Goal: Task Accomplishment & Management: Use online tool/utility

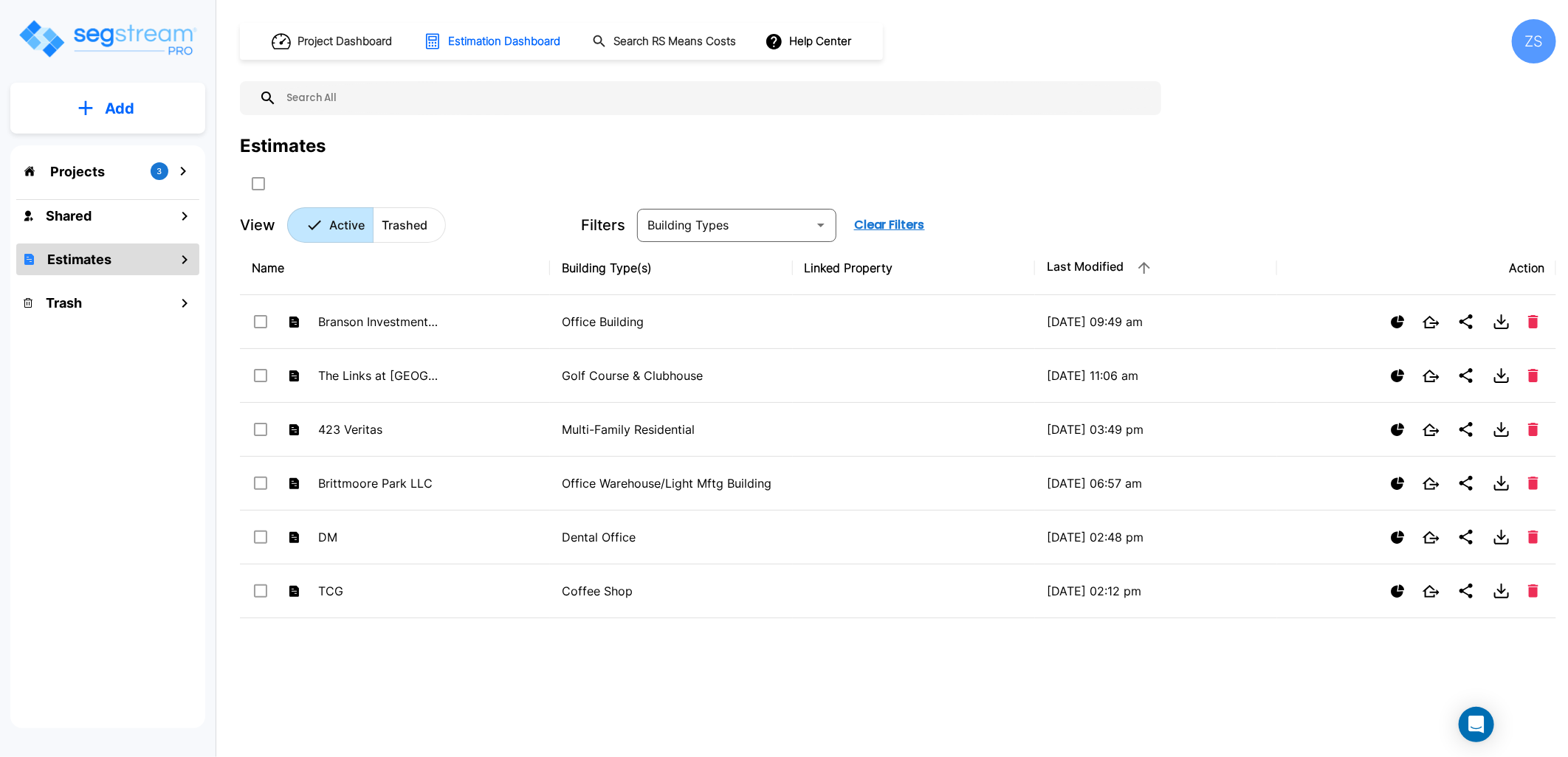
click at [86, 175] on p "Projects" at bounding box center [77, 171] width 55 height 20
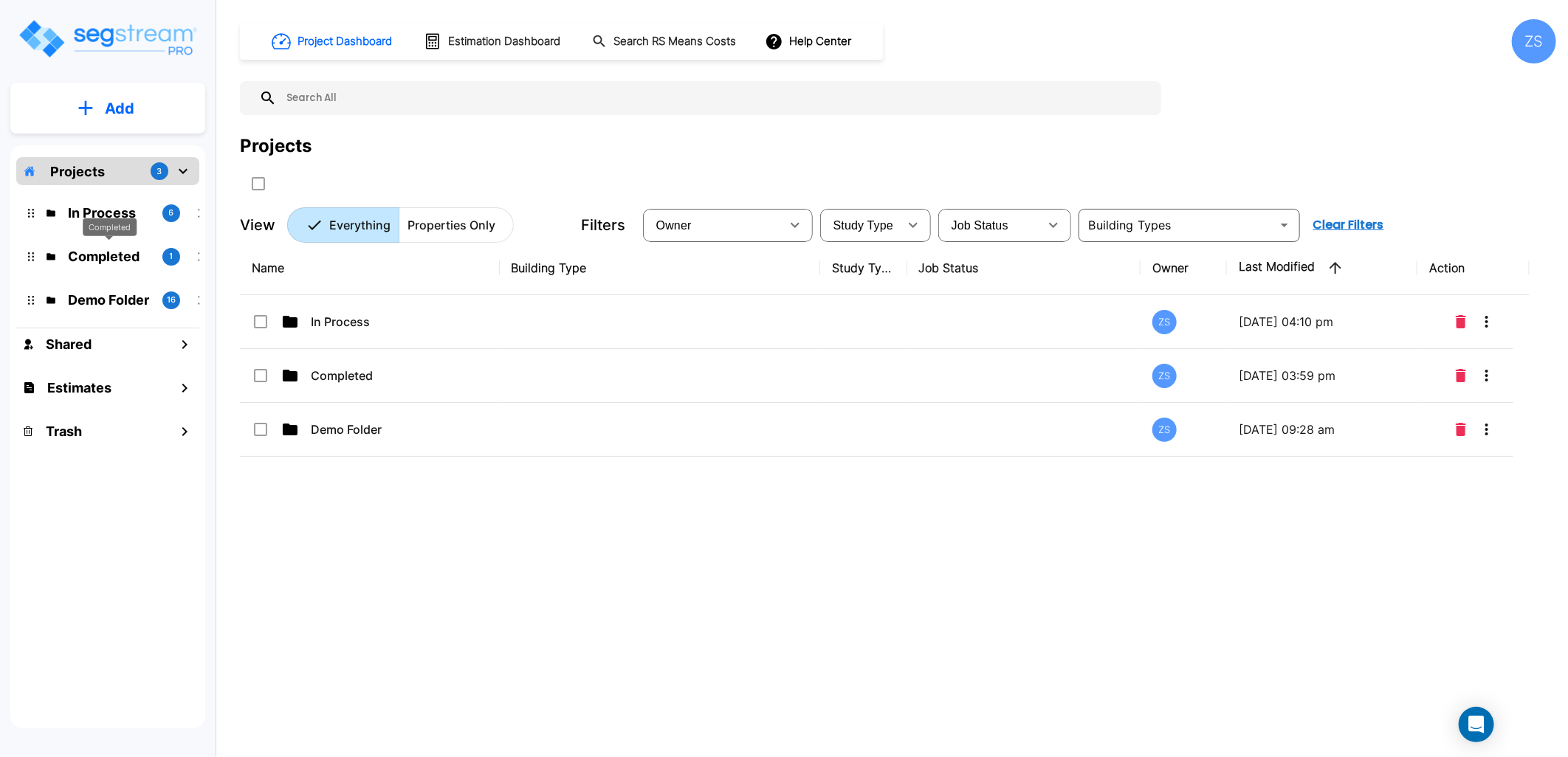
click at [96, 219] on div "Completed" at bounding box center [109, 227] width 54 height 19
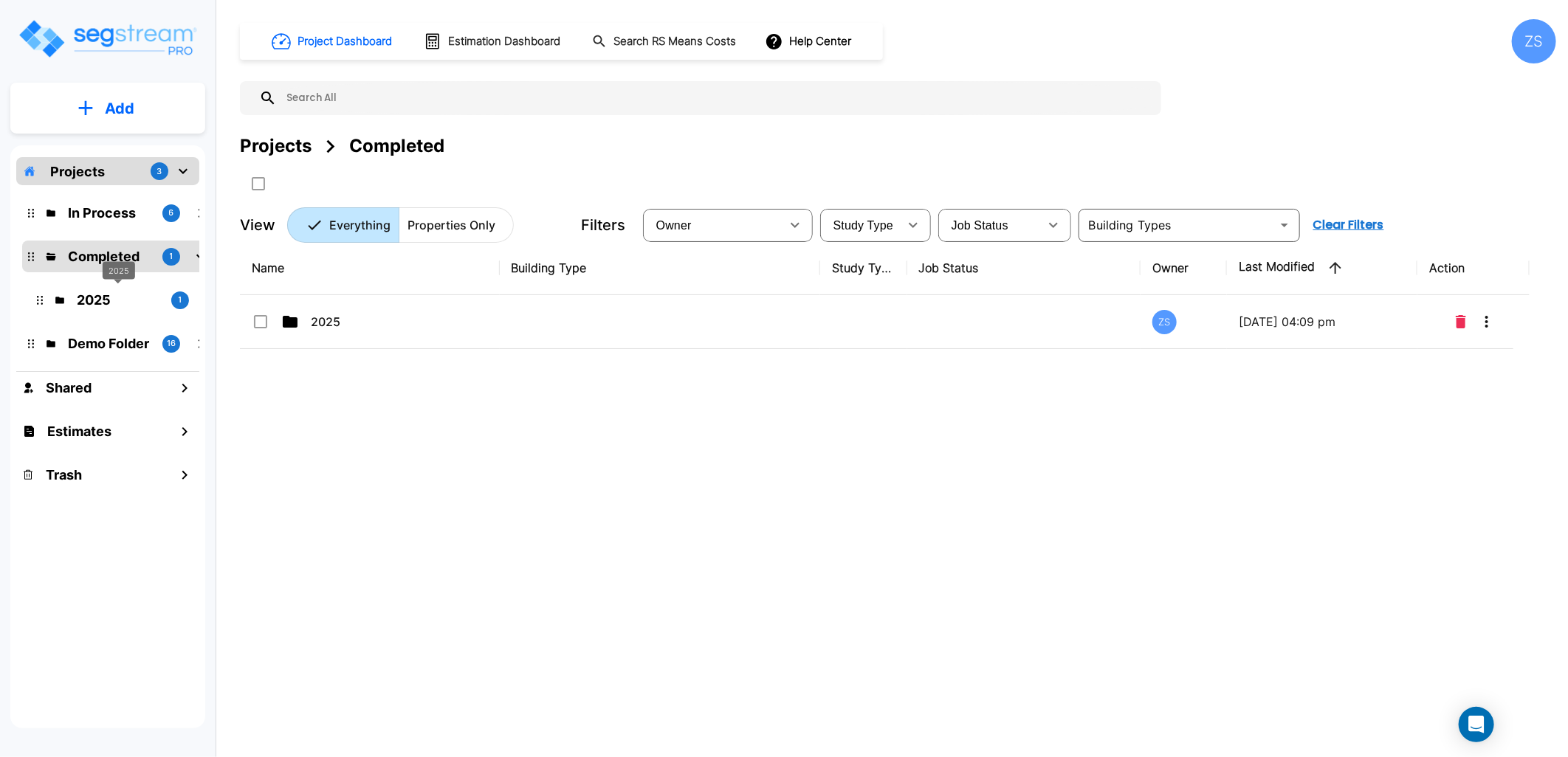
click at [84, 296] on p "2025" at bounding box center [118, 300] width 82 height 20
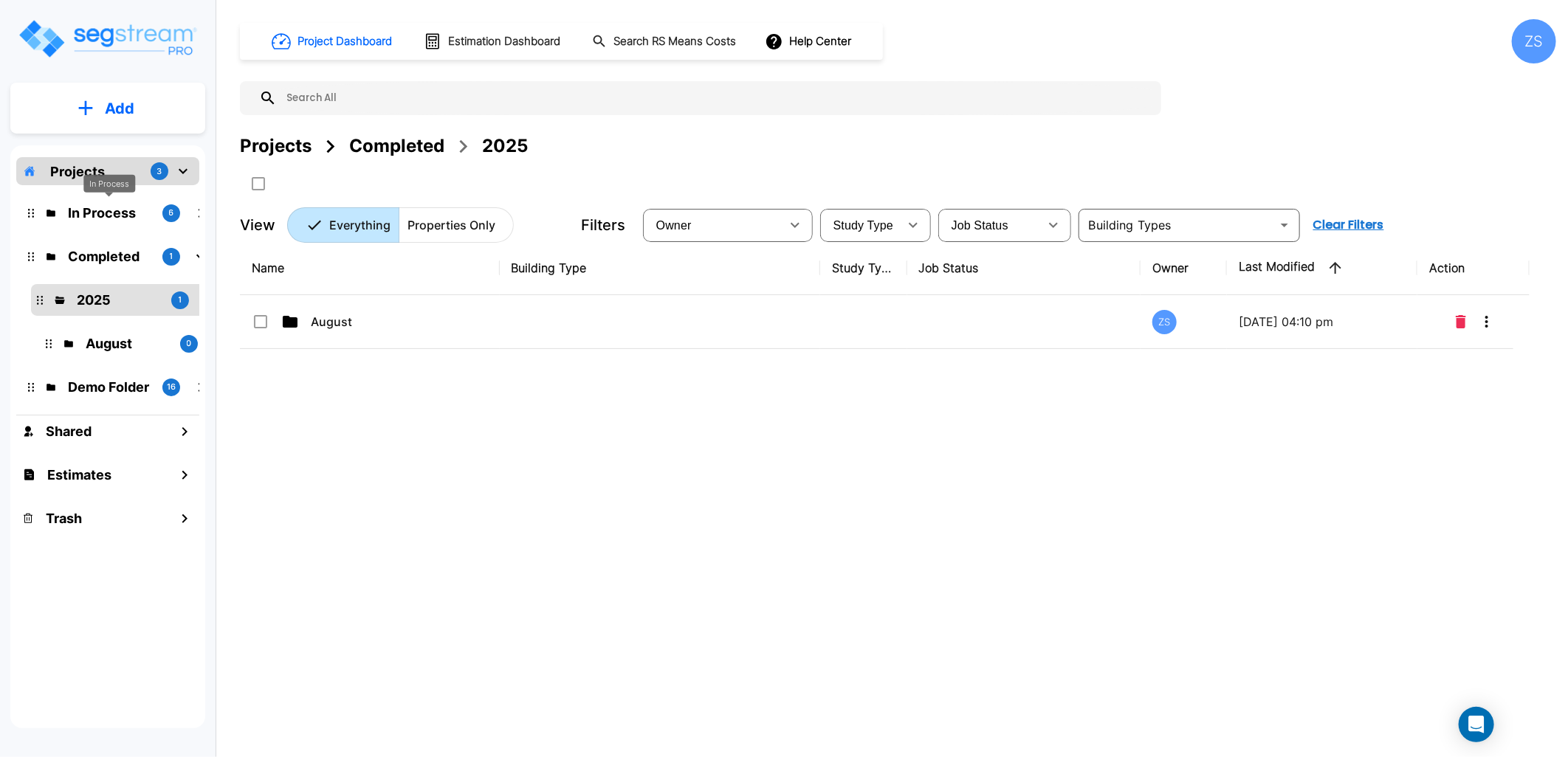
click at [85, 211] on p "In Process" at bounding box center [108, 213] width 82 height 20
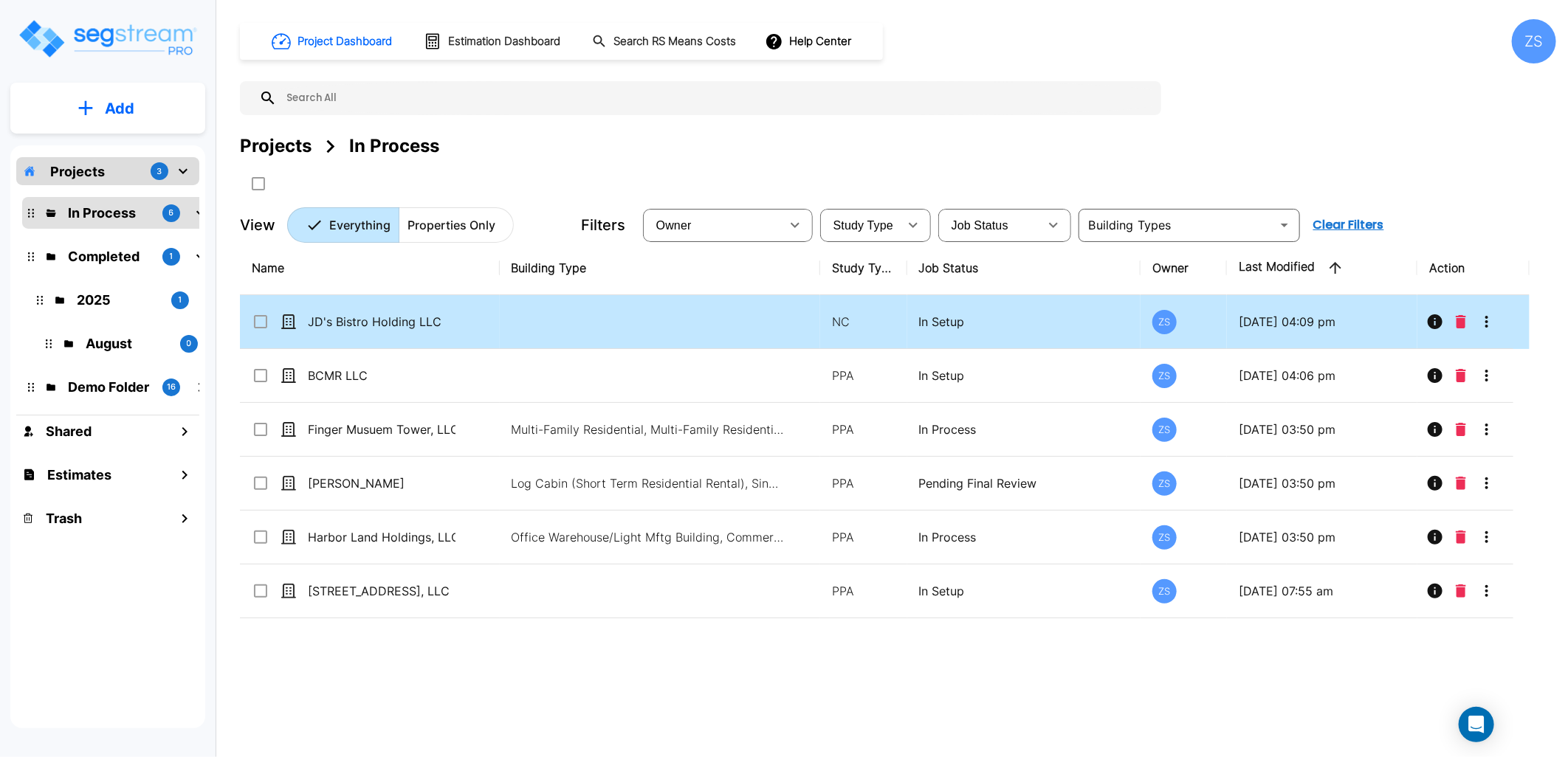
click at [469, 326] on div "JD's Bistro Holding LLC" at bounding box center [362, 322] width 221 height 18
checkbox input "true"
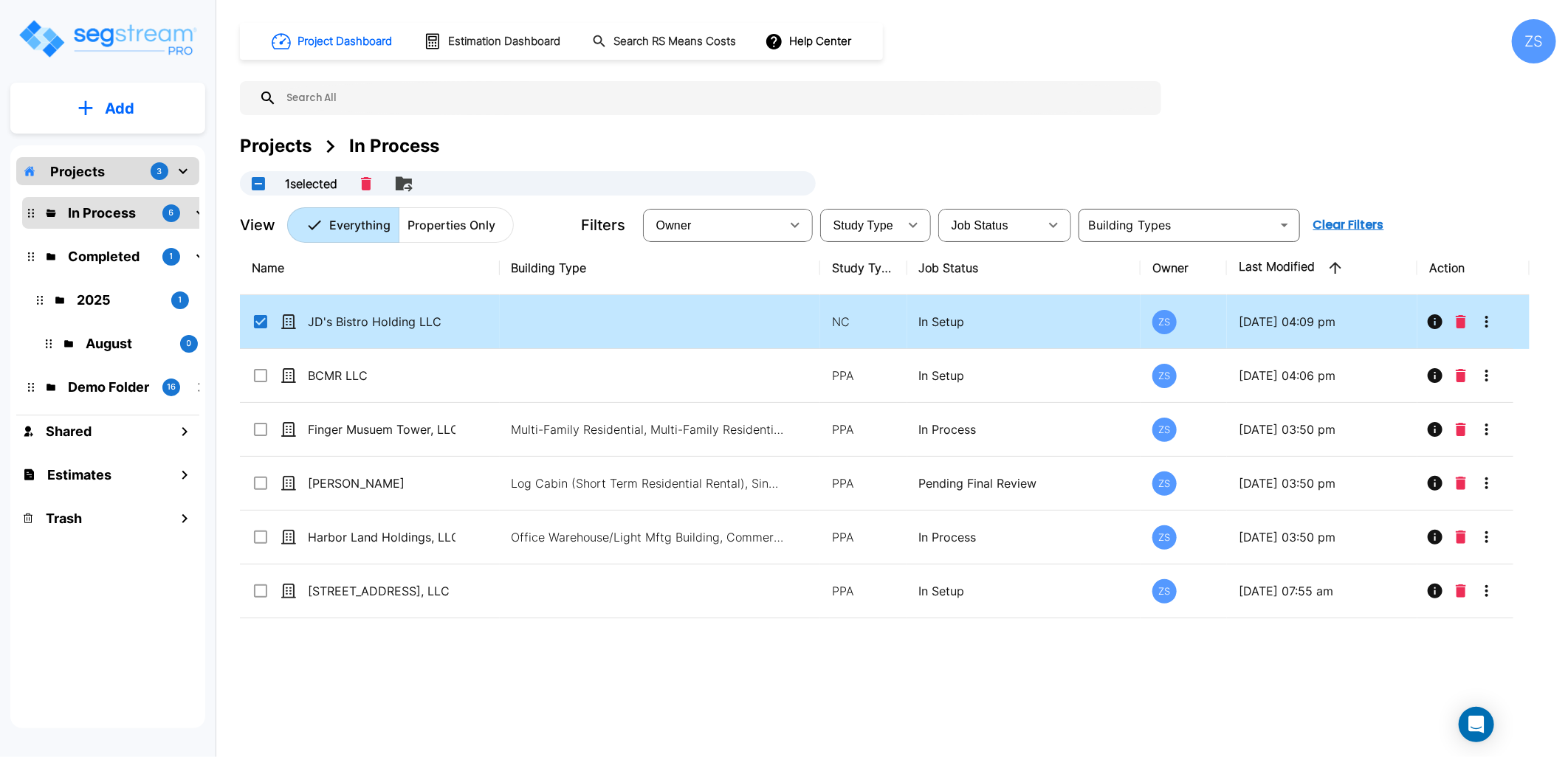
click at [469, 326] on div "JD's Bistro Holding LLC" at bounding box center [362, 322] width 221 height 18
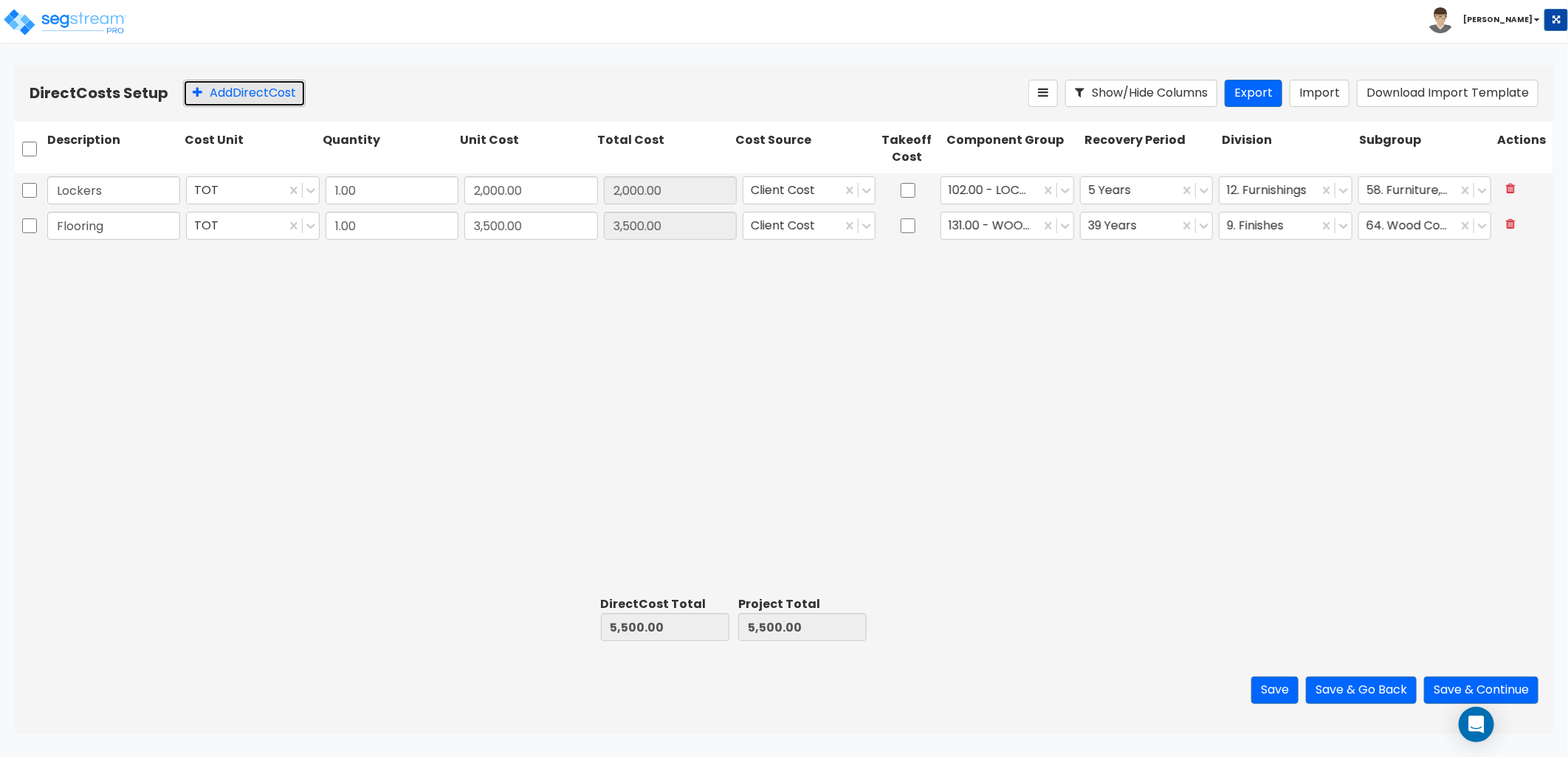
click at [277, 87] on button "Add Direct Cost" at bounding box center [245, 93] width 122 height 27
type input "Lighting"
type input "5,000"
type input "5,000.00"
click at [1065, 264] on icon at bounding box center [1065, 261] width 15 height 15
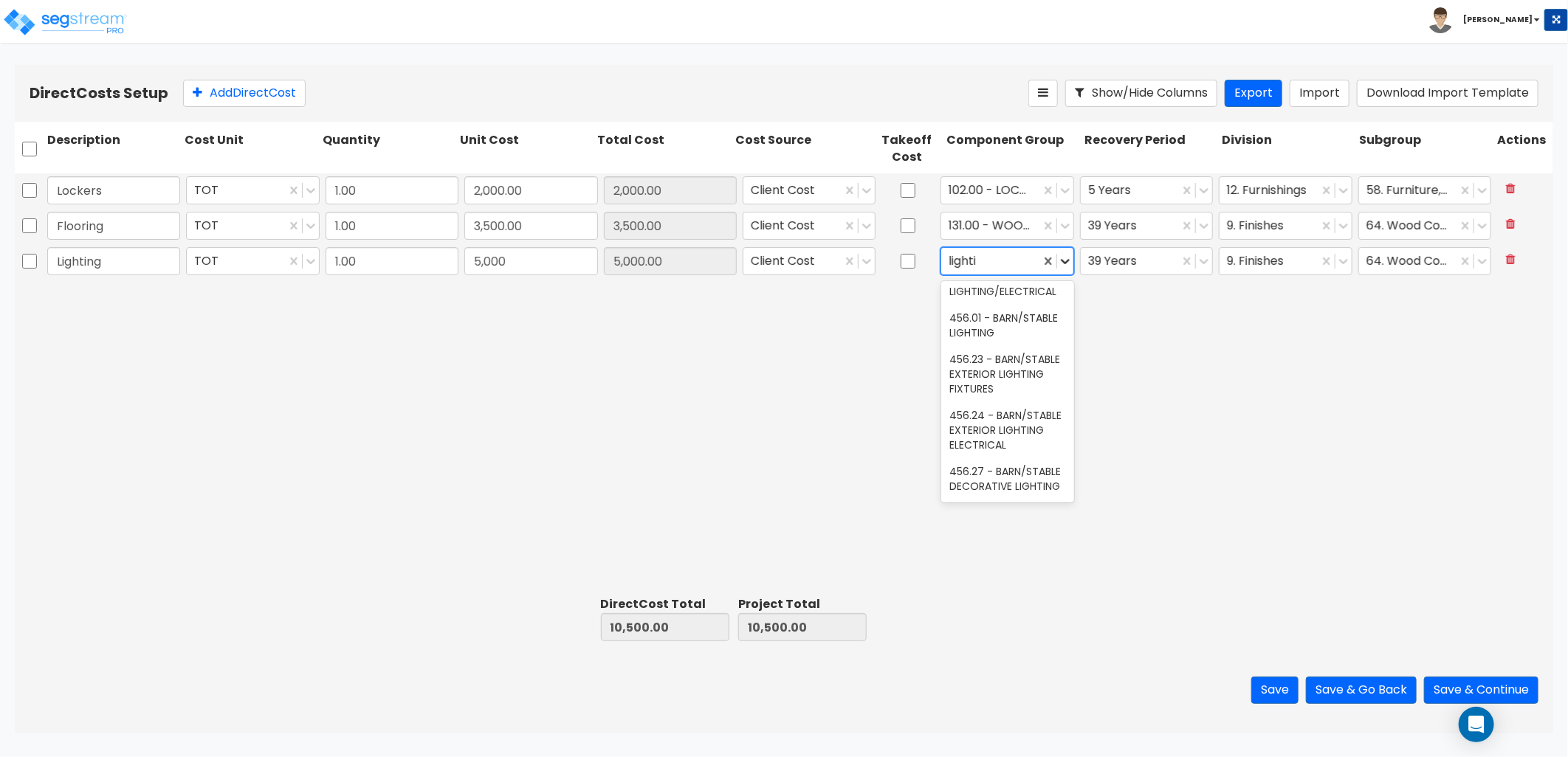
scroll to position [1928, 0]
type input "lighting"
click at [1034, 418] on div "151.00 - GENERAL LIGHTING FIXTURES" at bounding box center [1007, 417] width 133 height 42
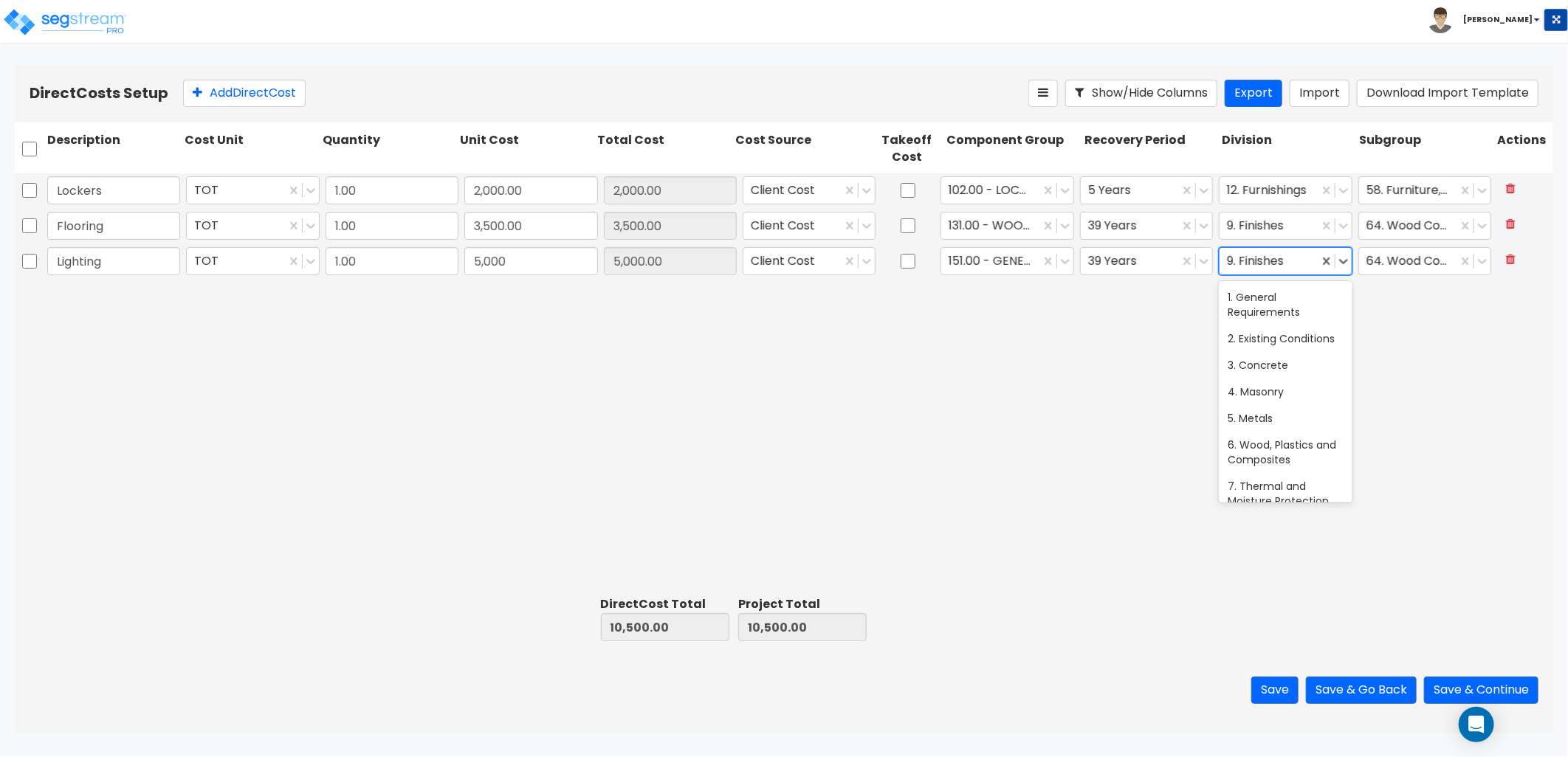
click at [1285, 261] on div at bounding box center [1269, 262] width 83 height 20
click at [1279, 264] on div at bounding box center [1269, 262] width 83 height 20
type input "ele"
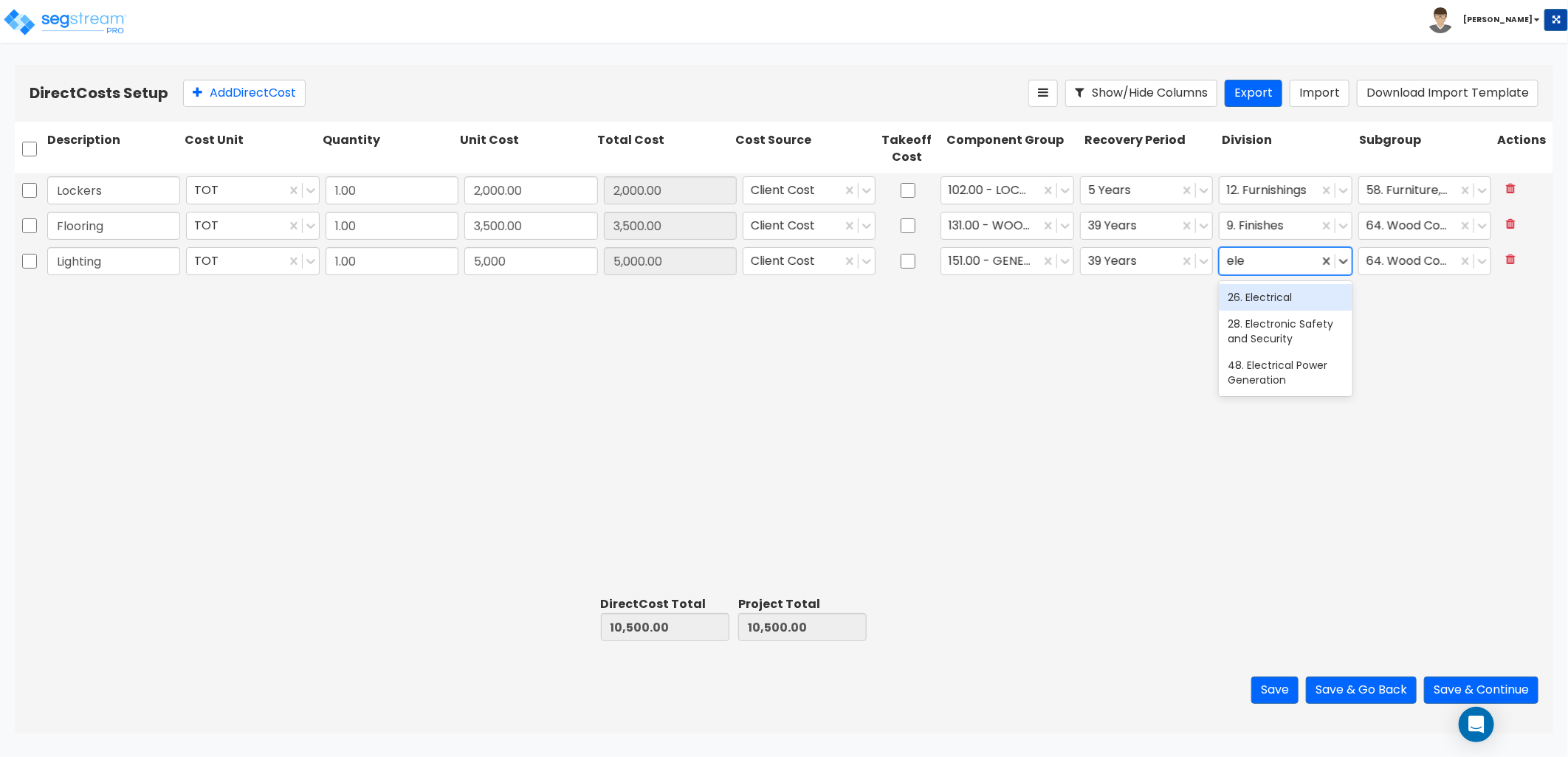
click at [1301, 292] on div "26. Electrical" at bounding box center [1284, 297] width 133 height 27
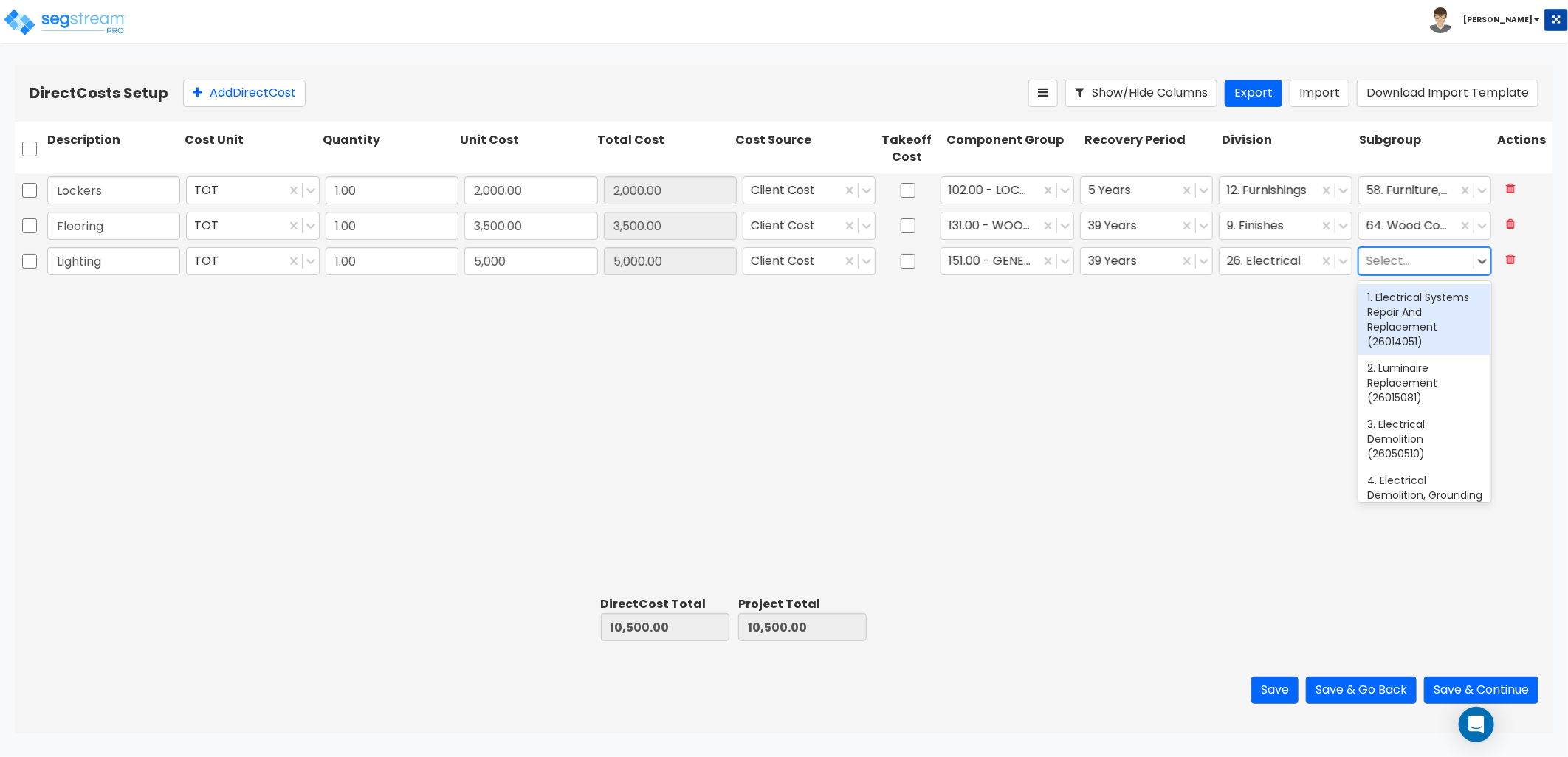
click at [1400, 263] on div at bounding box center [1416, 262] width 100 height 20
type input "i"
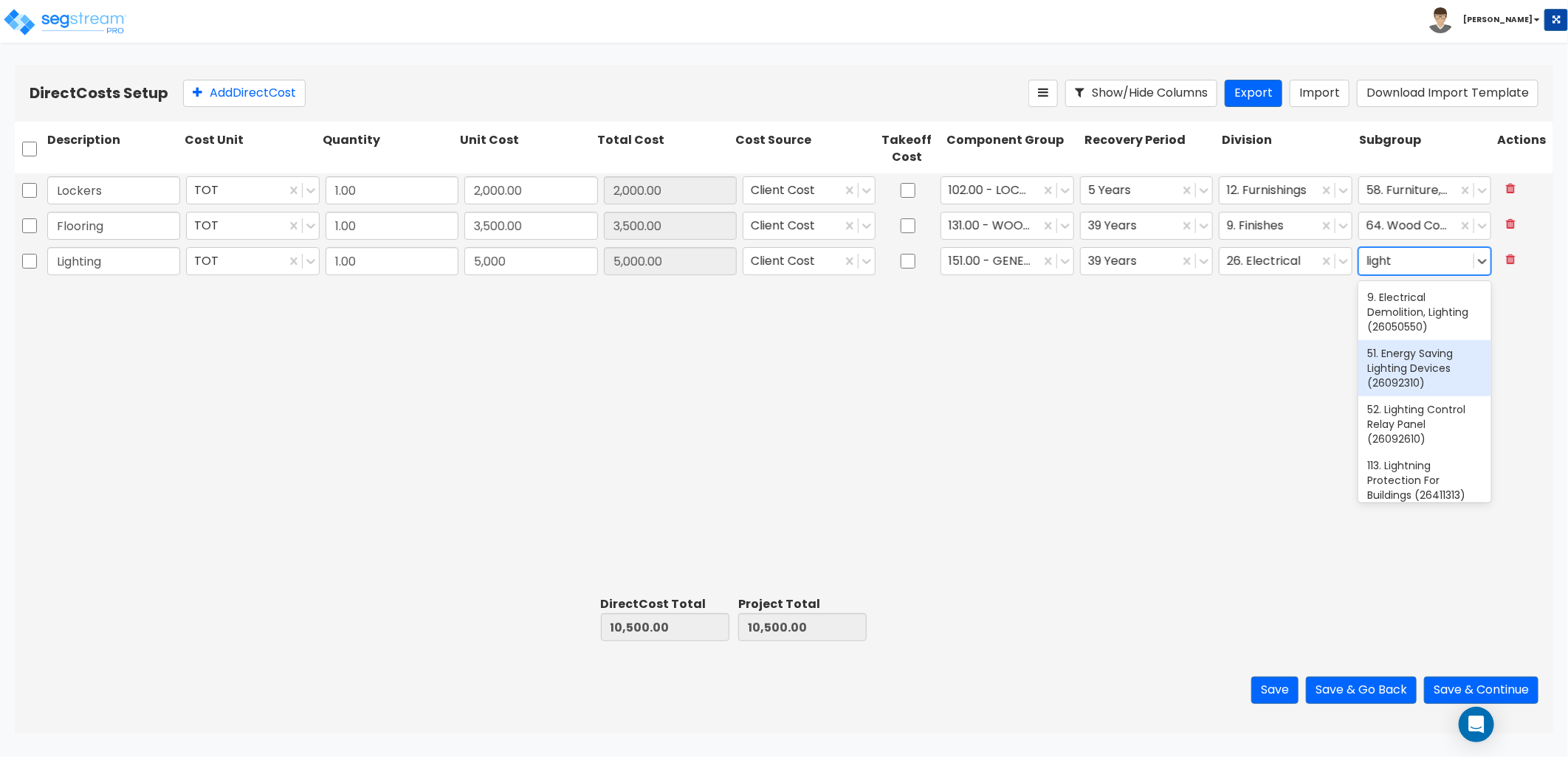
scroll to position [82, 0]
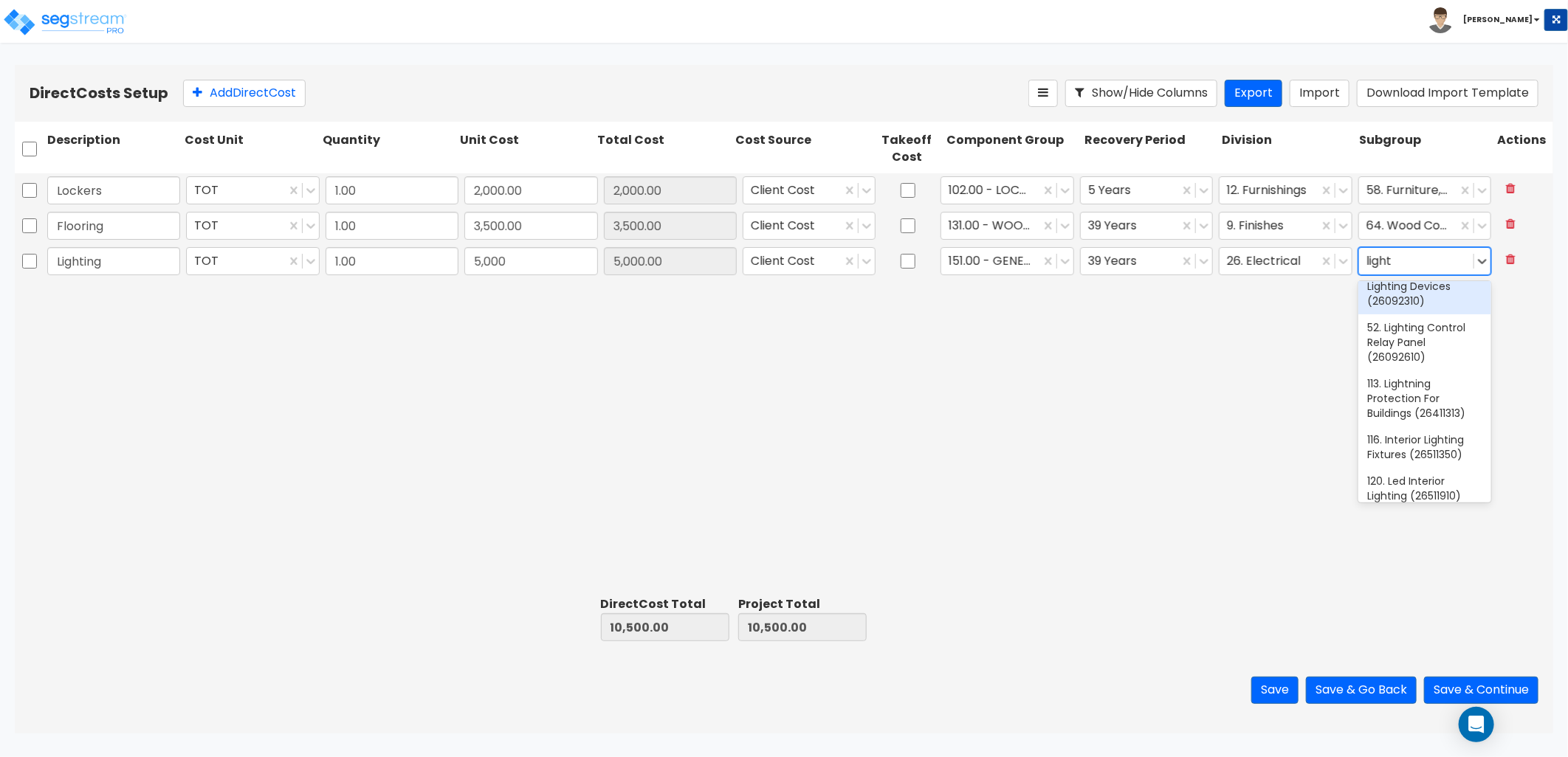
type input "light"
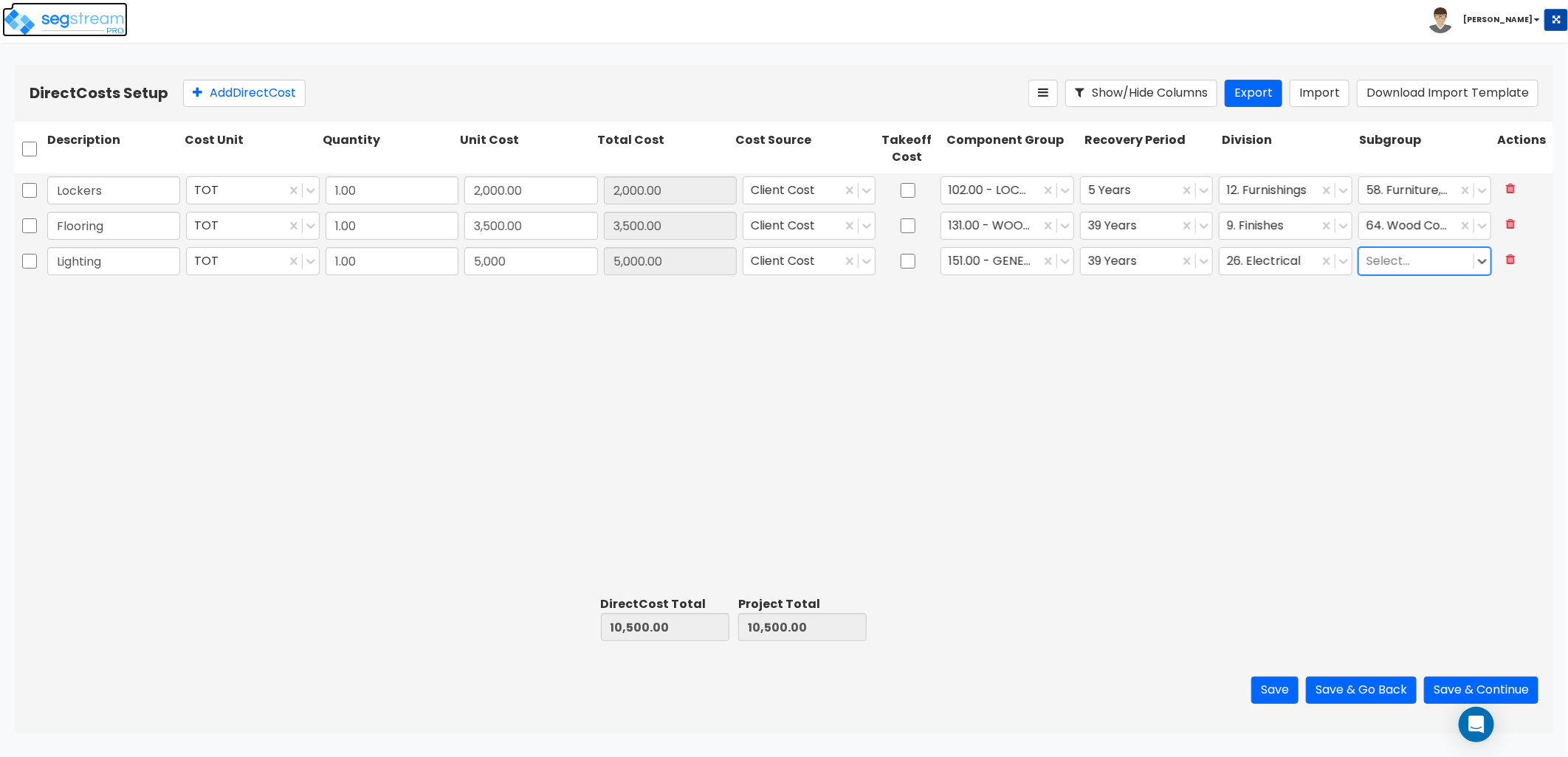
click at [90, 25] on img at bounding box center [64, 22] width 125 height 30
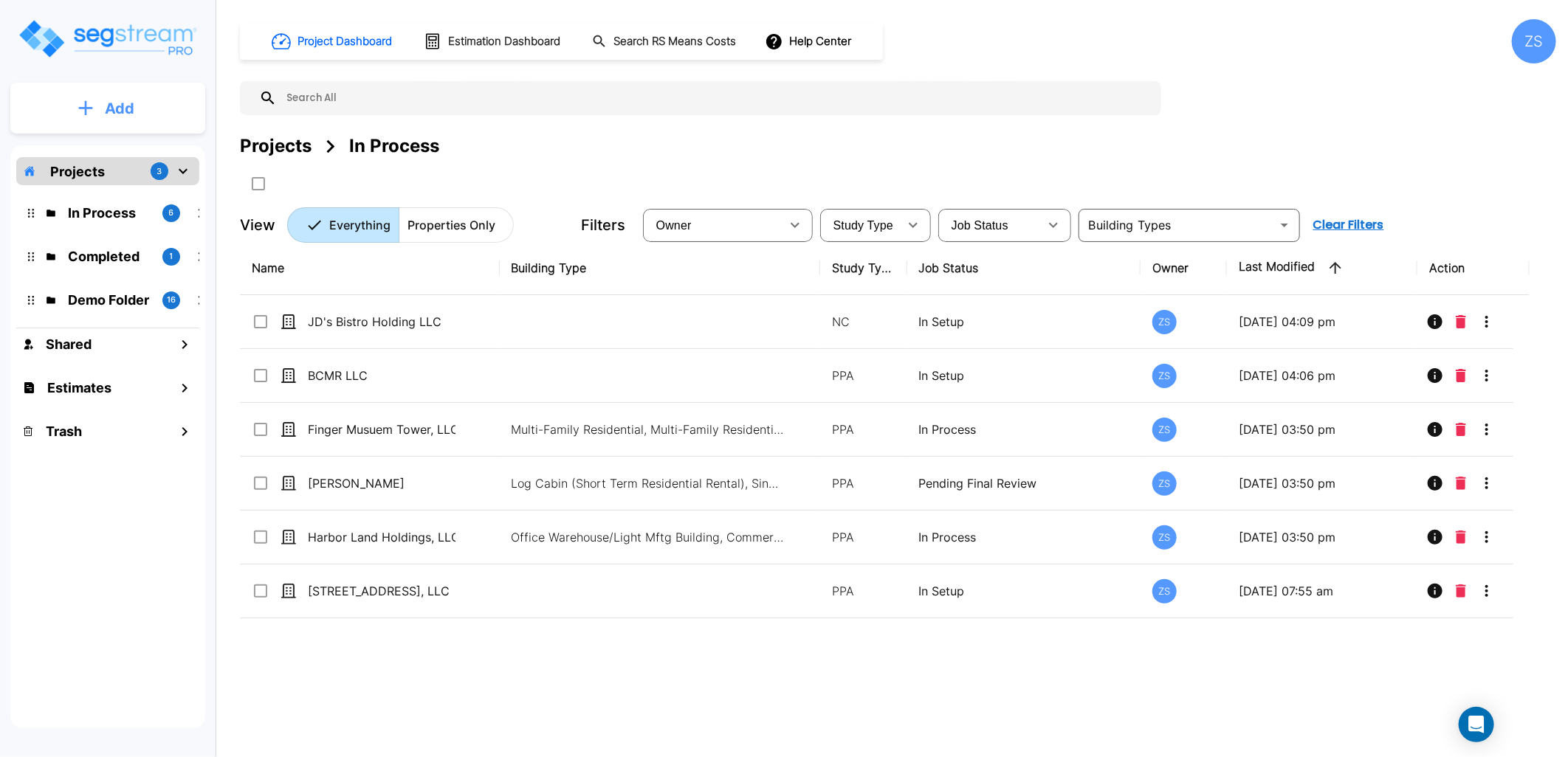
drag, startPoint x: 148, startPoint y: 102, endPoint x: 143, endPoint y: 111, distance: 10.3
click at [143, 111] on button "Add" at bounding box center [107, 108] width 195 height 43
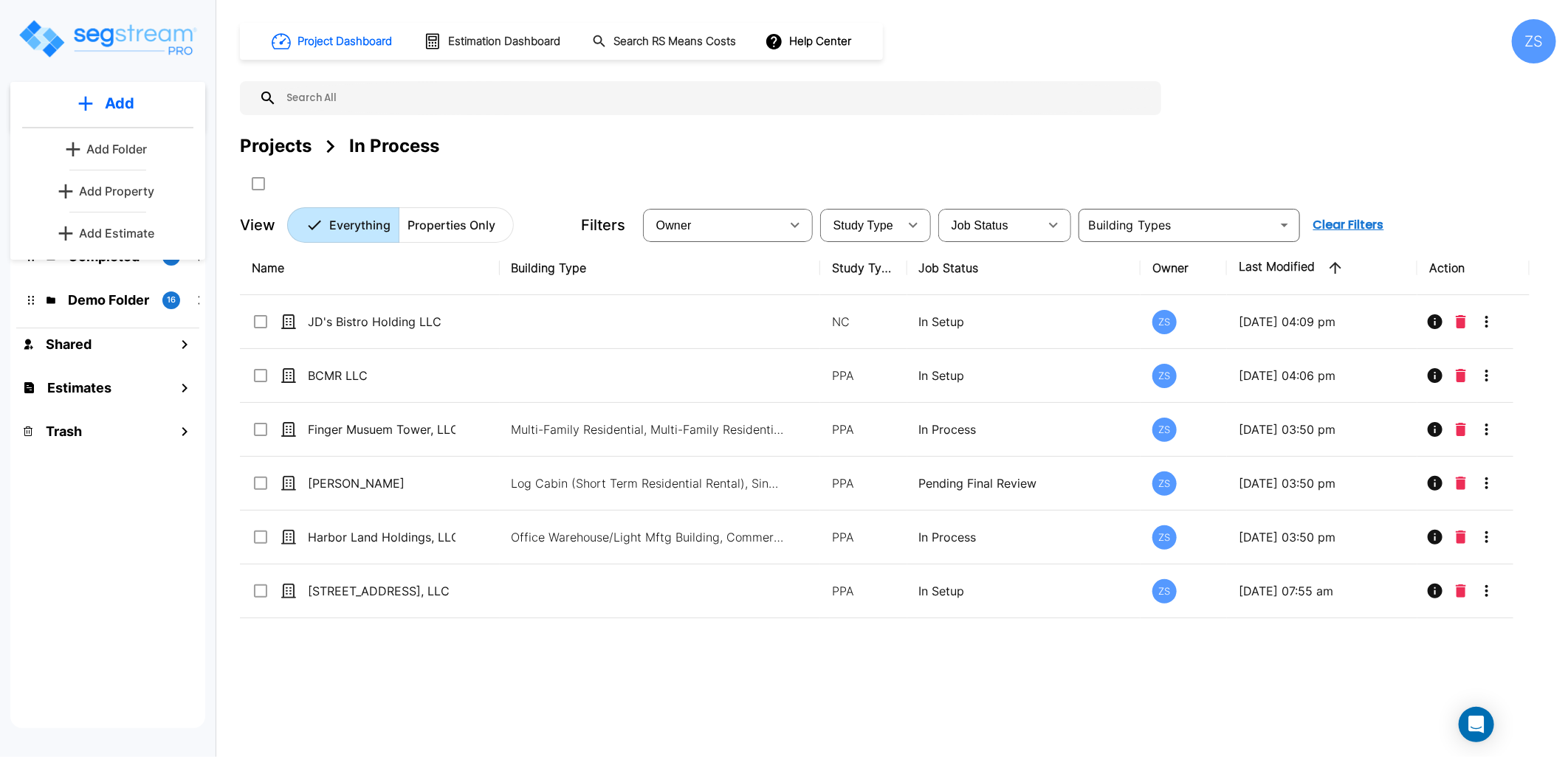
click at [138, 241] on p "Add Estimate" at bounding box center [116, 233] width 75 height 18
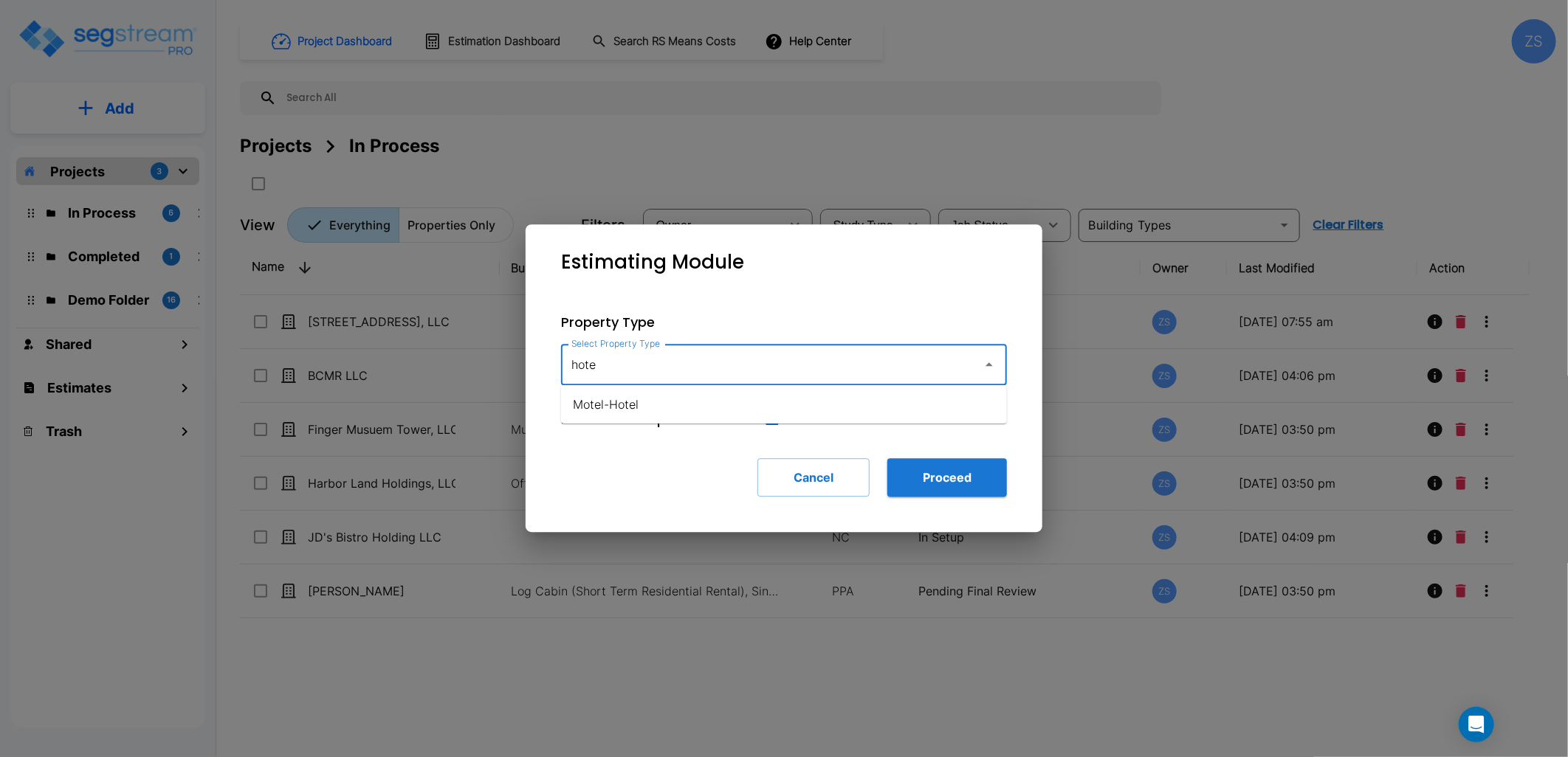
click at [755, 407] on li "Motel-Hotel" at bounding box center [783, 404] width 446 height 27
type input "Motel-Hotel"
click at [968, 477] on button "Proceed" at bounding box center [946, 477] width 120 height 38
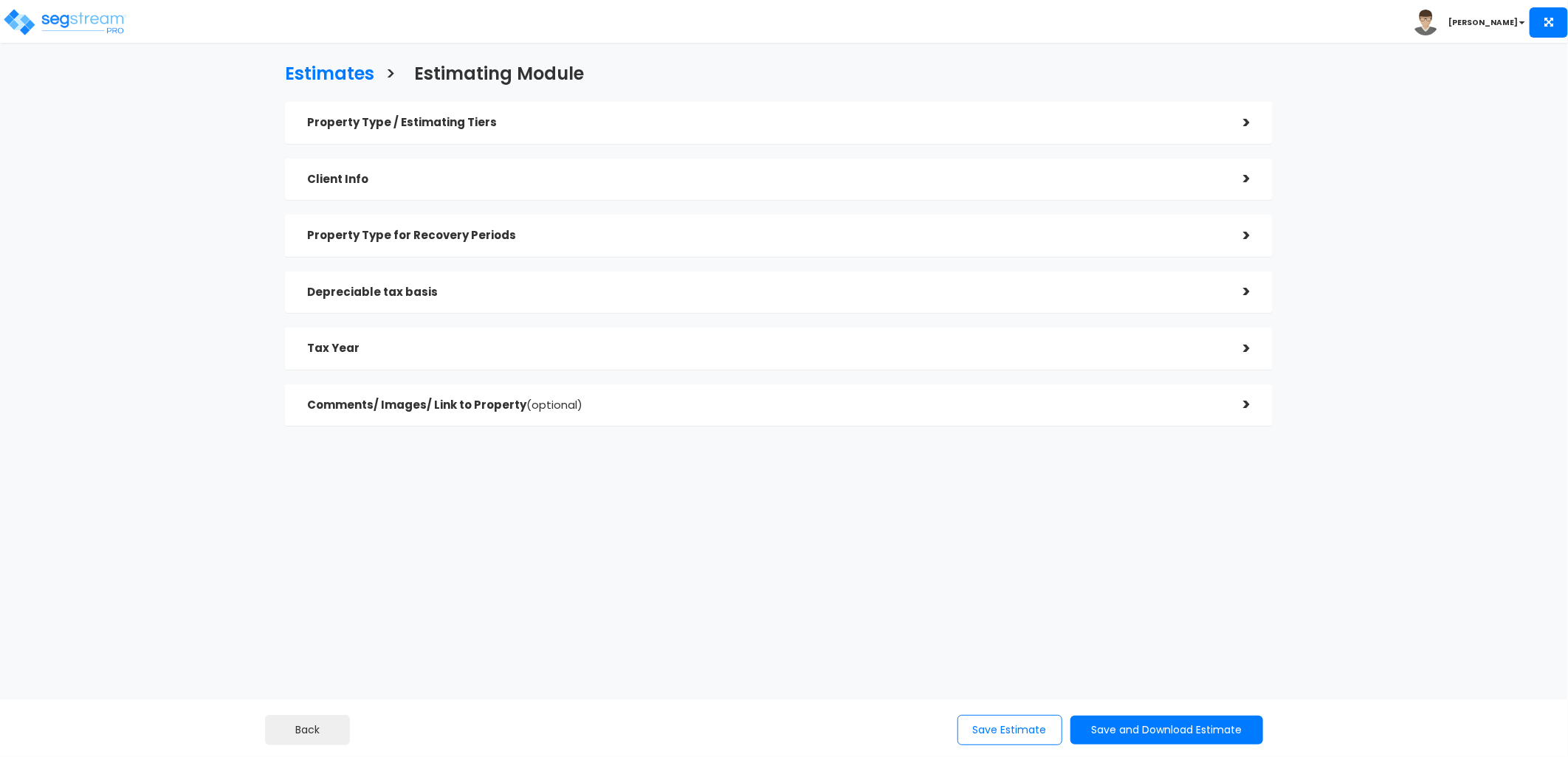
checkbox input "true"
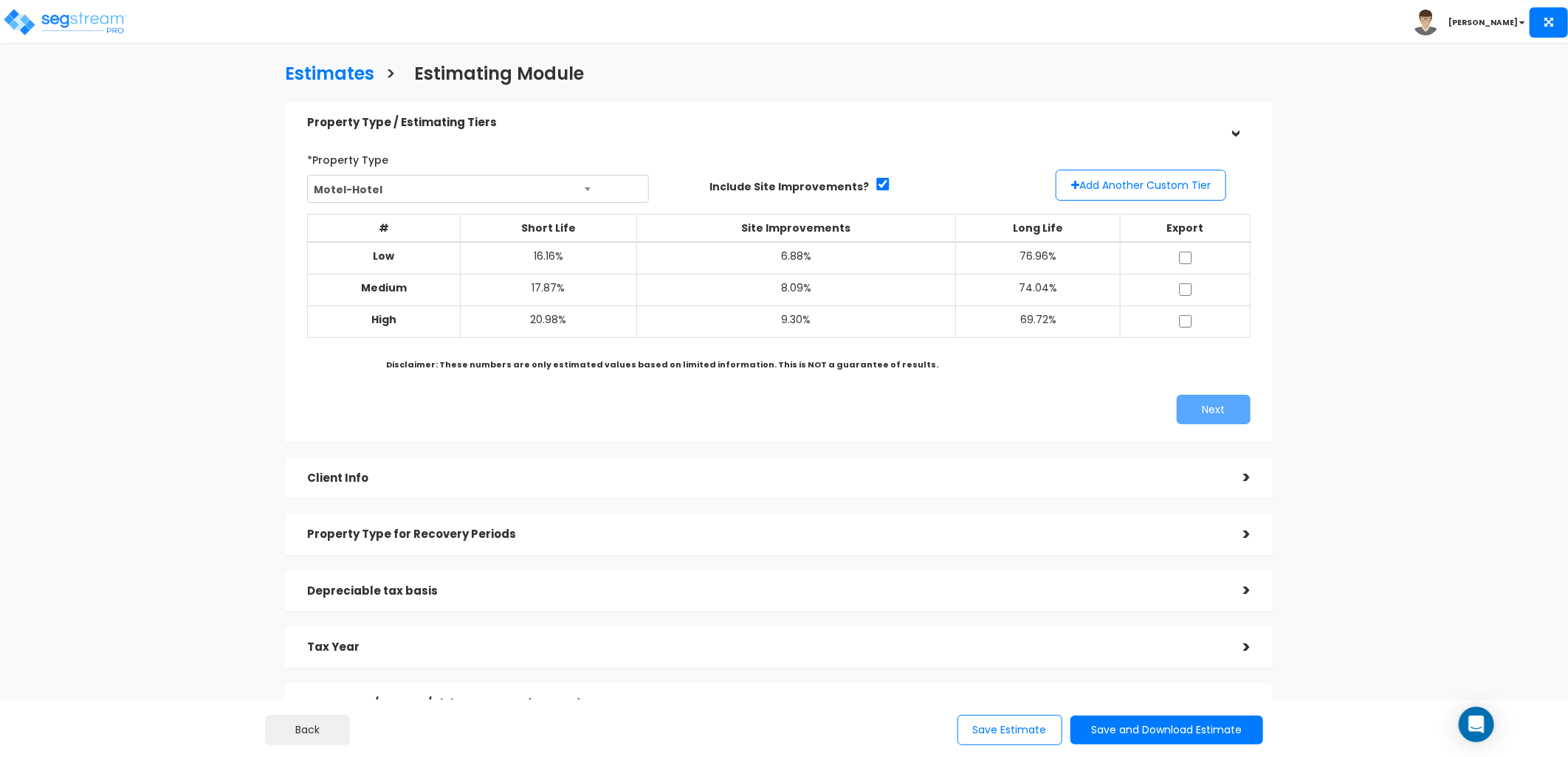
click at [456, 179] on span "Motel-Hotel" at bounding box center [478, 190] width 341 height 28
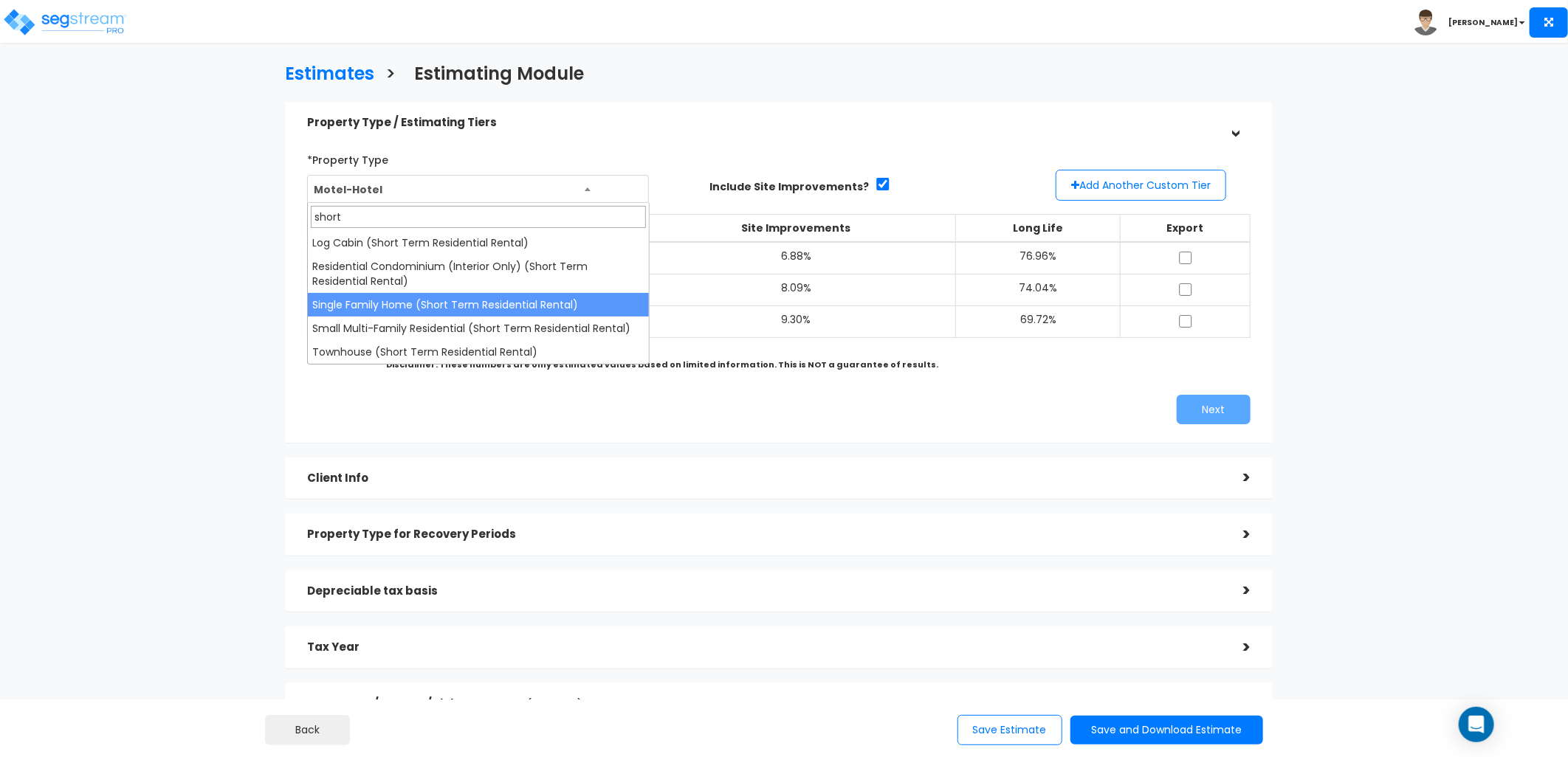
type input "short"
select select "179"
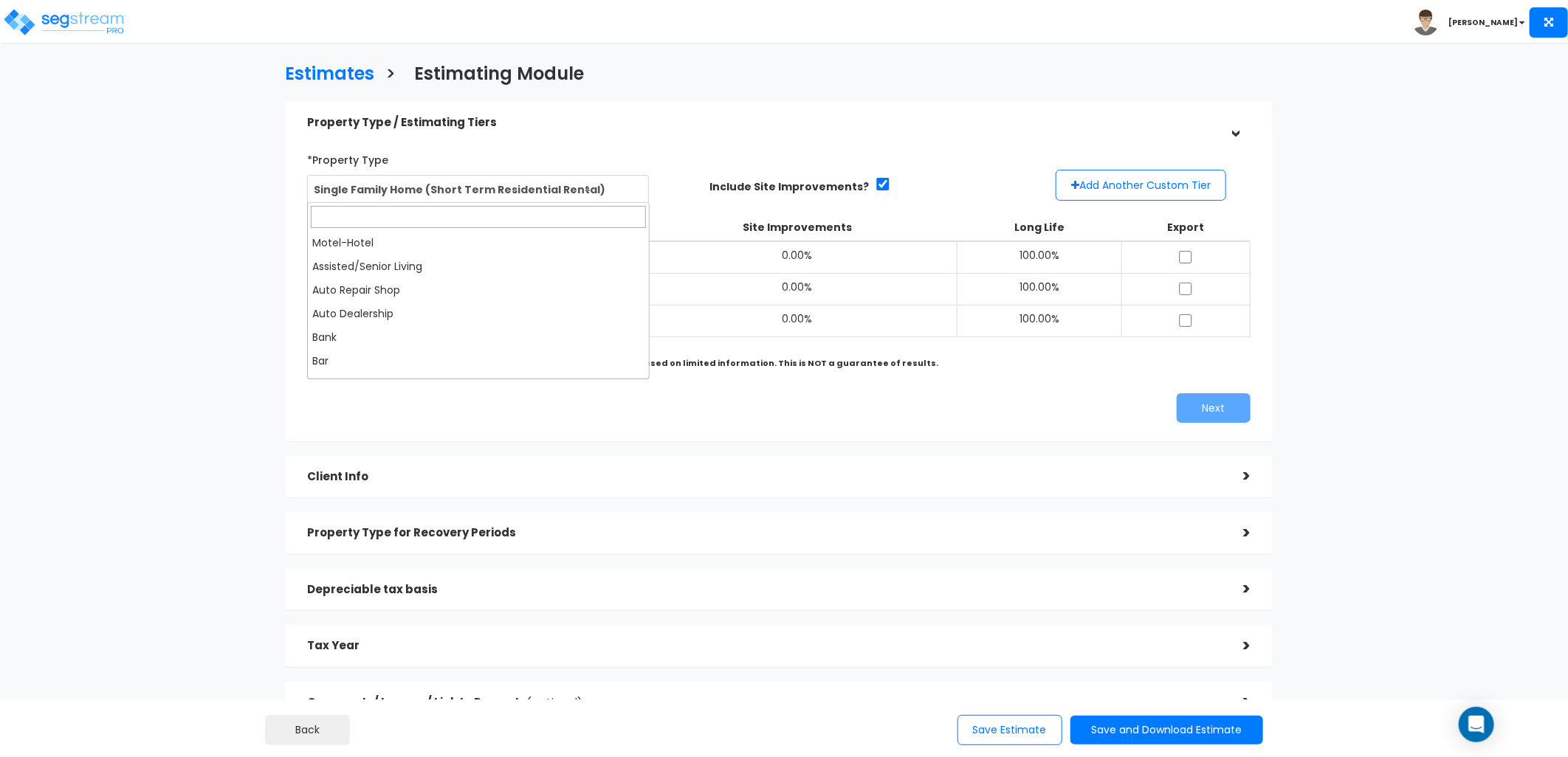
click at [511, 188] on span "Single Family Home (Short Term Residential Rental)" at bounding box center [478, 190] width 341 height 28
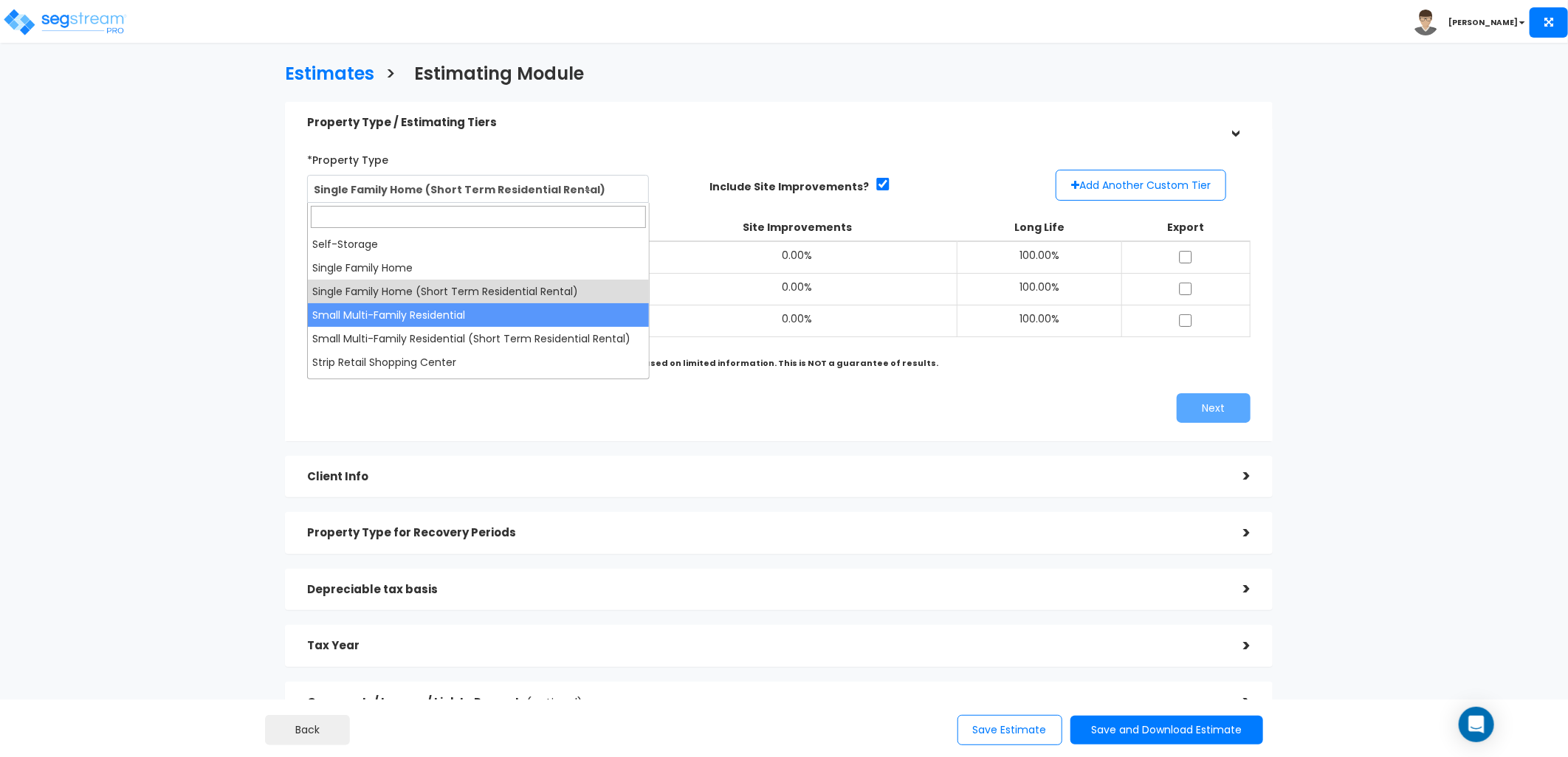
select select "76"
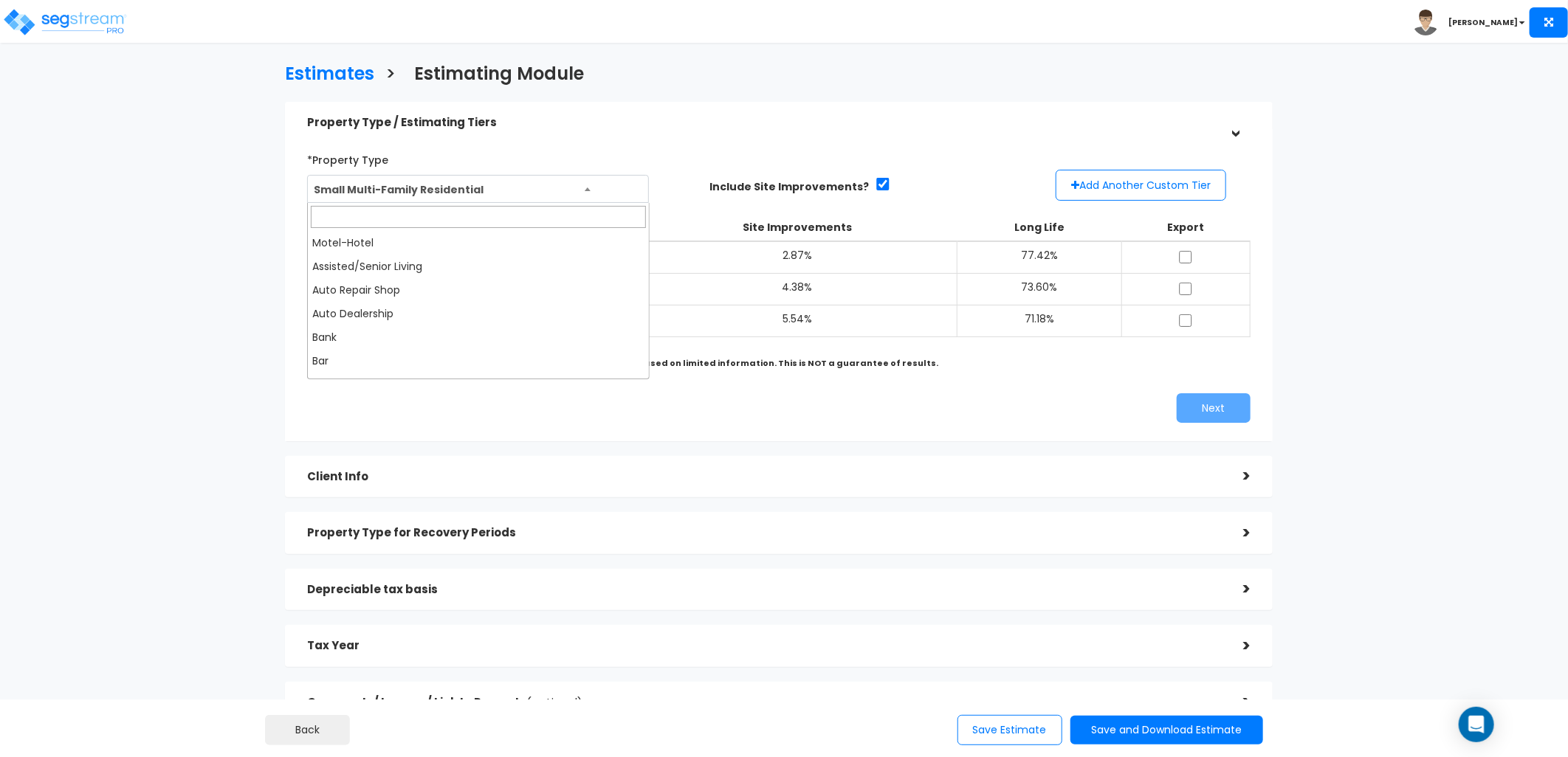
click at [482, 188] on span "Small Multi-Family Residential" at bounding box center [478, 190] width 341 height 28
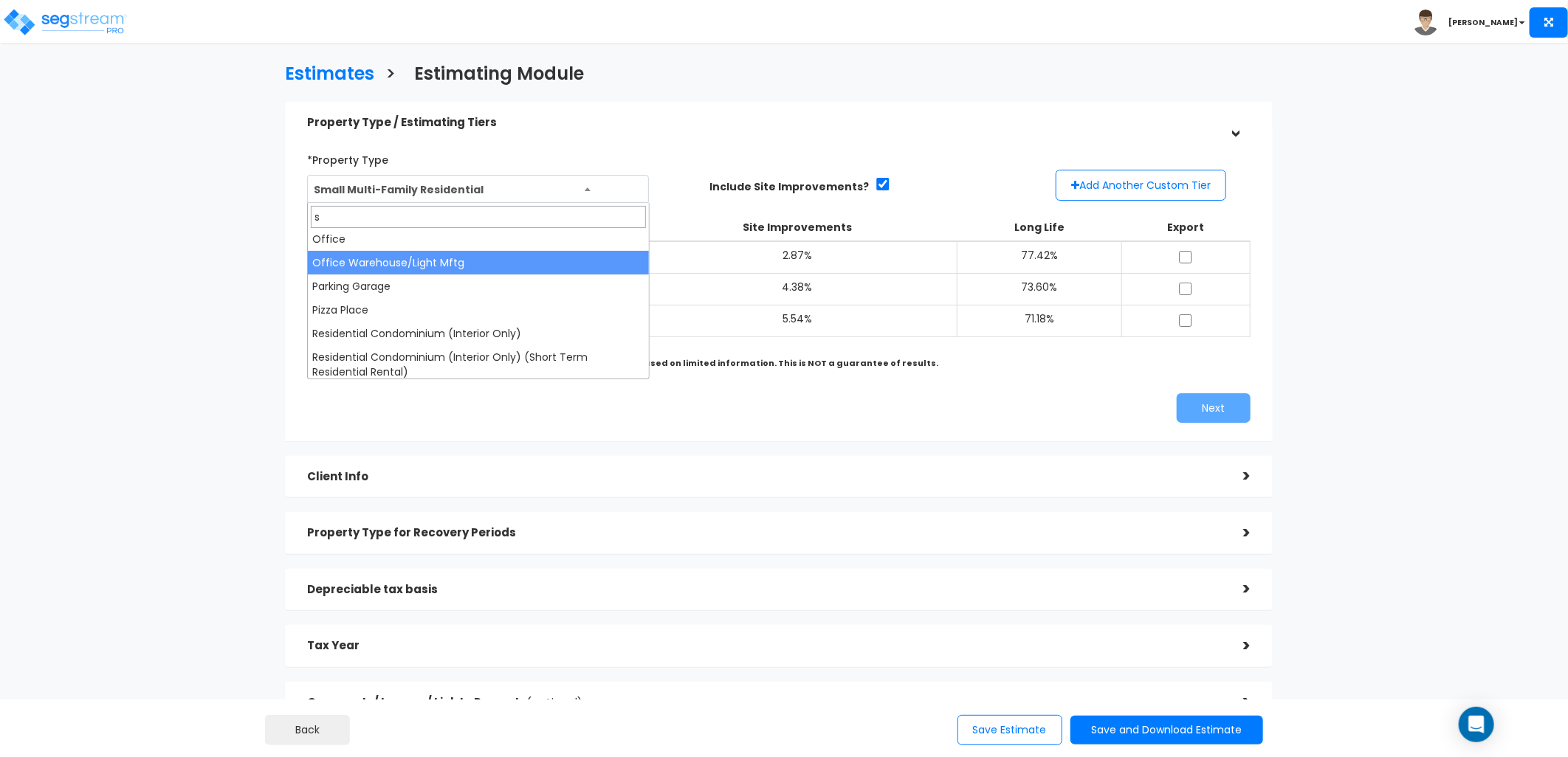
scroll to position [0, 0]
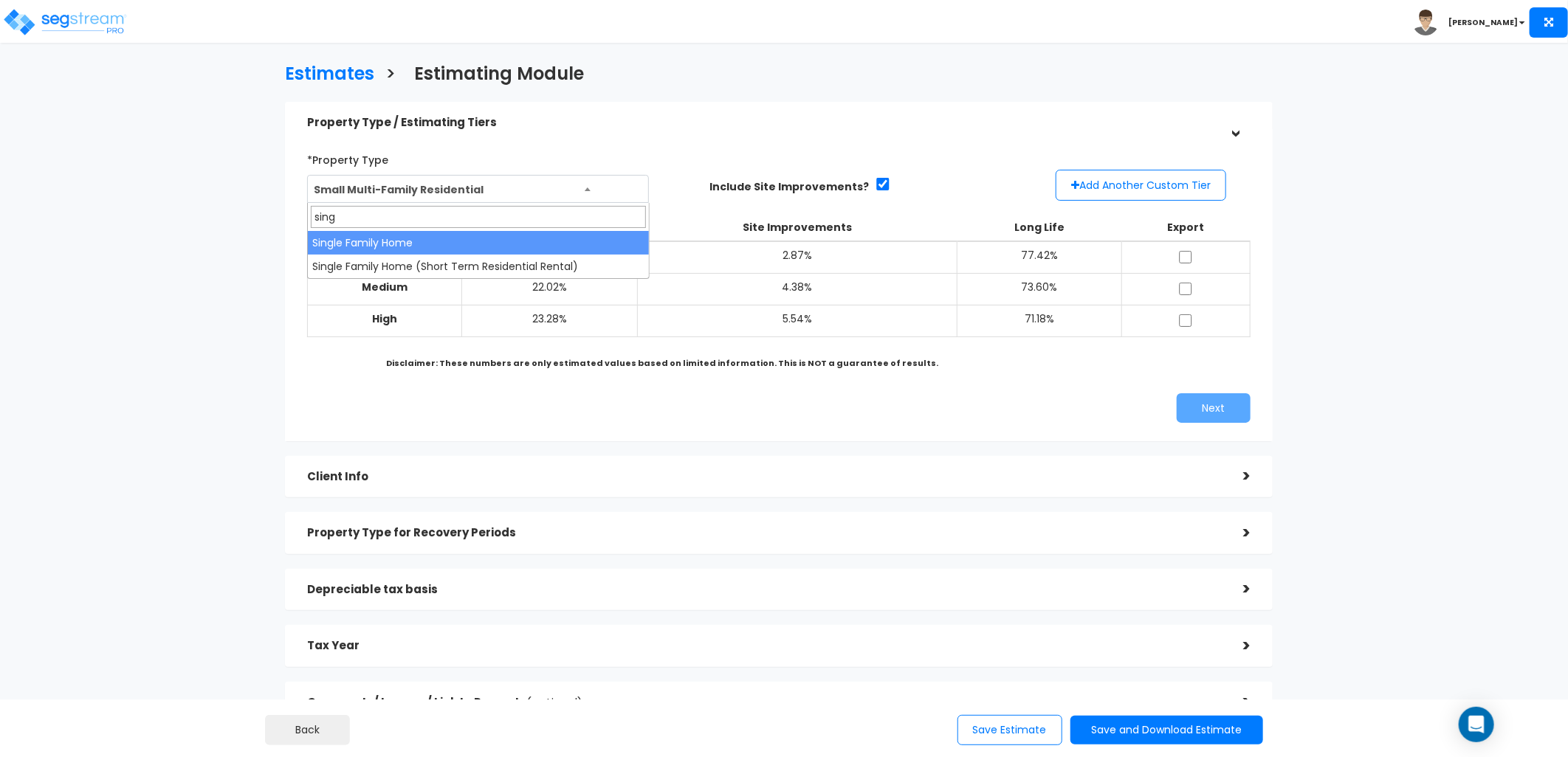
type input "sing"
select select "78"
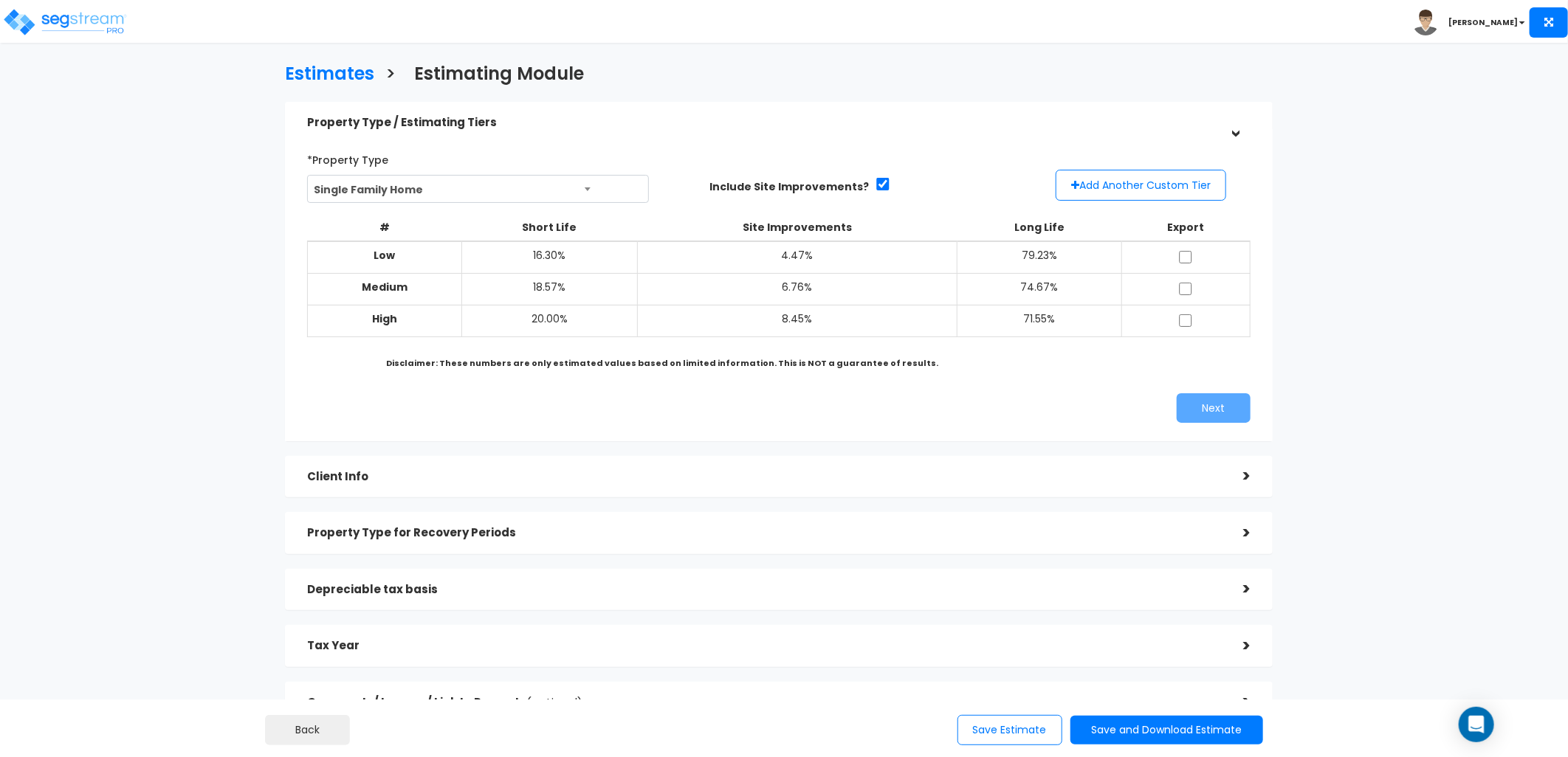
click at [411, 193] on span "Single Family Home" at bounding box center [478, 190] width 341 height 28
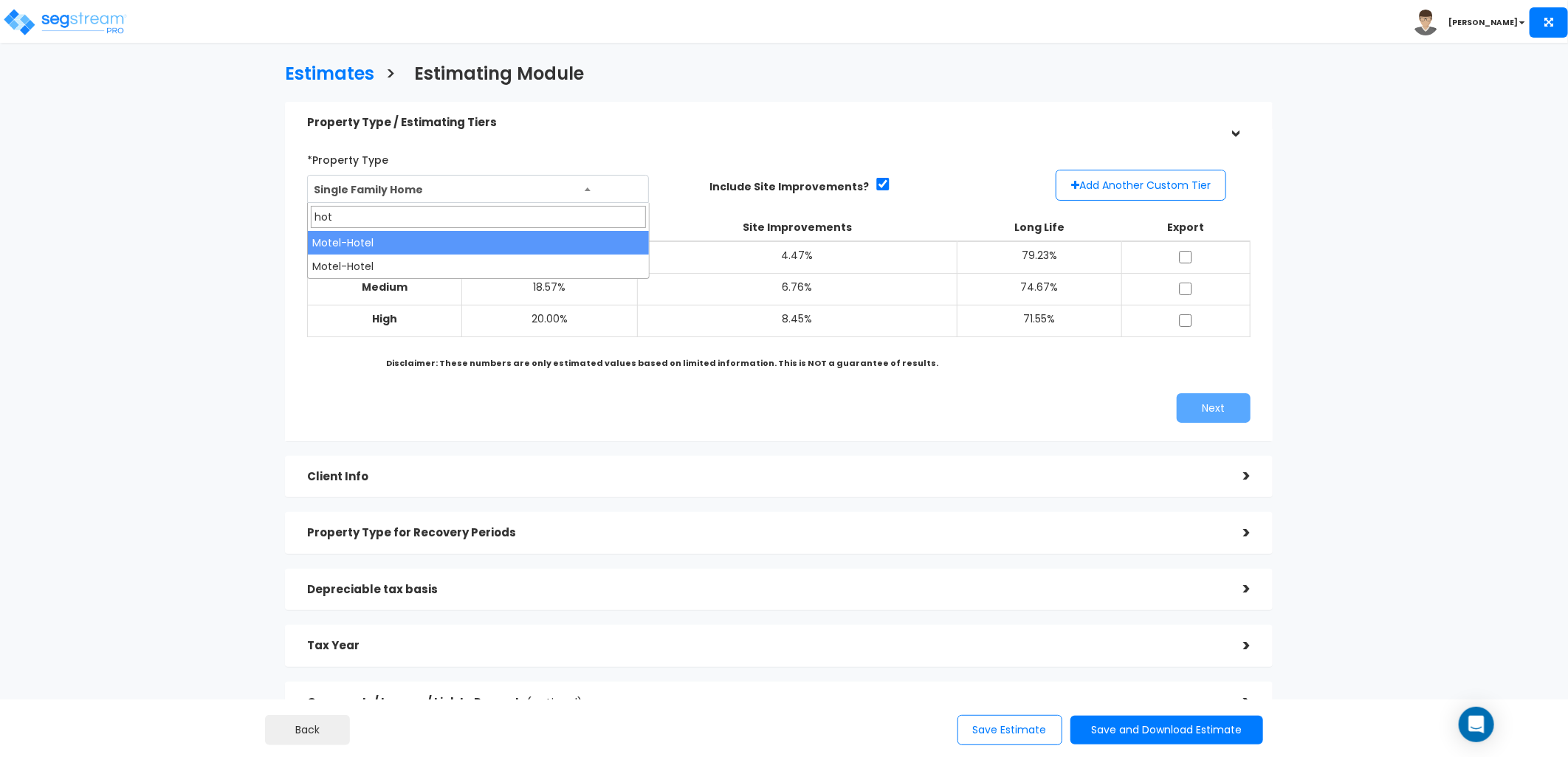
type input "hot"
select select "70"
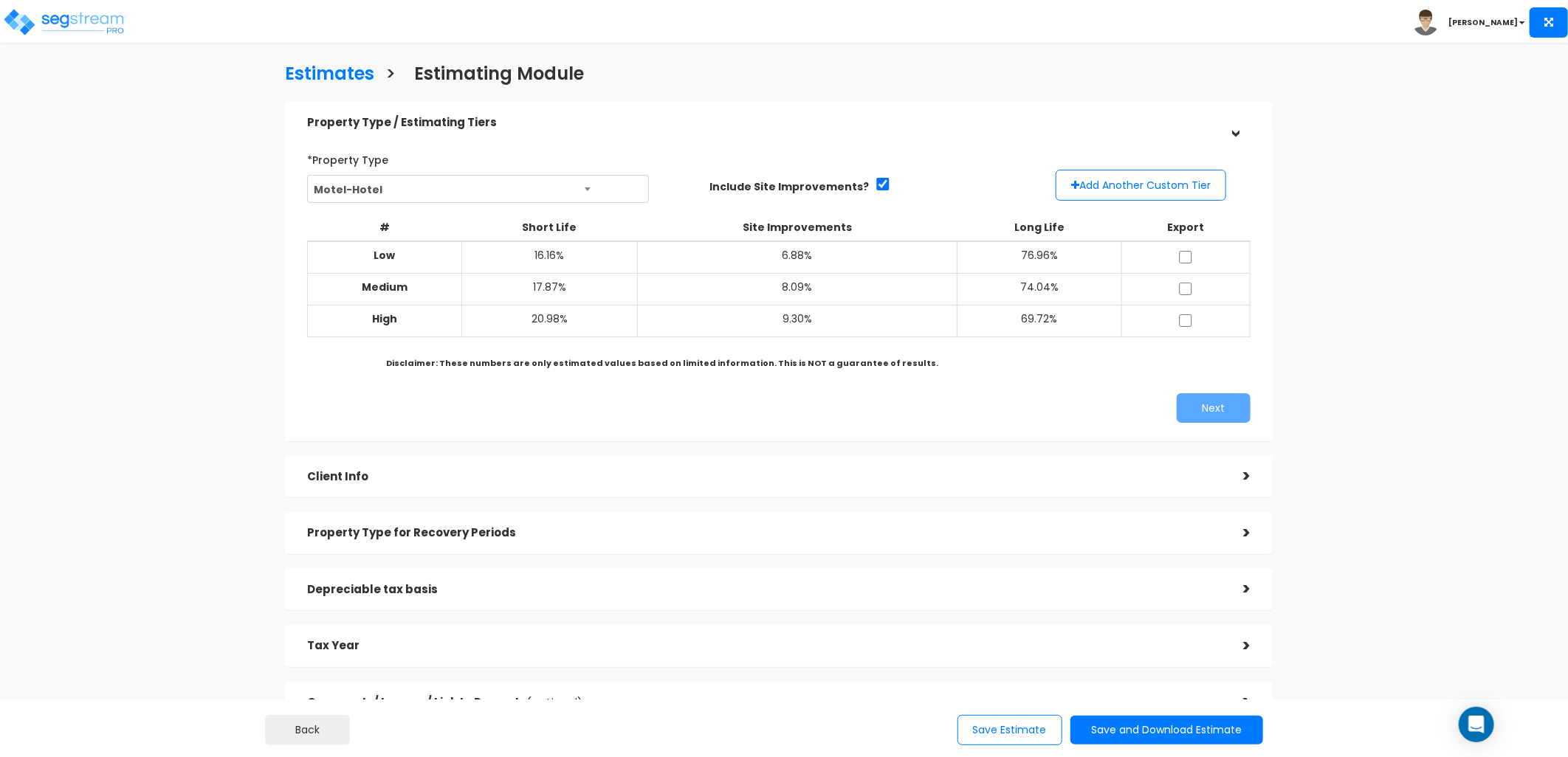
drag, startPoint x: 145, startPoint y: 283, endPoint x: 146, endPoint y: 216, distance: 67.0
click at [145, 283] on div "Estimates > Estimating Module Property Type / Estimating Tiers > *Property Type…" at bounding box center [779, 397] width 1288 height 974
click at [78, 32] on img at bounding box center [64, 22] width 125 height 30
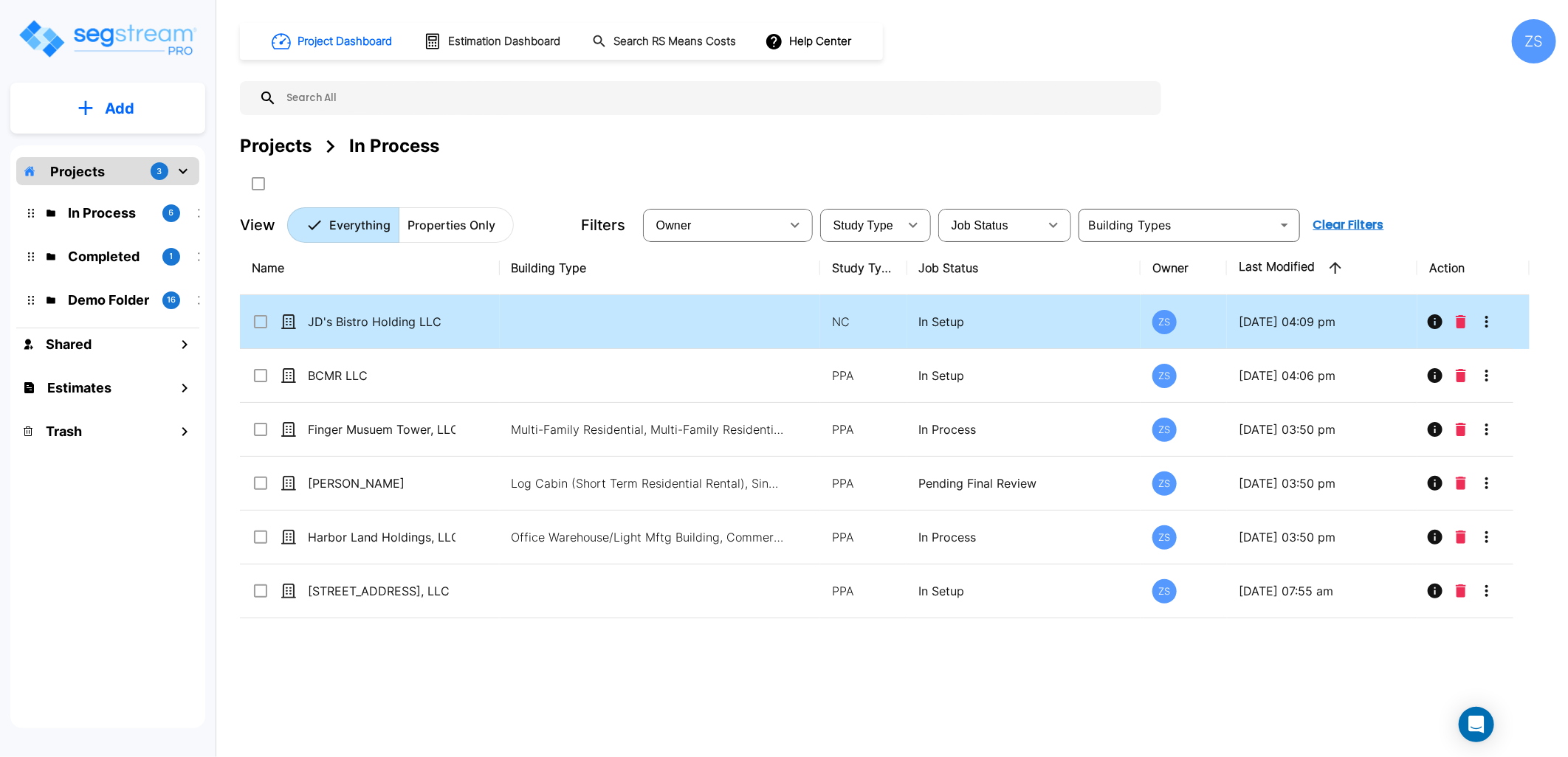
click at [652, 322] on td at bounding box center [660, 322] width 322 height 54
checkbox input "true"
click at [652, 322] on td at bounding box center [660, 322] width 322 height 54
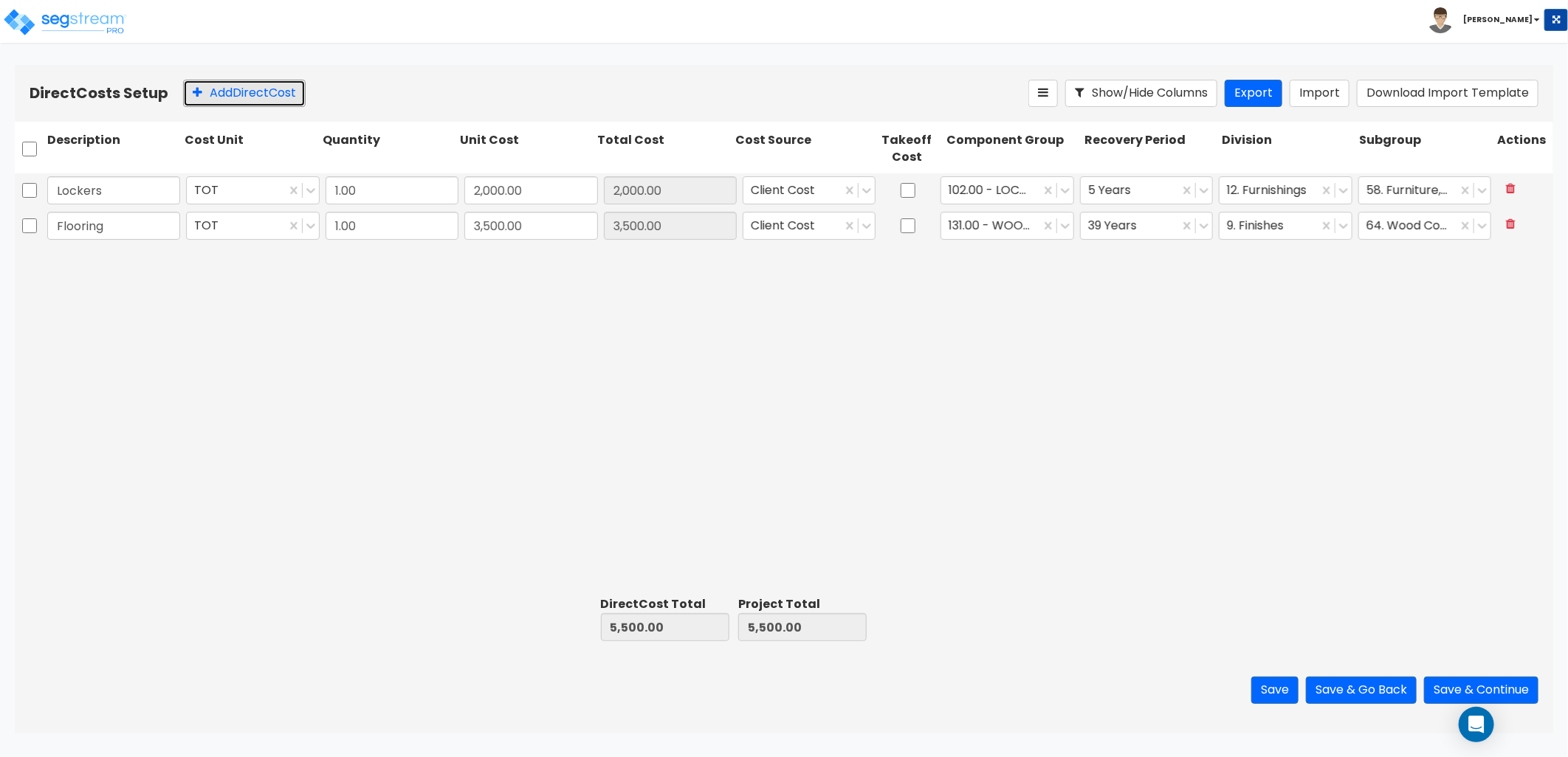
drag, startPoint x: 234, startPoint y: 97, endPoint x: 242, endPoint y: 108, distance: 13.6
click at [234, 97] on button "Add Direct Cost" at bounding box center [245, 93] width 122 height 27
type input "Lighting"
type input "5,000"
type input "5,000.00"
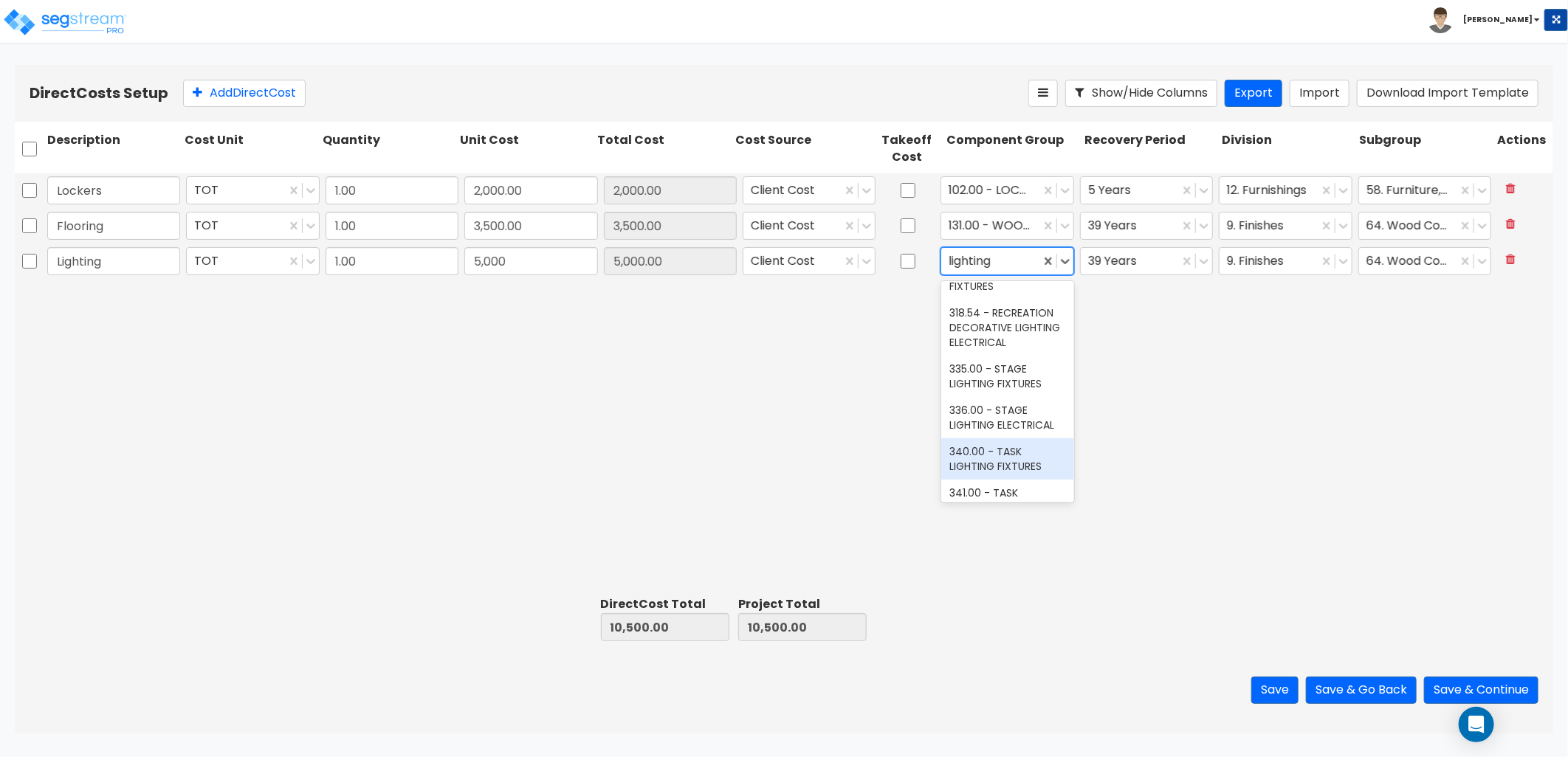
scroll to position [492, 0]
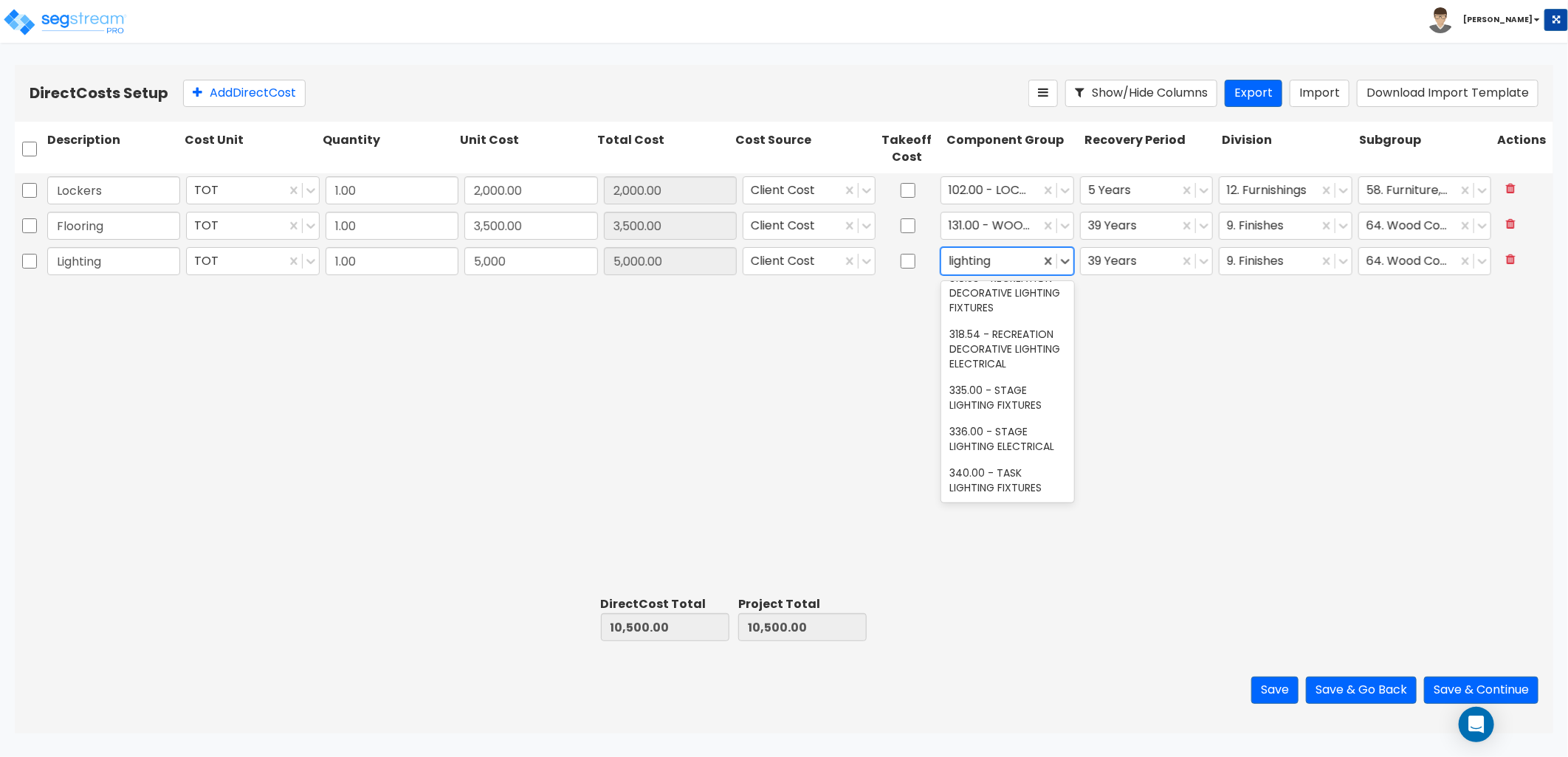
click at [949, 263] on input "lighting" at bounding box center [971, 261] width 45 height 17
type input "general lighting"
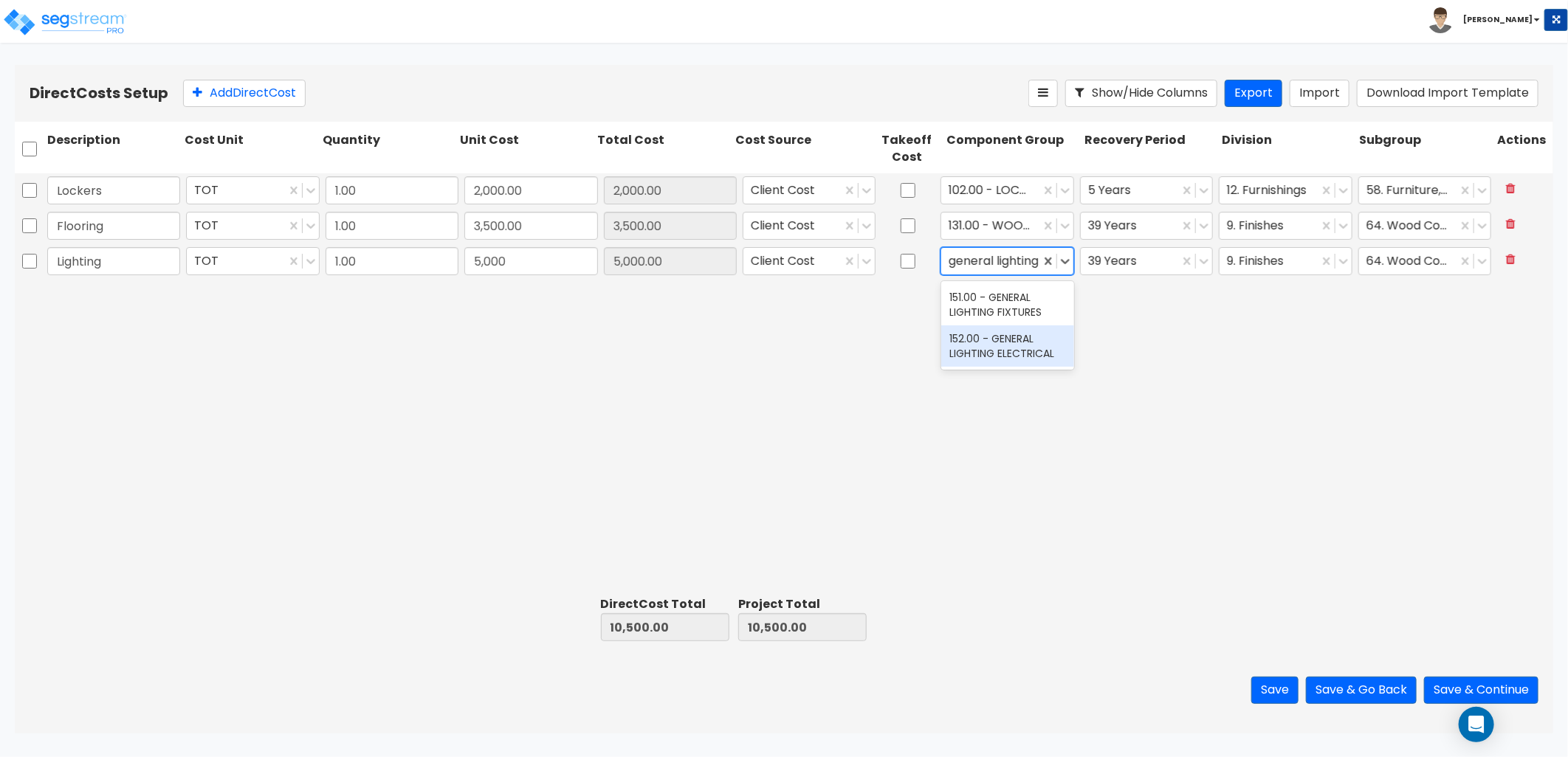
click at [1046, 350] on div "152.00 - GENERAL LIGHTING ELECTRICAL" at bounding box center [1007, 346] width 133 height 42
click at [1287, 264] on div at bounding box center [1269, 262] width 83 height 20
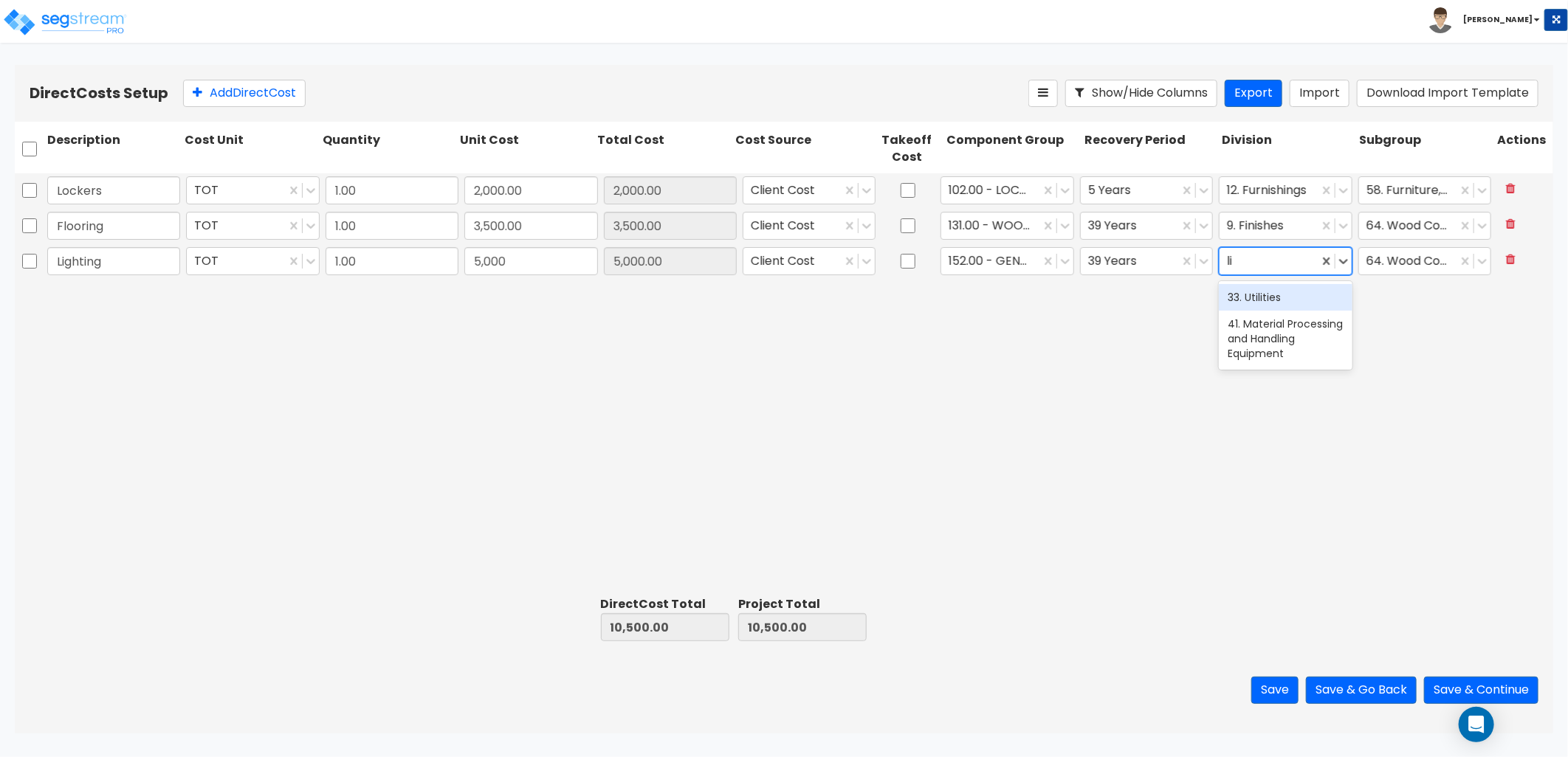
type input "l"
type input "ele"
click at [1258, 300] on div "26. Electrical" at bounding box center [1284, 297] width 133 height 27
click at [1409, 261] on div at bounding box center [1416, 262] width 100 height 20
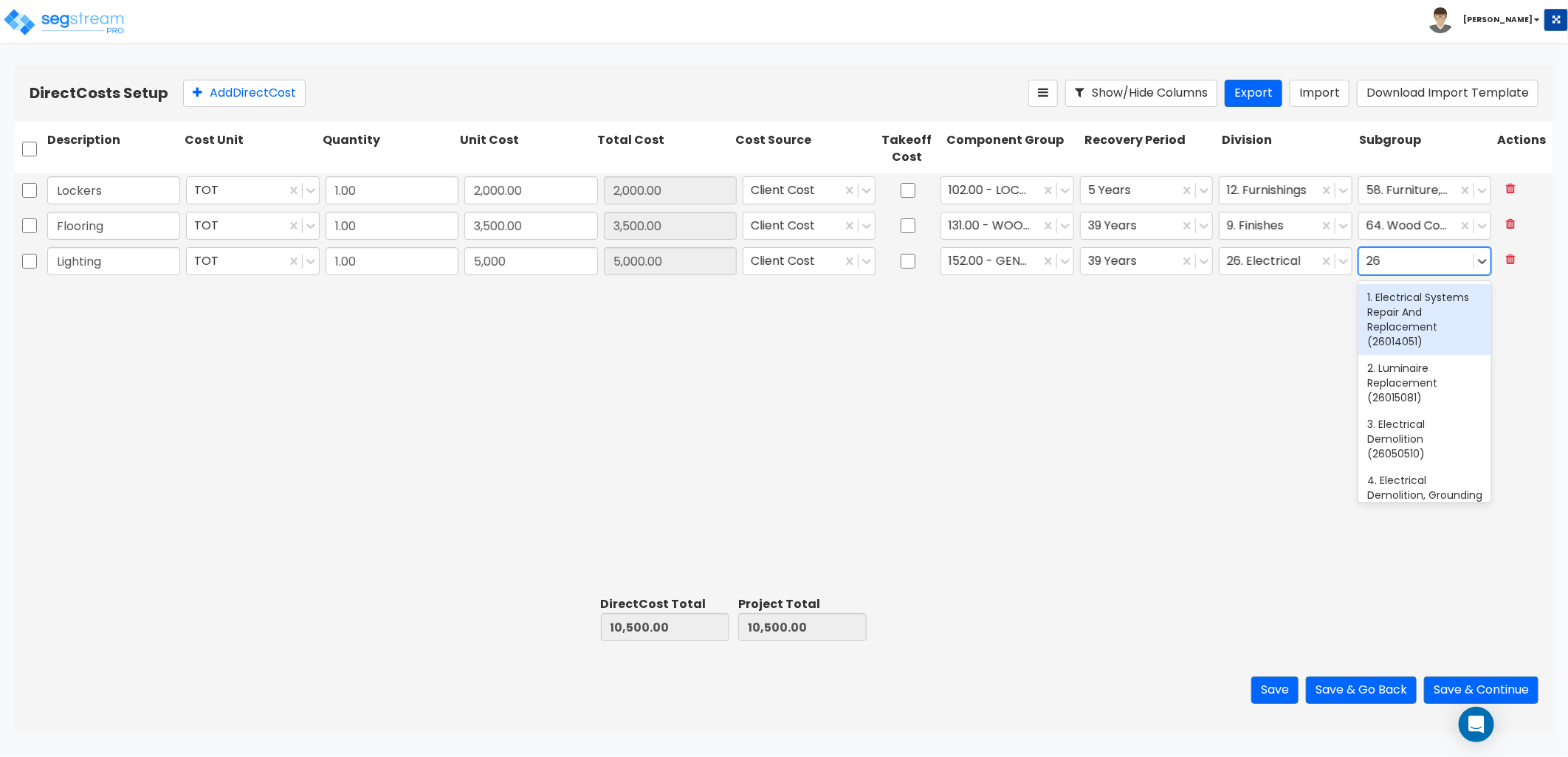
type input "2"
type input "interior"
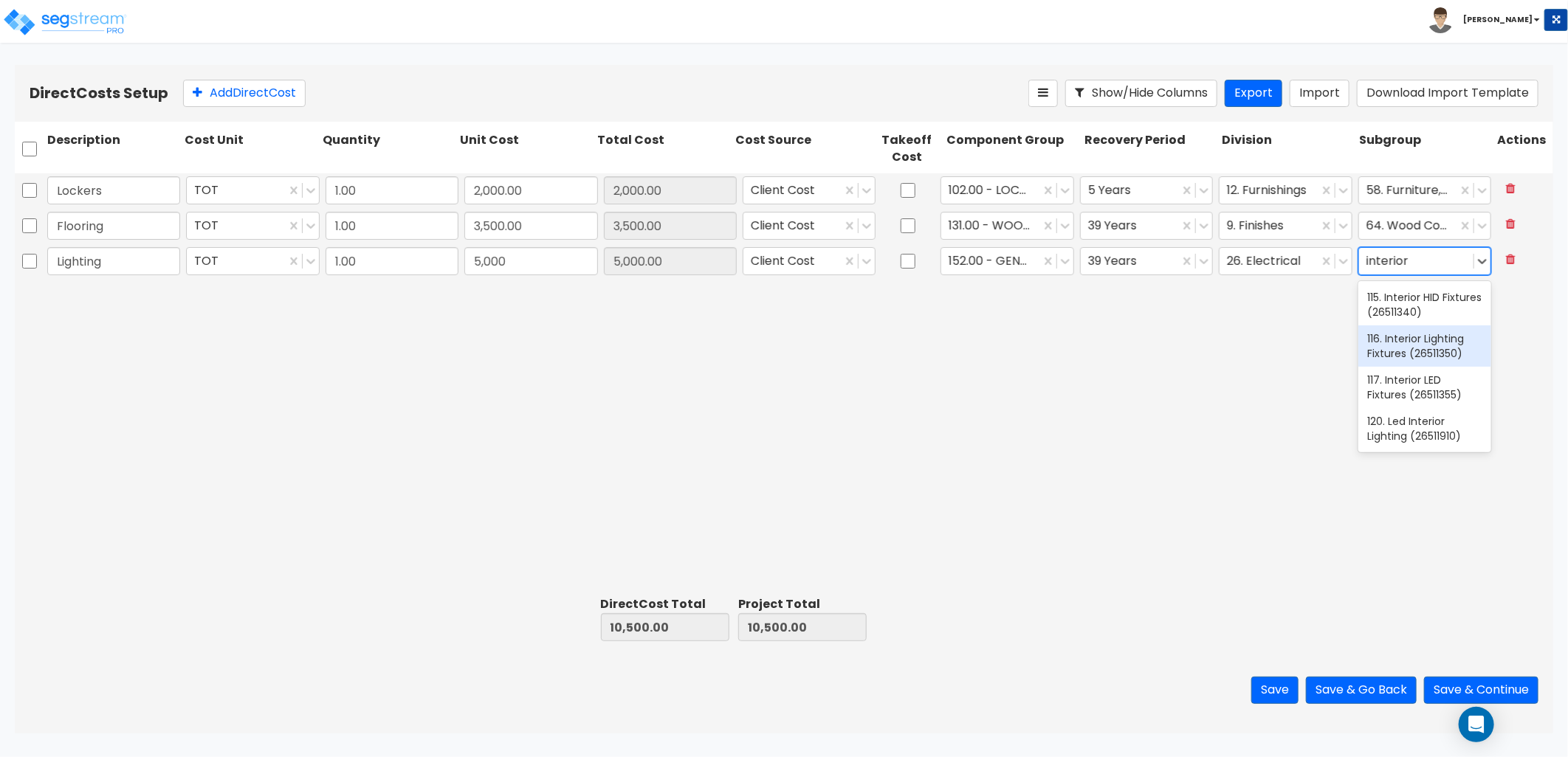
click at [1447, 350] on div "116. Interior Lighting Fixtures (26511350)" at bounding box center [1424, 346] width 133 height 42
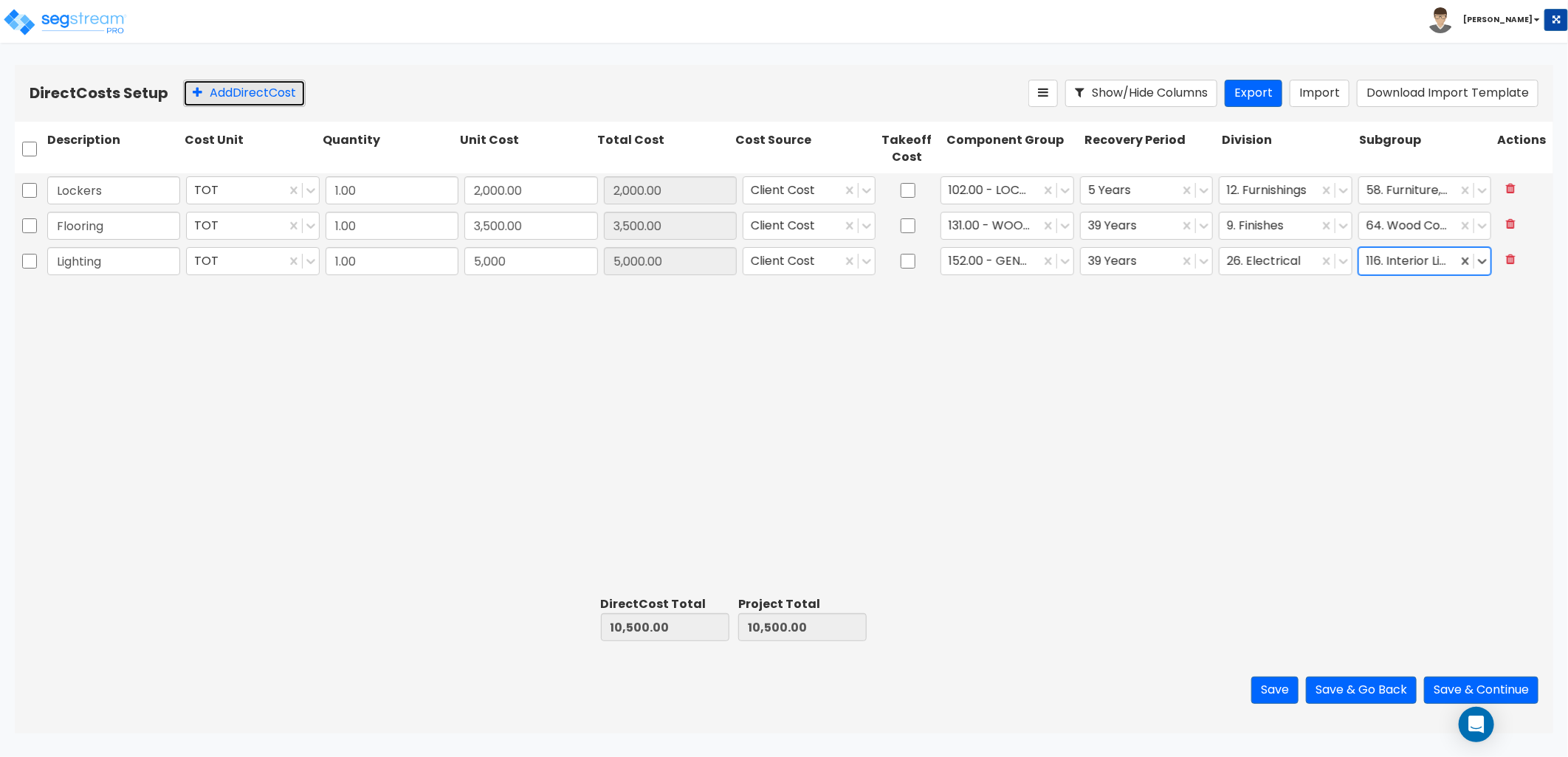
click at [238, 100] on button "Add Direct Cost" at bounding box center [245, 93] width 122 height 27
click at [120, 296] on input "text" at bounding box center [113, 296] width 133 height 28
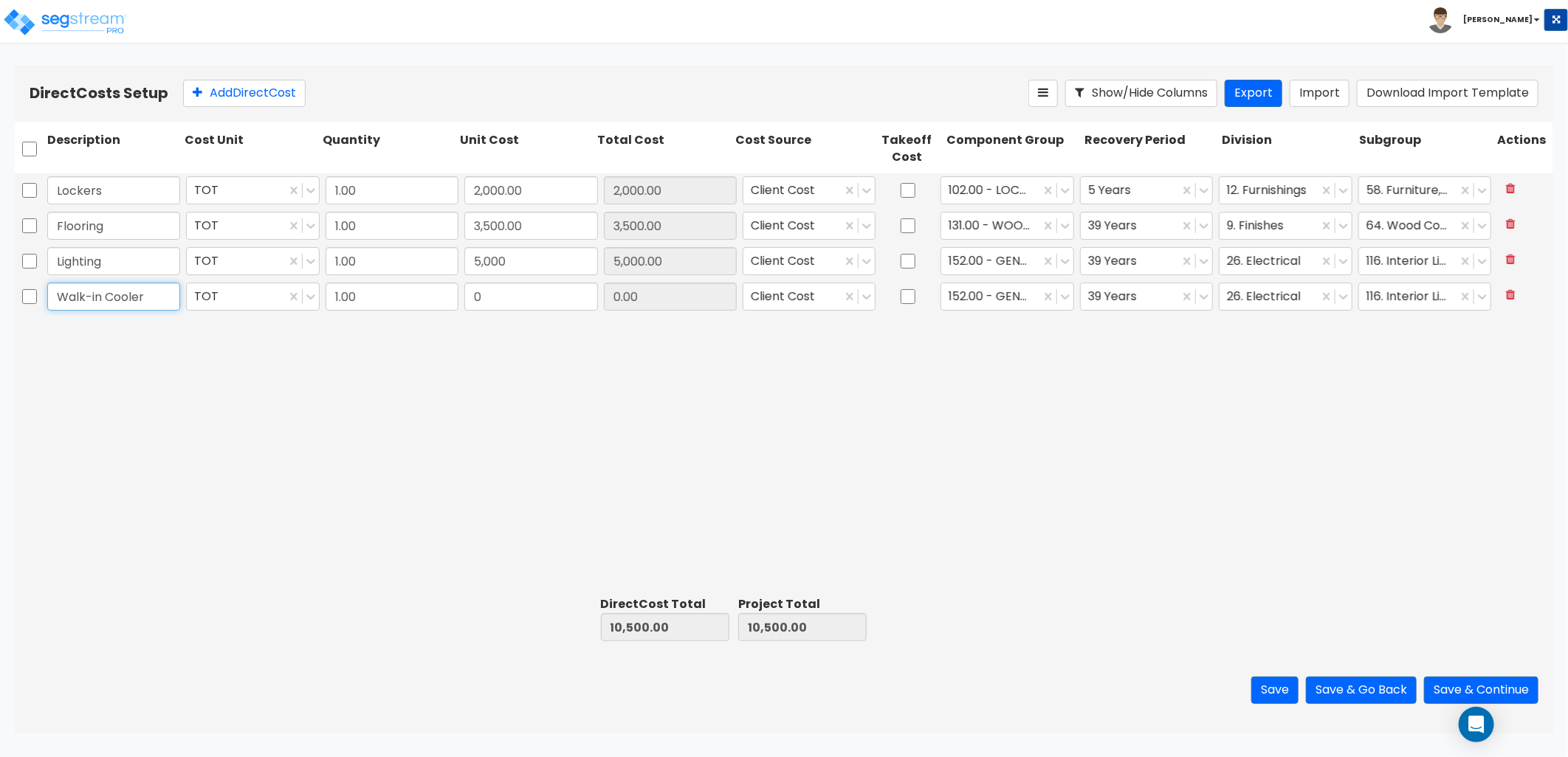
type input "Walk-in Cooler"
type input "15,000"
type input "15,000.00"
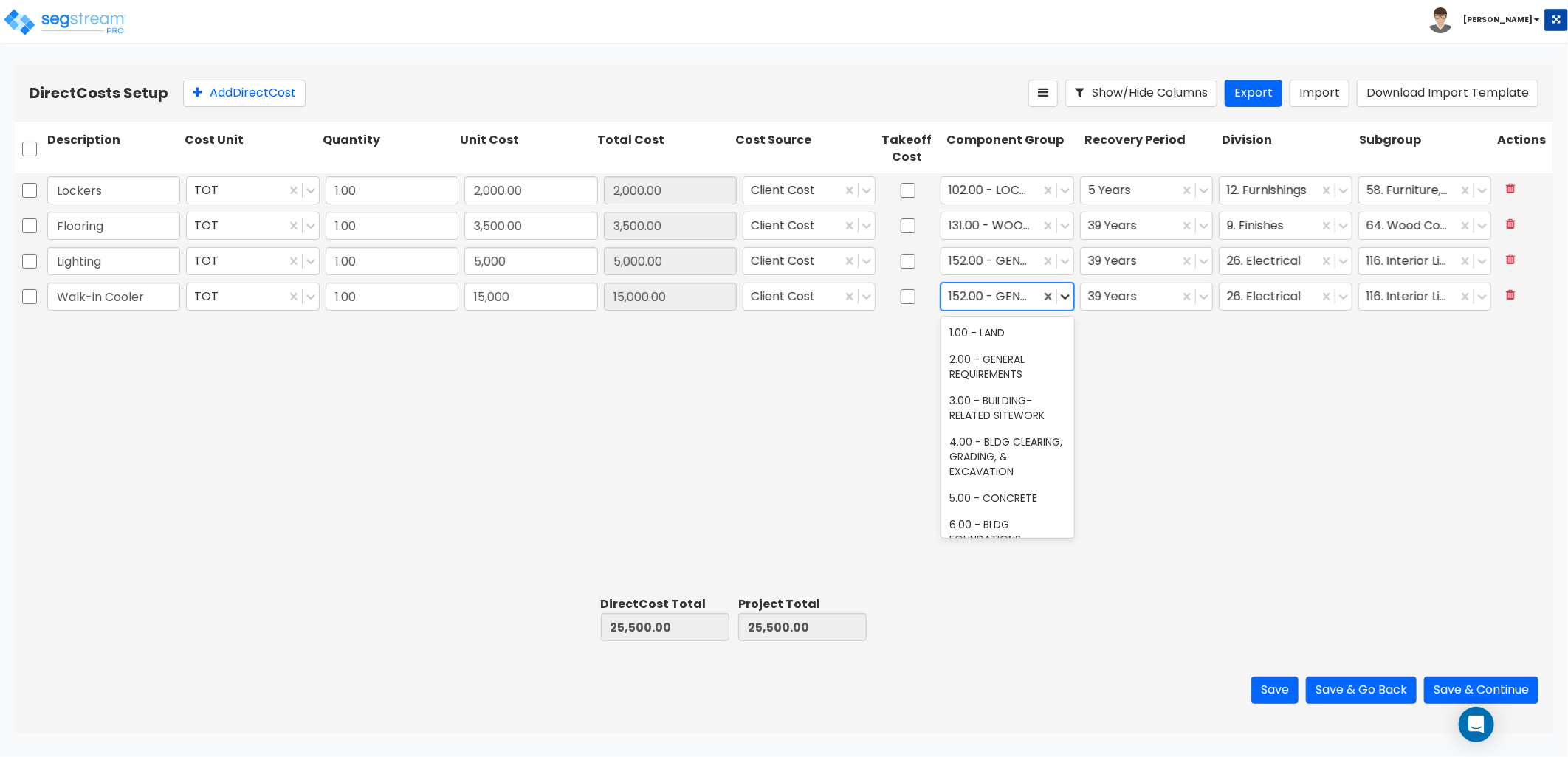
click at [1069, 300] on icon at bounding box center [1065, 296] width 15 height 15
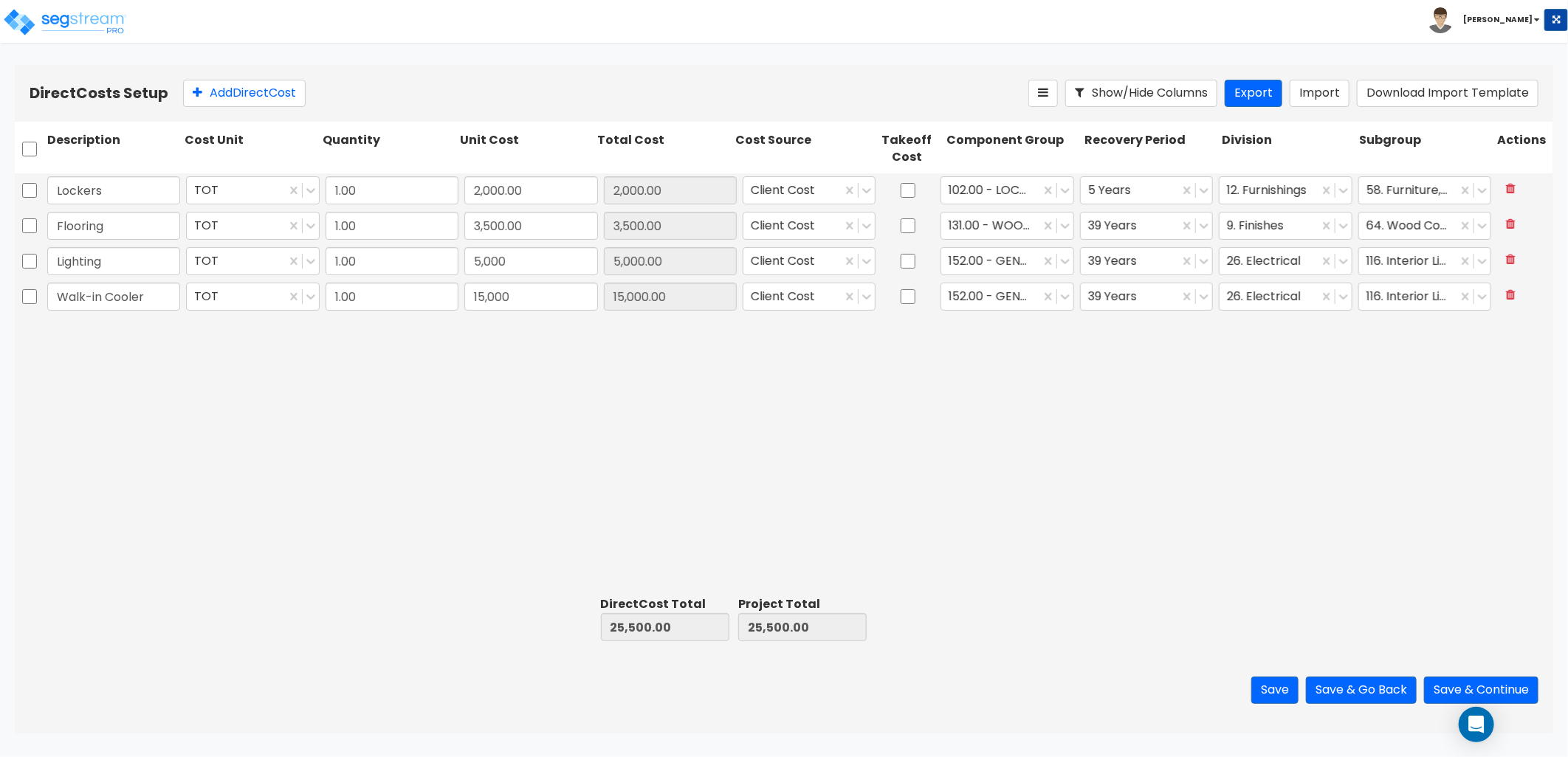
click at [1138, 429] on div "Lockers TOT 1.00 2,000.00 2,000.00 Client Cost 102.00 - LOCKERS 5 Years 12. Fur…" at bounding box center [784, 382] width 1538 height 417
click at [1003, 298] on div at bounding box center [991, 297] width 83 height 20
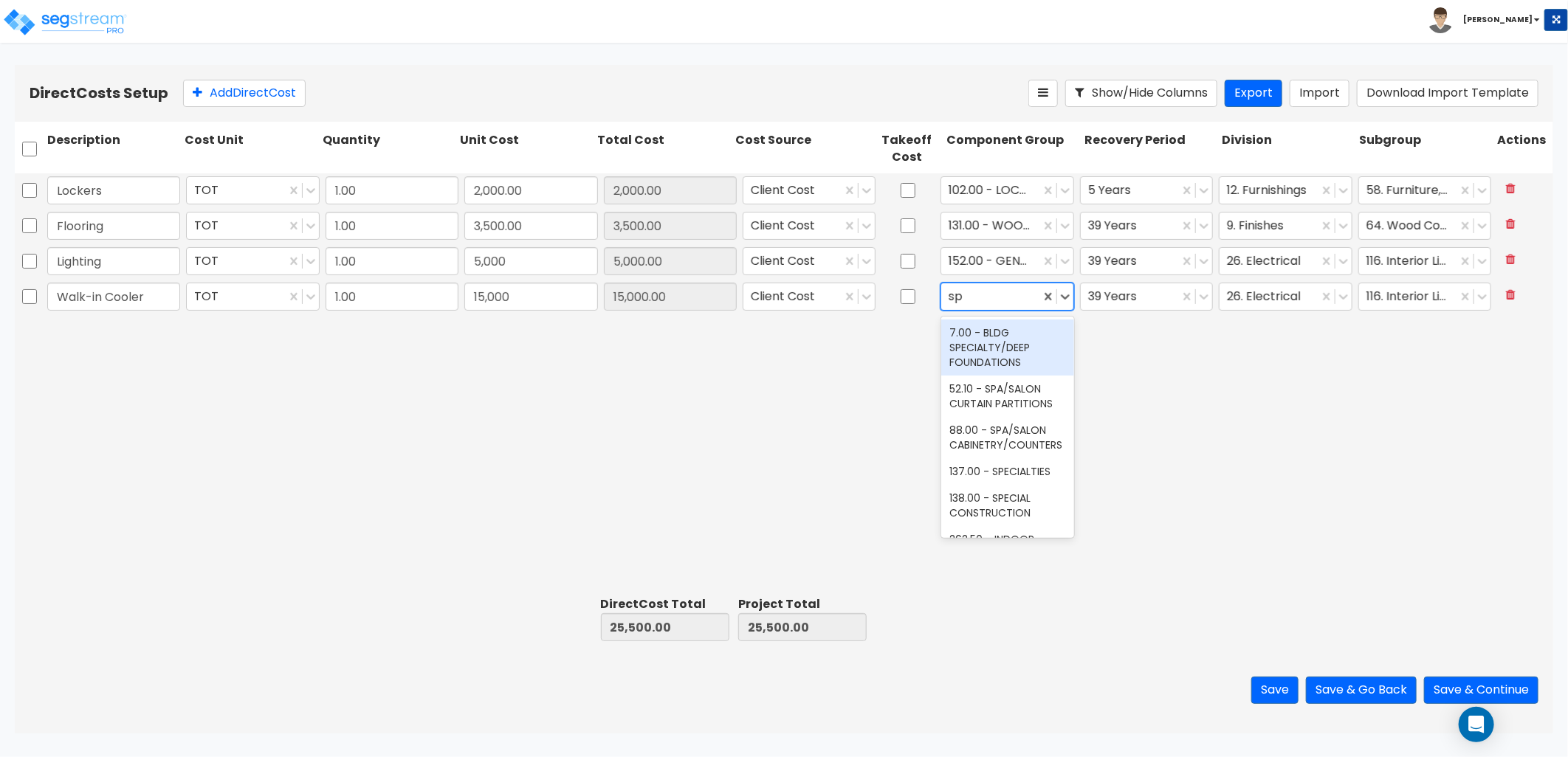
type input "s"
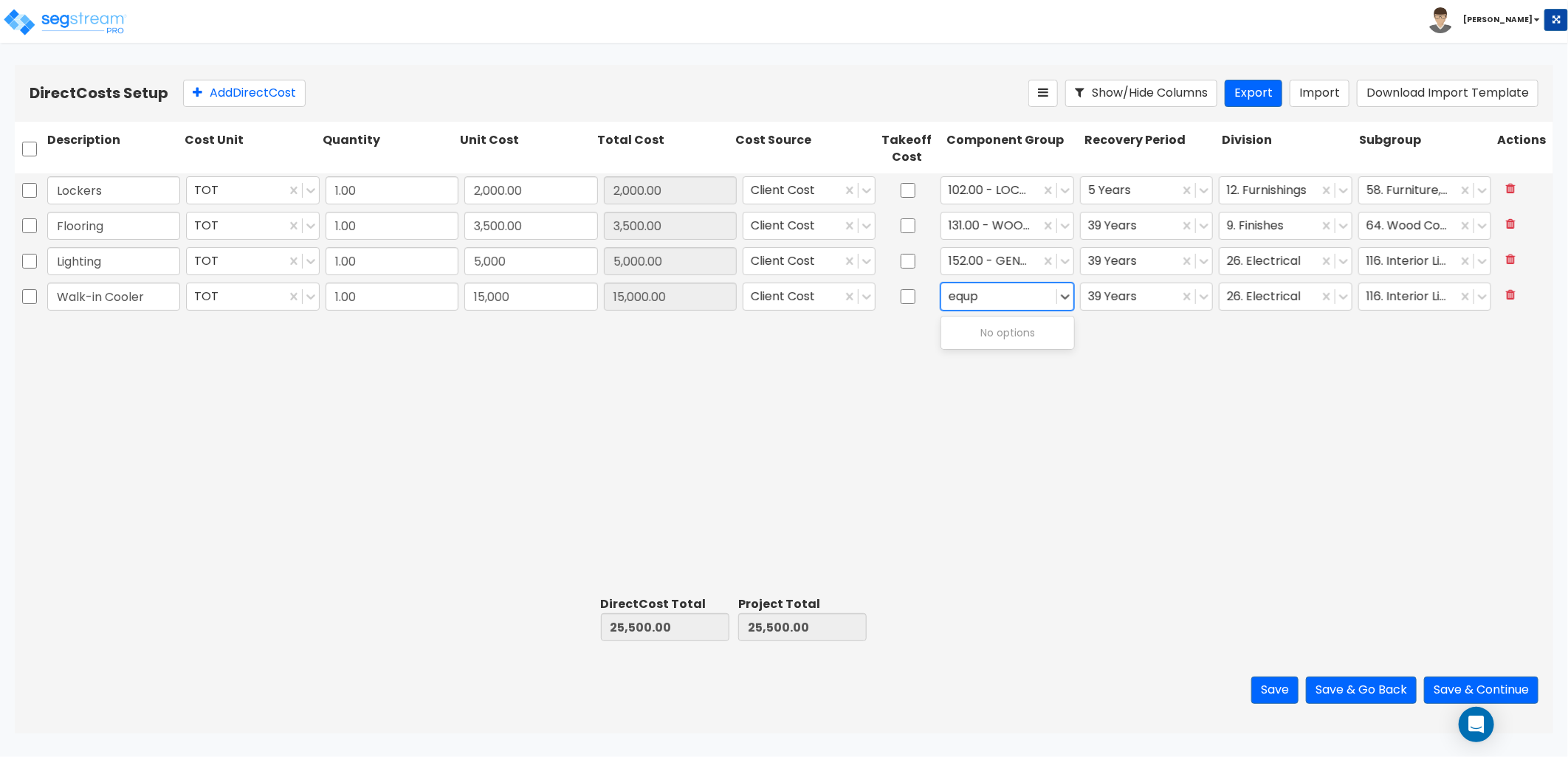
type input "equ"
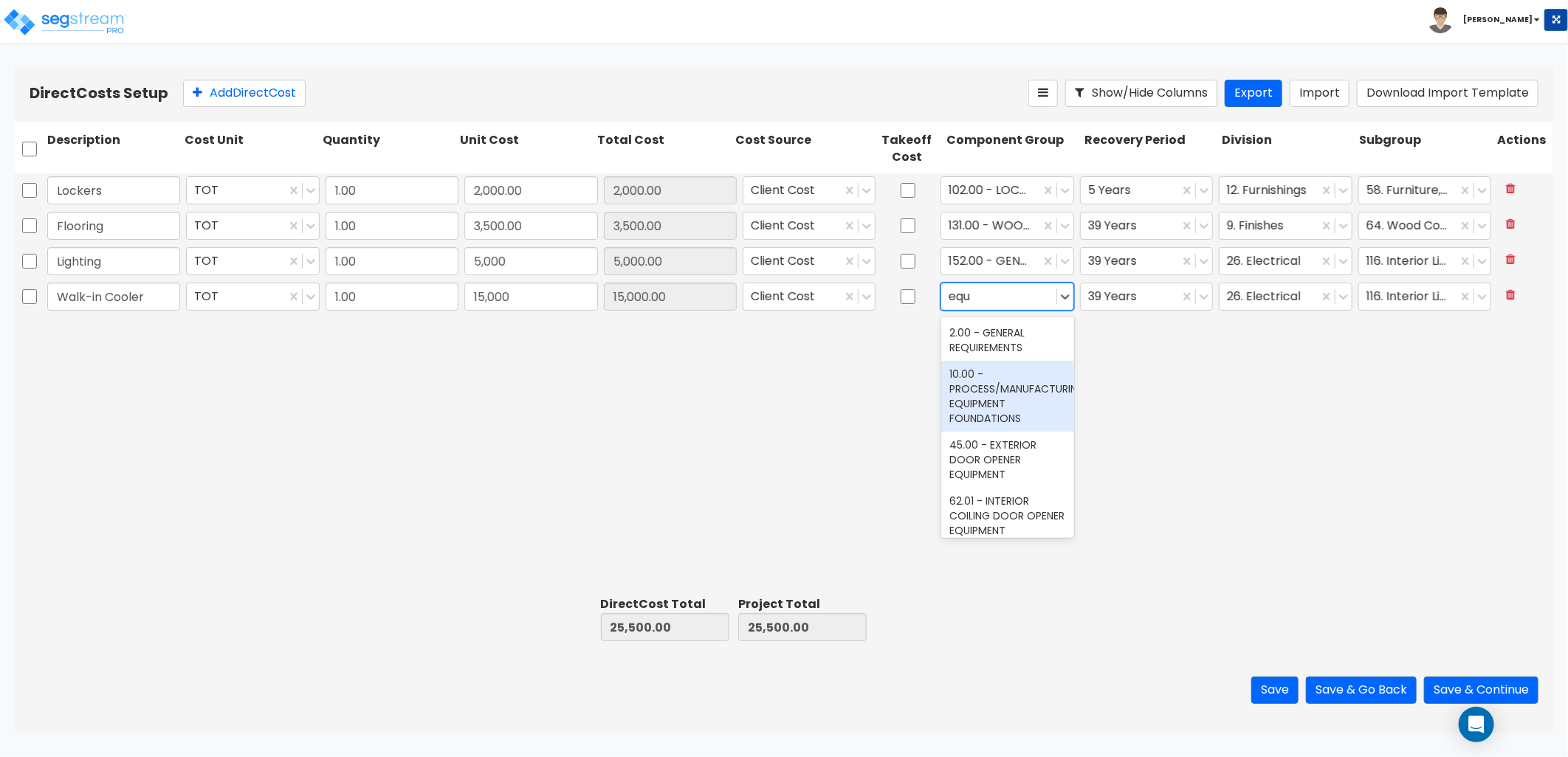
scroll to position [82, 0]
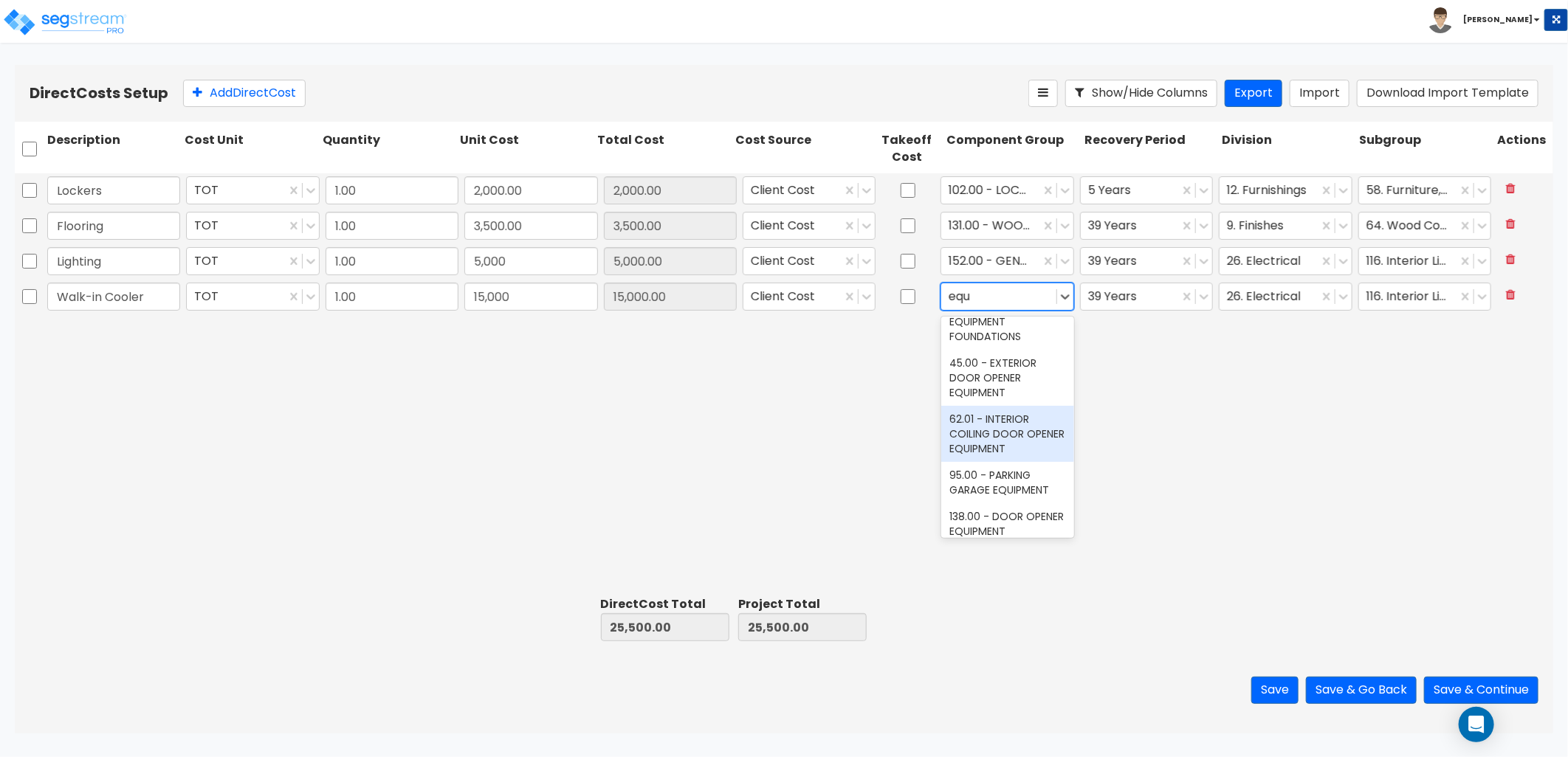
click at [1014, 441] on div "62.01 - INTERIOR COILING DOOR OPENER EQUIPMENT" at bounding box center [1007, 434] width 133 height 57
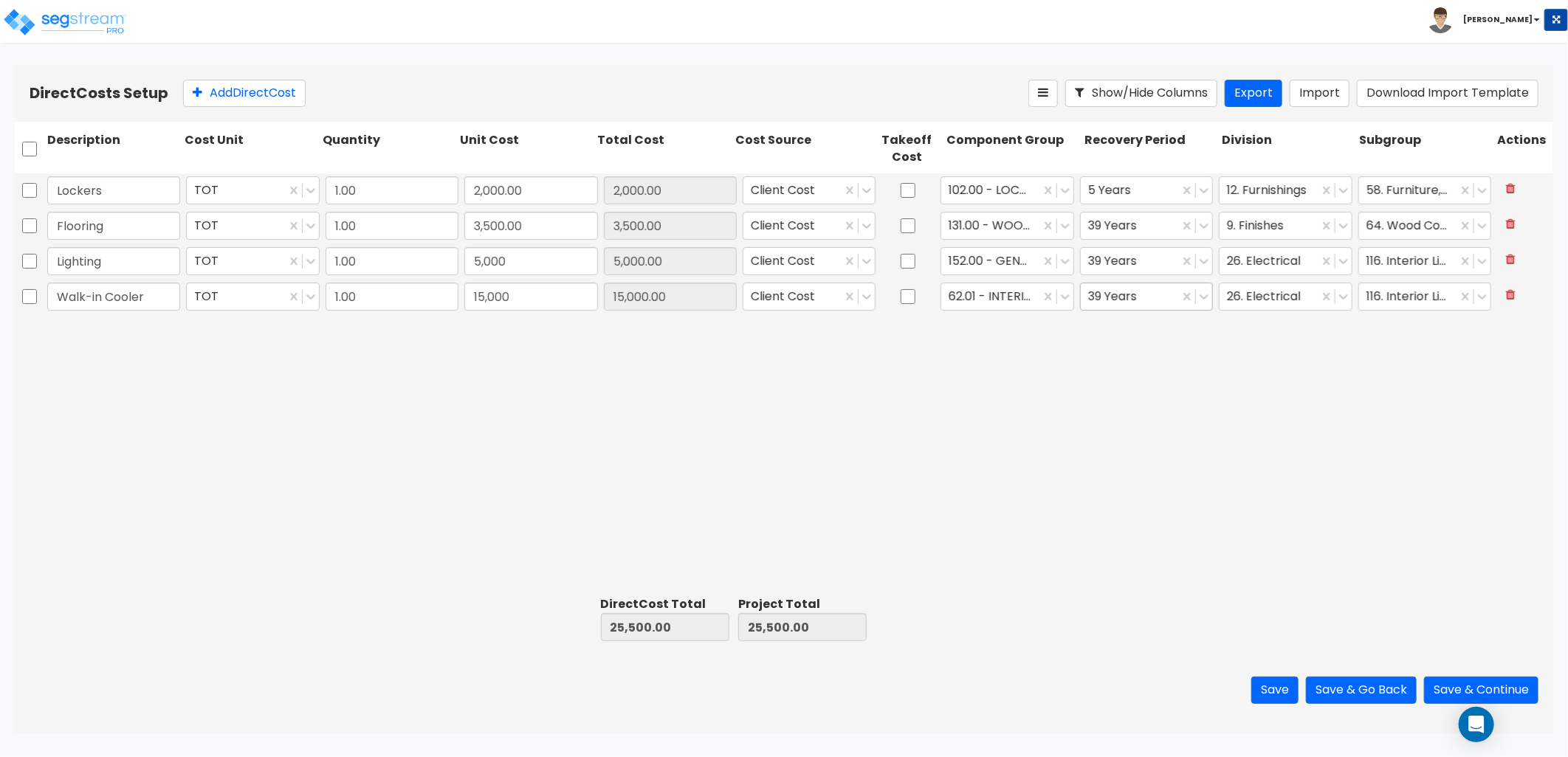
click at [1122, 296] on div at bounding box center [1130, 297] width 83 height 20
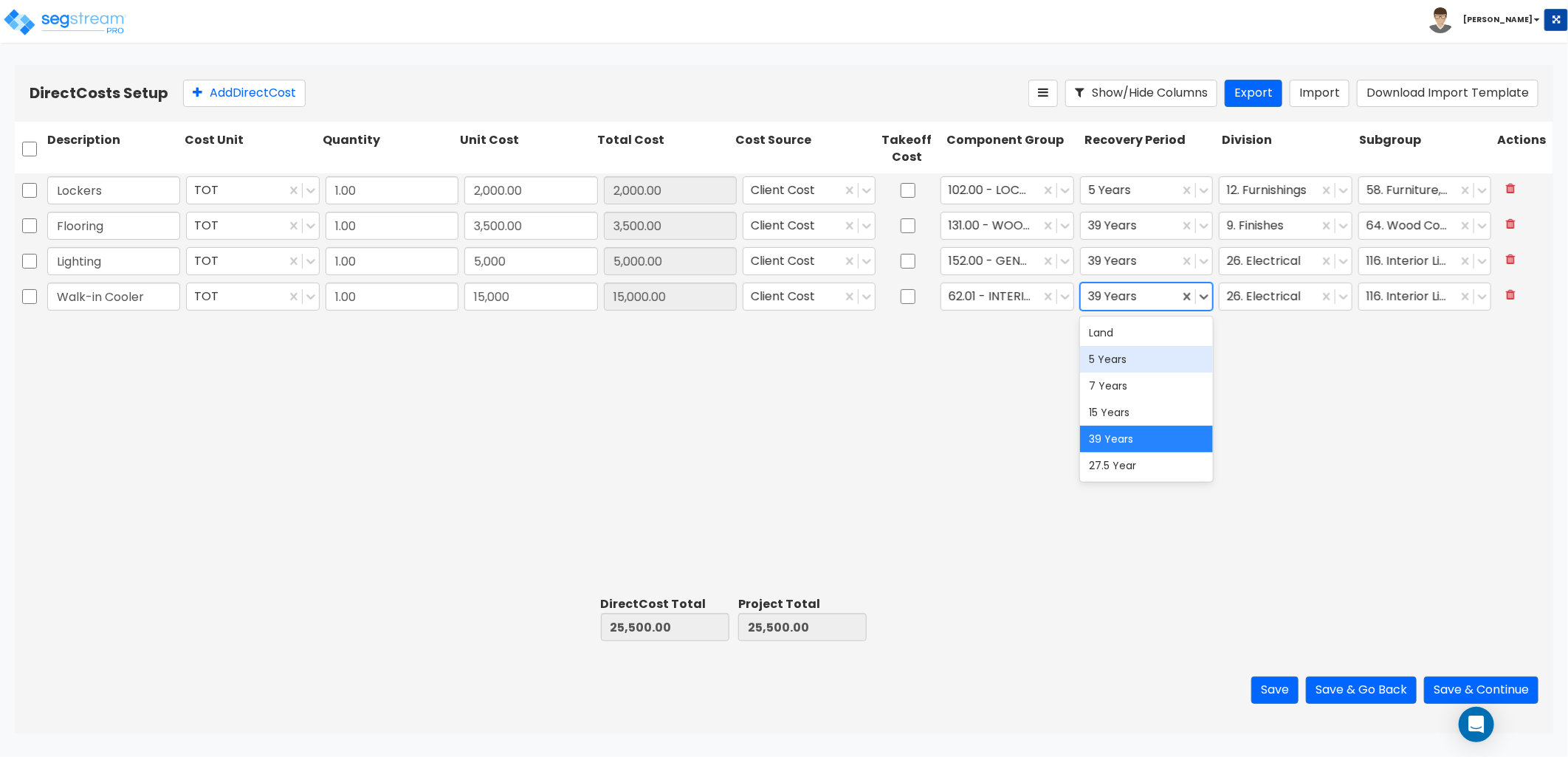
click at [1115, 358] on div "5 Years" at bounding box center [1145, 360] width 133 height 27
click at [1271, 299] on div at bounding box center [1269, 297] width 83 height 20
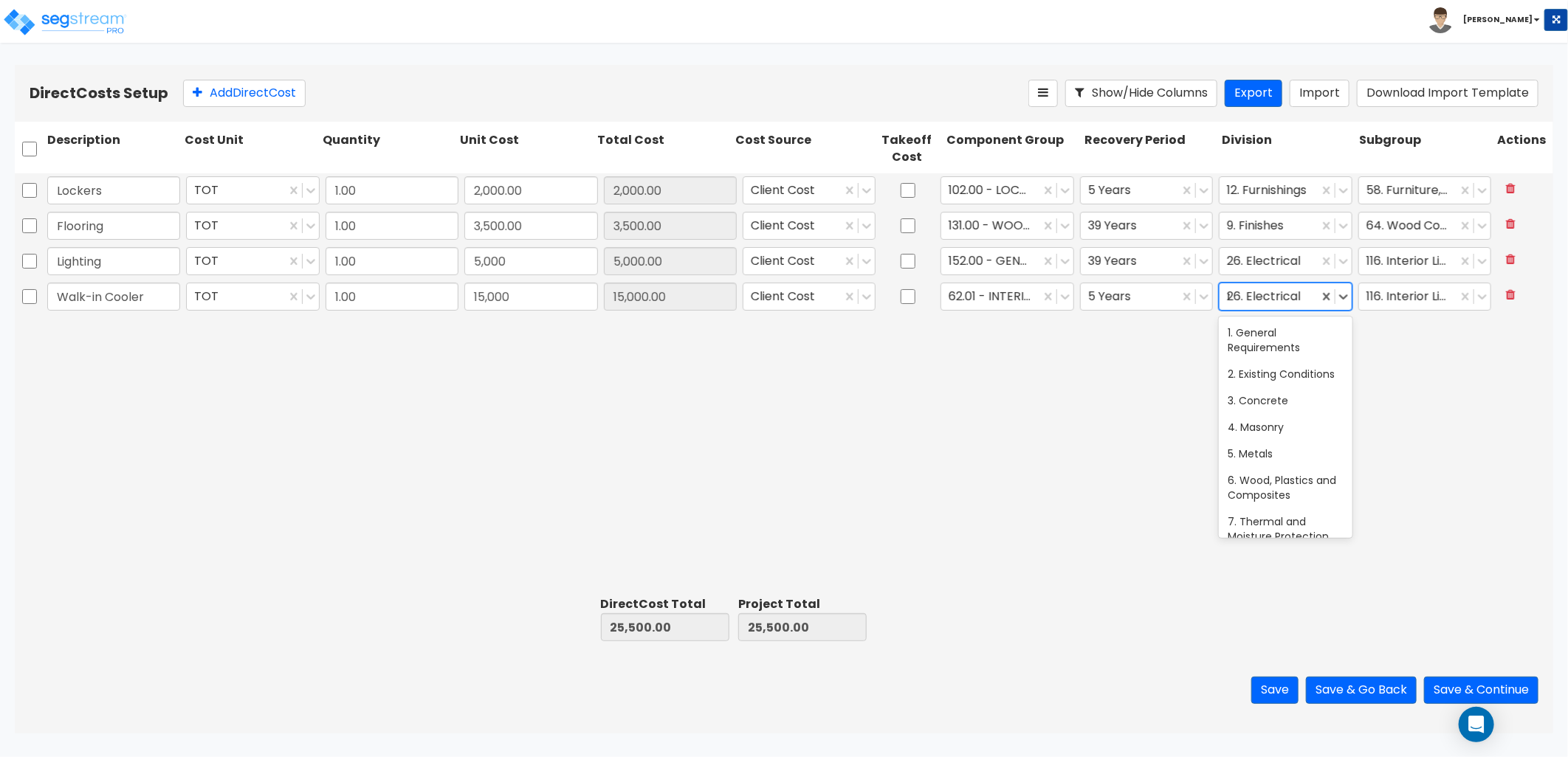
scroll to position [0, 0]
type input "r"
click at [1297, 491] on div "11. Equipment" at bounding box center [1284, 479] width 133 height 27
click at [1402, 301] on div at bounding box center [1416, 297] width 100 height 20
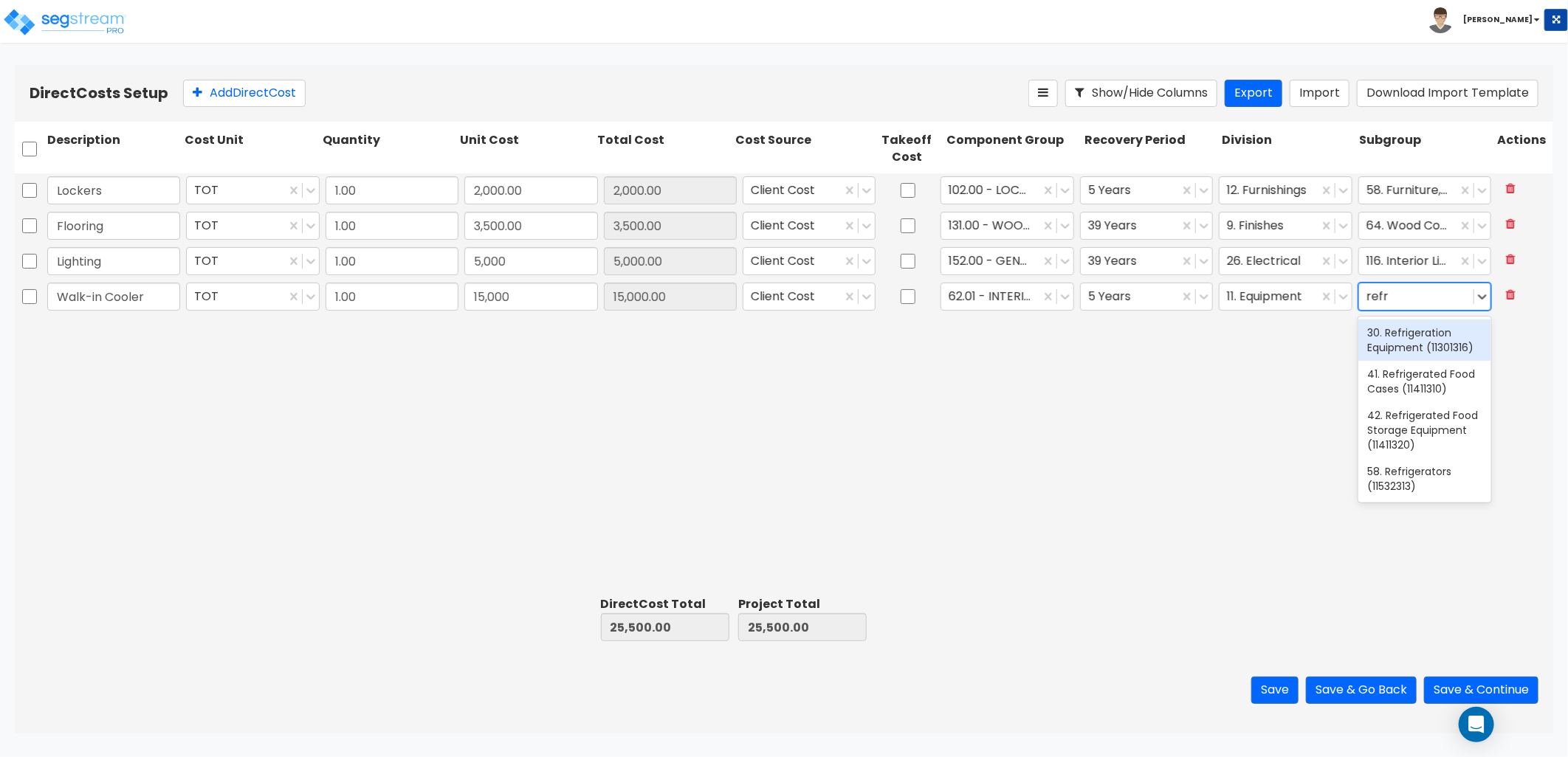
type input "refri"
click at [1412, 351] on div "30. Refrigeration Equipment (11301316)" at bounding box center [1424, 340] width 133 height 42
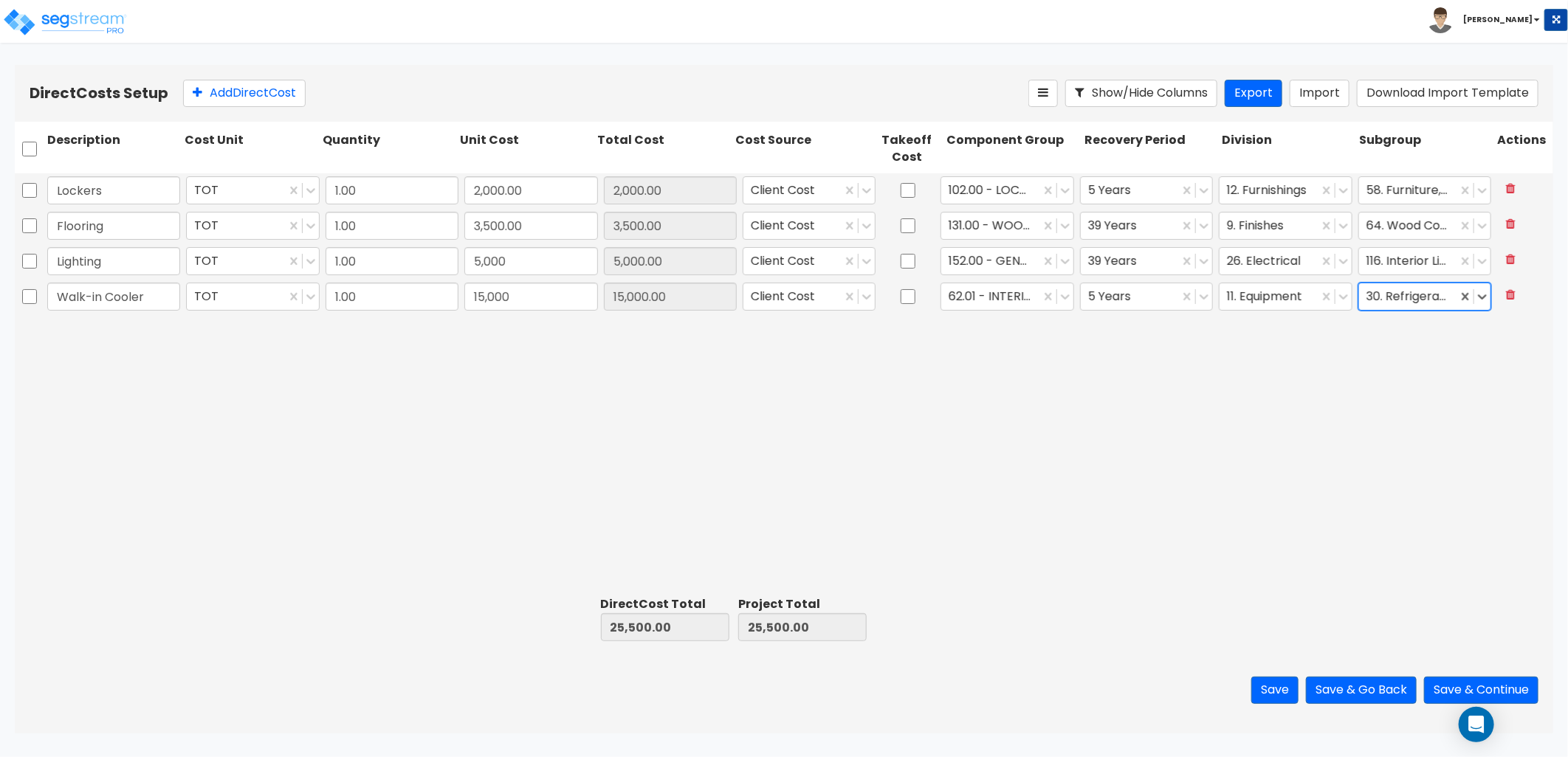
click at [1103, 415] on div "Lockers TOT 1.00 2,000.00 2,000.00 Client Cost 102.00 - LOCKERS 5 Years 12. Fur…" at bounding box center [784, 382] width 1538 height 417
click at [234, 90] on button "Add Direct Cost" at bounding box center [245, 93] width 122 height 27
click at [89, 334] on input "text" at bounding box center [113, 332] width 133 height 28
type input "M"
type input "Cellar Millwork"
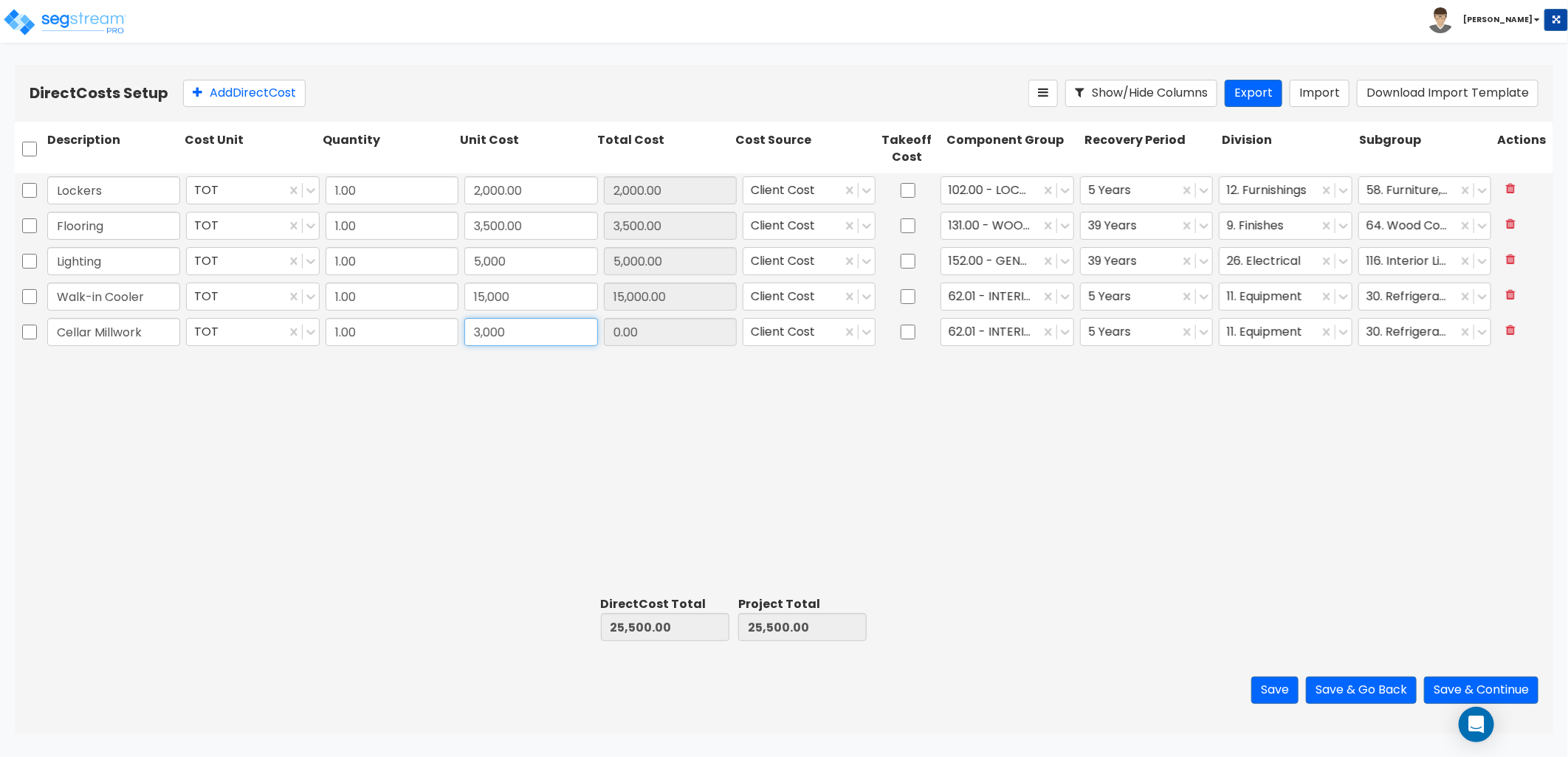
type input "3,000"
type input "3,000.00"
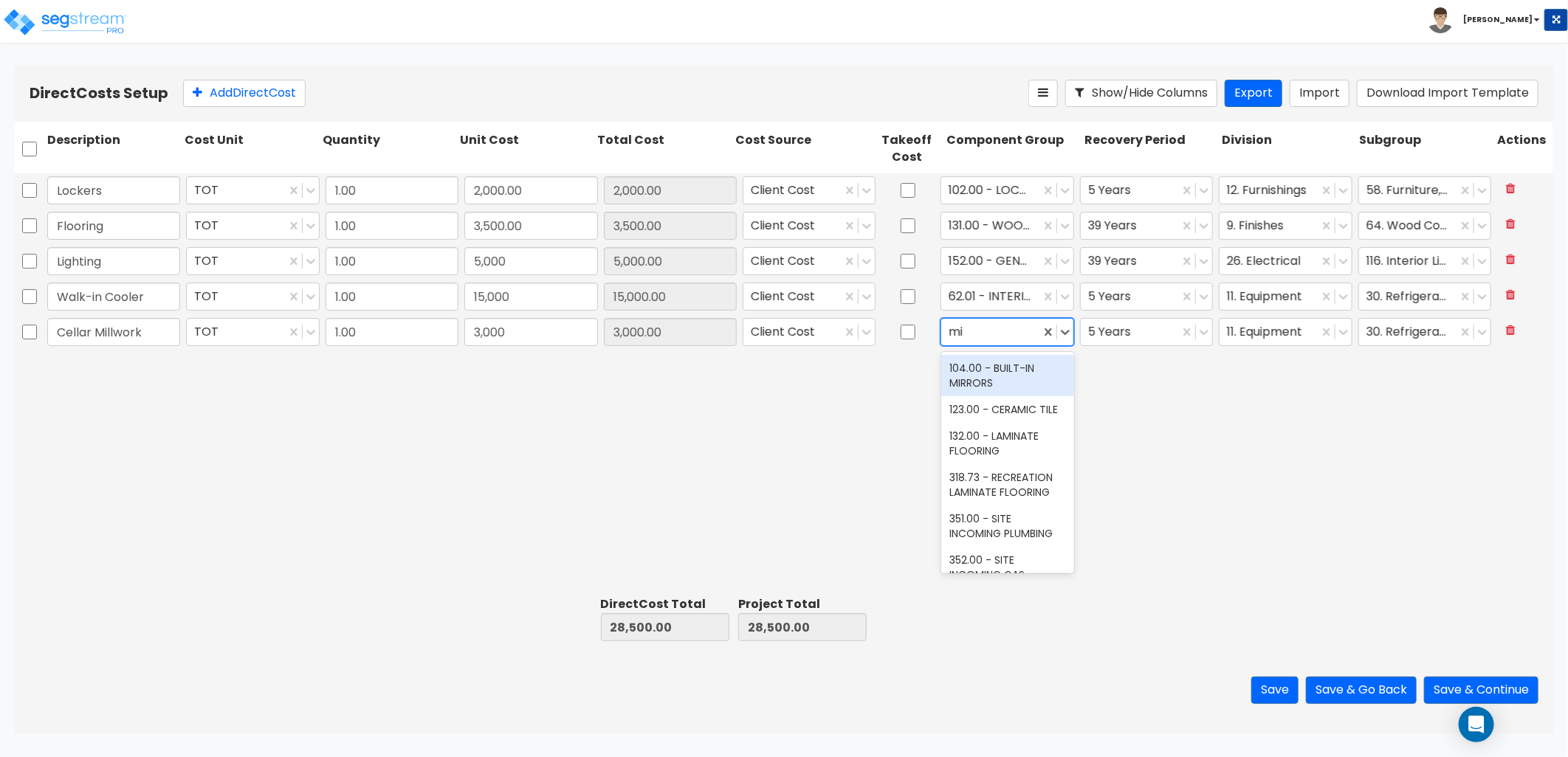
type input "m"
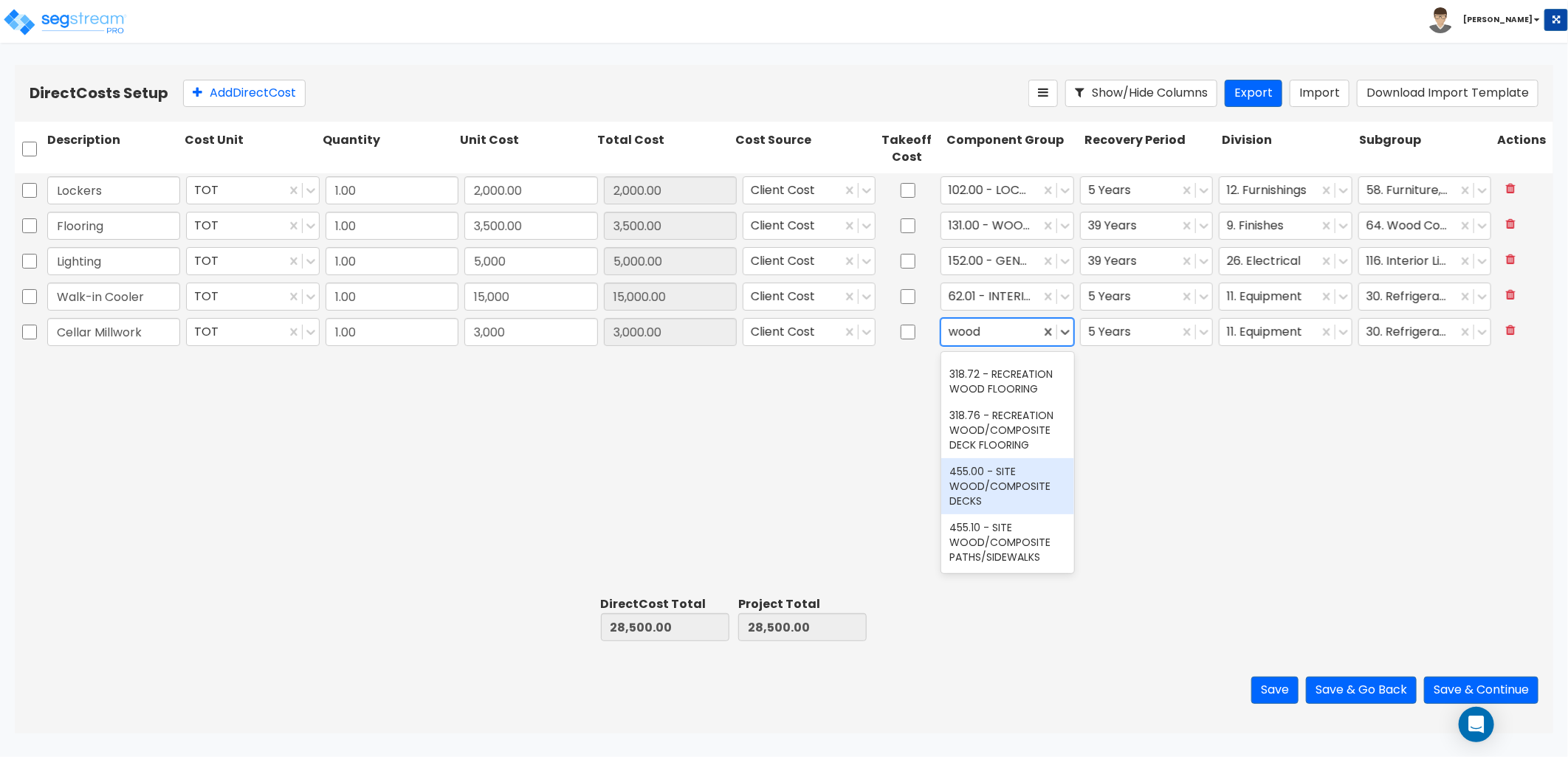
scroll to position [410, 0]
type input "wood"
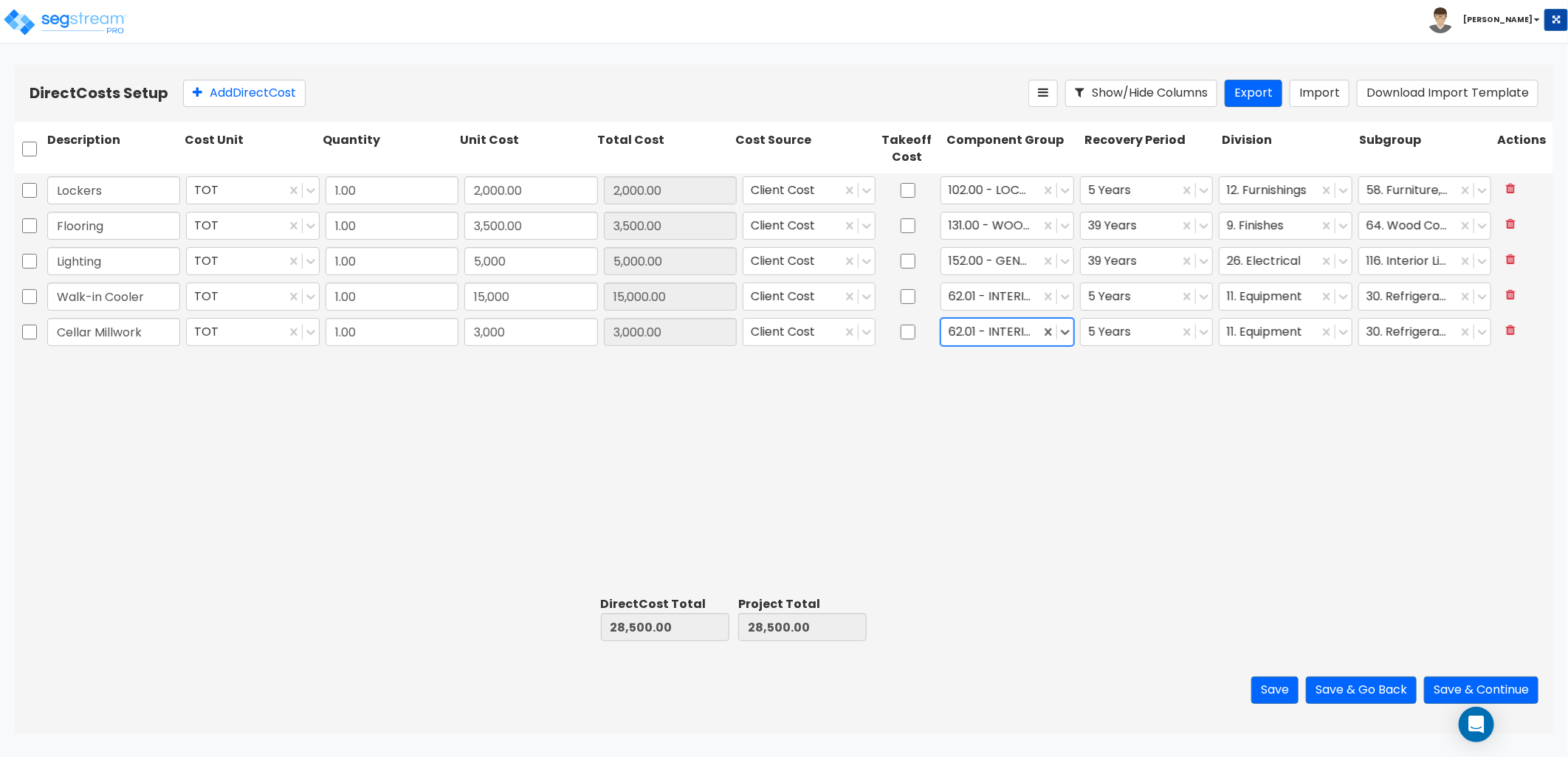
click at [993, 340] on div at bounding box center [991, 333] width 83 height 20
type input "f"
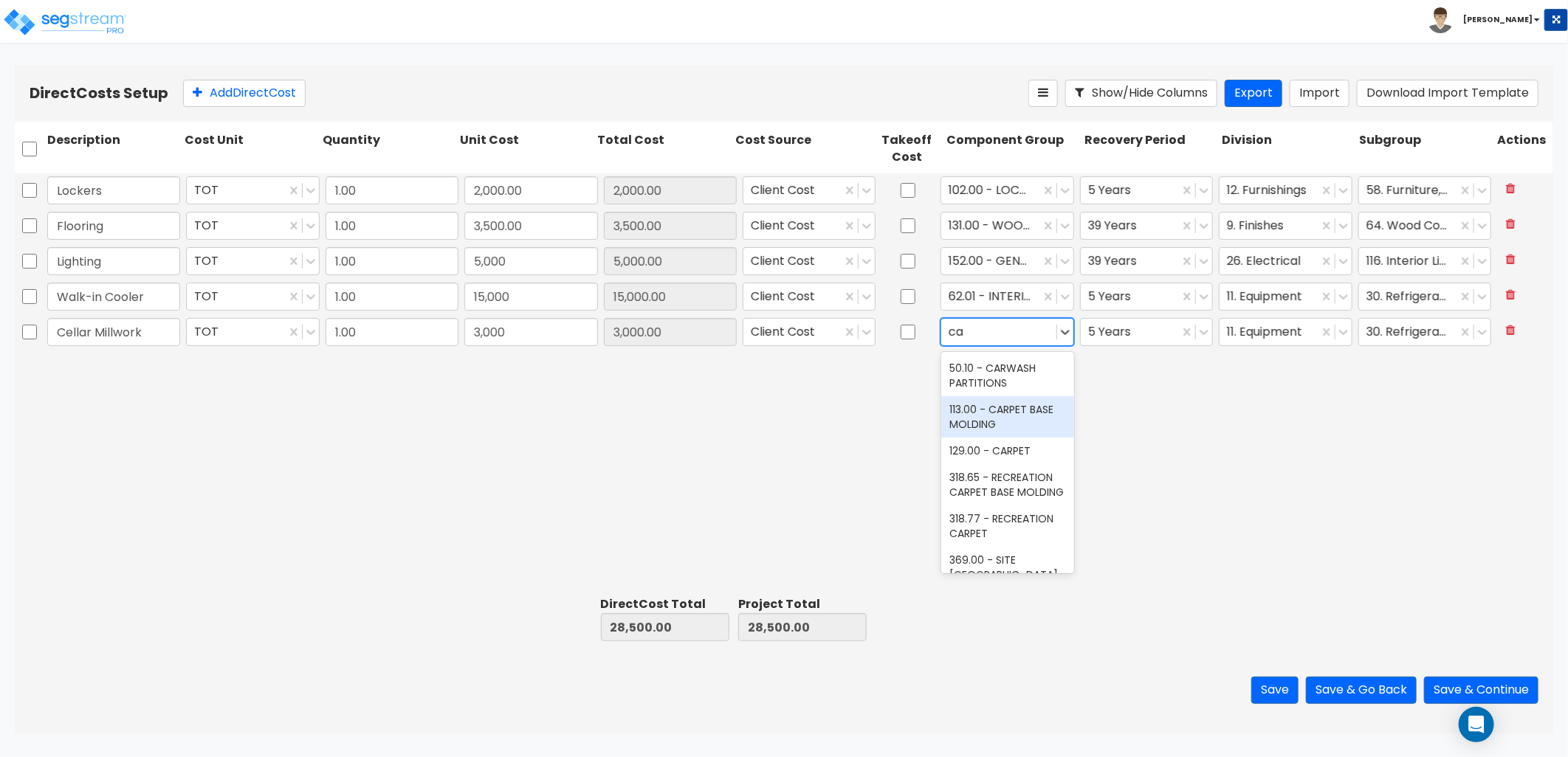
type input "c"
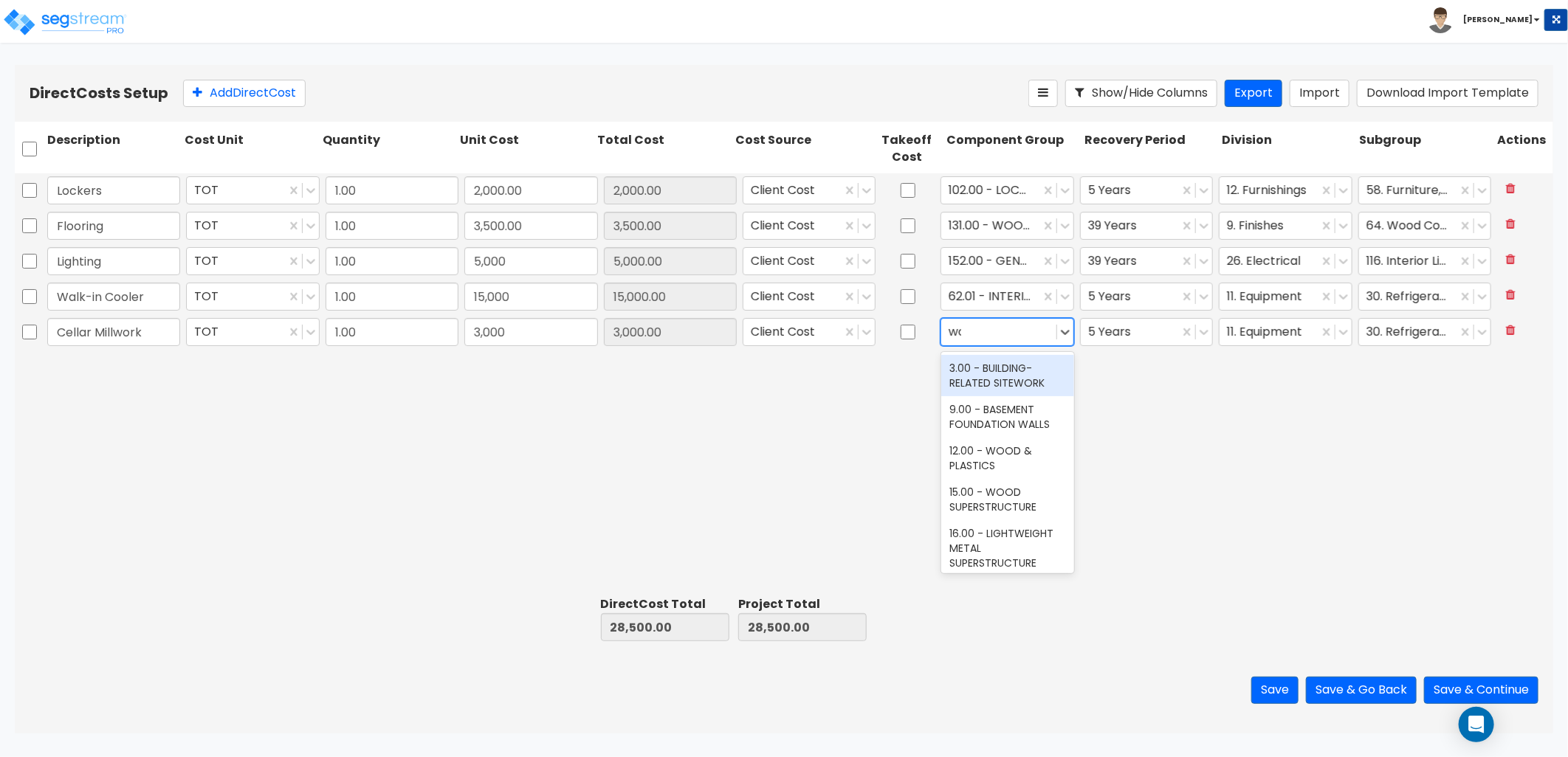
type input "woo"
click at [993, 379] on div "12.00 - WOOD & PLASTICS" at bounding box center [1007, 375] width 133 height 42
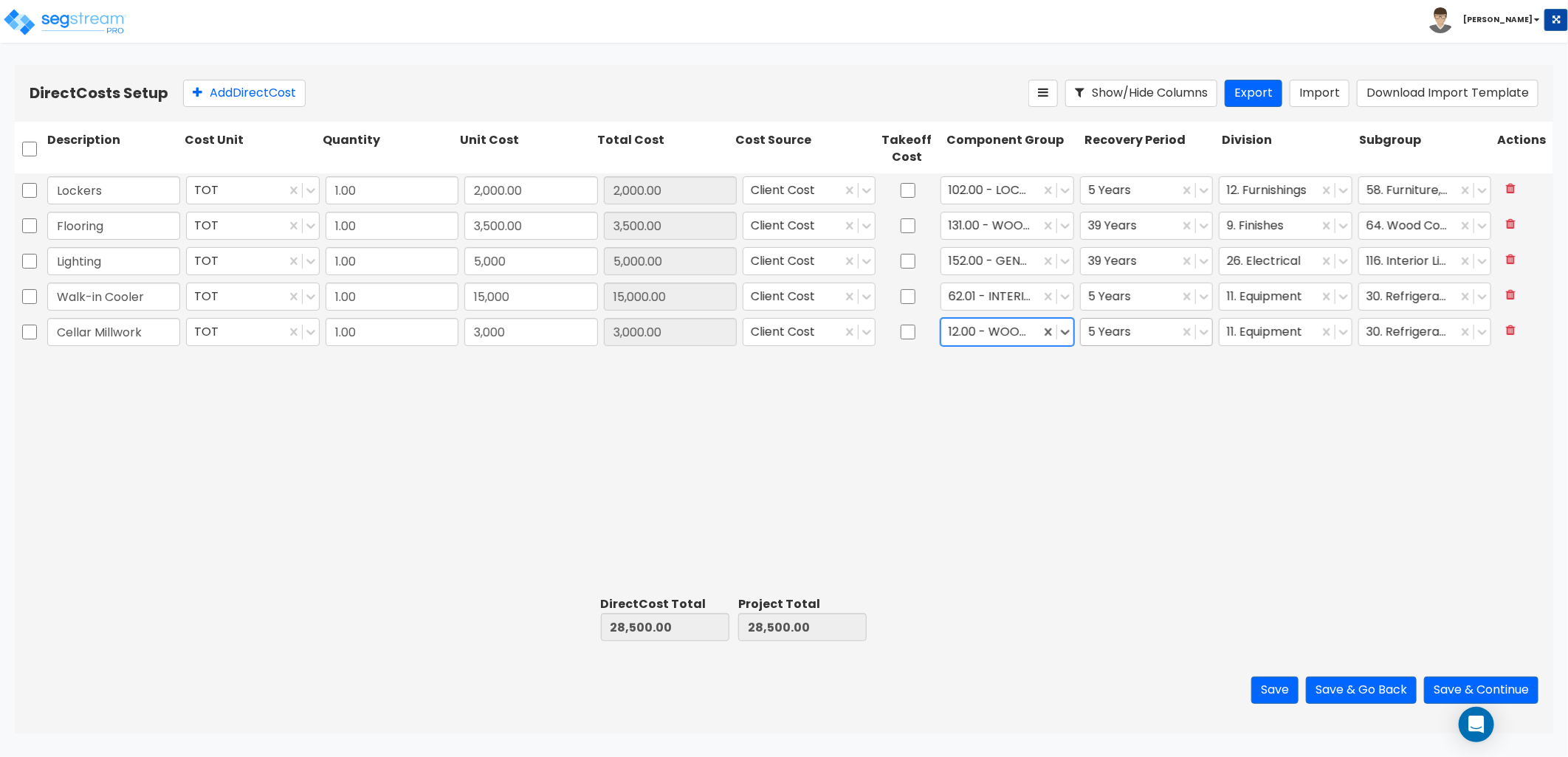
click at [1116, 326] on div at bounding box center [1130, 333] width 83 height 20
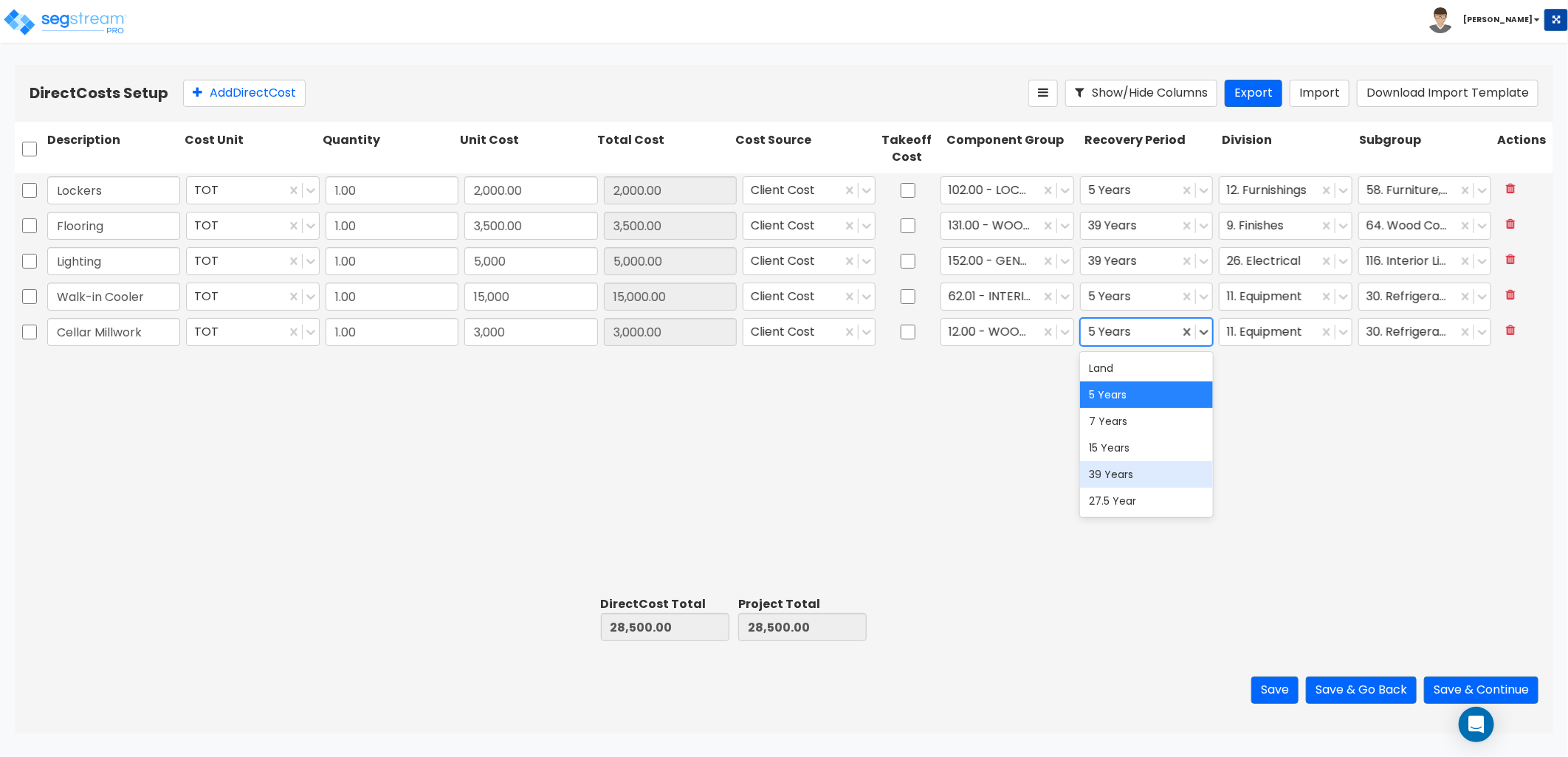
click at [1148, 477] on div "39 Years" at bounding box center [1145, 474] width 133 height 27
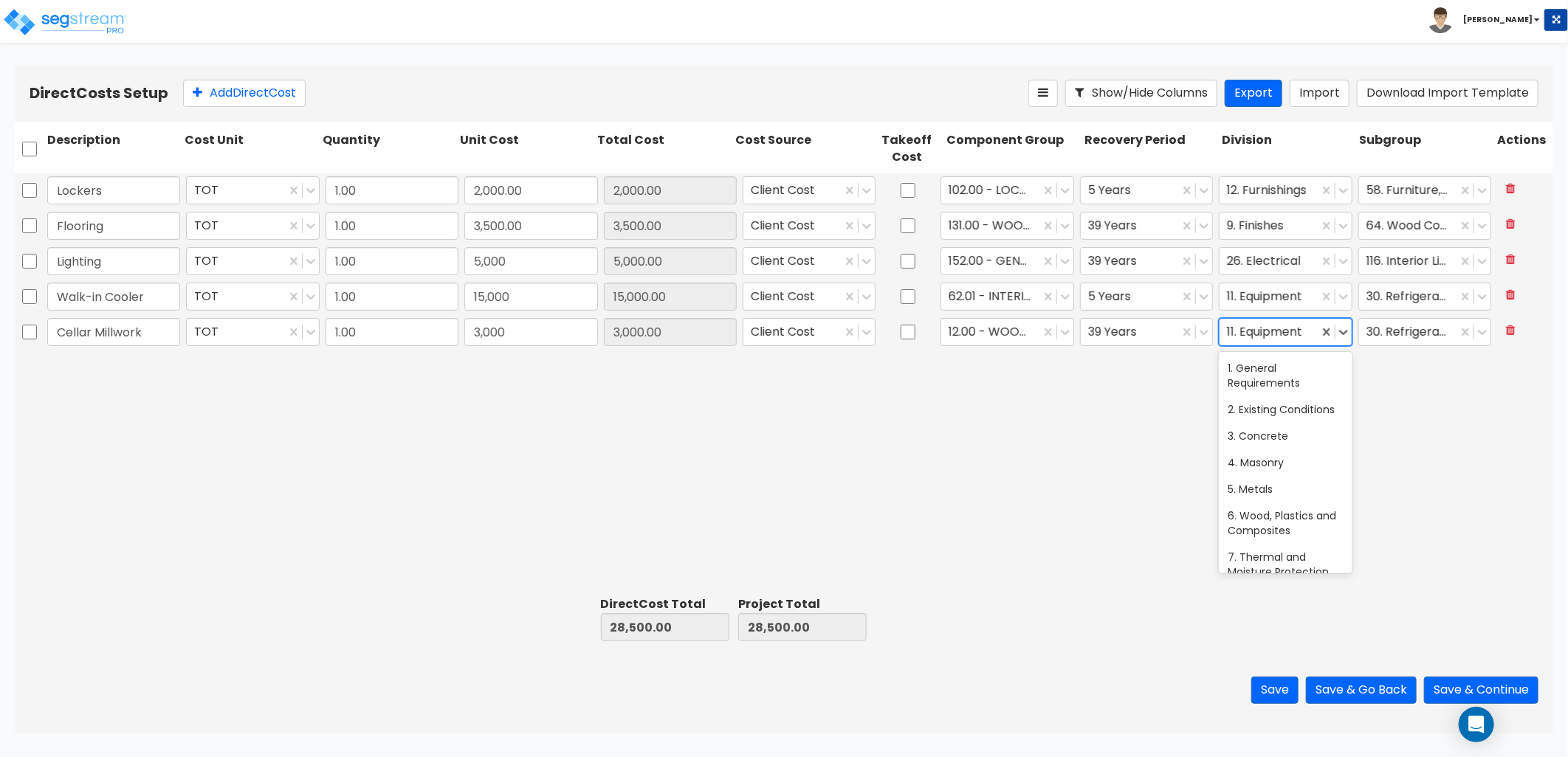
click at [1277, 335] on div at bounding box center [1269, 333] width 83 height 20
type input "m"
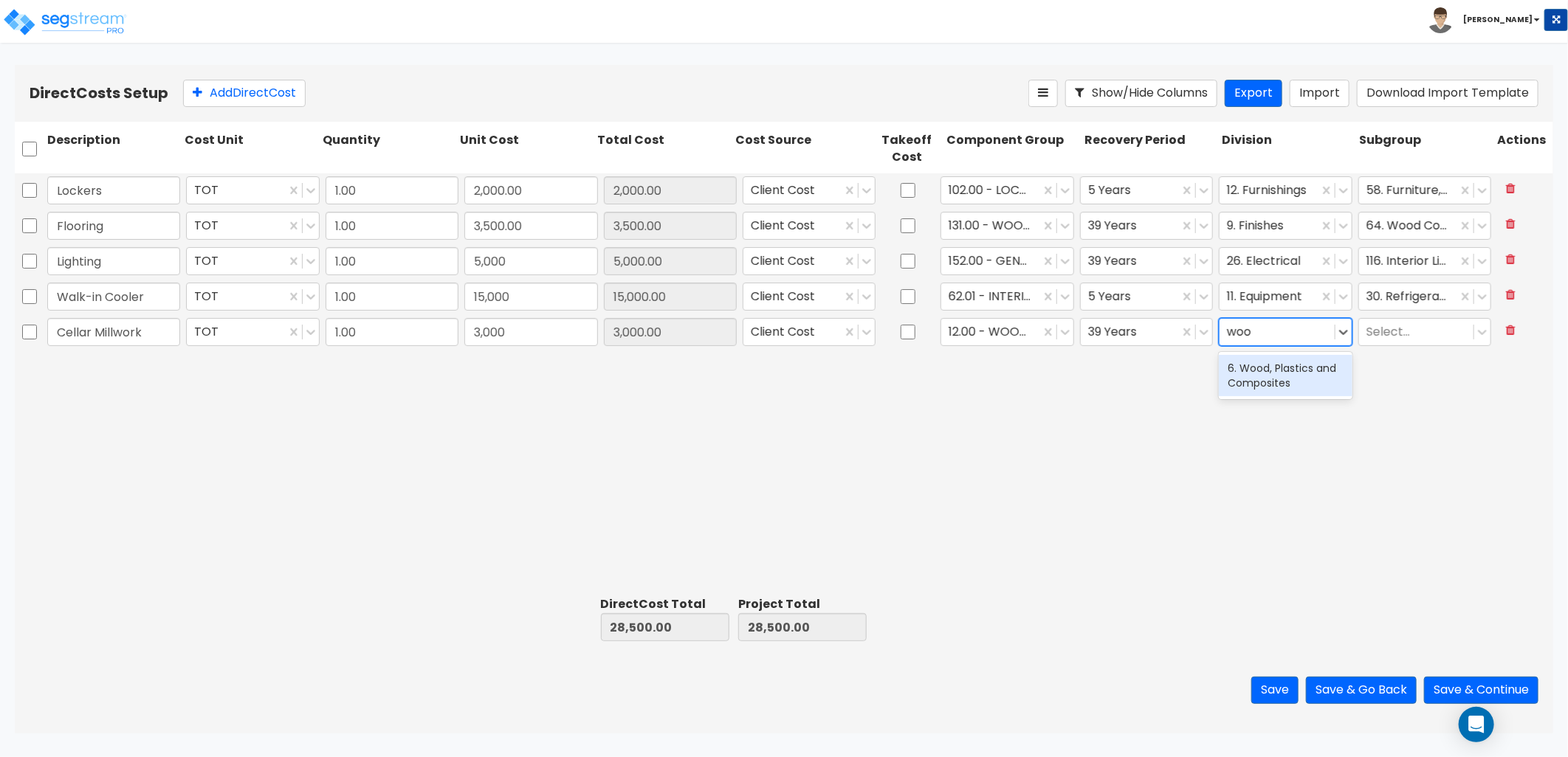
type input "wood"
click at [1301, 392] on div "6. Wood, Plastics and Composites" at bounding box center [1284, 375] width 133 height 42
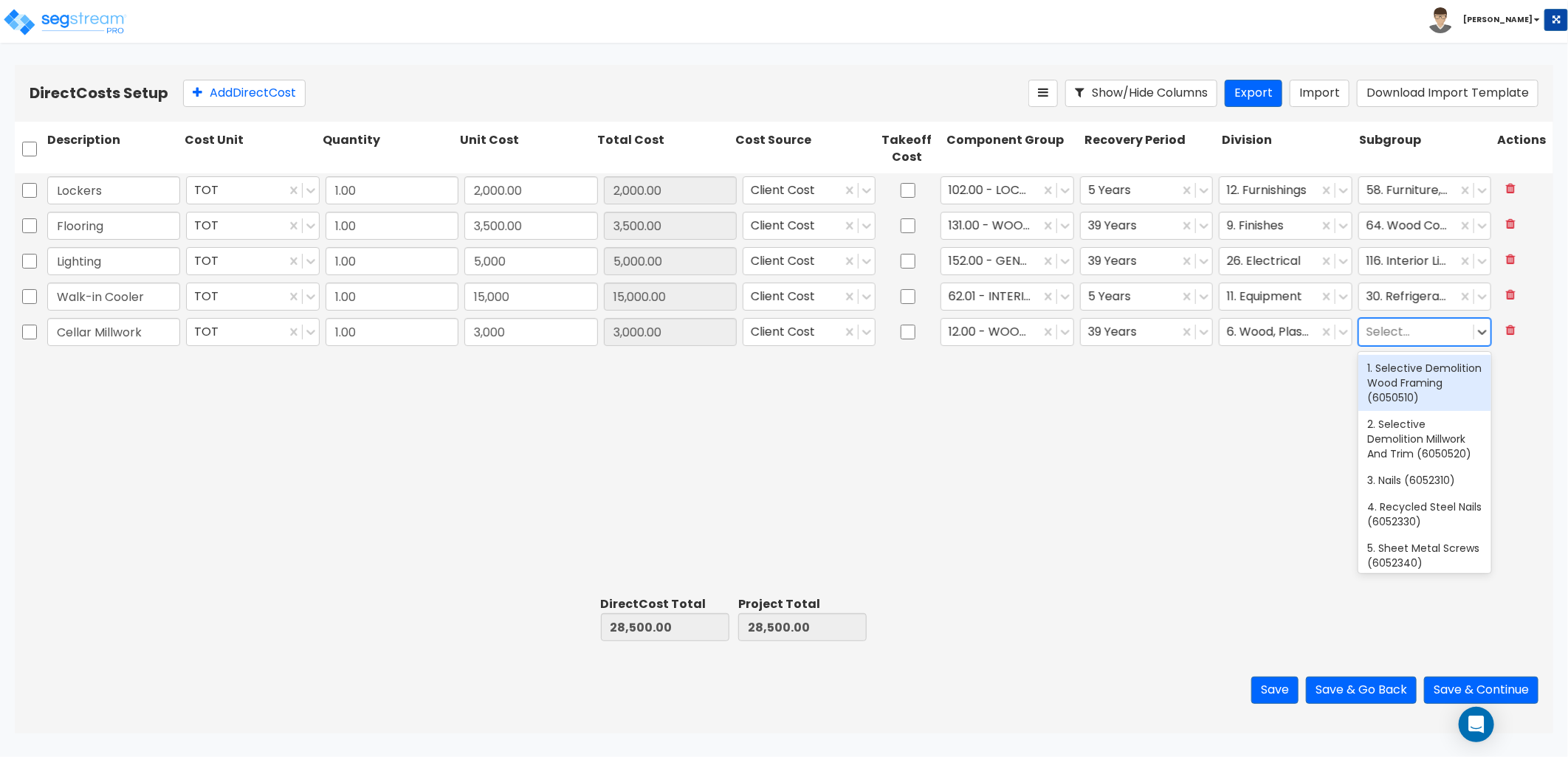
drag, startPoint x: 1407, startPoint y: 338, endPoint x: 1397, endPoint y: 328, distance: 14.1
click at [1406, 337] on div at bounding box center [1416, 333] width 100 height 20
type input "mill"
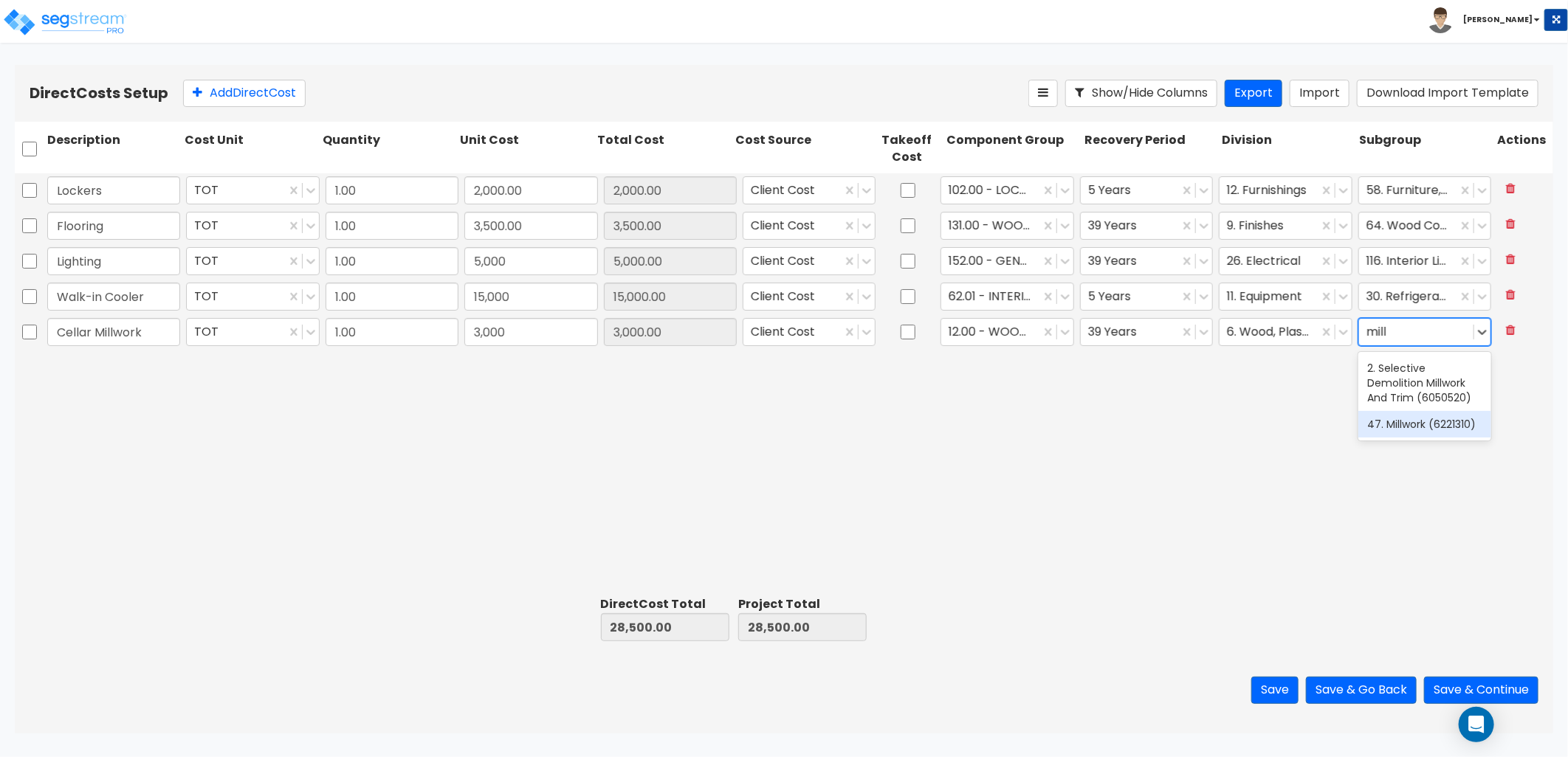
click at [1419, 428] on div "47. Millwork (6221310)" at bounding box center [1424, 424] width 133 height 27
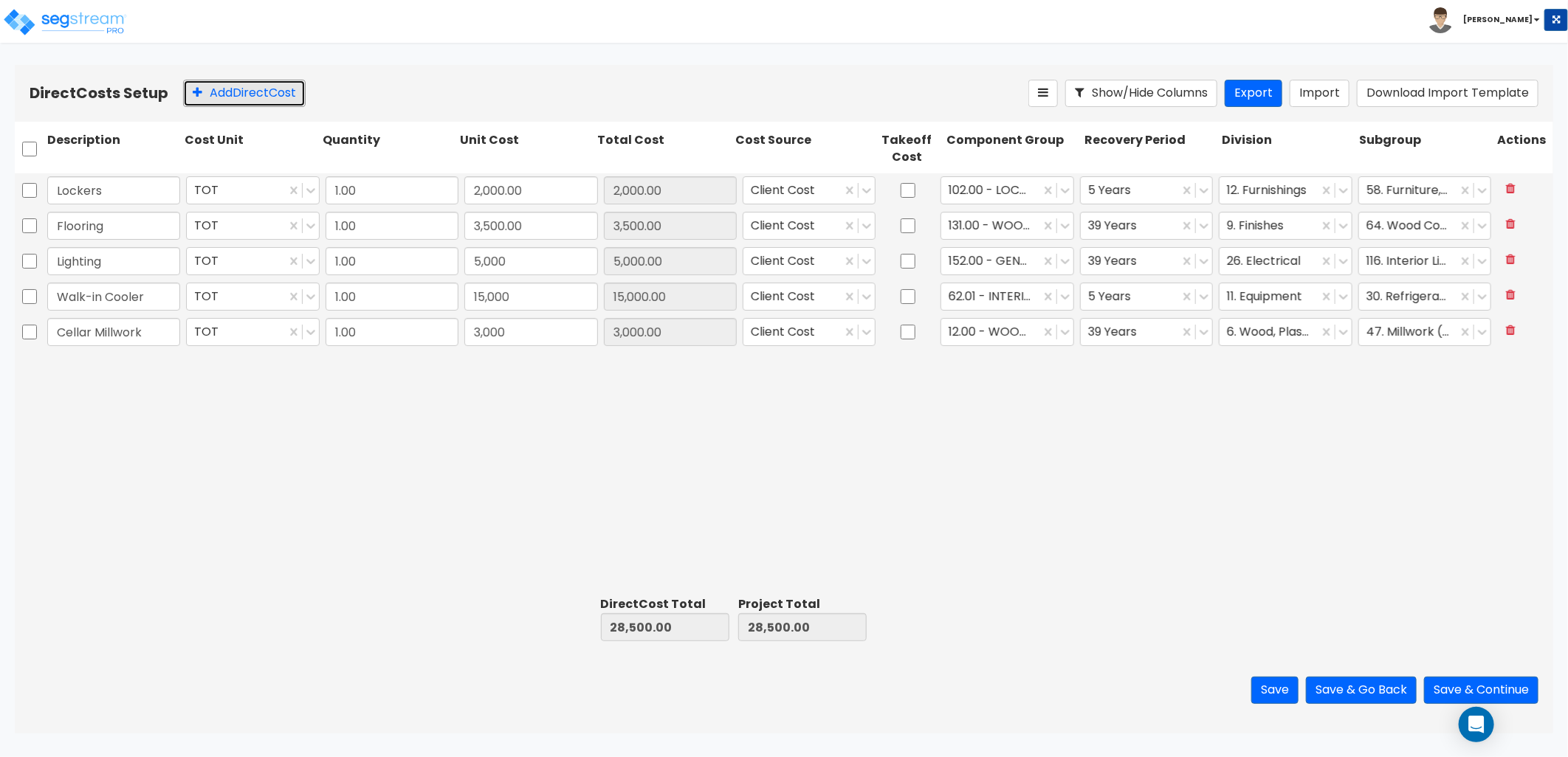
drag, startPoint x: 234, startPoint y: 89, endPoint x: 194, endPoint y: 171, distance: 91.2
click at [234, 90] on button "Add Direct Cost" at bounding box center [245, 93] width 122 height 27
type input "Cellar Bathrooms"
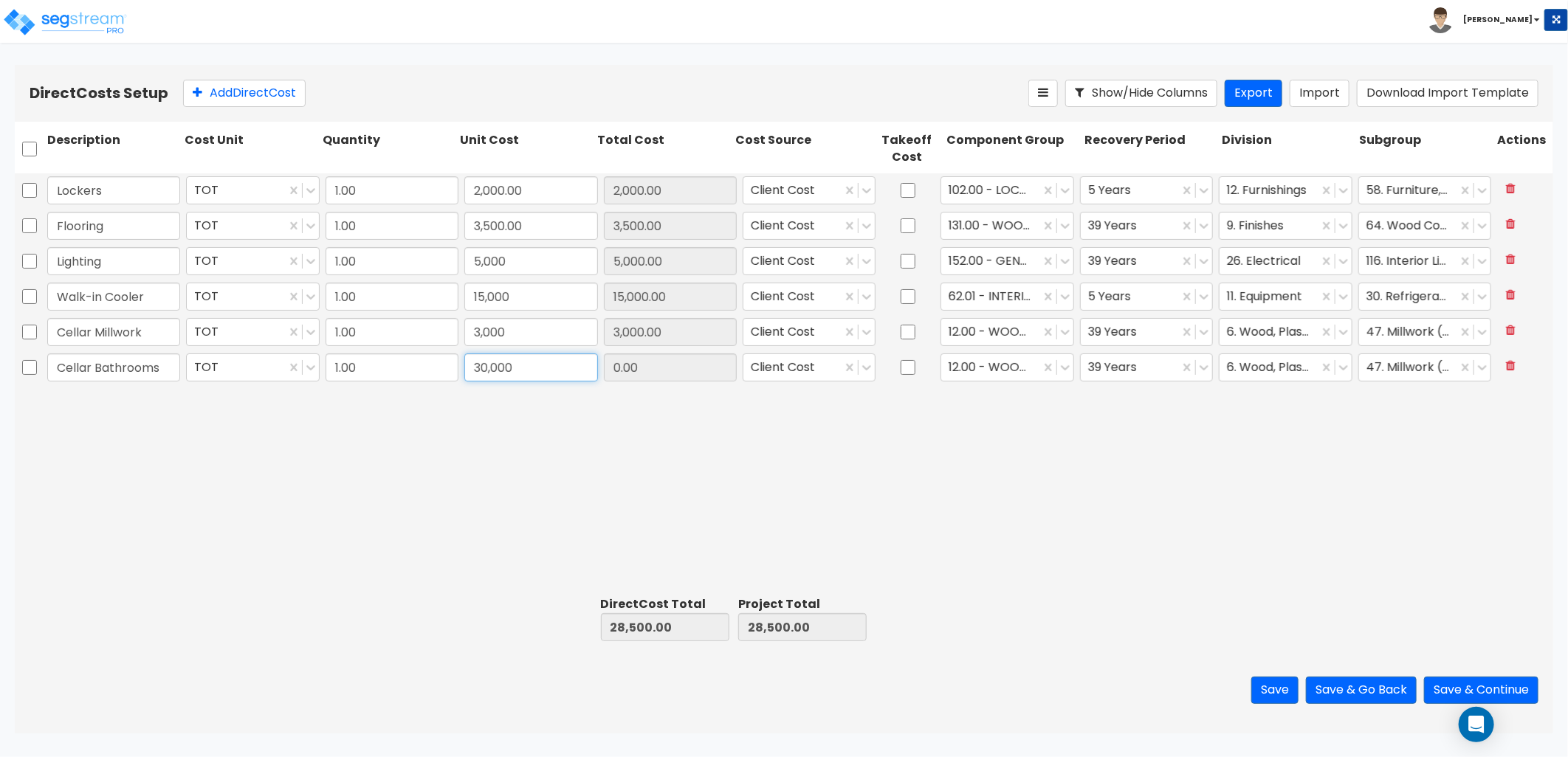
type input "30,000"
type input "30,000.00"
type input "b"
click at [967, 372] on div at bounding box center [999, 368] width 100 height 20
click at [995, 365] on div at bounding box center [999, 368] width 100 height 20
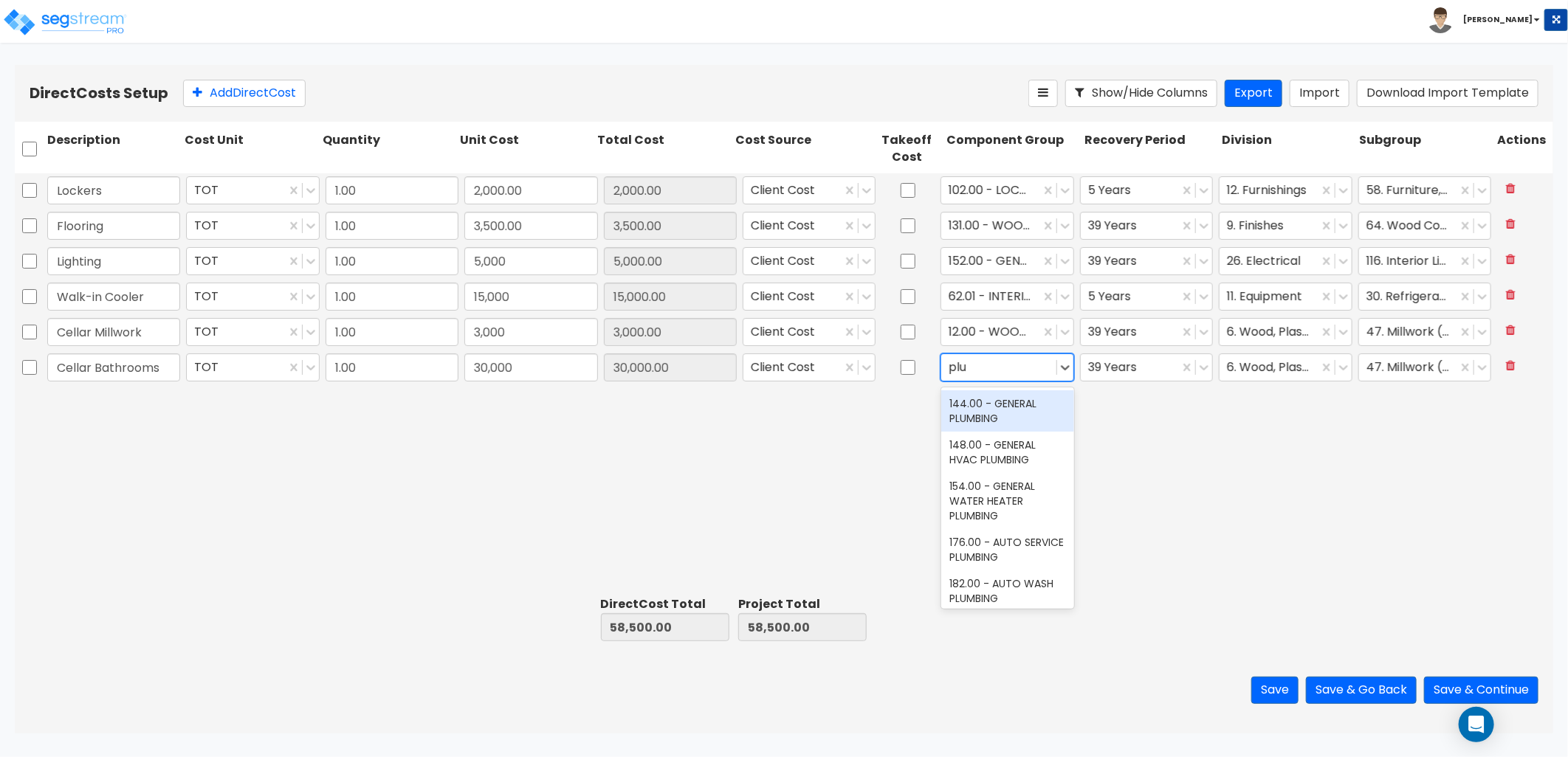
type input "plum"
click at [998, 411] on div "144.00 - GENERAL PLUMBING" at bounding box center [1007, 410] width 133 height 42
click at [1253, 365] on div at bounding box center [1269, 368] width 83 height 20
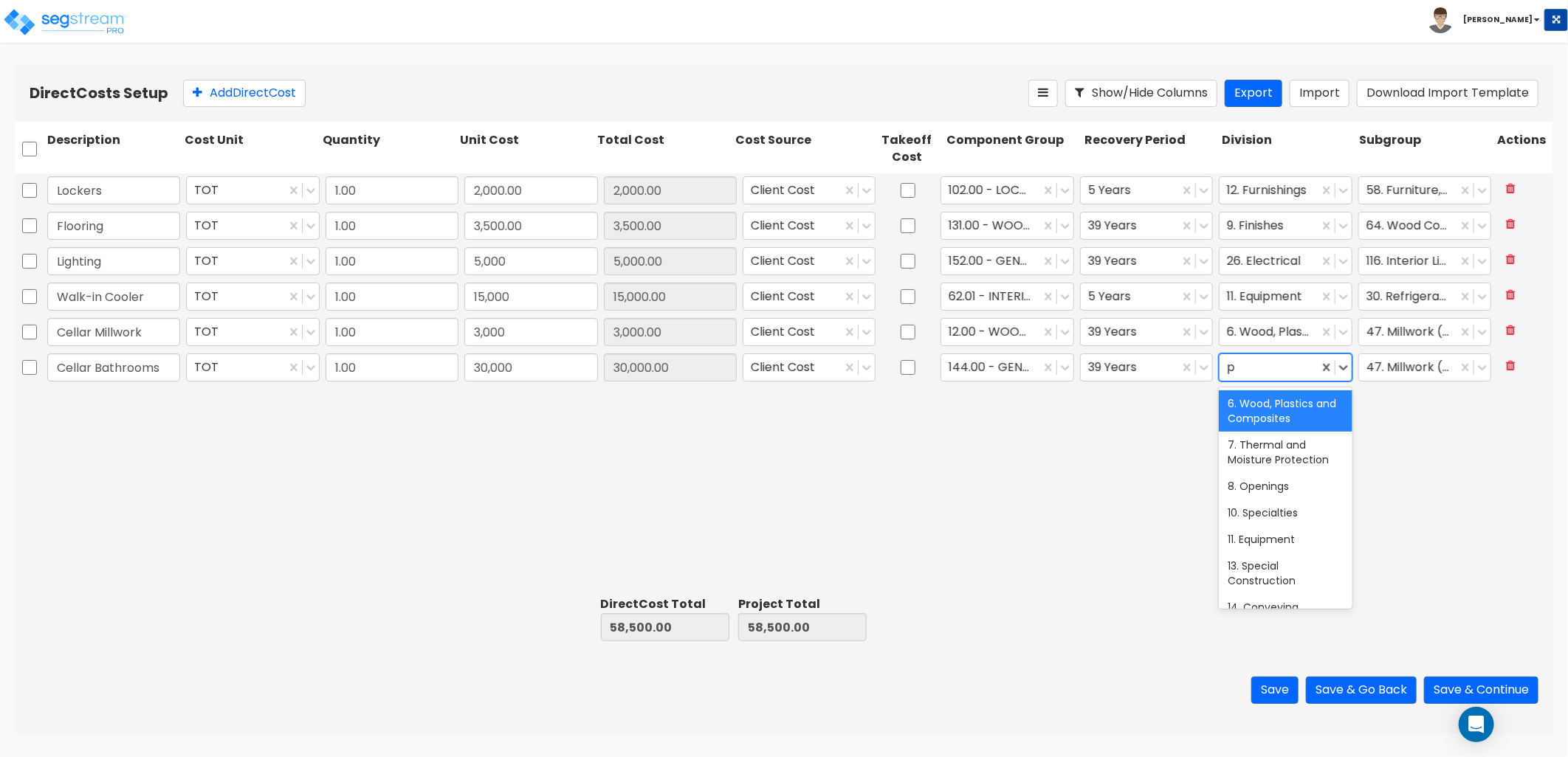
type input "pl"
click at [1283, 450] on div "22. Plumbing" at bounding box center [1284, 445] width 133 height 27
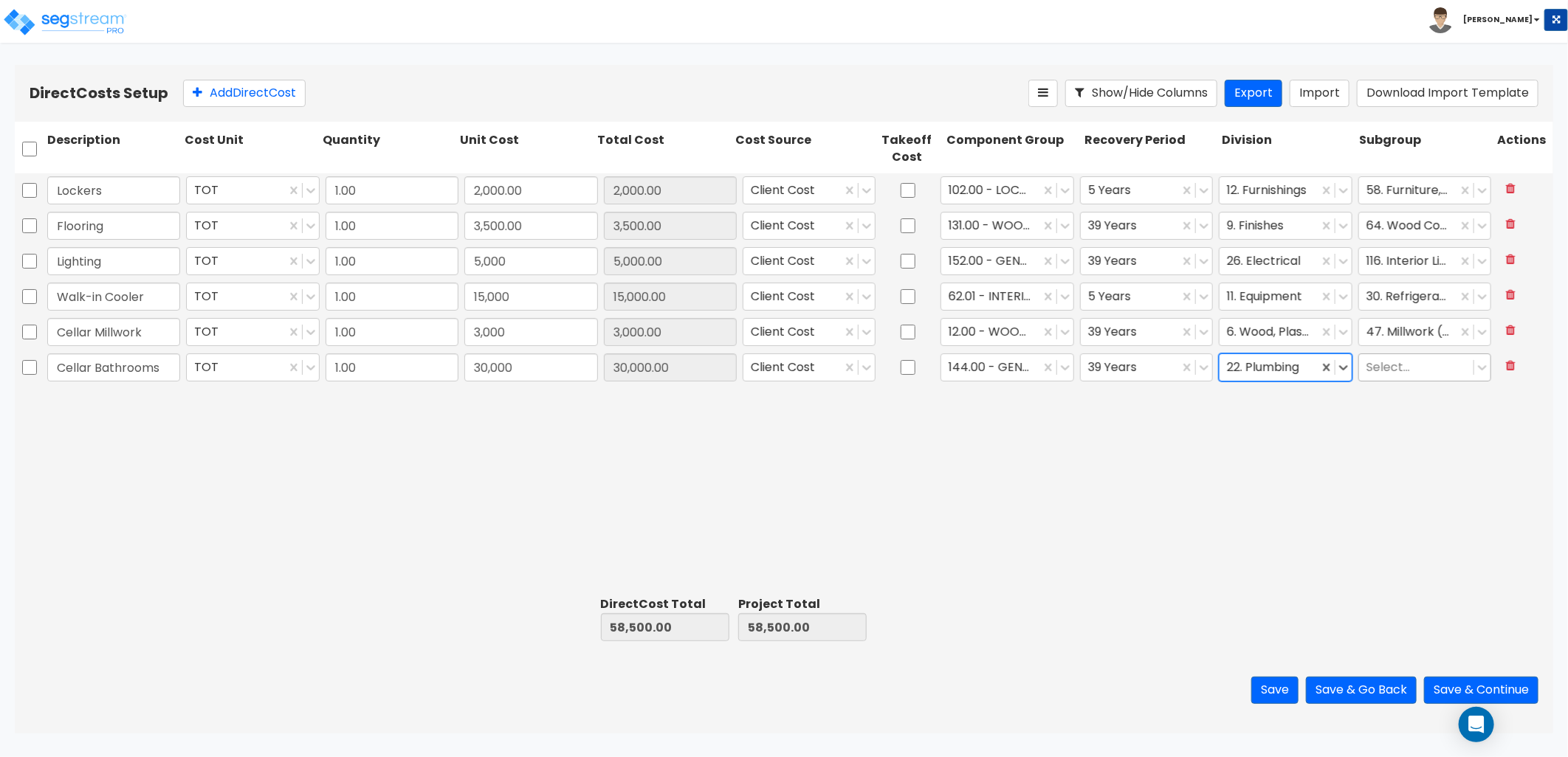
click at [1398, 370] on div at bounding box center [1416, 368] width 100 height 20
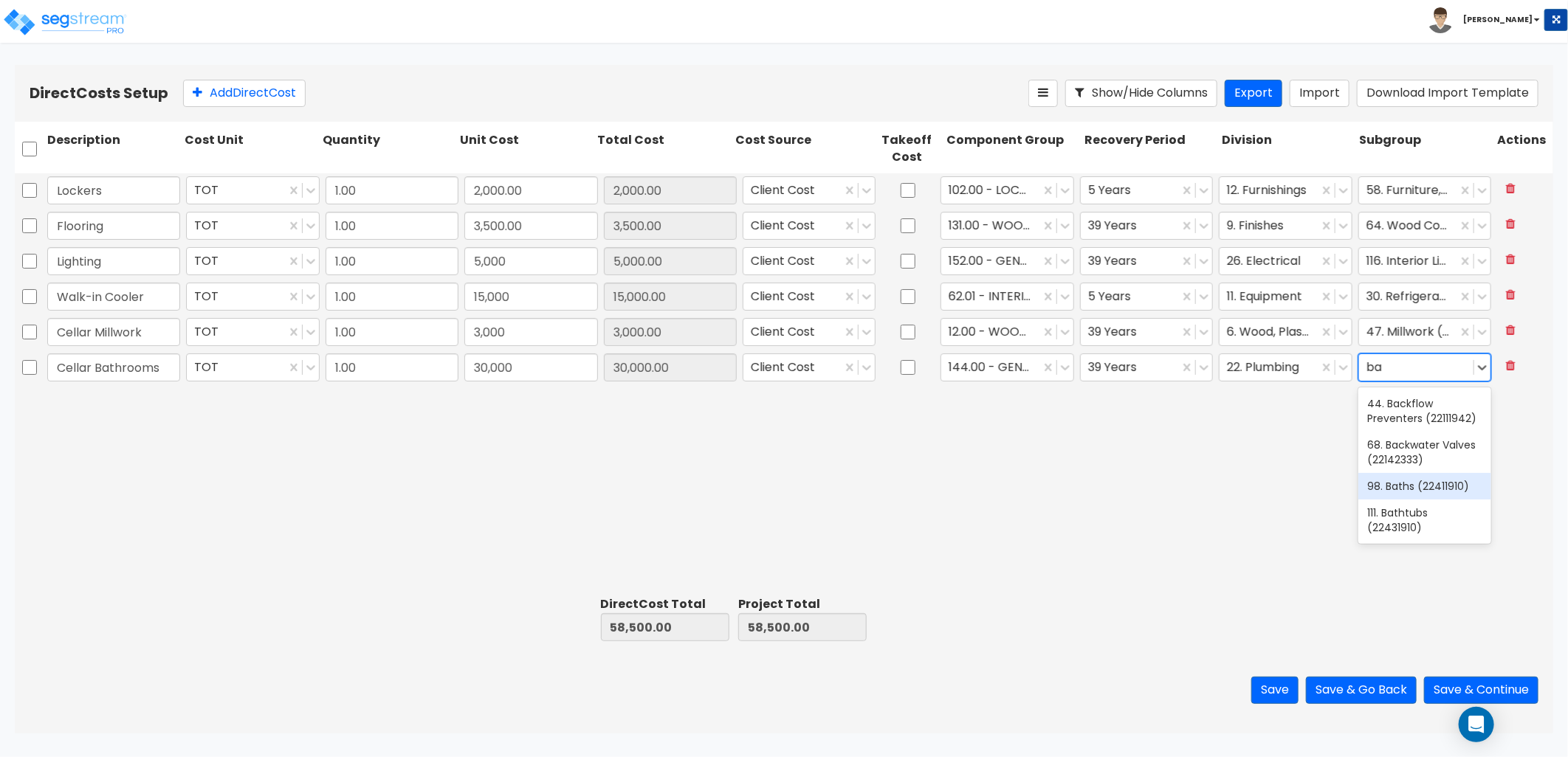
type input "b"
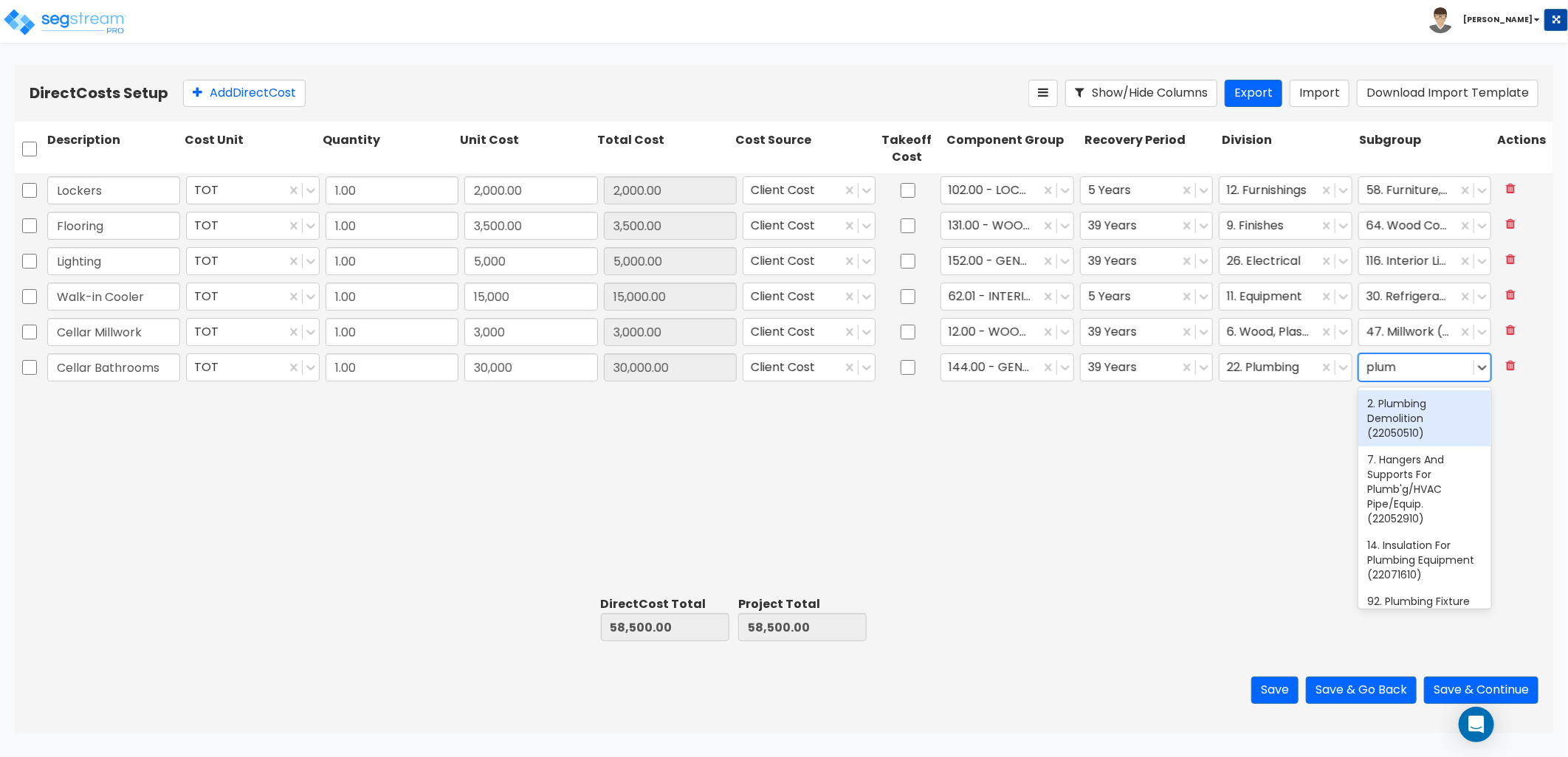
type input "plumb"
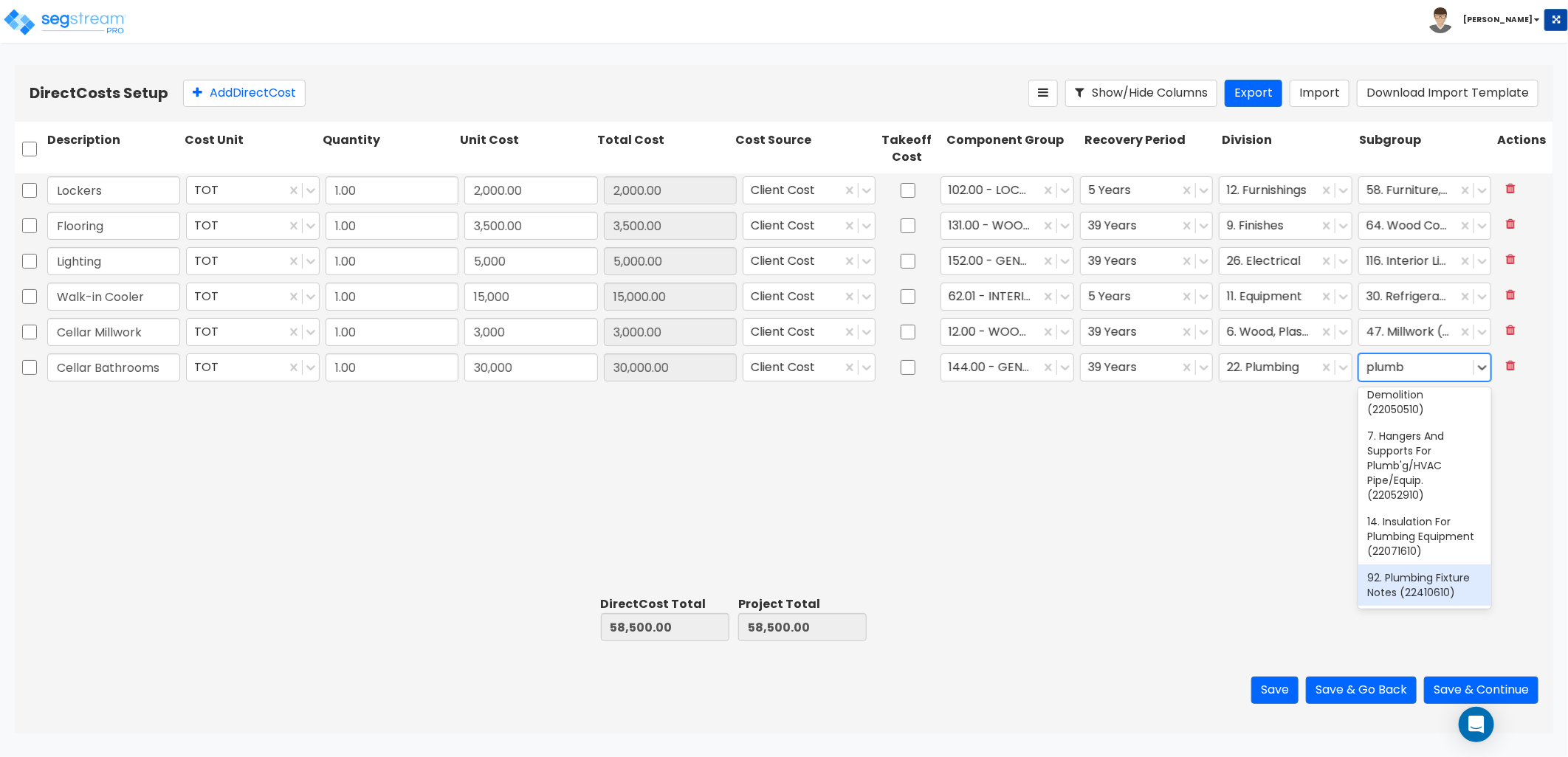
scroll to position [0, 0]
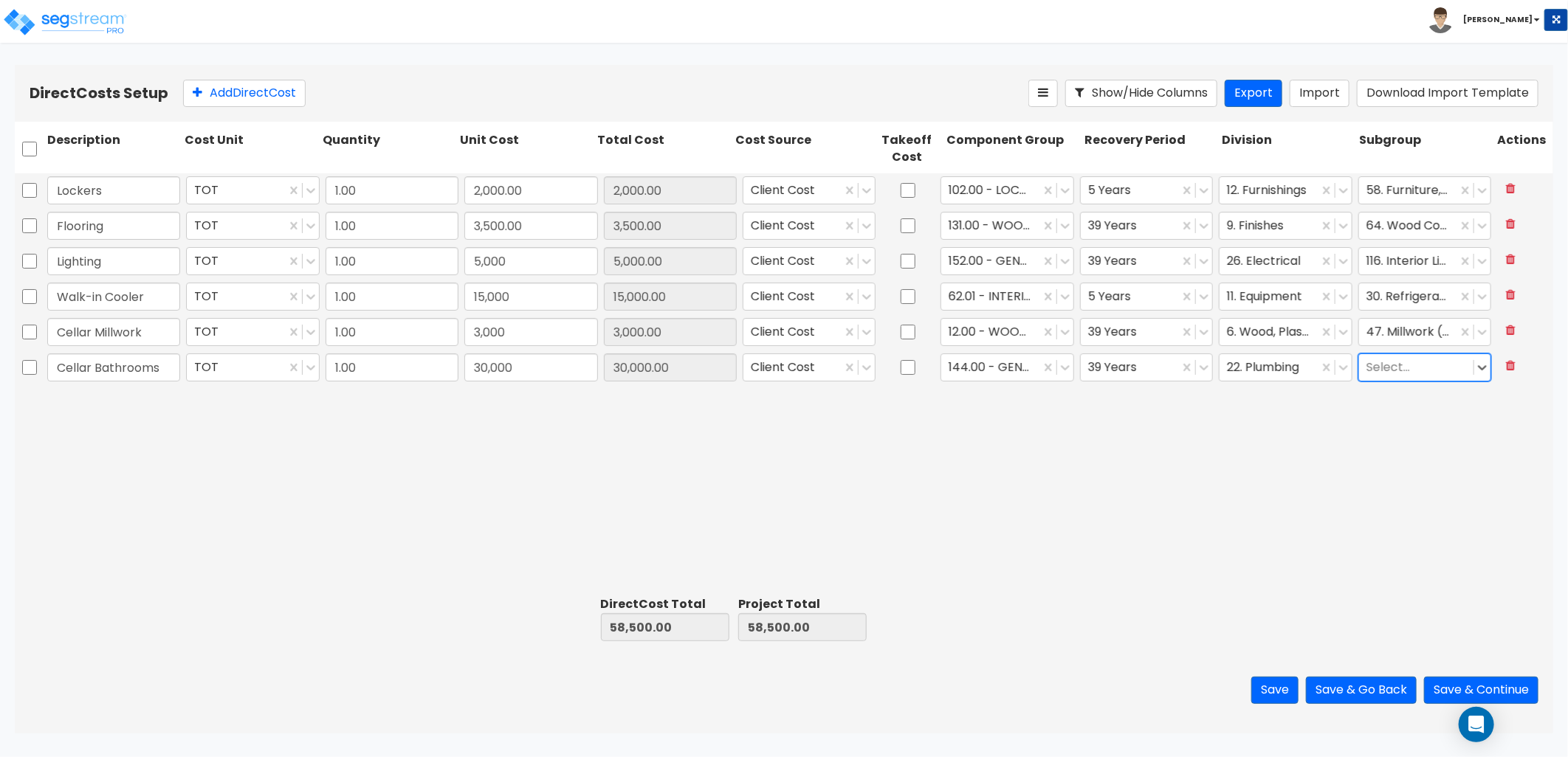
drag, startPoint x: 1397, startPoint y: 366, endPoint x: 1370, endPoint y: 367, distance: 27.0
click at [1370, 367] on div at bounding box center [1416, 368] width 100 height 20
drag, startPoint x: 1344, startPoint y: 432, endPoint x: 1332, endPoint y: 434, distance: 12.2
click at [1341, 434] on div "Lockers TOT 1.00 2,000.00 2,000.00 Client Cost 102.00 - LOCKERS 5 Years 12. Fur…" at bounding box center [784, 382] width 1538 height 417
click at [261, 100] on button "Add Direct Cost" at bounding box center [245, 93] width 122 height 27
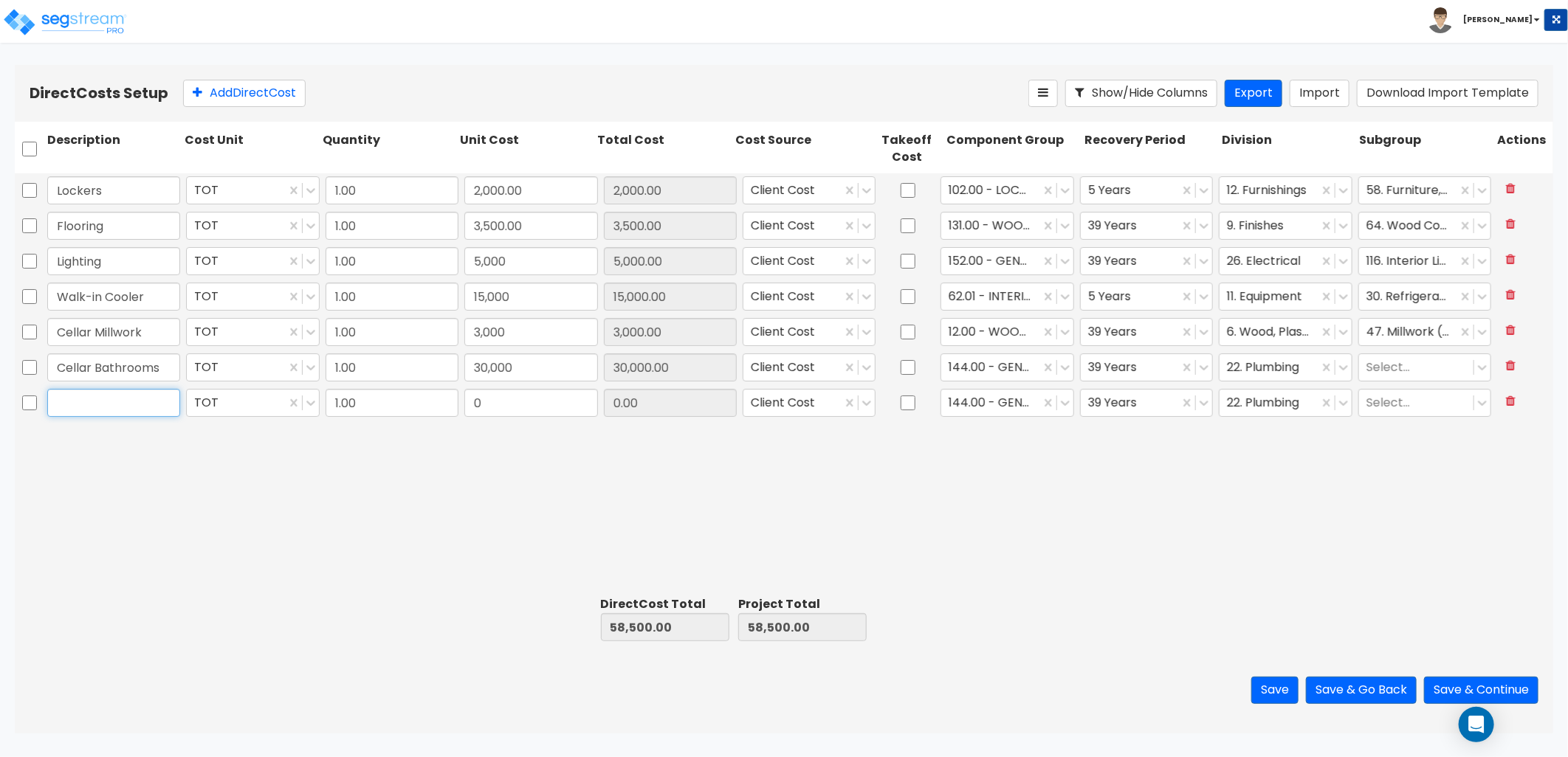
click at [95, 394] on input "text" at bounding box center [113, 403] width 133 height 28
type input "Cellar Doors"
type input "8,400"
type input "8,400.00"
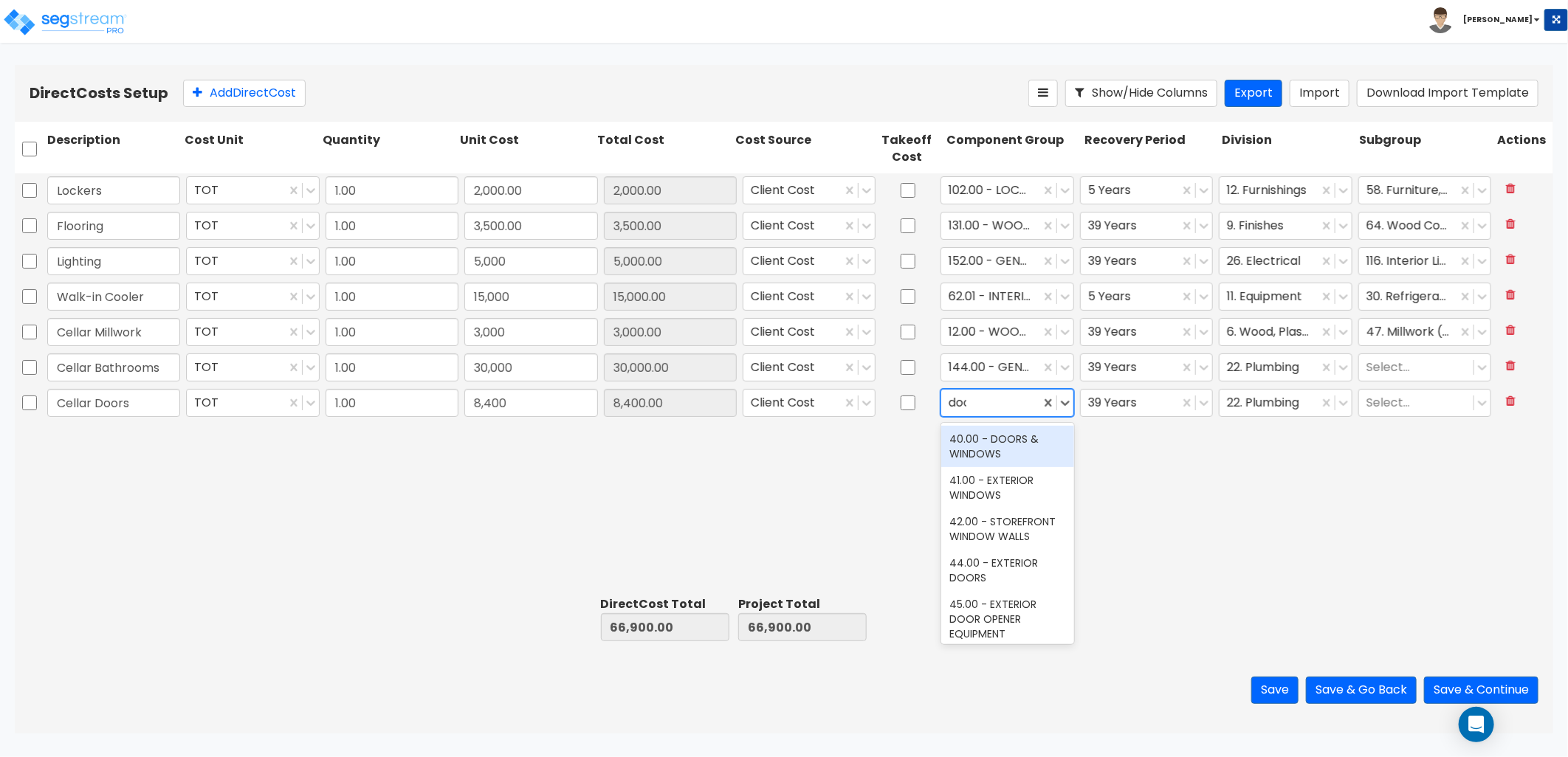
type input "doors"
drag, startPoint x: 972, startPoint y: 448, endPoint x: 1000, endPoint y: 445, distance: 28.2
click at [980, 448] on div "40.00 - DOORS & WINDOWS" at bounding box center [1007, 447] width 133 height 42
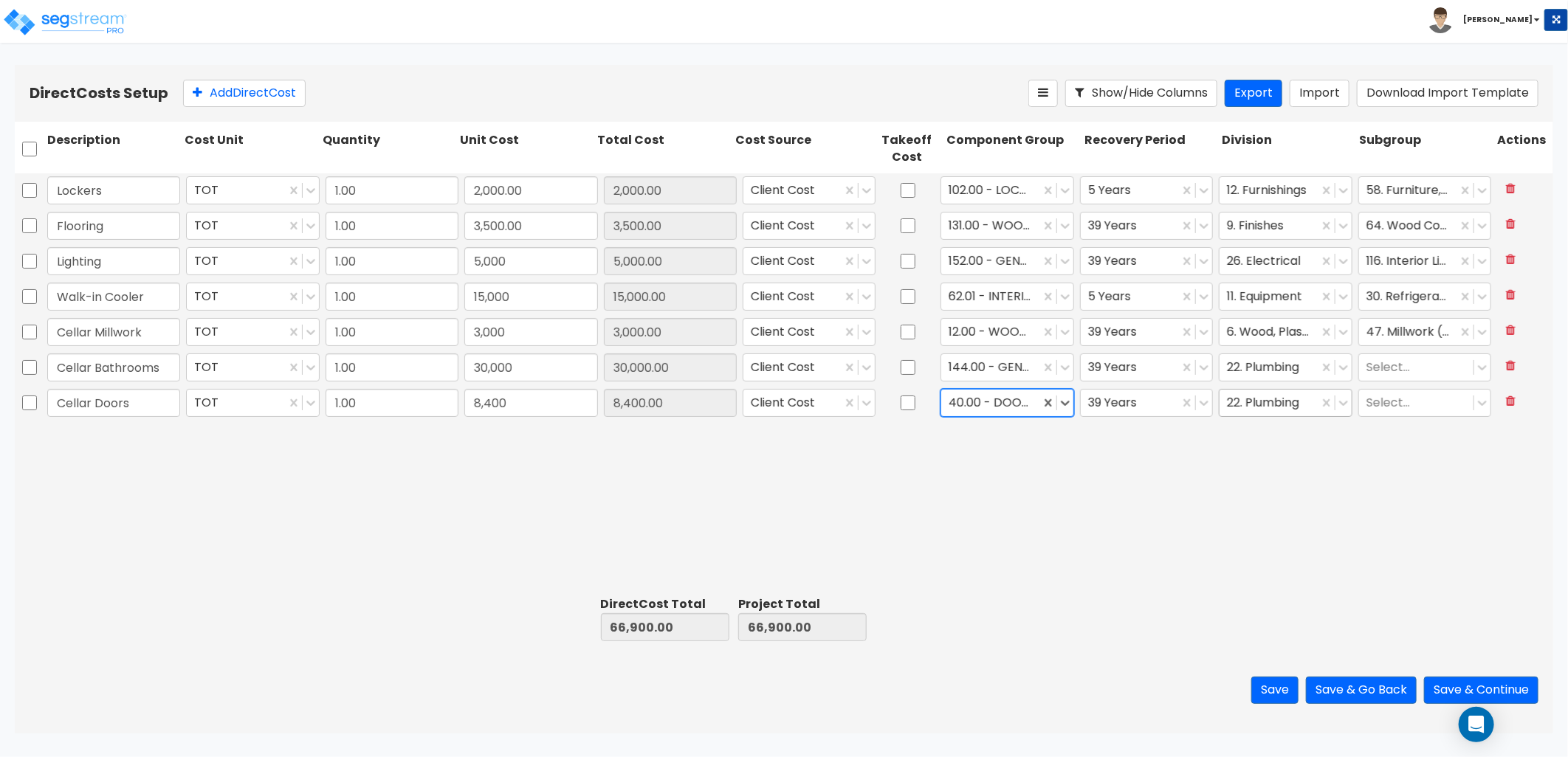
click at [1271, 410] on div at bounding box center [1269, 404] width 83 height 20
type input "d"
click at [1241, 408] on div at bounding box center [1277, 404] width 100 height 20
type input "ope"
click at [1279, 445] on div "8. Openings" at bounding box center [1284, 439] width 133 height 27
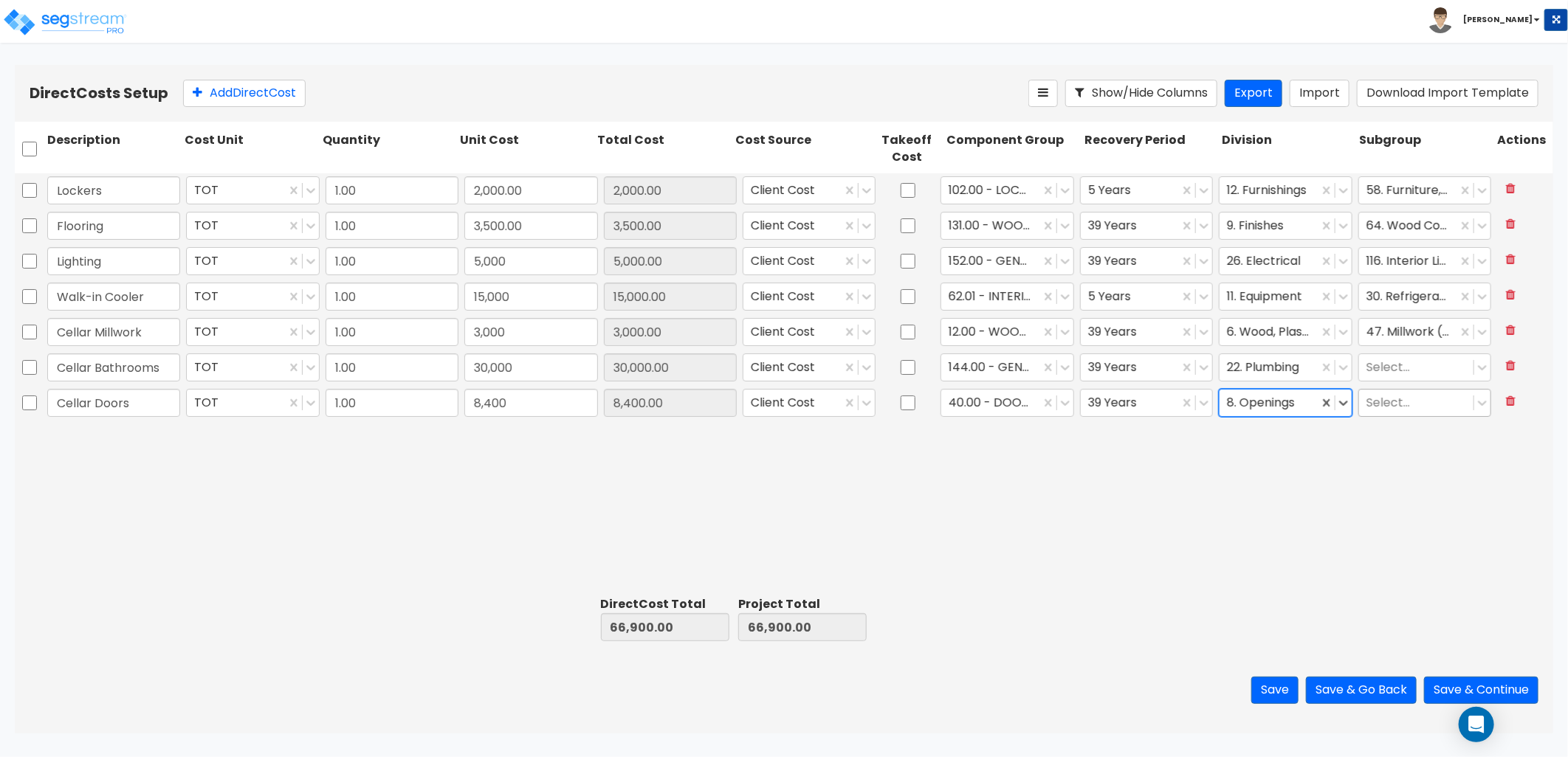
click at [1406, 400] on div at bounding box center [1416, 404] width 100 height 20
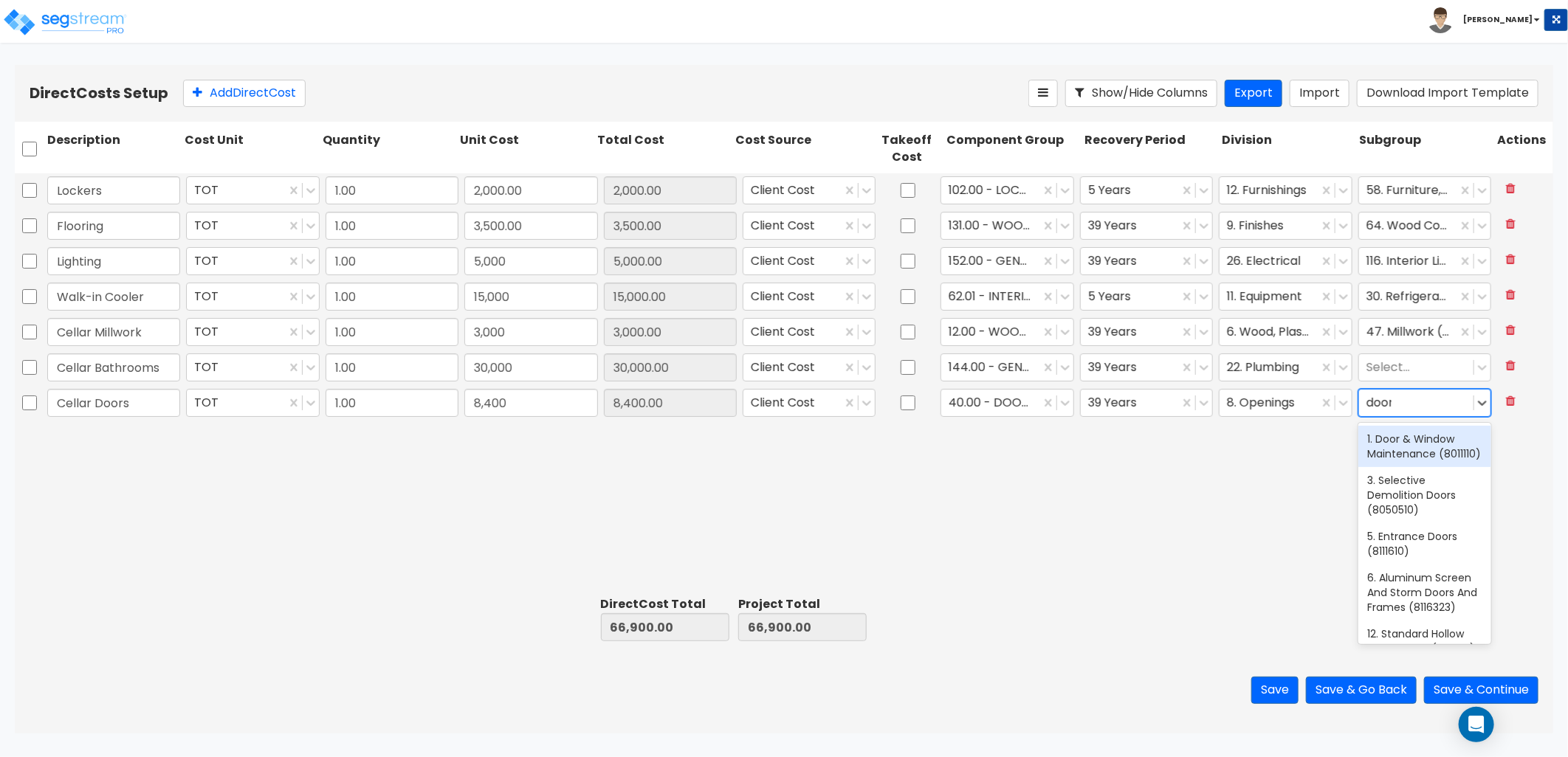
type input "doors"
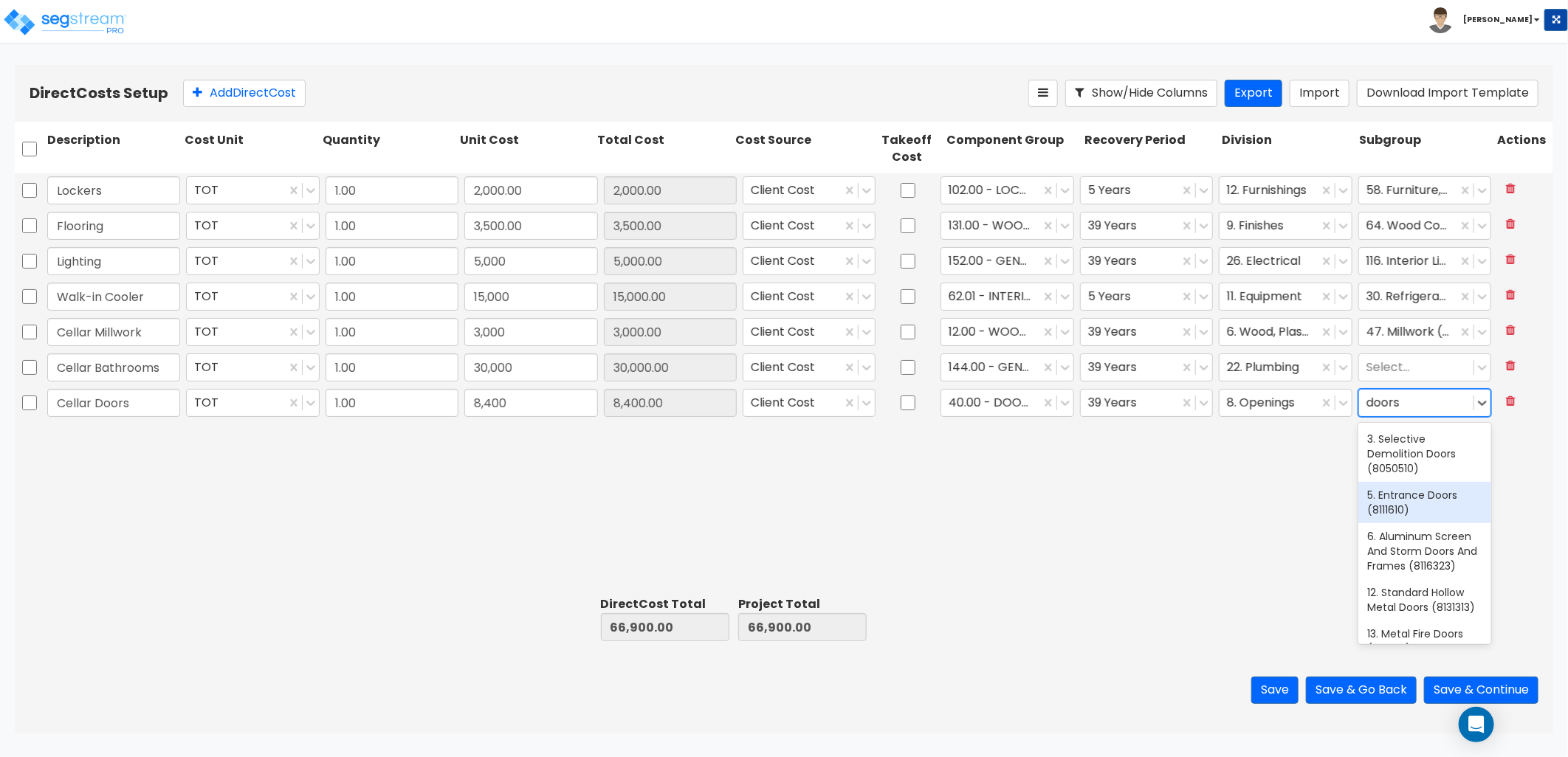
click at [1431, 498] on div "5. Entrance Doors (8111610)" at bounding box center [1424, 502] width 133 height 42
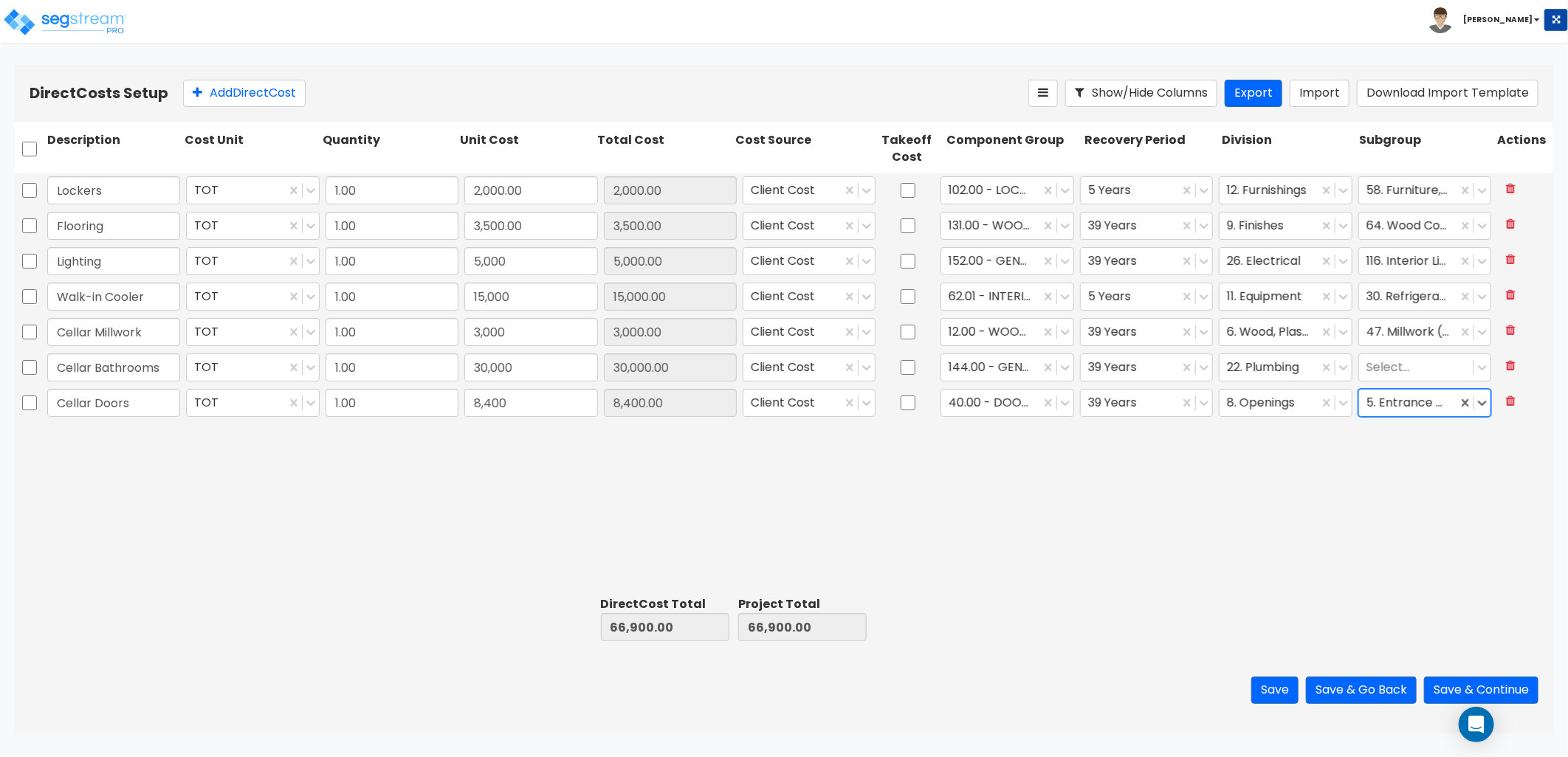
click at [1111, 485] on div "Lockers TOT 1.00 2,000.00 2,000.00 Client Cost 102.00 - LOCKERS 5 Years 12. Fur…" at bounding box center [784, 382] width 1538 height 417
click at [673, 460] on div "Lockers TOT 1.00 2,000.00 2,000.00 Client Cost 102.00 - LOCKERS 5 Years 12. Fur…" at bounding box center [784, 382] width 1538 height 417
click at [233, 93] on button "Add Direct Cost" at bounding box center [245, 93] width 122 height 27
type input "Newsroom Lighting"
type input "20,000"
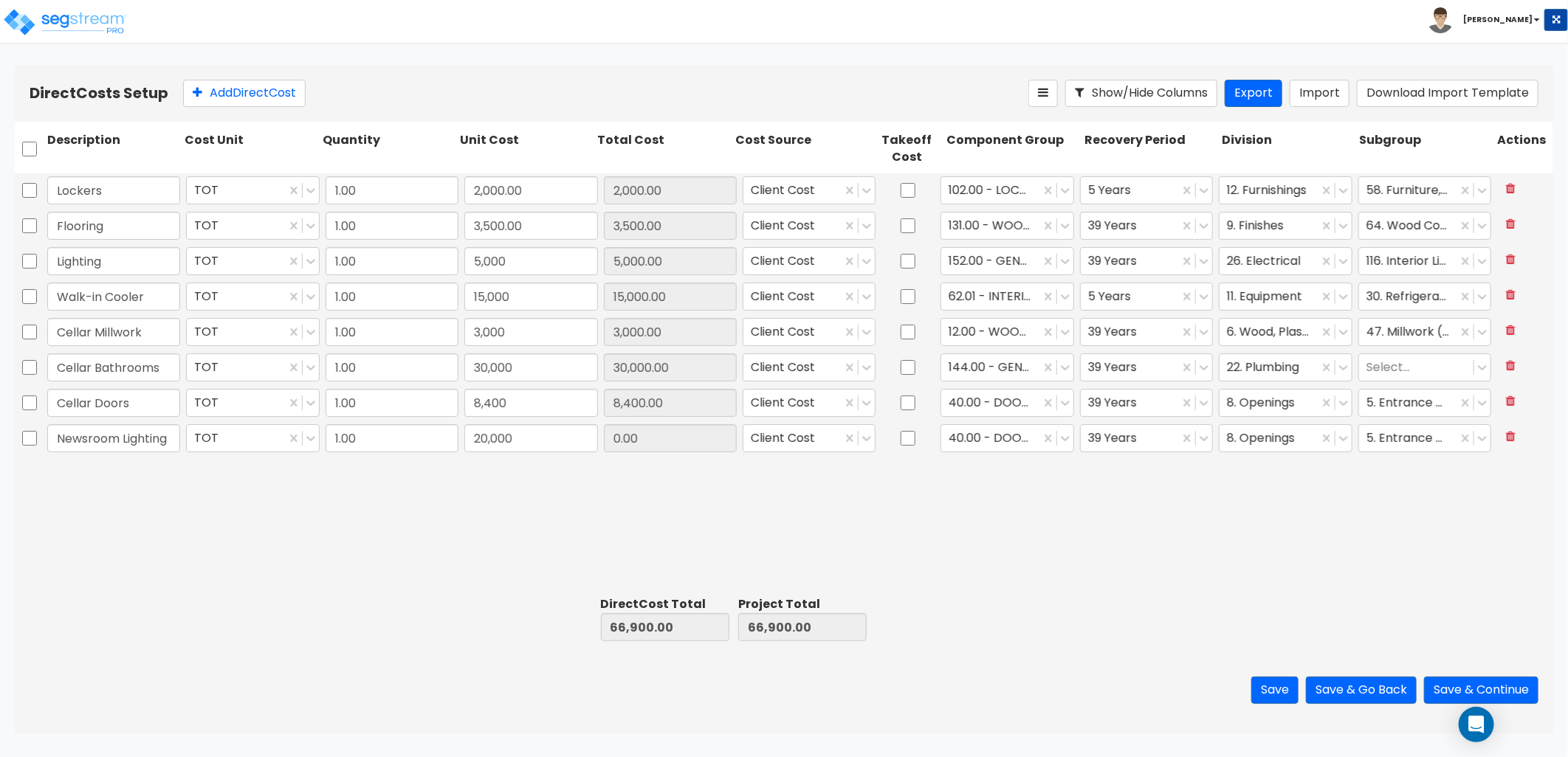
type input "20,000.00"
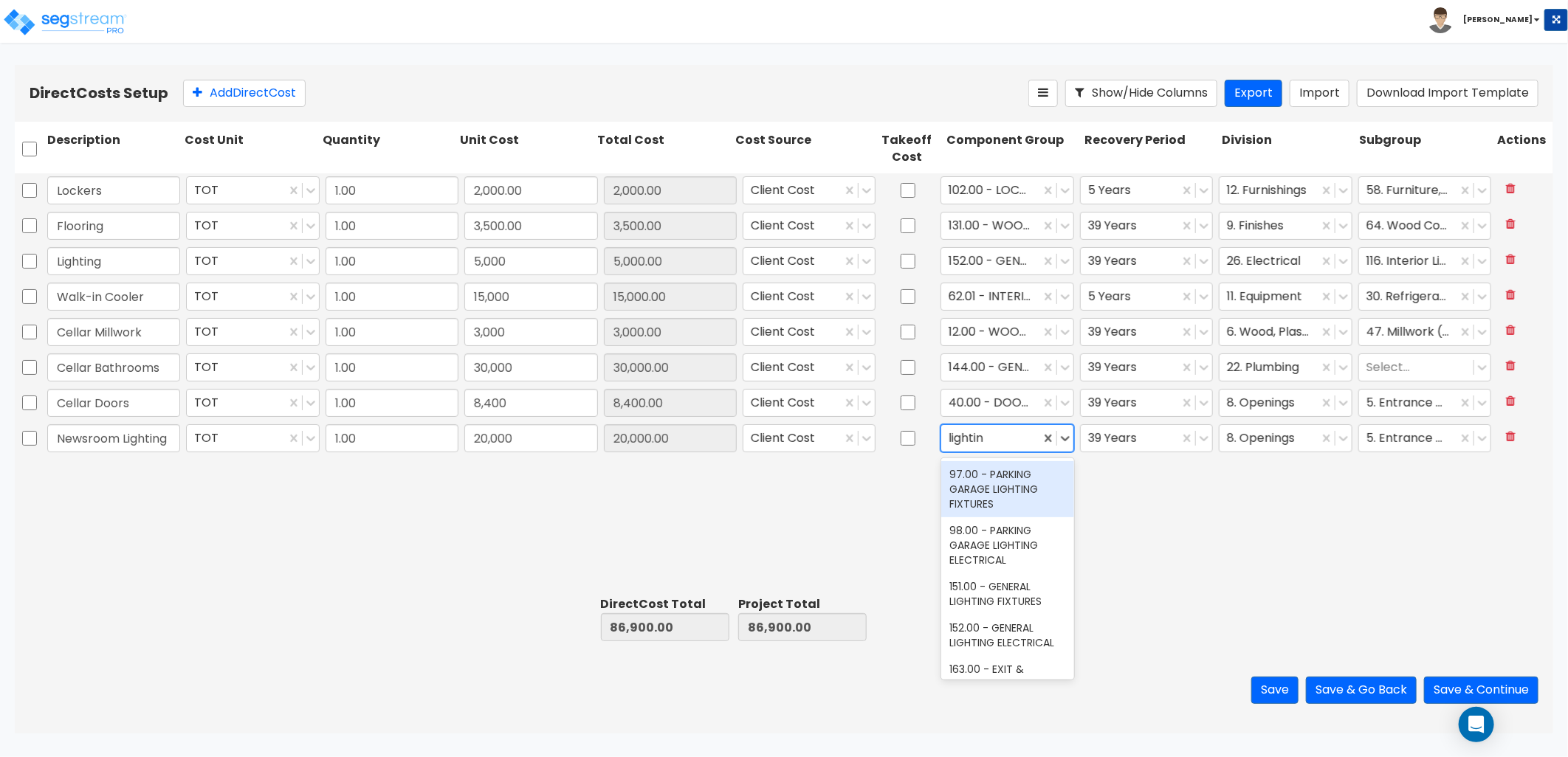
type input "lighting"
click at [1018, 644] on div "152.00 - GENERAL LIGHTING ELECTRICAL" at bounding box center [1007, 636] width 133 height 42
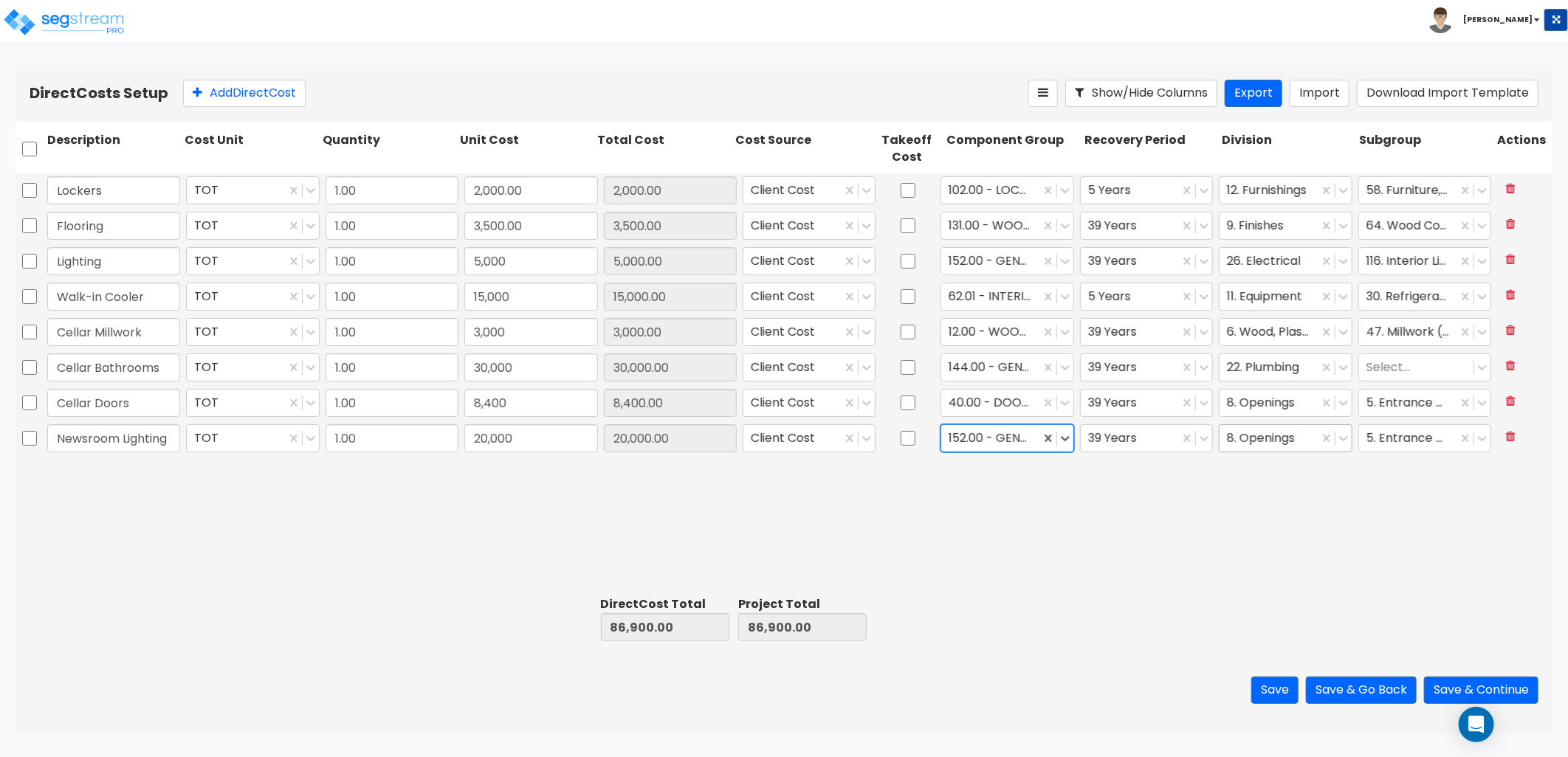
click at [1256, 438] on div at bounding box center [1269, 439] width 83 height 20
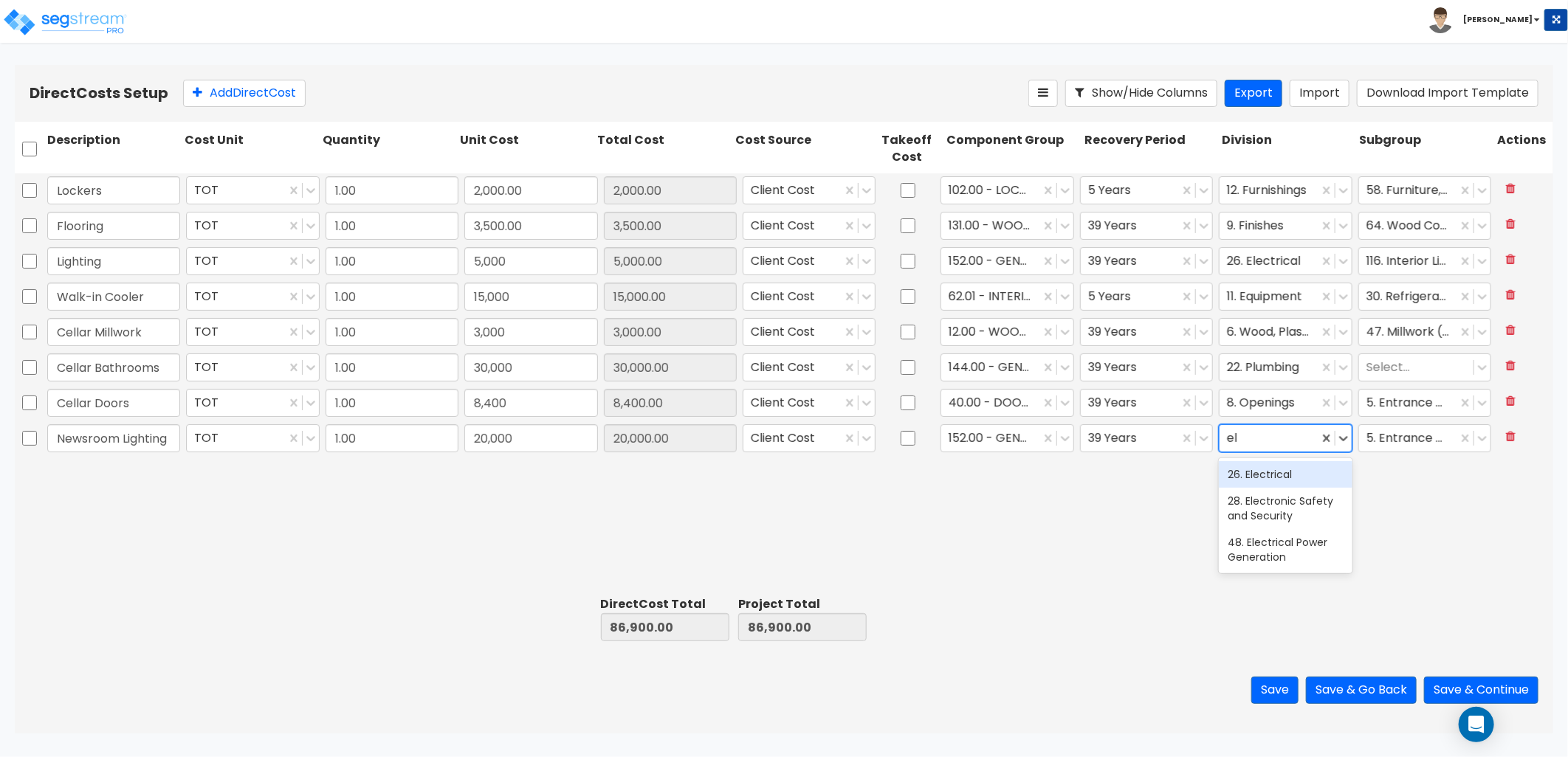
type input "ele"
click at [1286, 482] on div "26. Electrical" at bounding box center [1284, 474] width 133 height 27
click at [1402, 434] on div at bounding box center [1416, 439] width 100 height 20
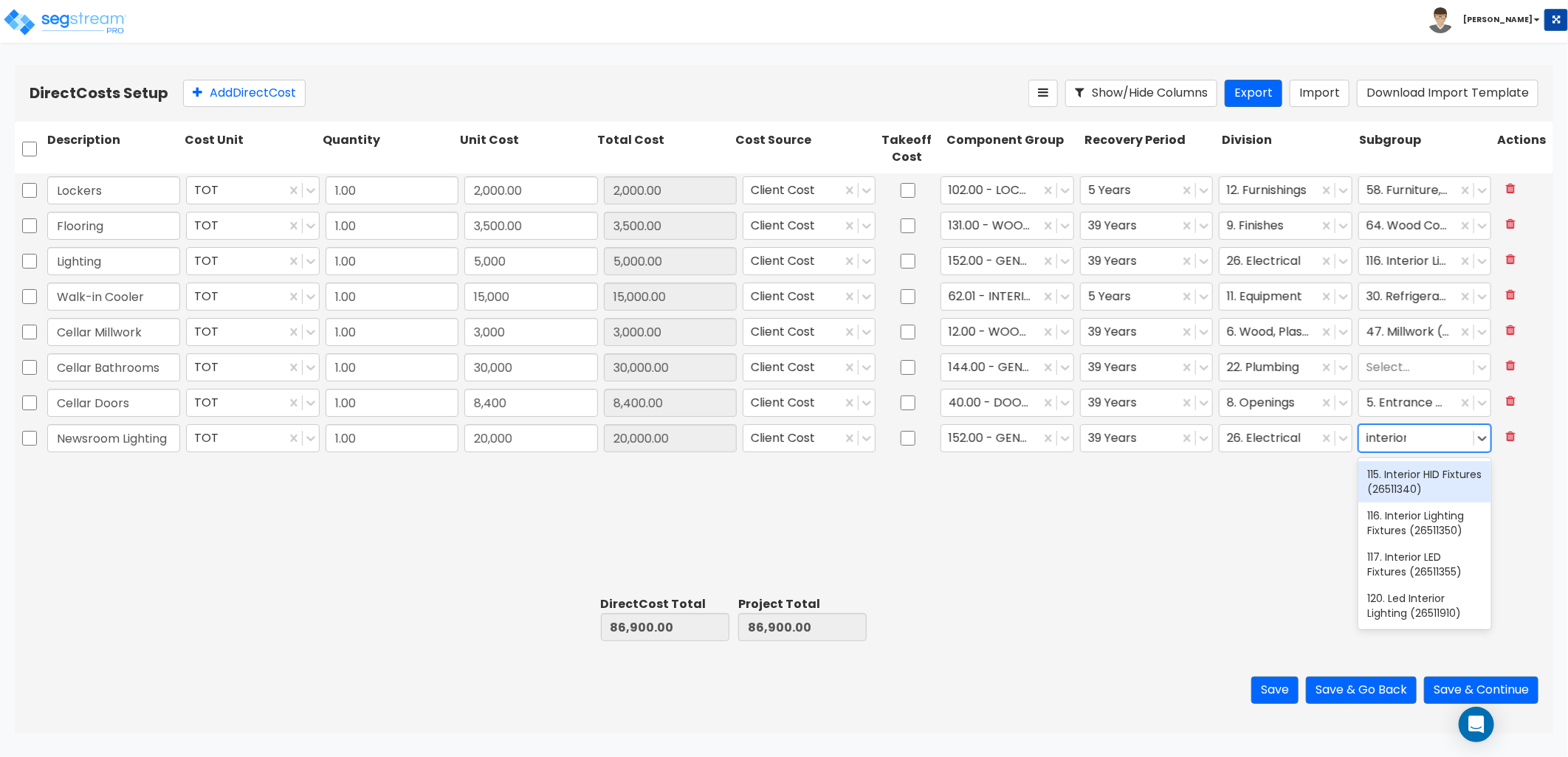
type input "interior"
click at [1454, 526] on div "116. Interior Lighting Fixtures (26511350)" at bounding box center [1424, 523] width 133 height 42
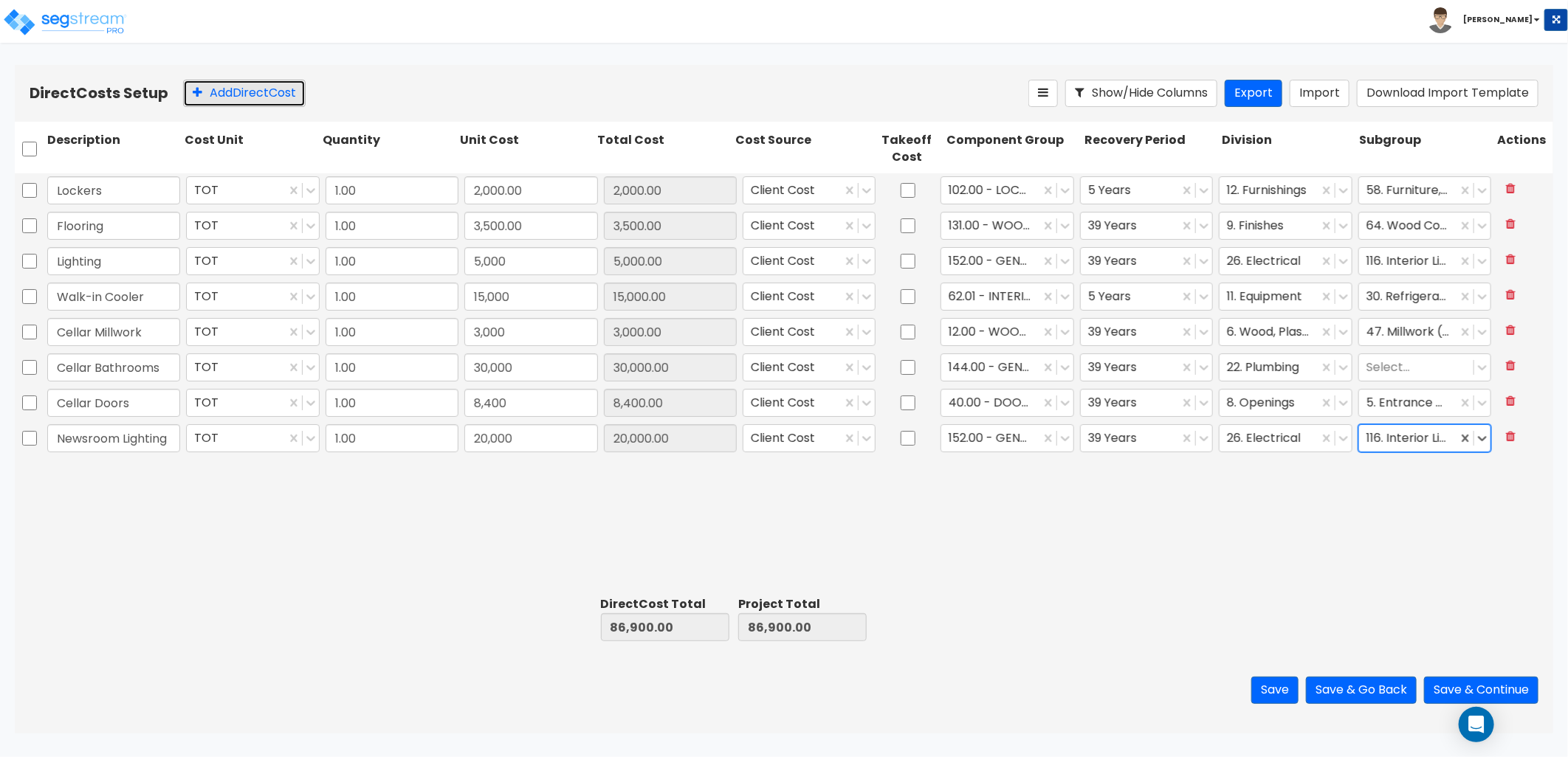
click at [241, 100] on button "Add Direct Cost" at bounding box center [245, 93] width 122 height 27
drag, startPoint x: 244, startPoint y: 96, endPoint x: 229, endPoint y: 167, distance: 72.6
click at [245, 96] on button "Add Direct Cost" at bounding box center [245, 93] width 122 height 27
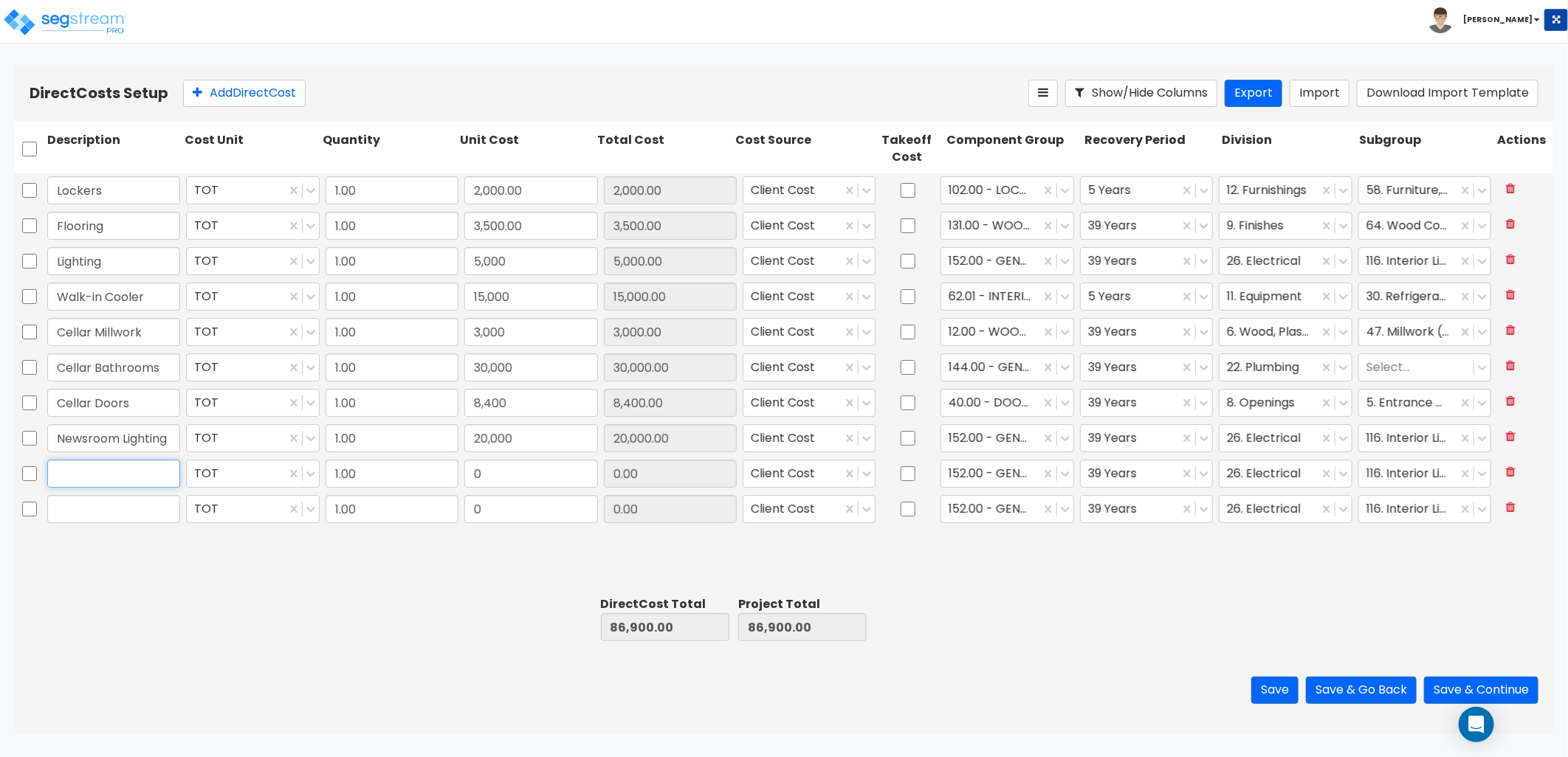
click at [100, 480] on input "text" at bounding box center [113, 473] width 133 height 28
type input "Newsroom Flooring"
type input "16,000"
type input "16,000.00"
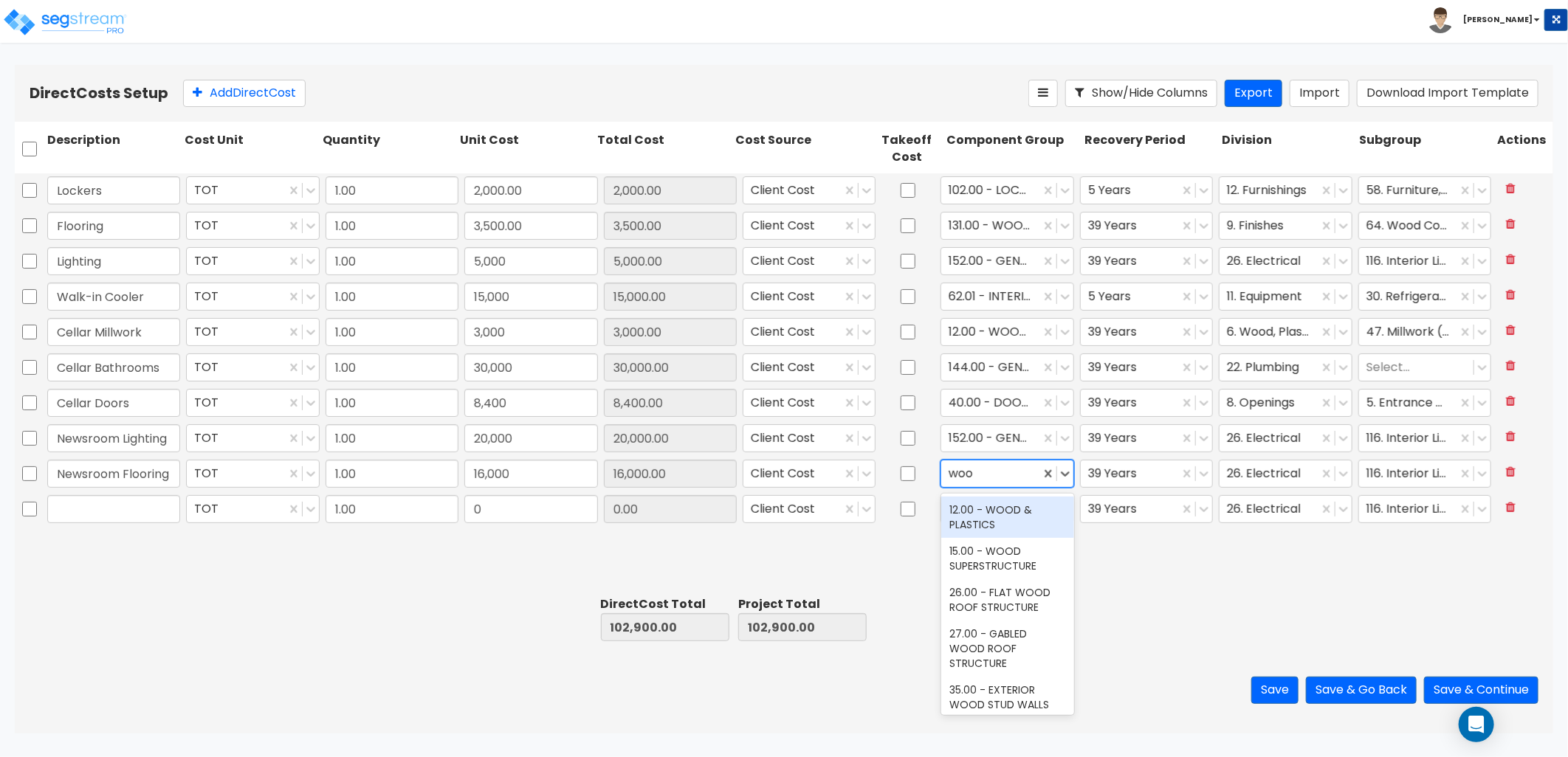
type input "wood"
drag, startPoint x: 993, startPoint y: 517, endPoint x: 1004, endPoint y: 519, distance: 11.2
click at [993, 517] on div "12.00 - WOOD & PLASTICS" at bounding box center [1007, 517] width 133 height 42
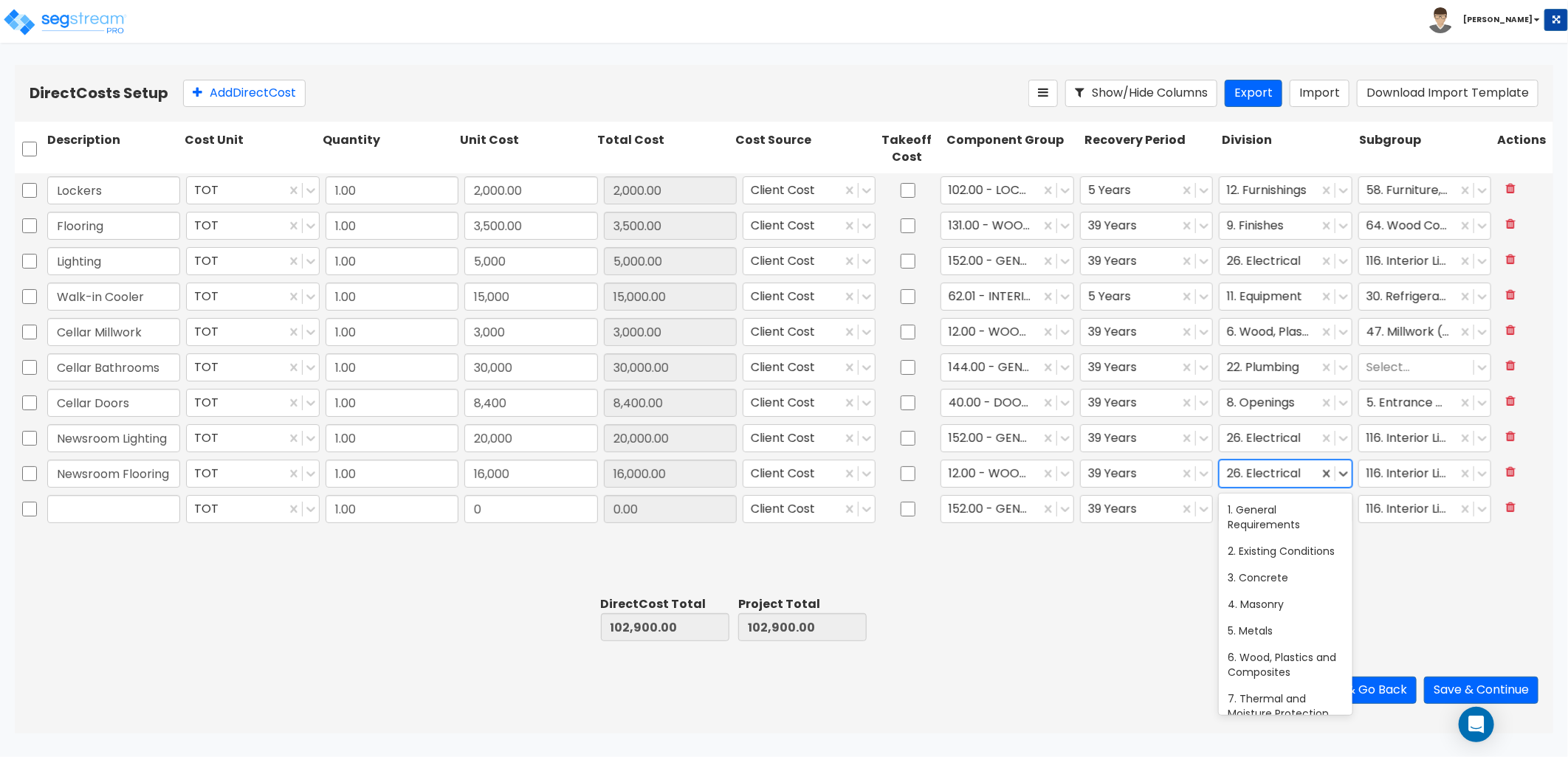
click at [1302, 481] on div at bounding box center [1269, 474] width 83 height 20
type input "f"
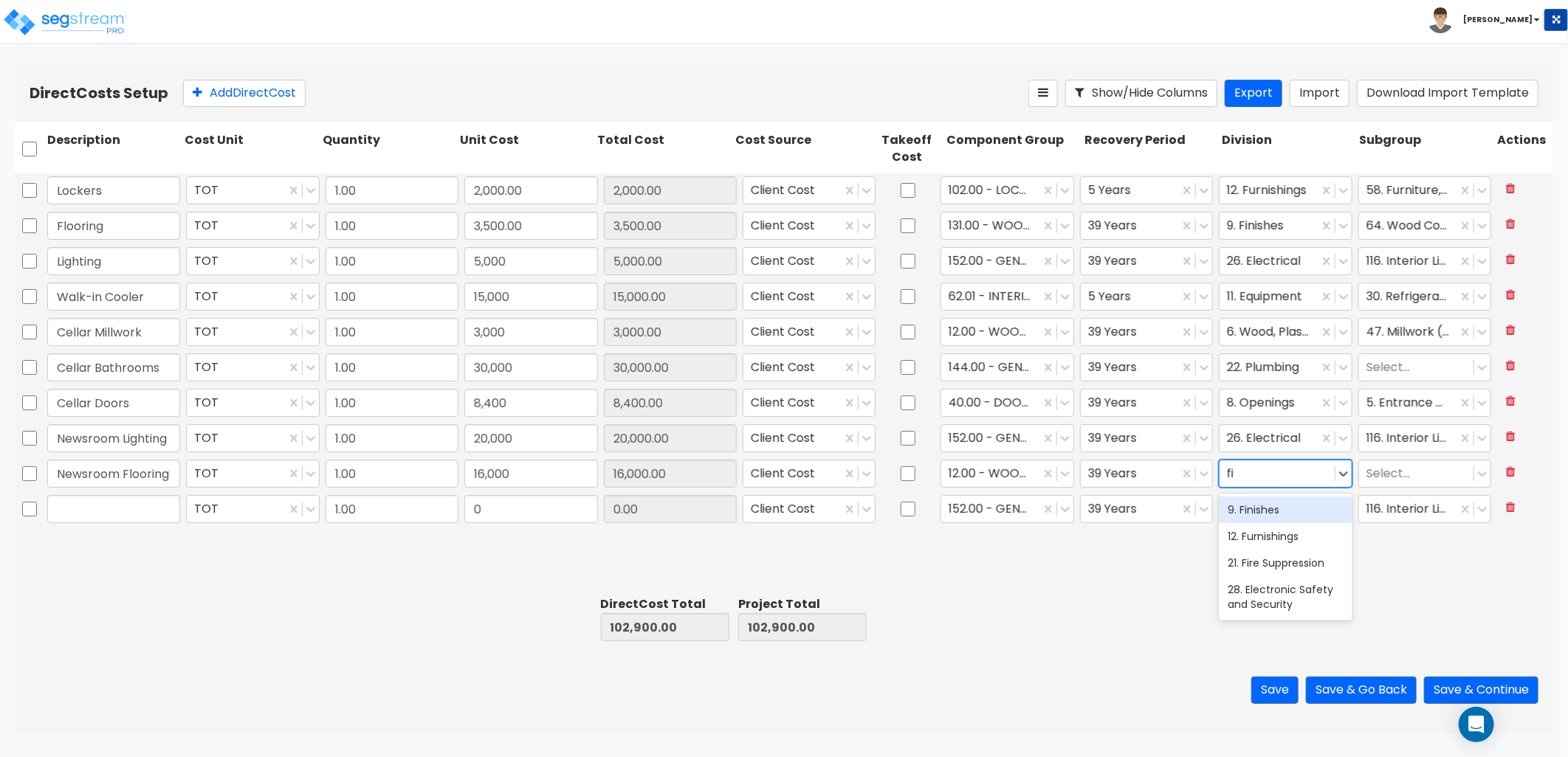
type input "fin"
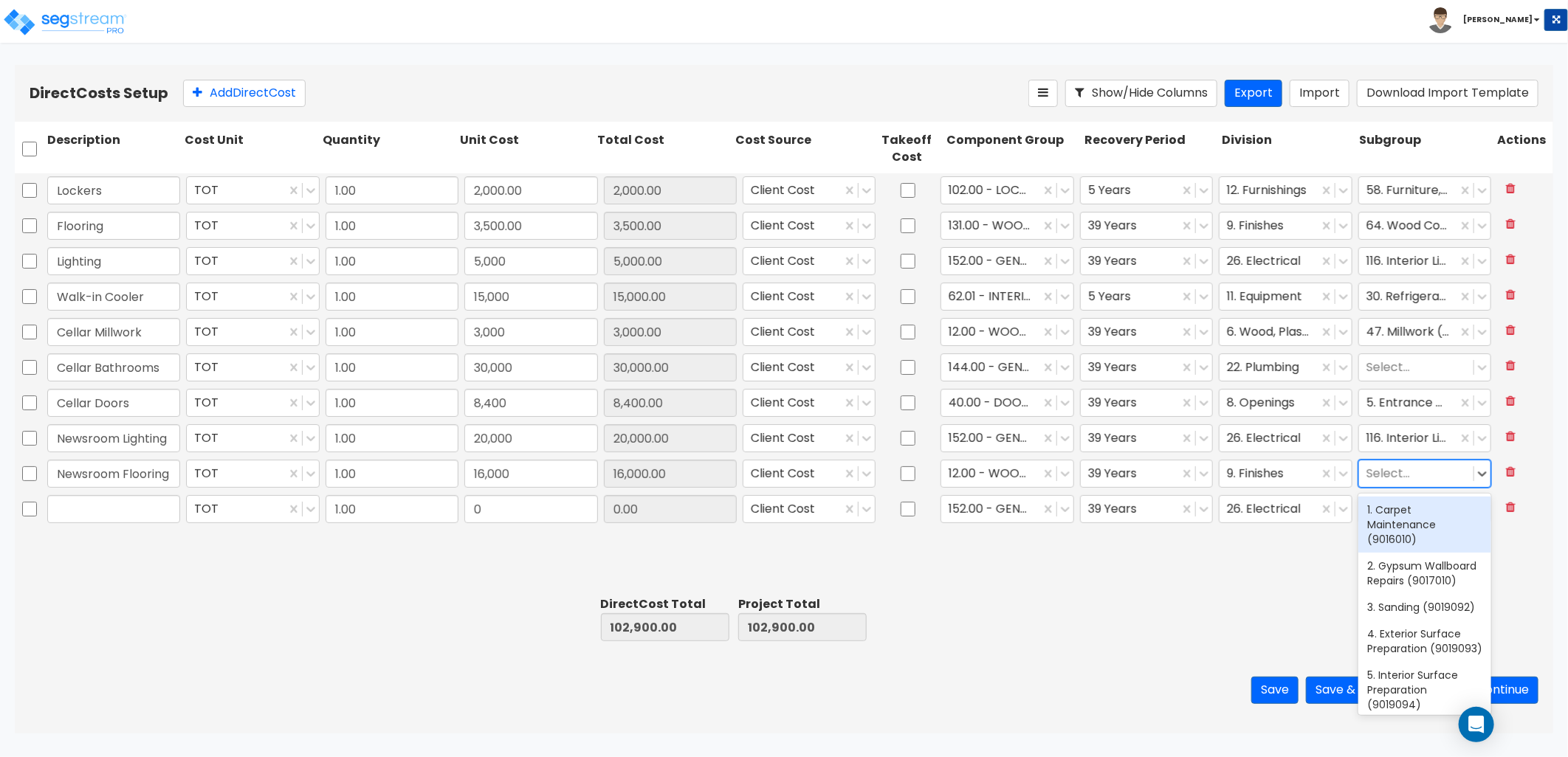
click at [1386, 473] on div at bounding box center [1416, 474] width 100 height 20
type input "flooring"
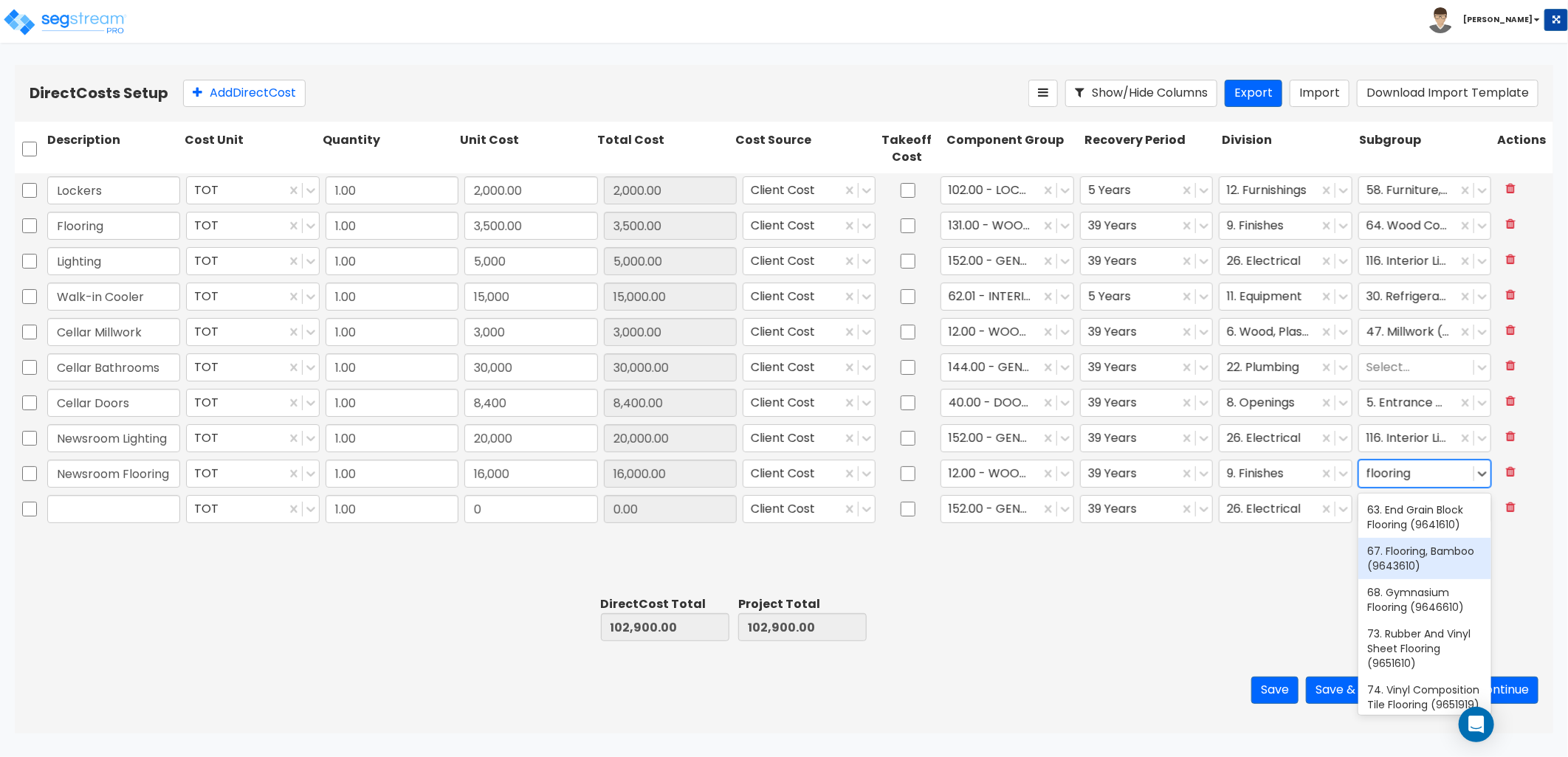
scroll to position [164, 0]
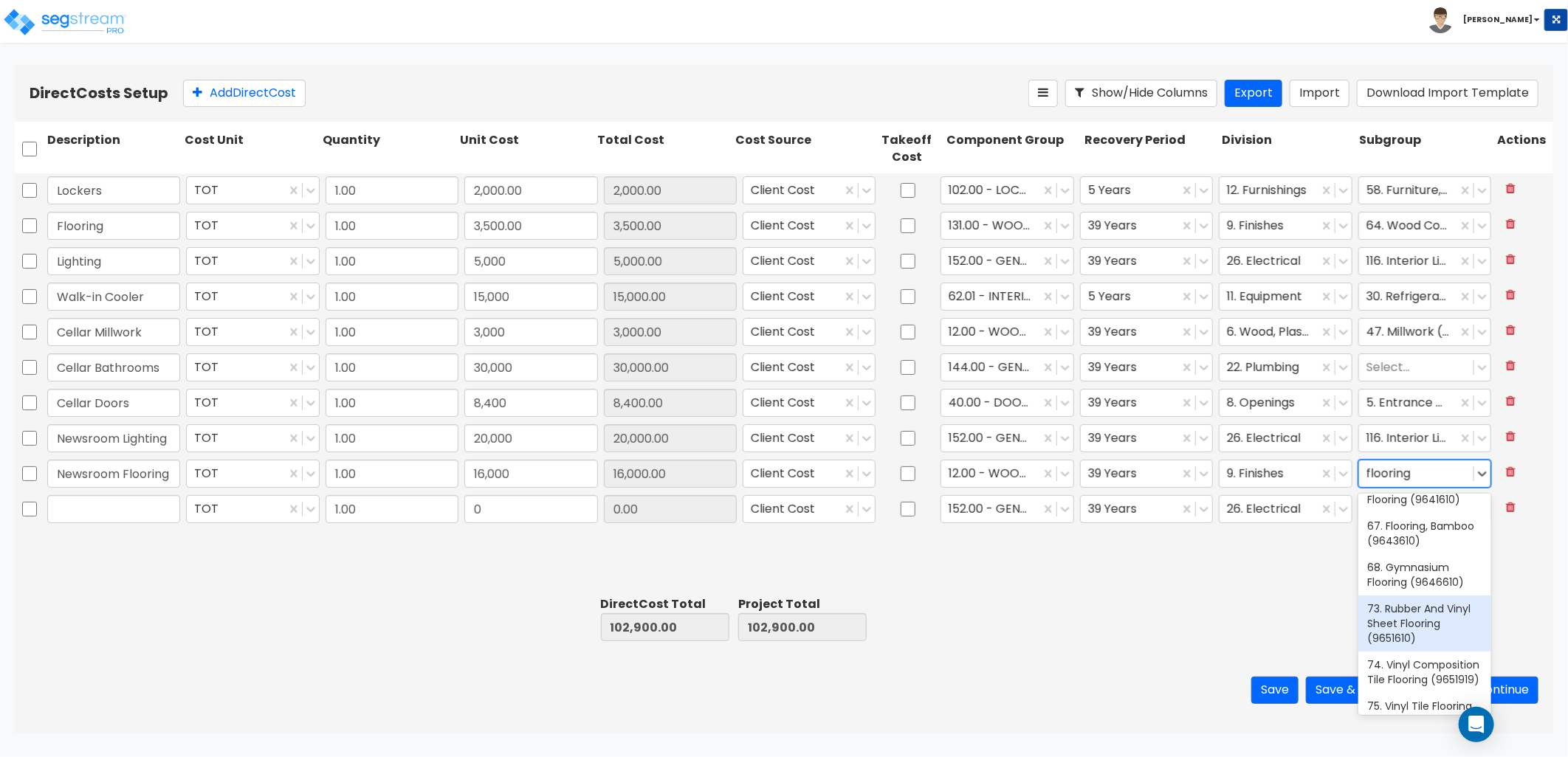
click at [1449, 635] on div "73. Rubber And Vinyl Sheet Flooring (9651610)" at bounding box center [1424, 624] width 133 height 57
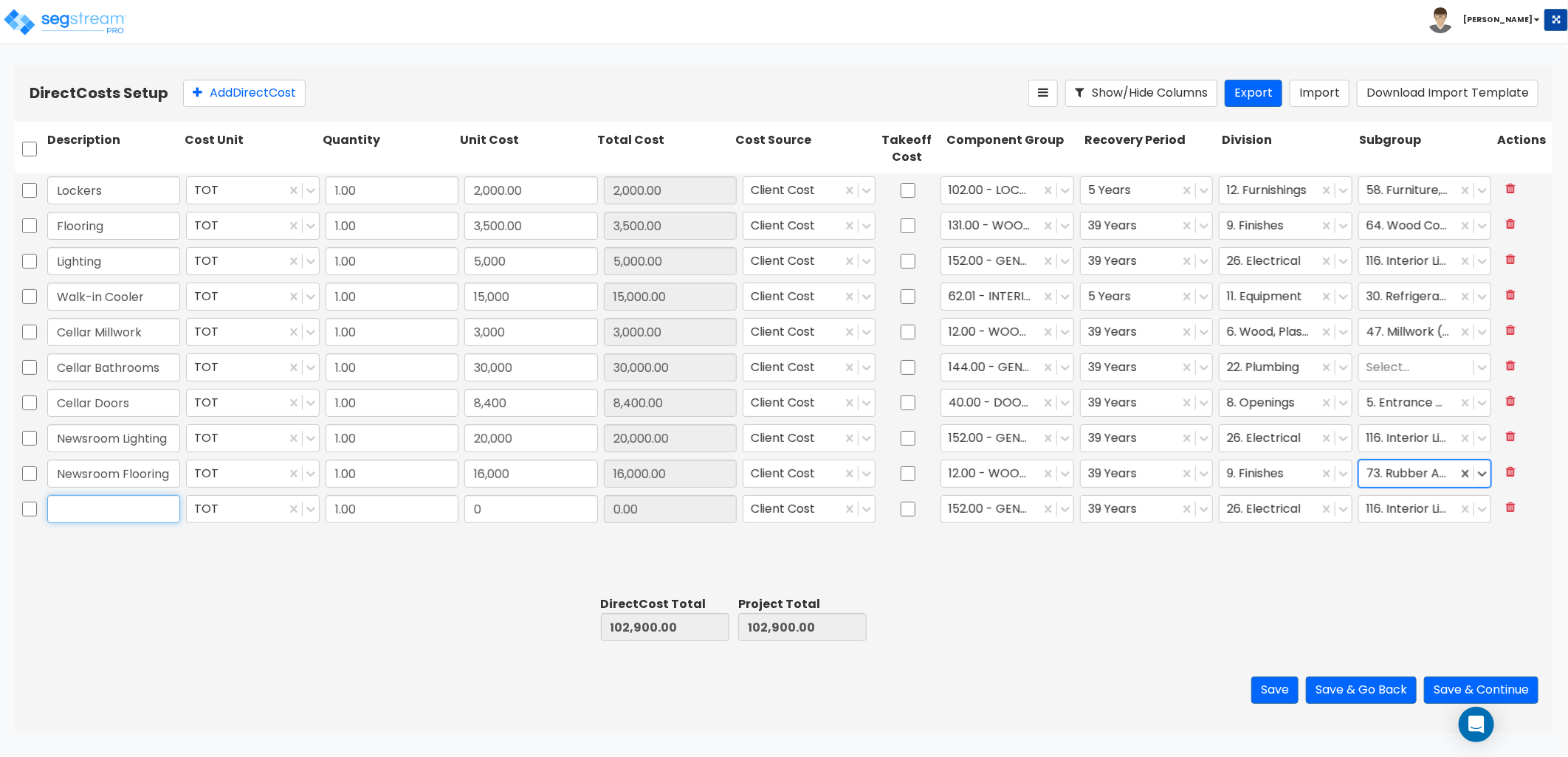
click at [119, 512] on input "text" at bounding box center [113, 510] width 133 height 28
click at [179, 510] on input "text" at bounding box center [113, 510] width 133 height 28
type input "Newsroom Media"
type input "5,000"
type input "5,000.00"
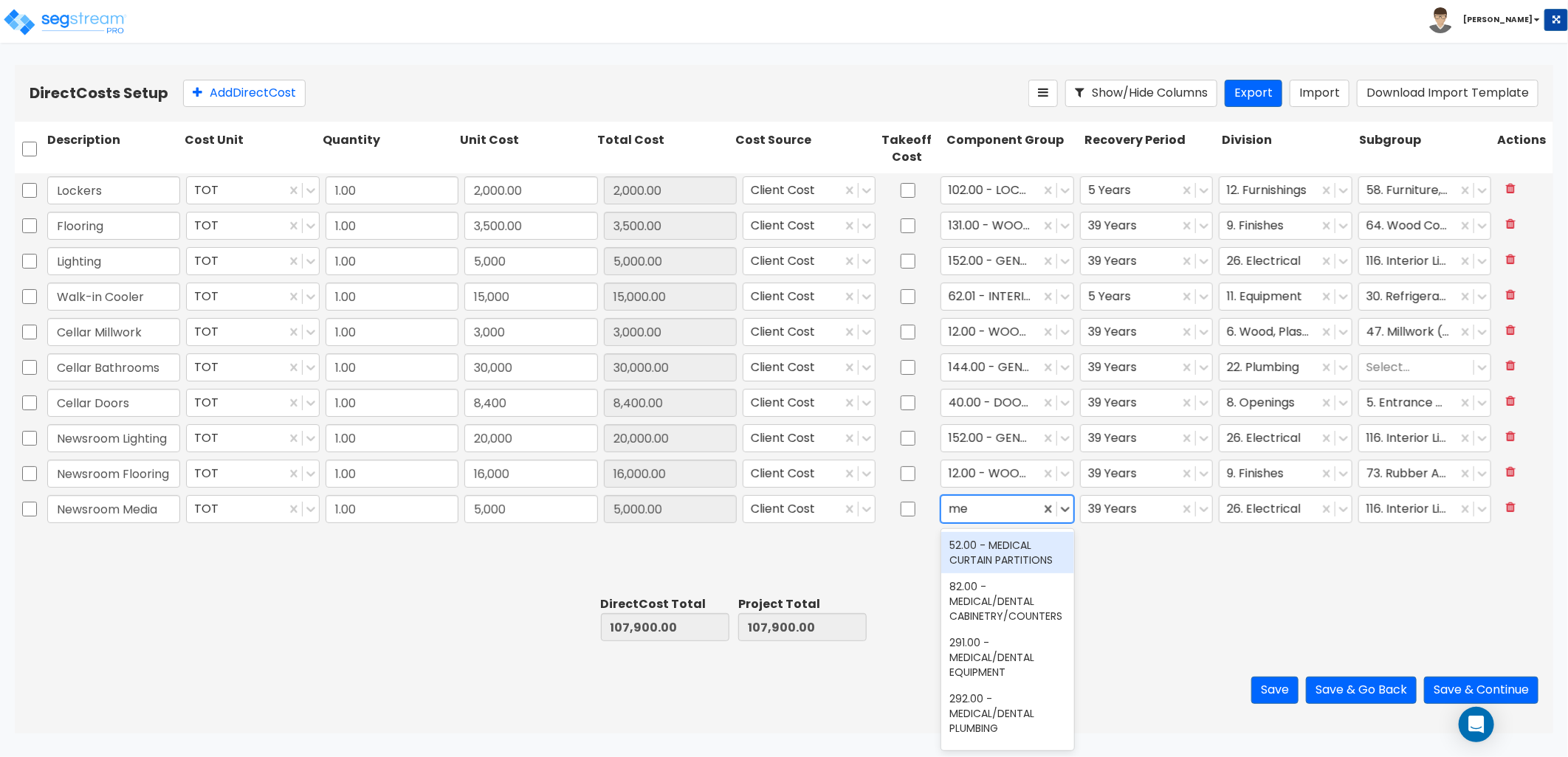
type input "m"
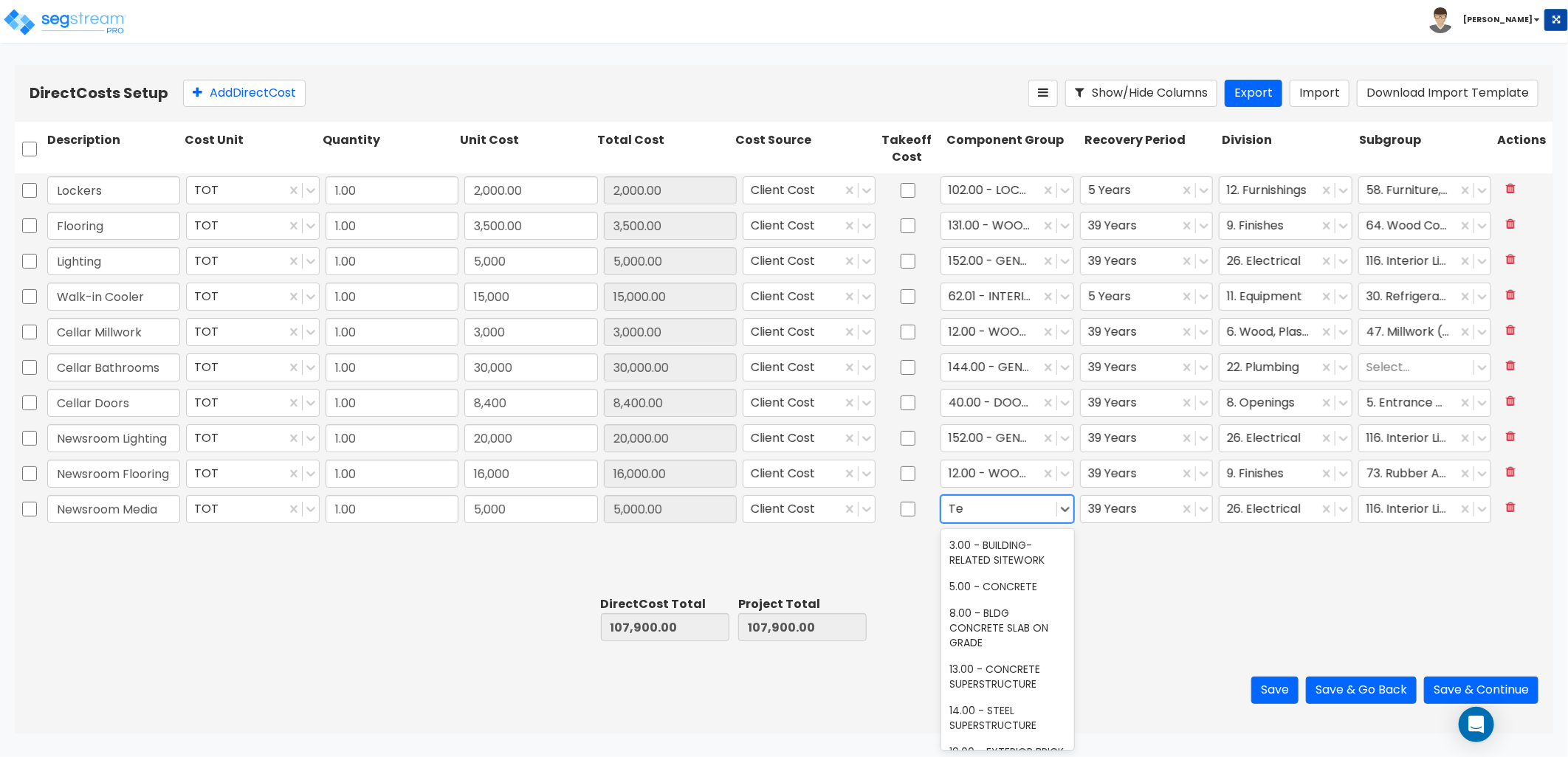
type input "T"
type input "audio"
drag, startPoint x: 1004, startPoint y: 560, endPoint x: 1075, endPoint y: 524, distance: 79.6
click at [1005, 560] on div "172.00 - AUDIO/VISUAL EQUIPMENT" at bounding box center [1007, 552] width 133 height 42
click at [1125, 511] on div at bounding box center [1130, 510] width 83 height 20
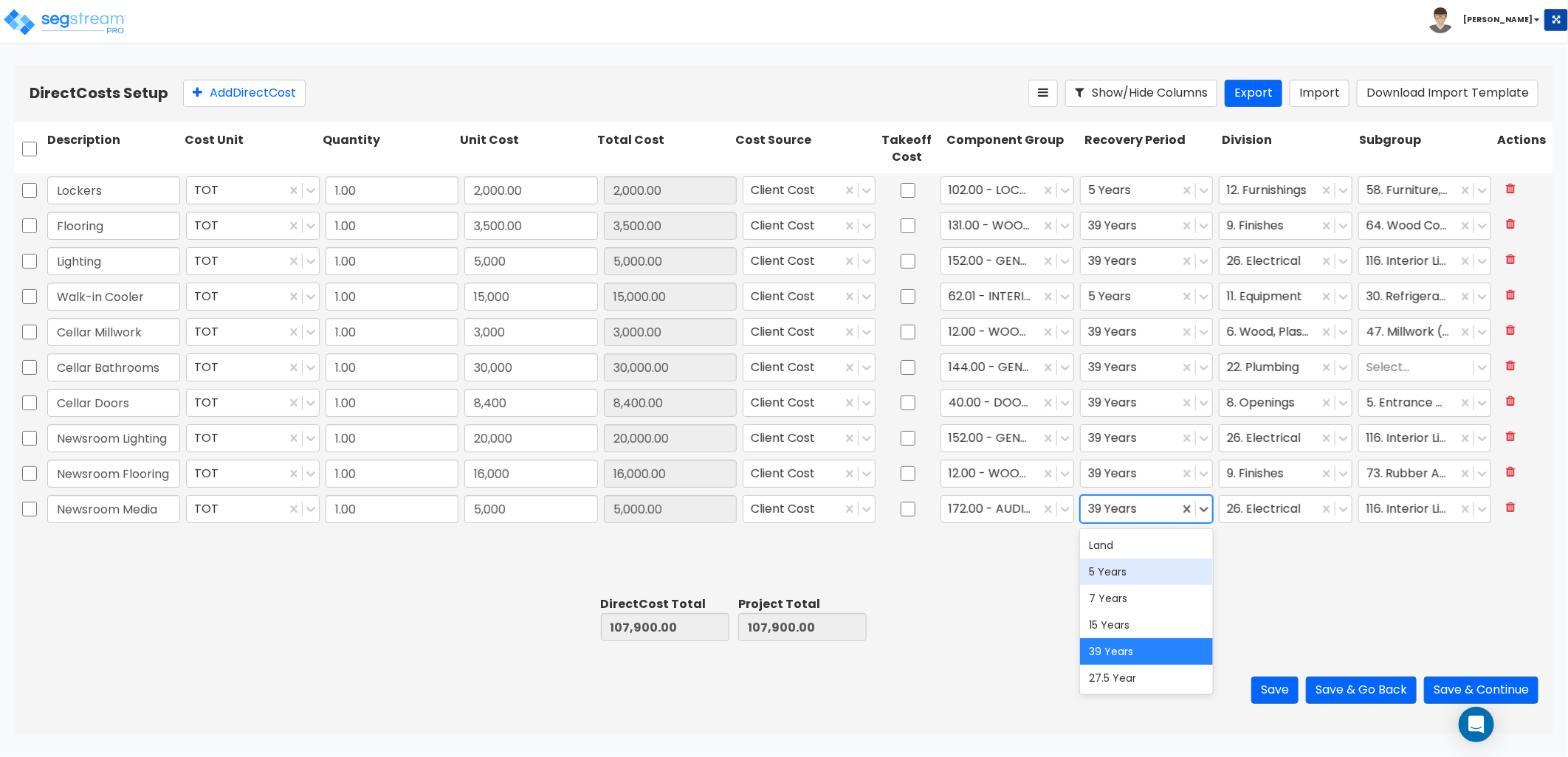
click at [1140, 569] on div "5 Years" at bounding box center [1145, 572] width 133 height 27
click at [1297, 511] on div at bounding box center [1269, 510] width 83 height 20
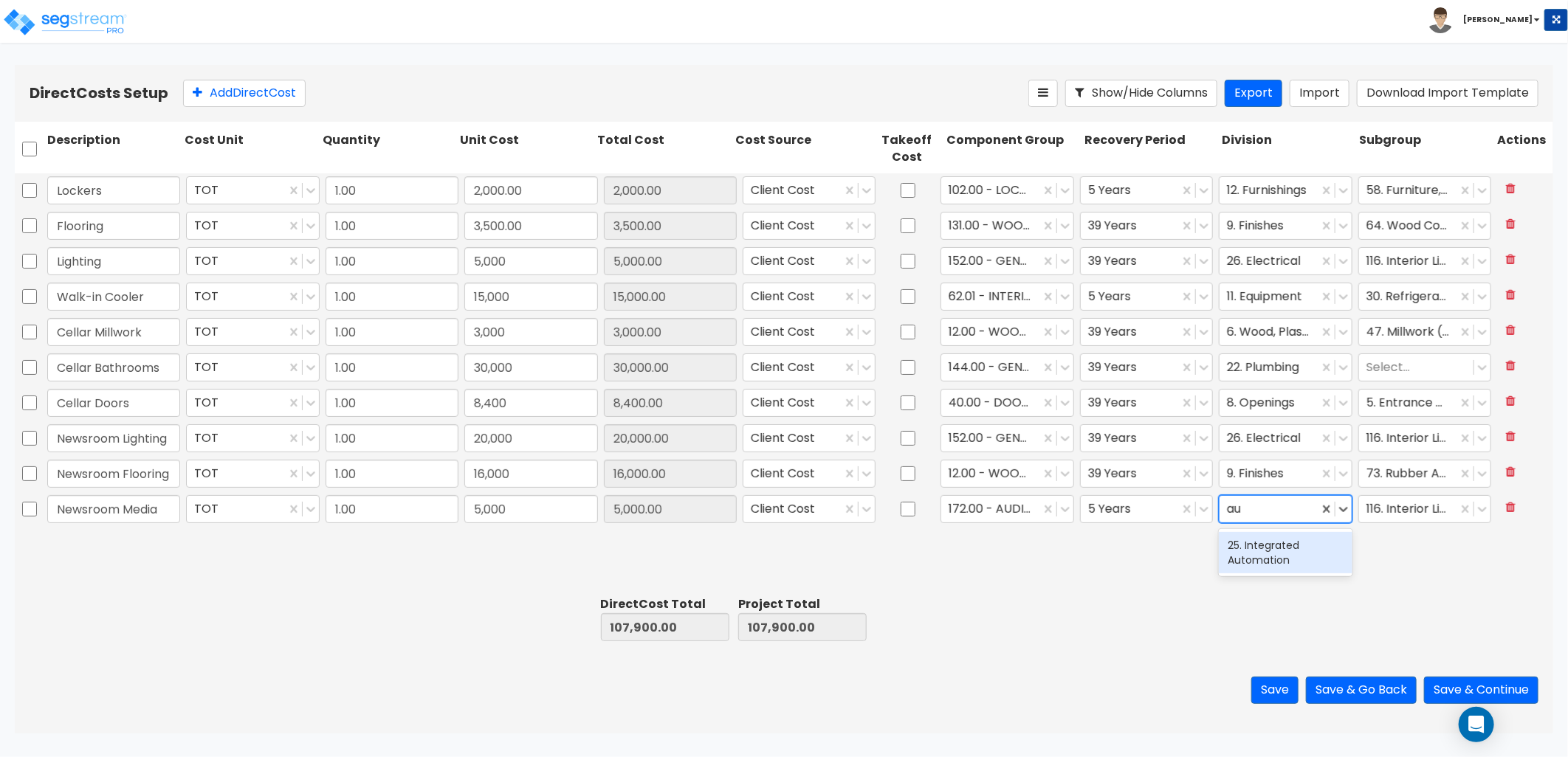
scroll to position [0, 0]
type input "a"
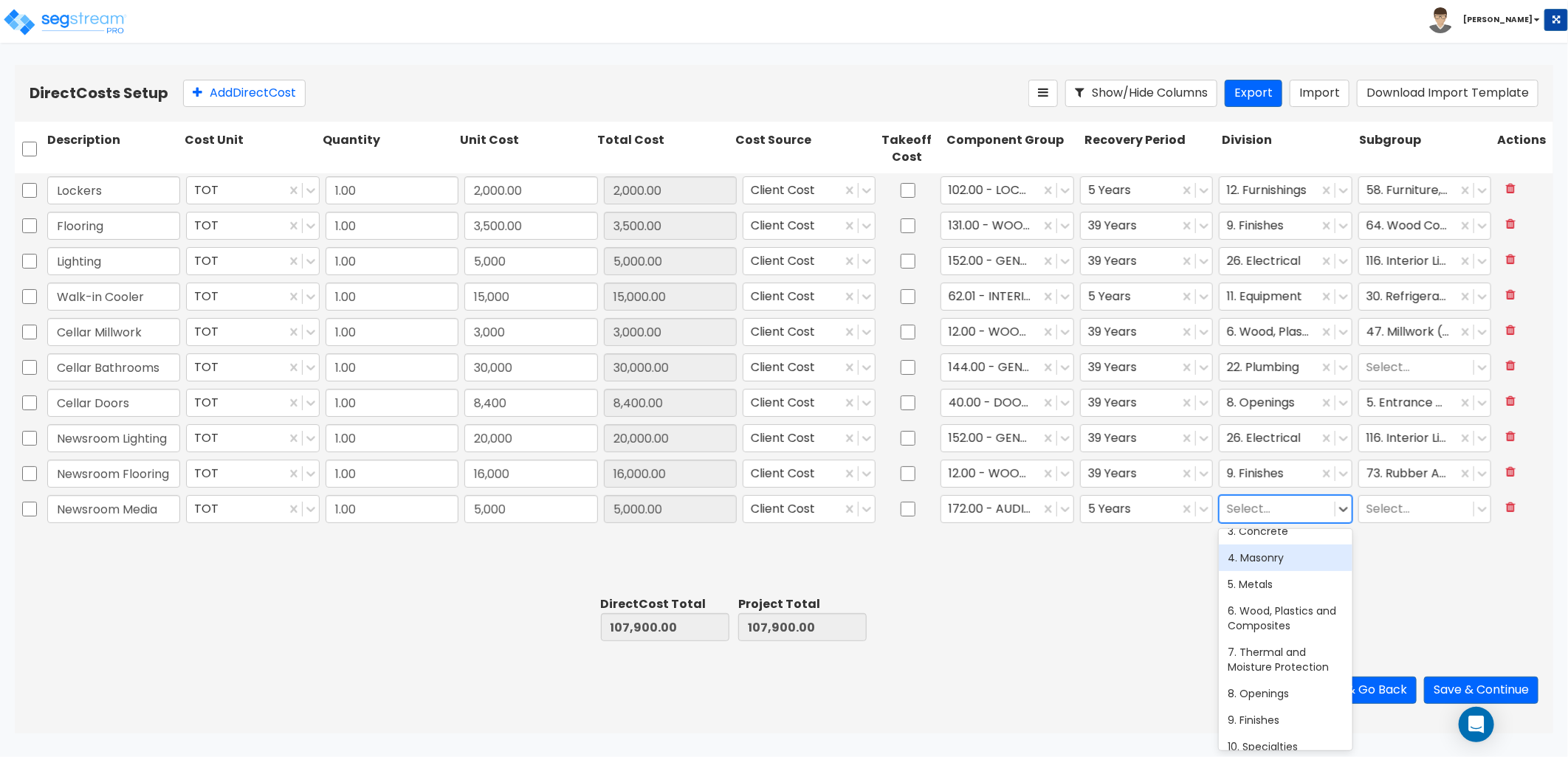
scroll to position [164, 0]
click at [1273, 696] on div "11. Equipment" at bounding box center [1284, 691] width 133 height 27
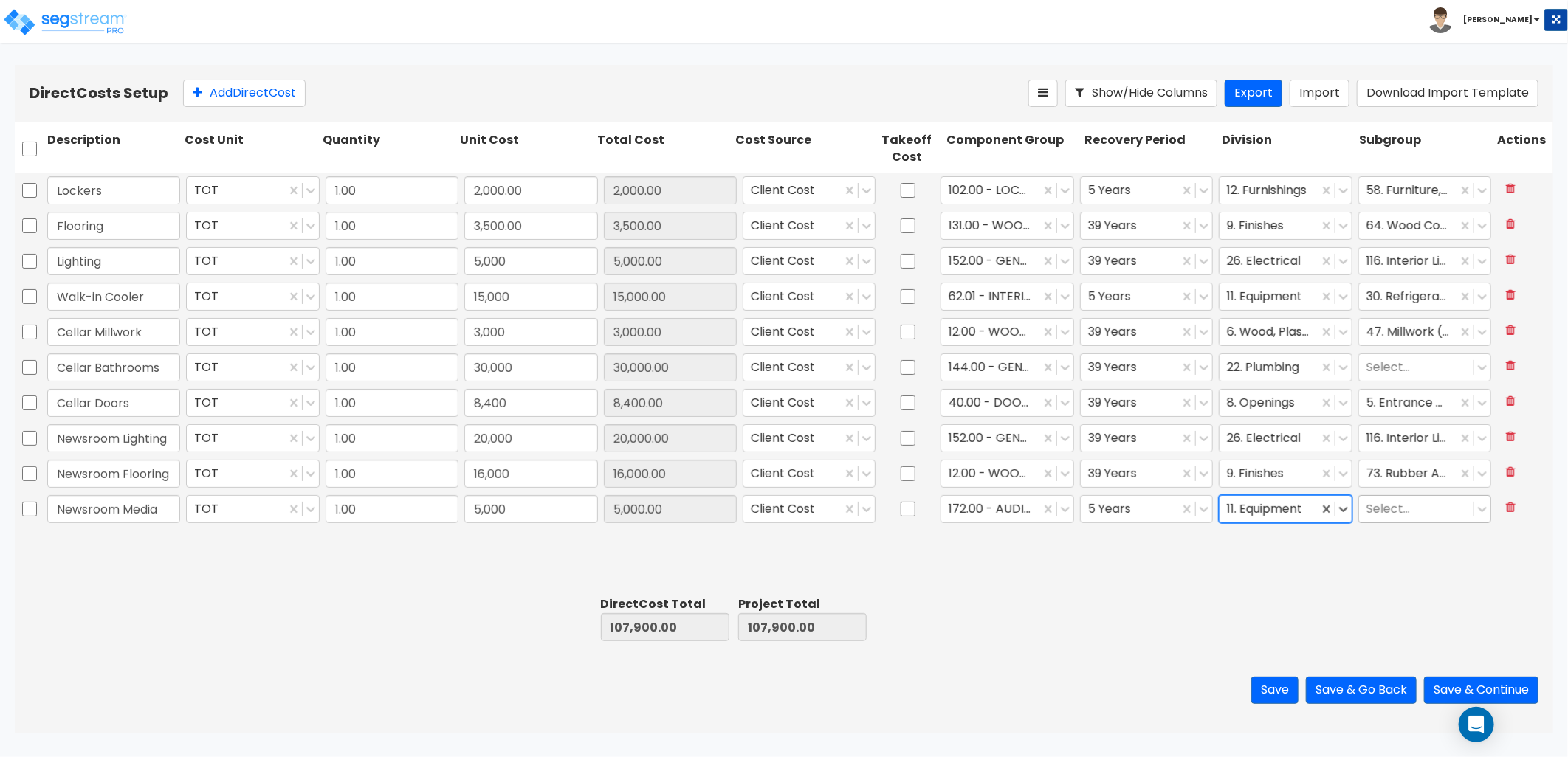
click at [1408, 506] on div at bounding box center [1416, 510] width 100 height 20
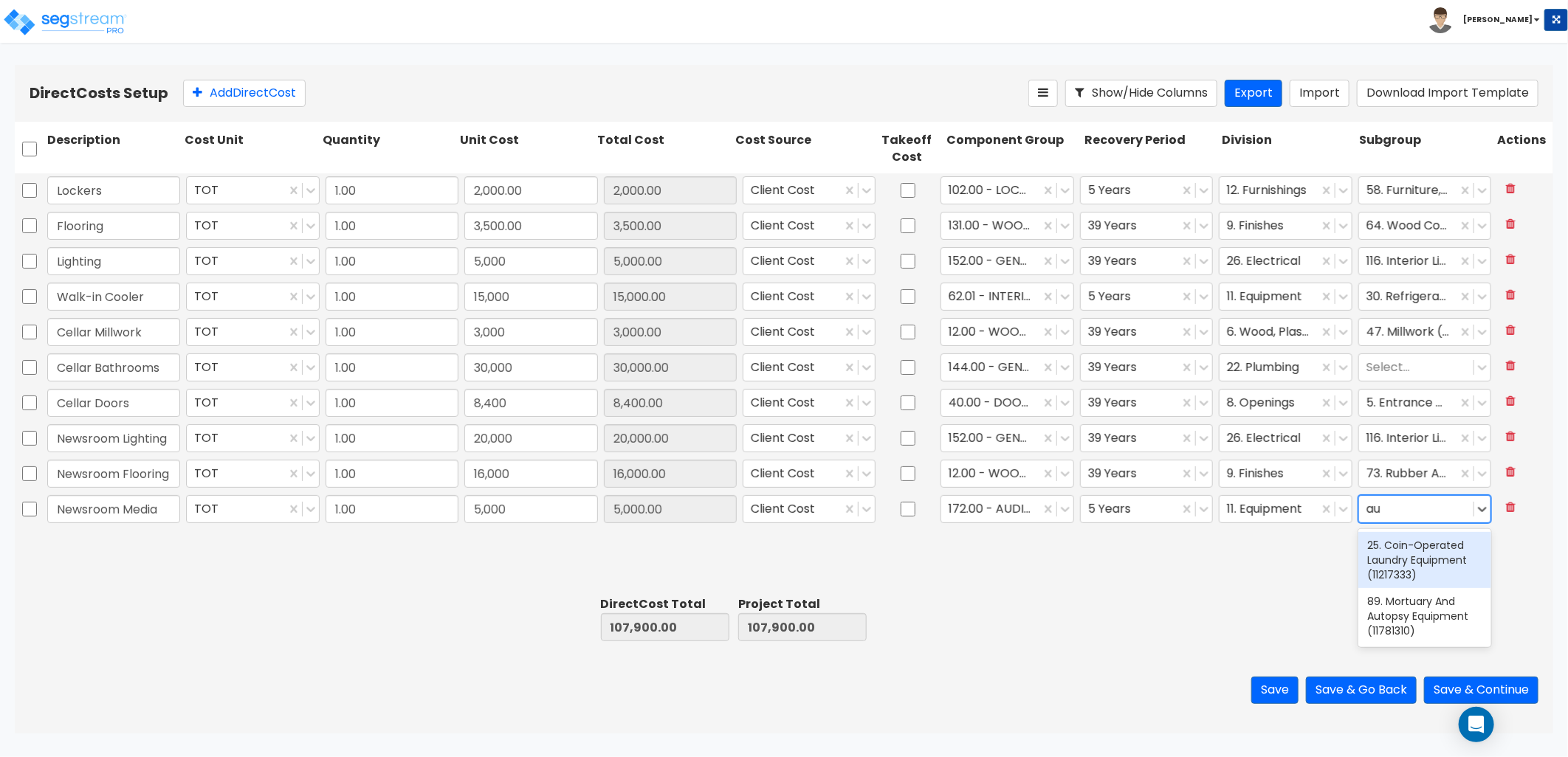
type input "a"
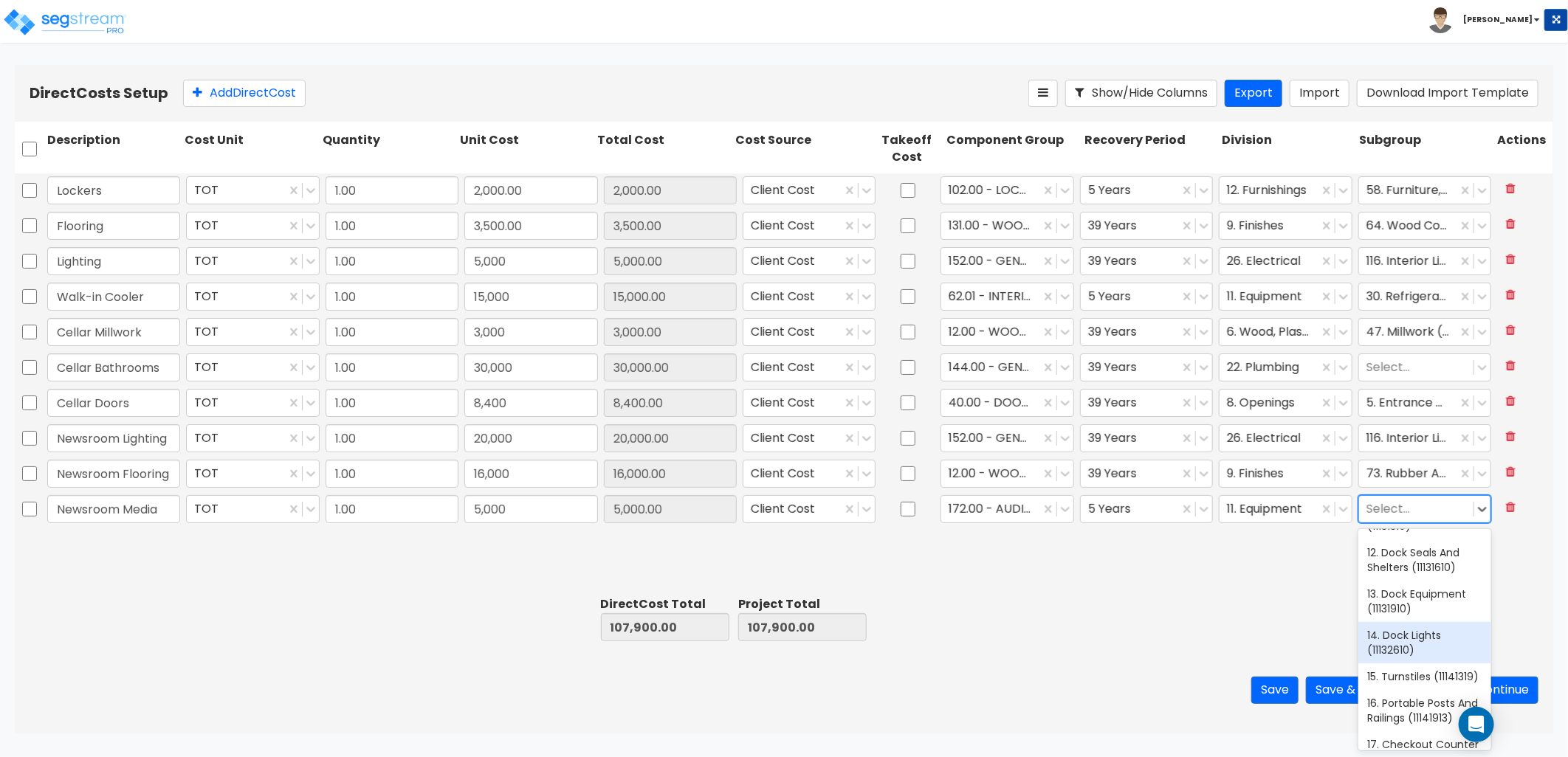
scroll to position [574, 0]
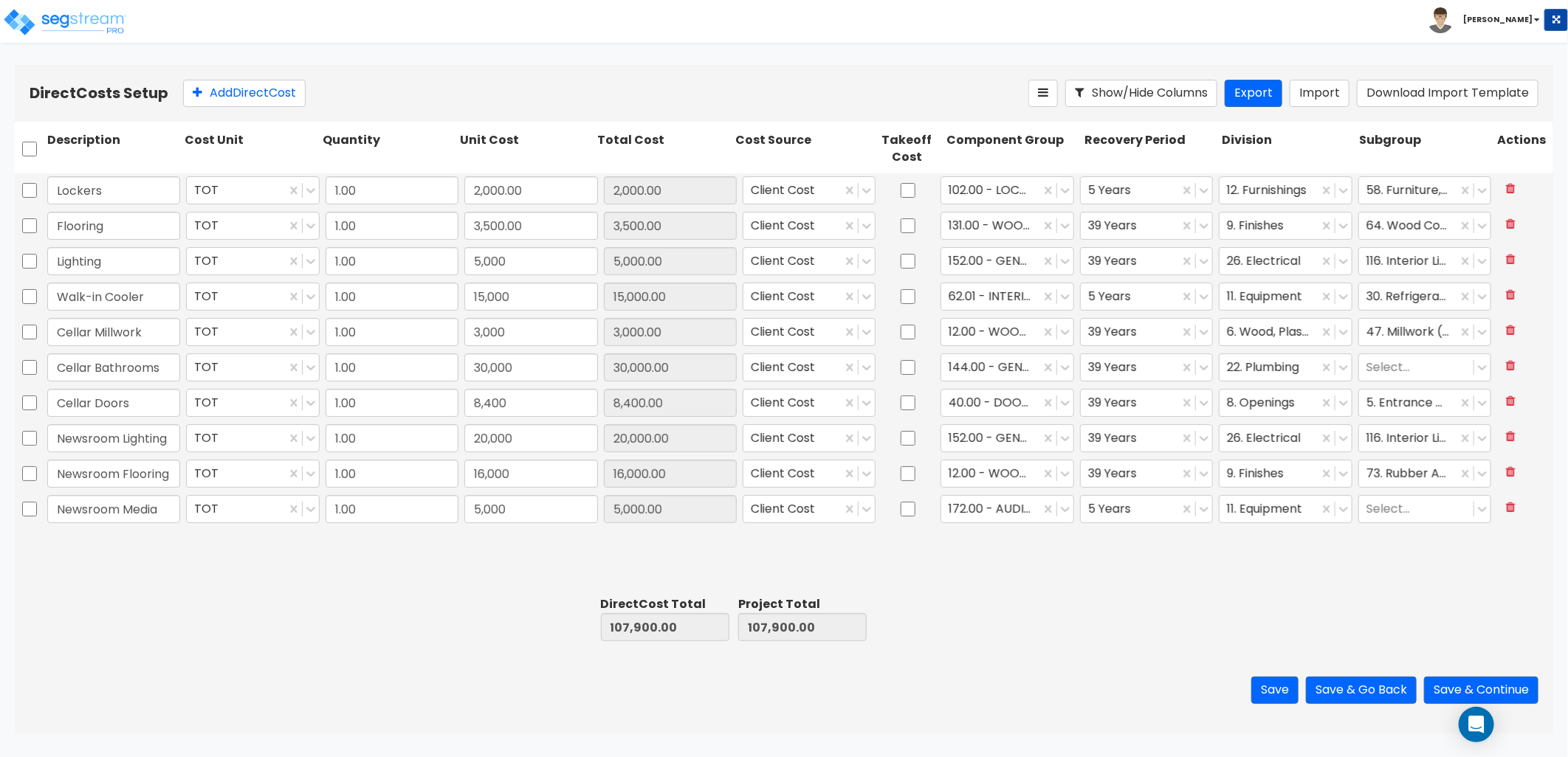
click at [1170, 633] on div at bounding box center [1150, 618] width 137 height 51
click at [229, 100] on button "Add Direct Cost" at bounding box center [245, 93] width 122 height 27
click at [95, 549] on input "text" at bounding box center [113, 545] width 133 height 28
type input "Walls of Newsroom"
type input "30,000"
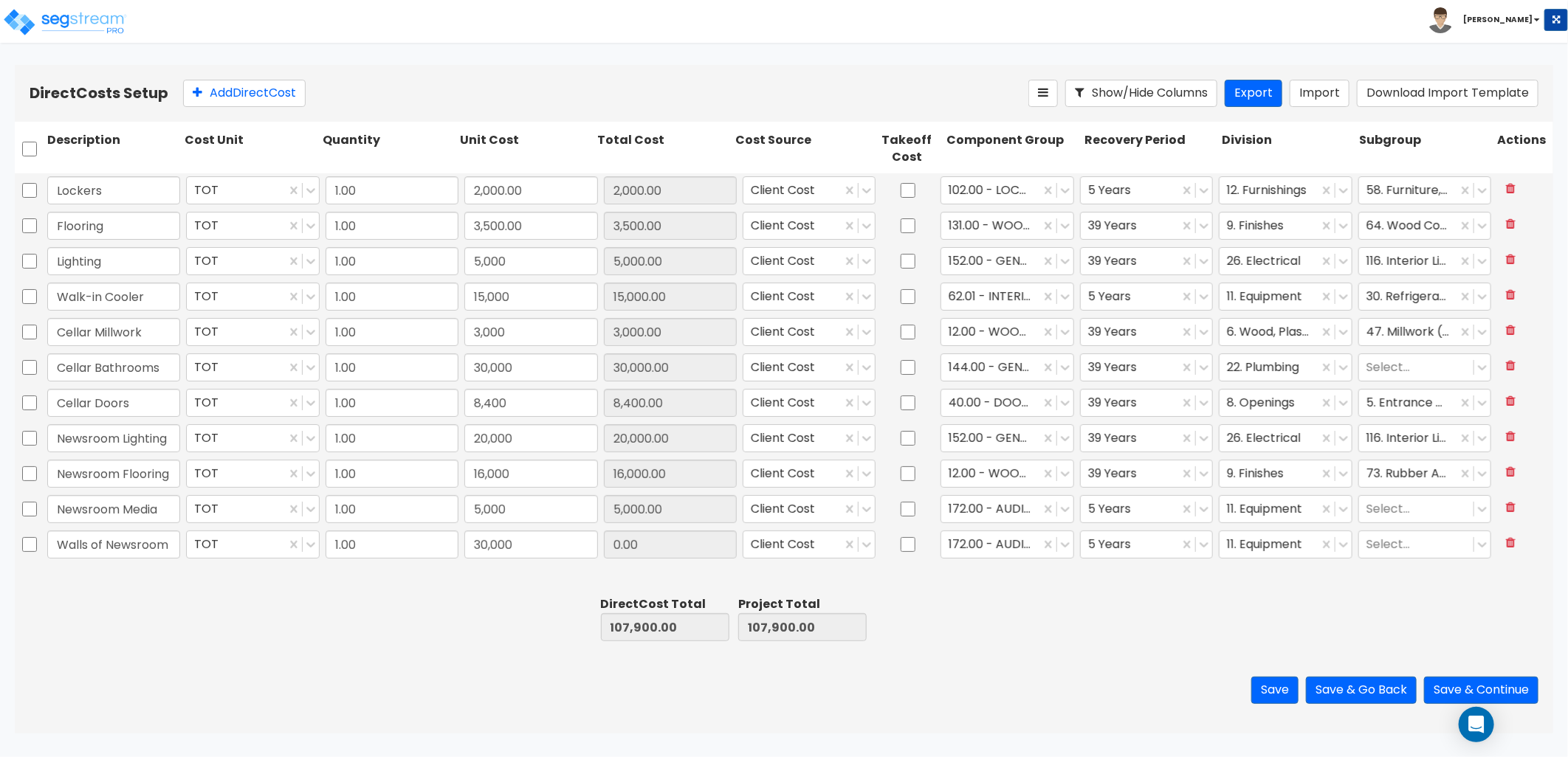
type input "30,000.00"
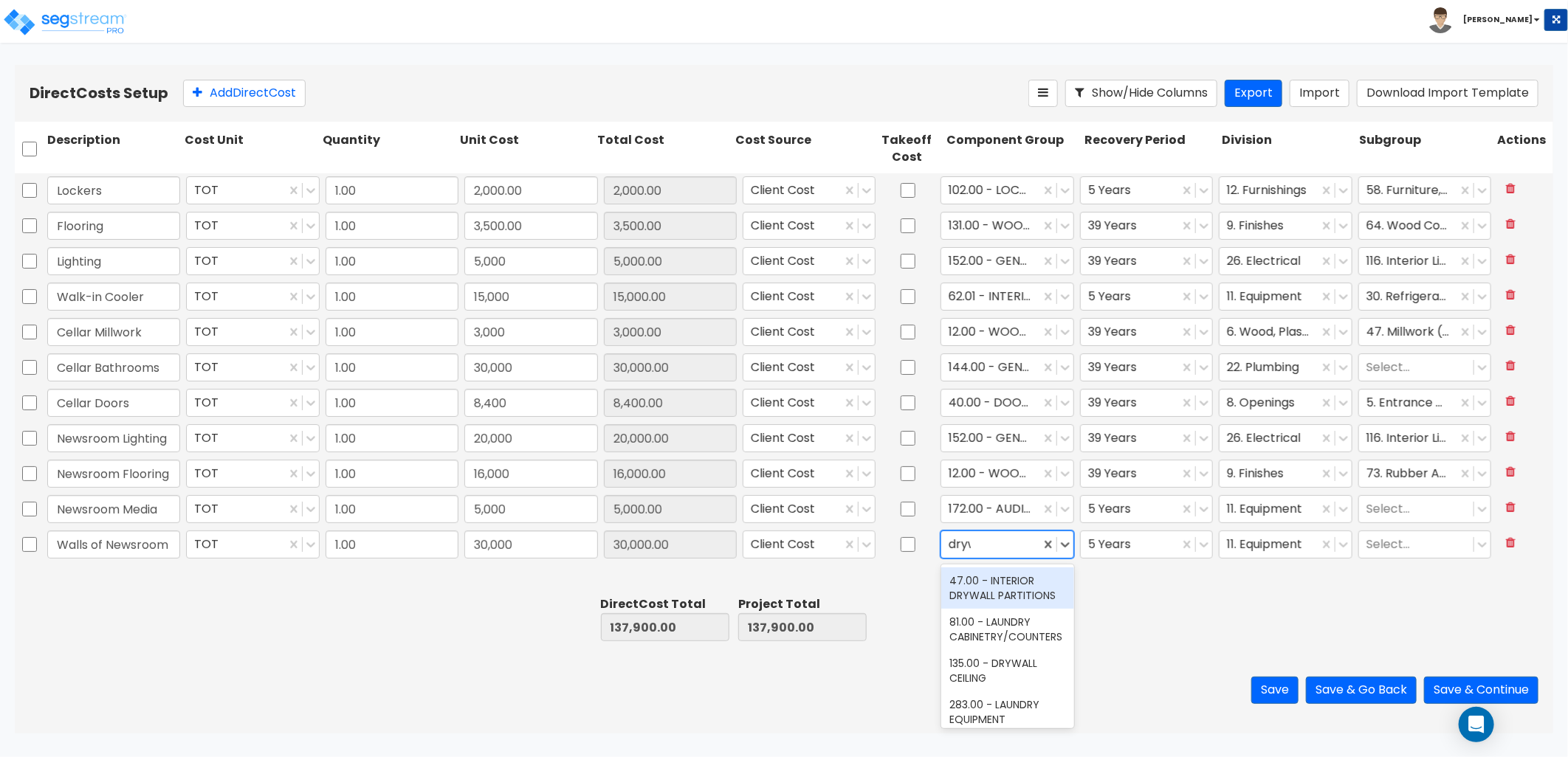
type input "drywa"
drag, startPoint x: 978, startPoint y: 584, endPoint x: 1060, endPoint y: 579, distance: 82.2
click at [985, 585] on div "47.00 - INTERIOR DRYWALL PARTITIONS" at bounding box center [1007, 588] width 133 height 42
click at [1124, 549] on div at bounding box center [1130, 546] width 83 height 20
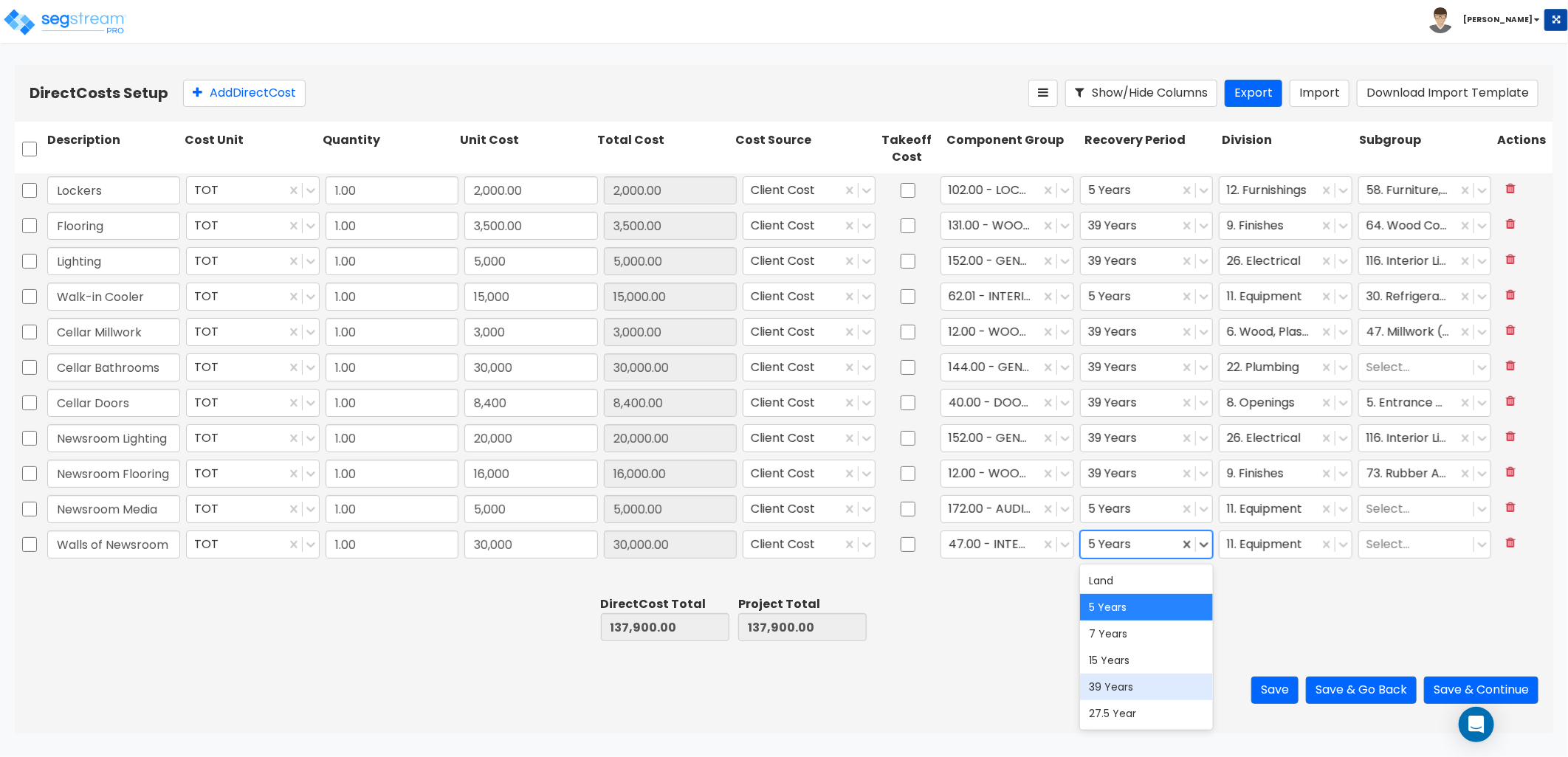
click at [1152, 680] on div "39 Years" at bounding box center [1145, 687] width 133 height 27
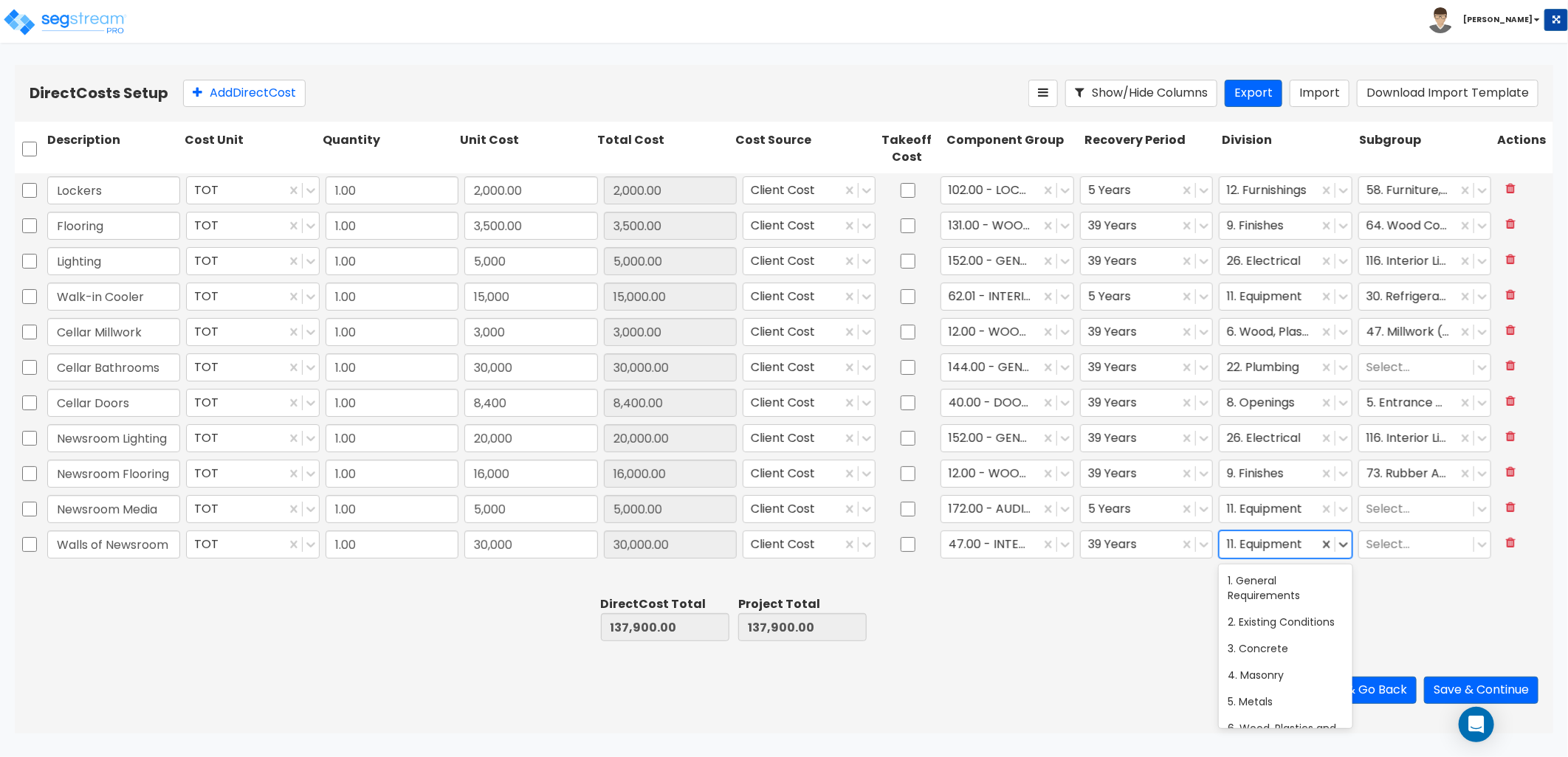
click at [1262, 553] on div at bounding box center [1269, 546] width 83 height 20
type input "w"
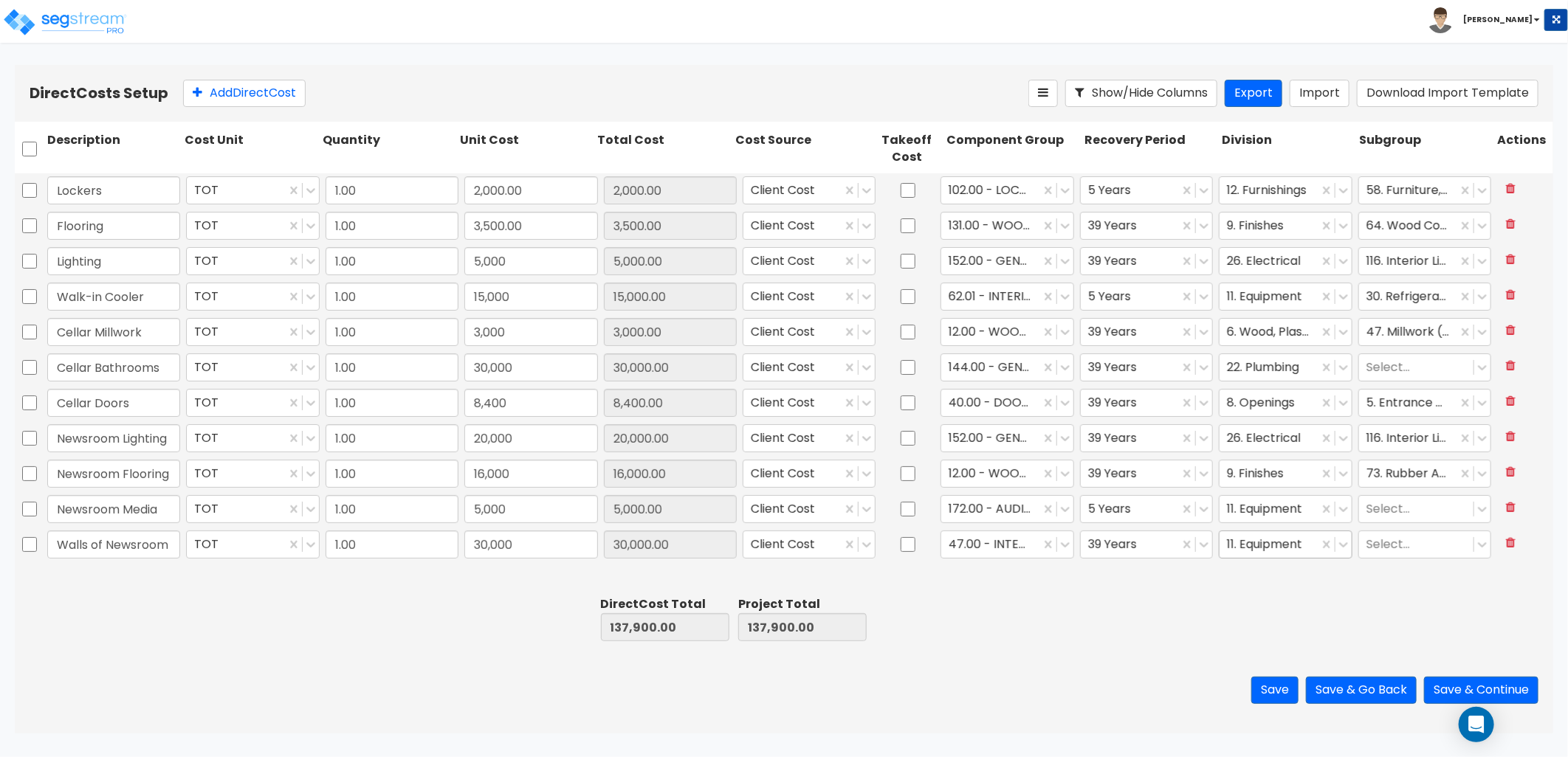
click at [1283, 541] on div at bounding box center [1269, 546] width 83 height 20
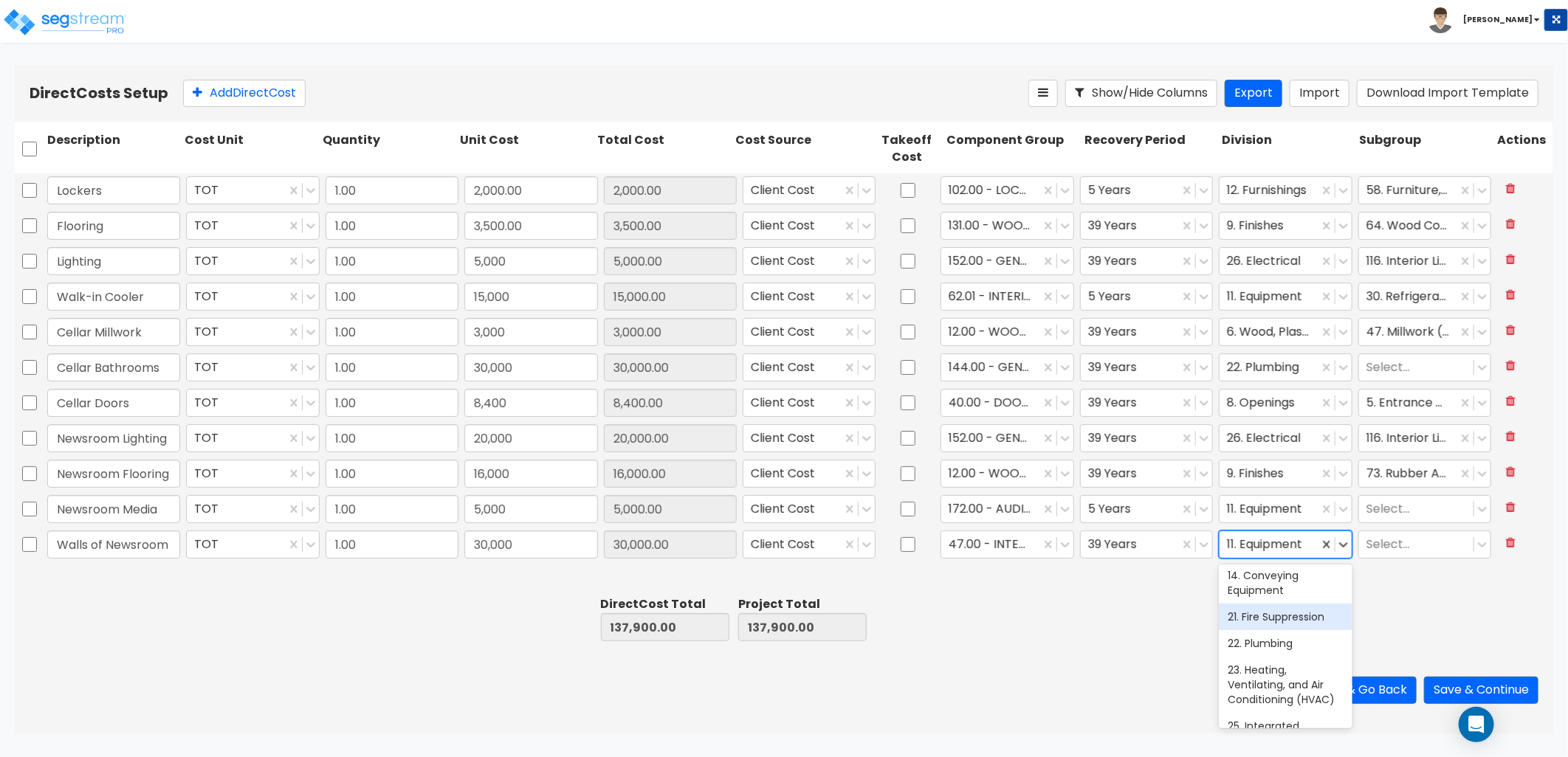
scroll to position [492, 0]
click at [1268, 537] on div at bounding box center [1269, 546] width 83 height 20
click at [1280, 687] on div "9. Finishes" at bounding box center [1284, 674] width 133 height 27
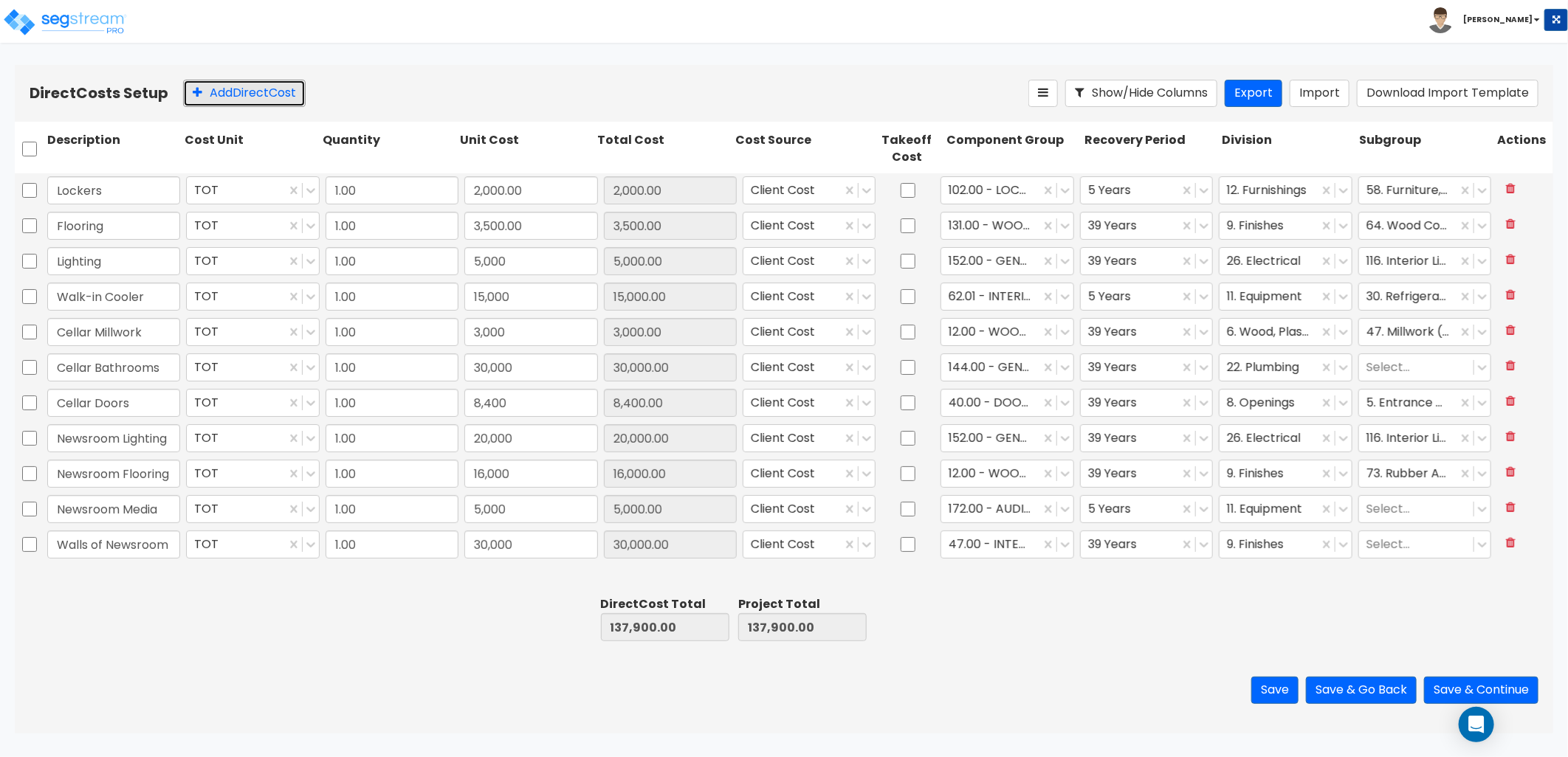
drag, startPoint x: 232, startPoint y: 99, endPoint x: 242, endPoint y: 150, distance: 52.0
click at [231, 99] on button "Add Direct Cost" at bounding box center [245, 93] width 122 height 27
click at [99, 585] on input "text" at bounding box center [113, 577] width 133 height 28
click at [86, 578] on input "text" at bounding box center [113, 577] width 133 height 28
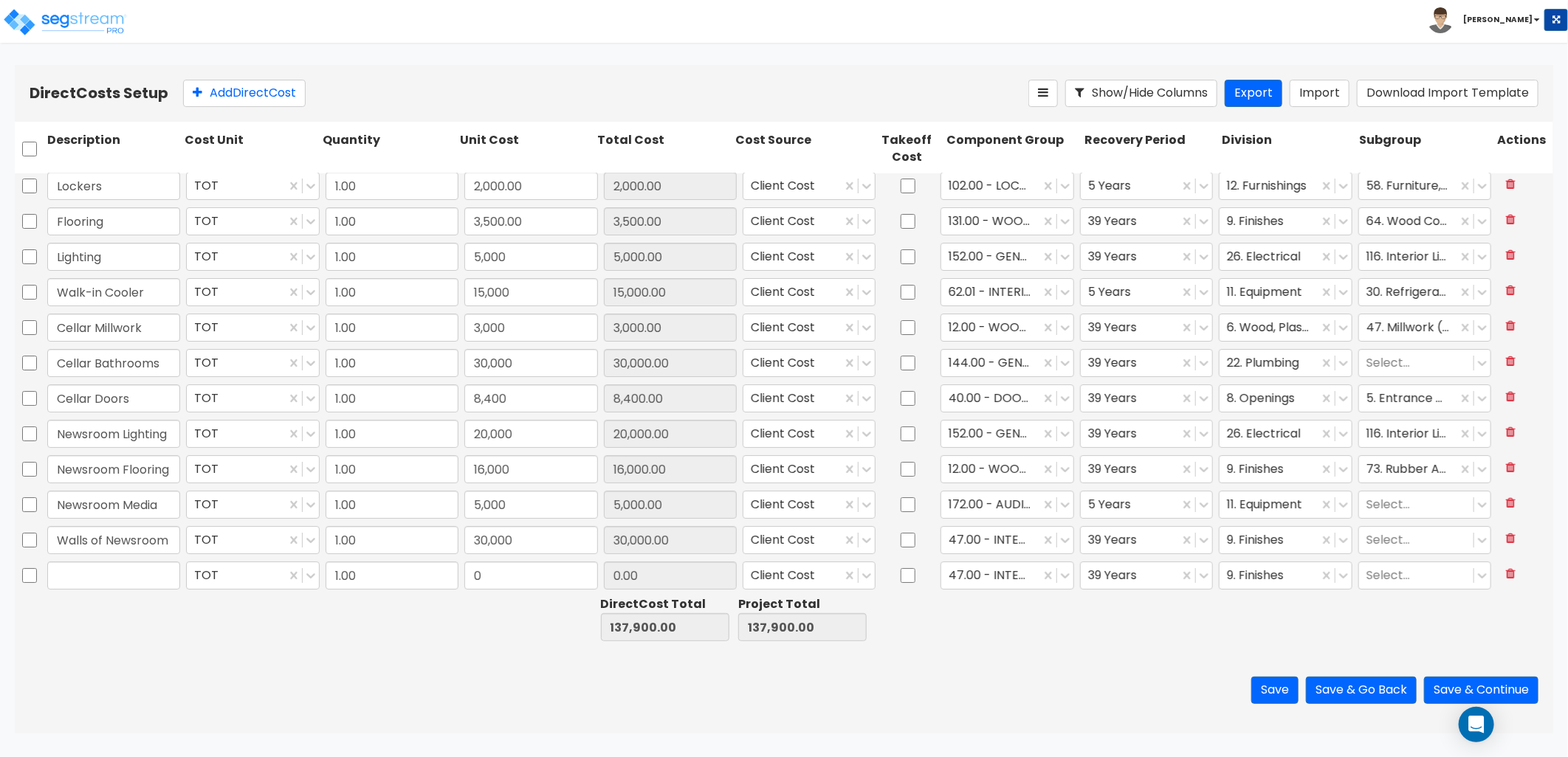
scroll to position [7, 0]
click at [128, 575] on input "text" at bounding box center [113, 573] width 133 height 28
type input "c"
type input "Cellar Lobby"
type input "20,000"
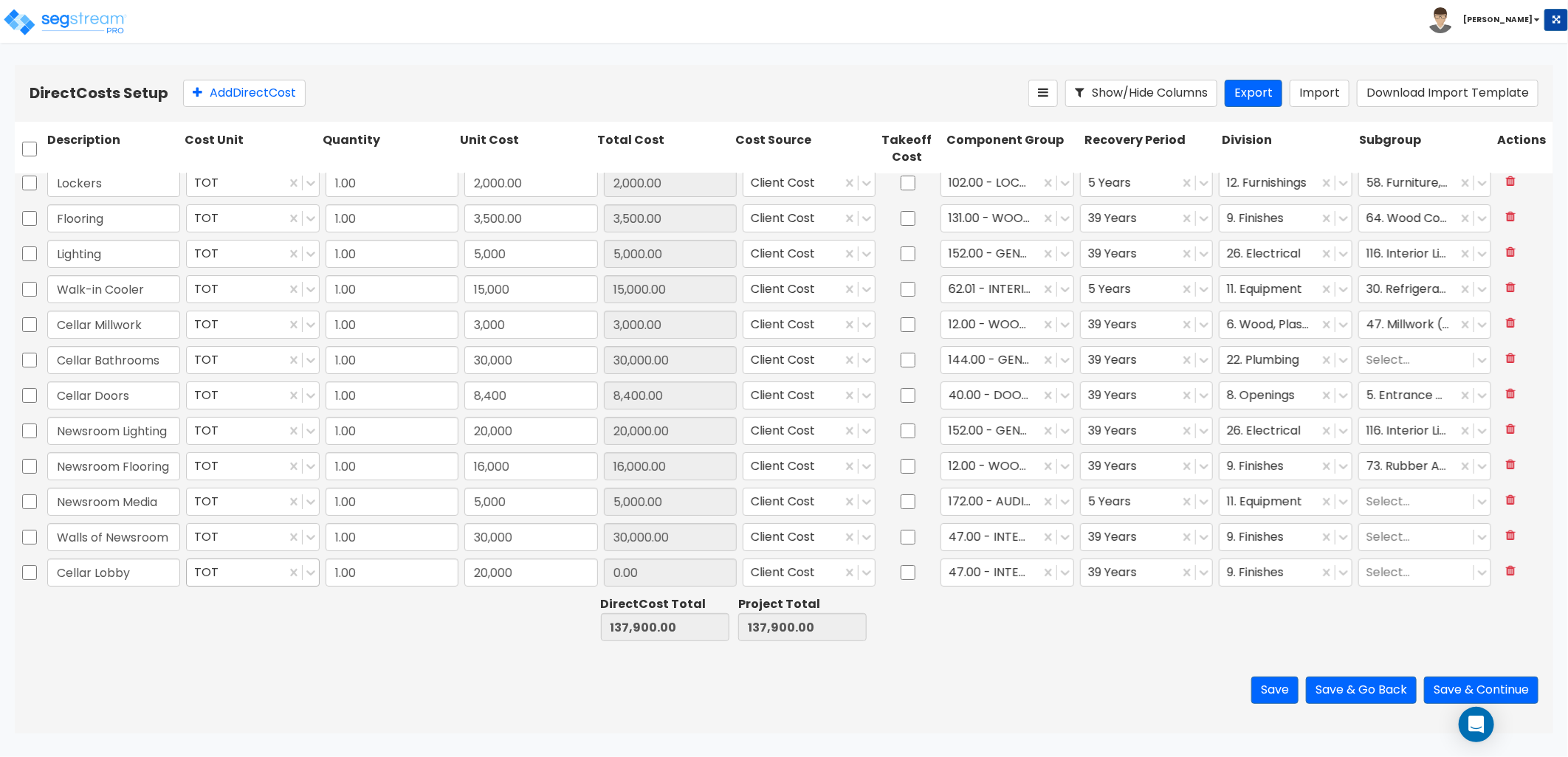
type input "20,000.00"
click at [238, 97] on button "Add Direct Cost" at bounding box center [245, 93] width 122 height 27
click at [106, 563] on input "text" at bounding box center [113, 573] width 133 height 28
type input "VIP Room"
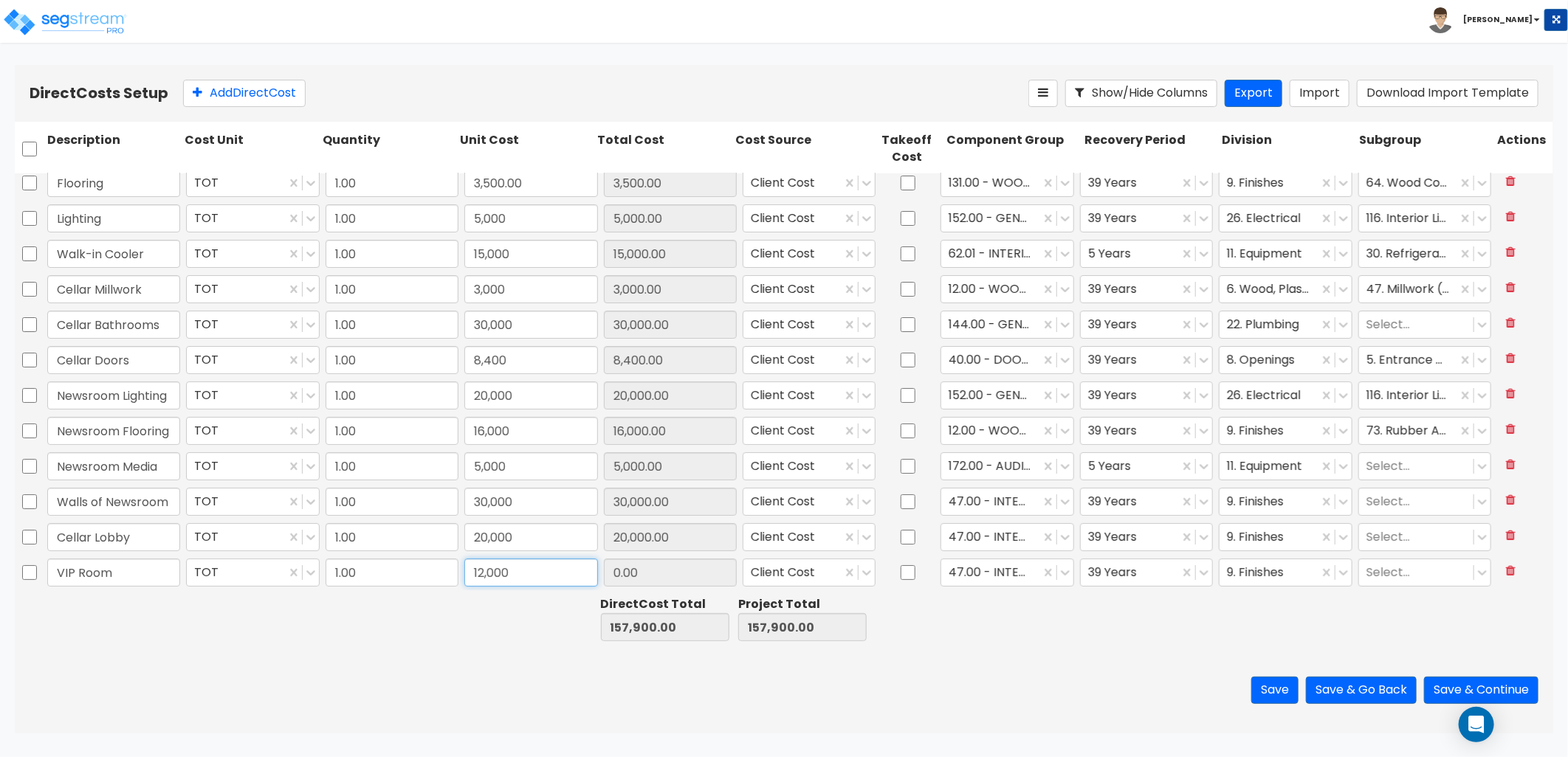
type input "12,000"
type input "12,000.00"
click at [224, 87] on button "Add Direct Cost" at bounding box center [245, 93] width 122 height 27
click at [104, 572] on input "text" at bounding box center [113, 573] width 133 height 28
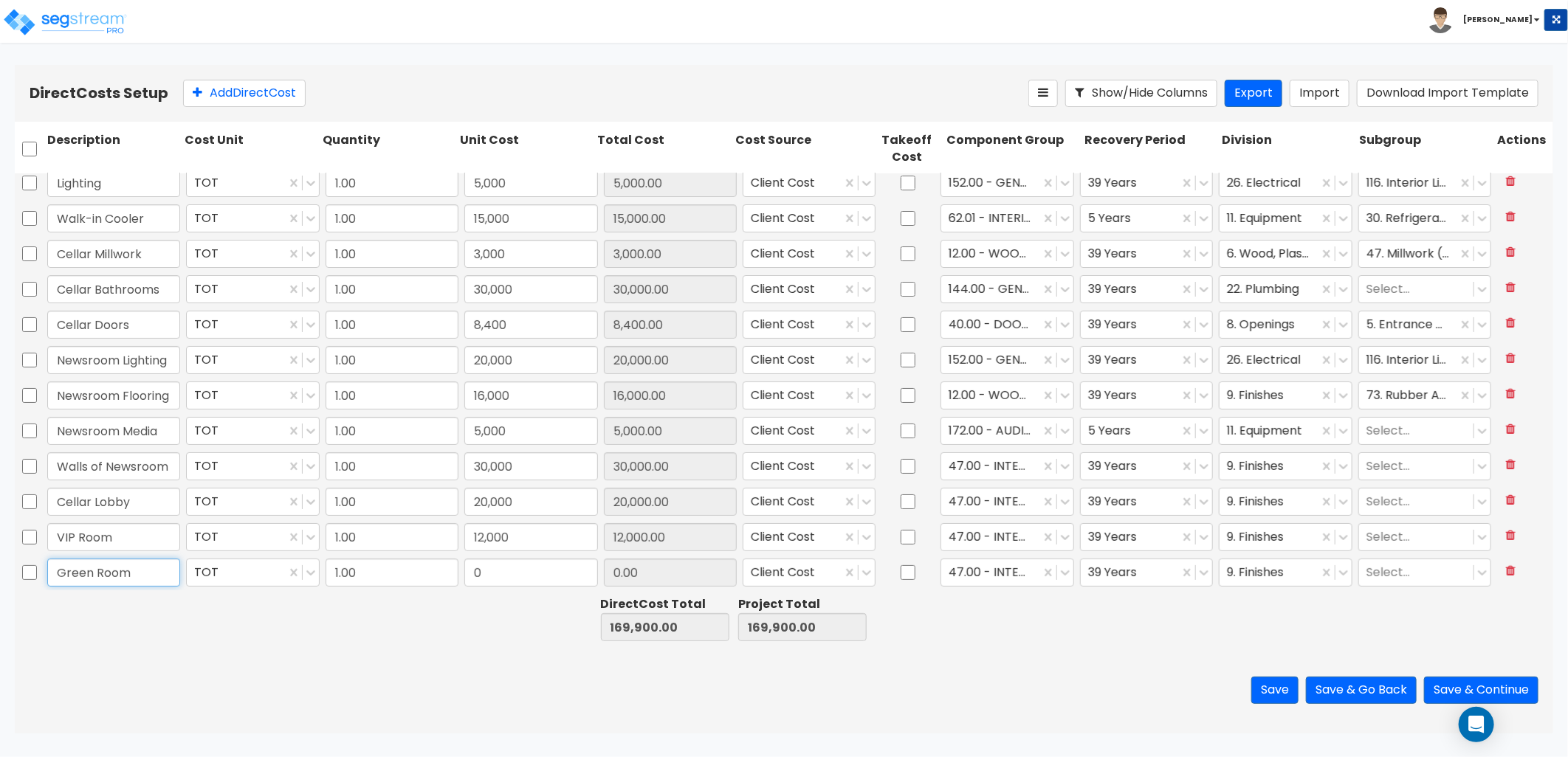
type input "Green Room"
type input "12,000"
type input "12,000.00"
drag, startPoint x: 231, startPoint y: 105, endPoint x: 229, endPoint y: 123, distance: 18.1
click at [231, 106] on button "Add Direct Cost" at bounding box center [245, 93] width 122 height 27
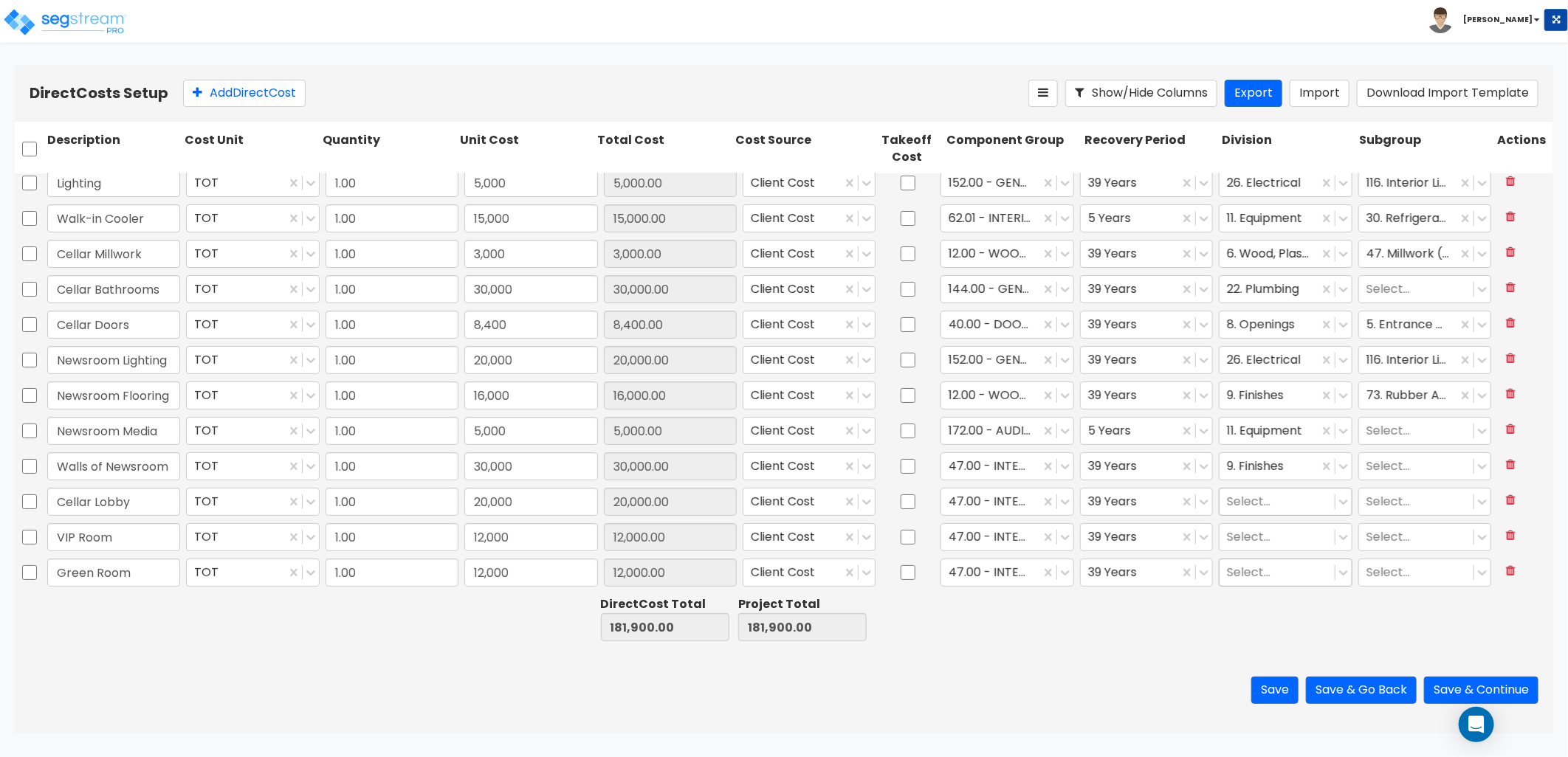
scroll to position [114, 0]
click at [80, 572] on input "text" at bounding box center [113, 573] width 133 height 28
type input "Kitchen Stairs"
type input "8,000"
type input "8,000.00"
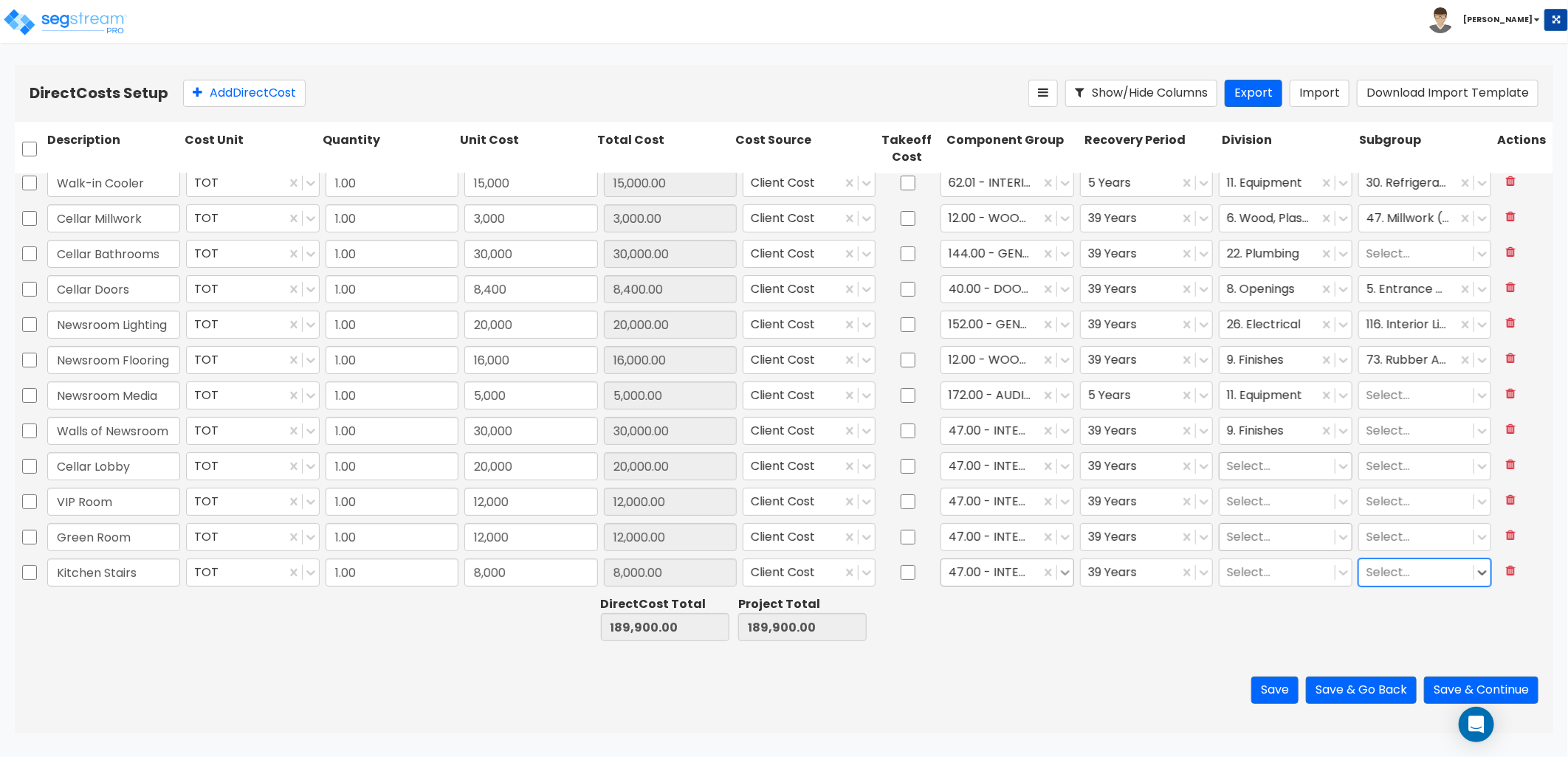
click at [1057, 579] on icon at bounding box center [1065, 573] width 15 height 15
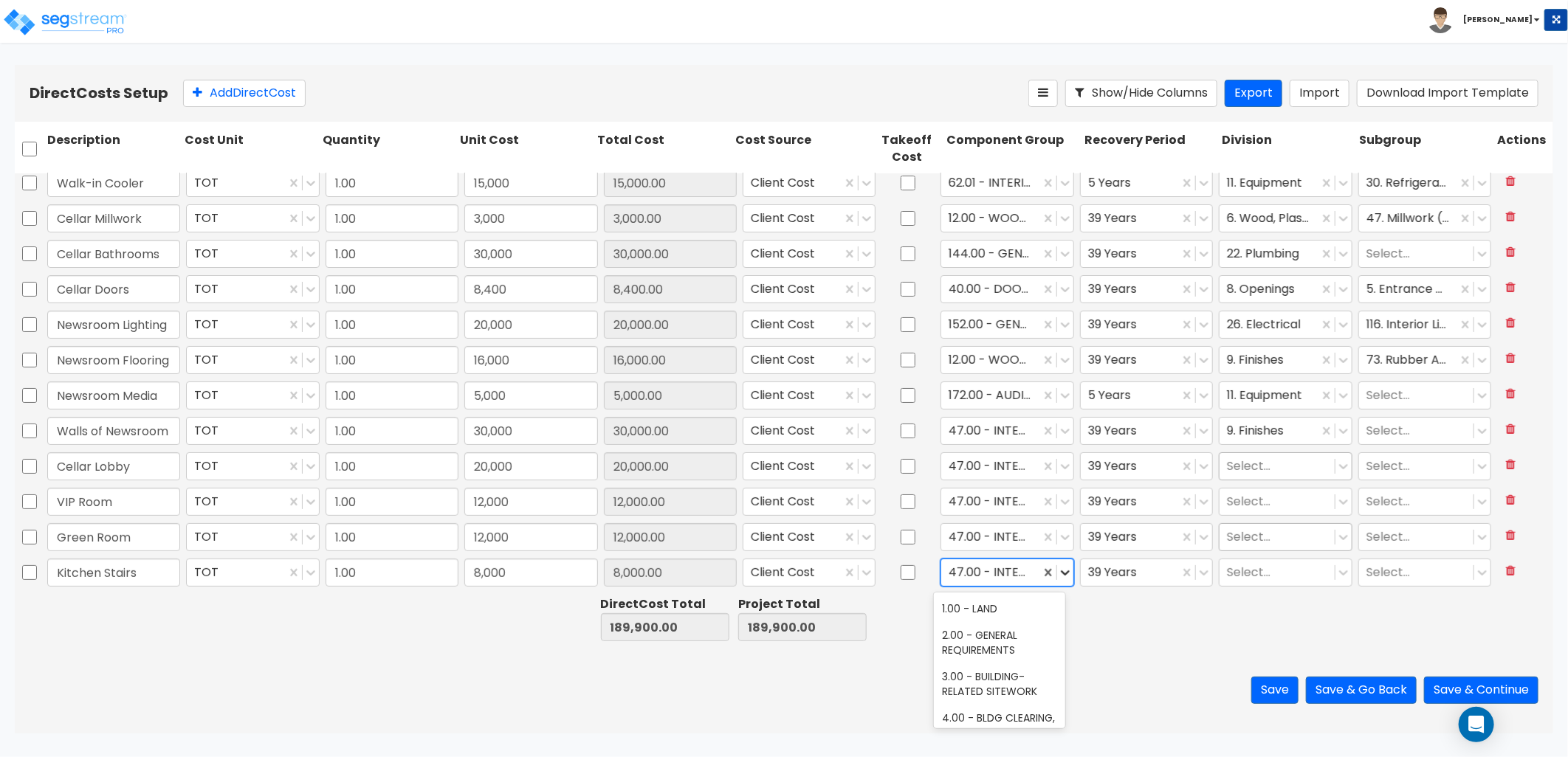
click at [1057, 579] on icon at bounding box center [1065, 573] width 15 height 15
click at [241, 107] on div "Direct Costs Setup Add Direct Cost Show/Hide Columns Export Import Download Imp…" at bounding box center [784, 93] width 1538 height 57
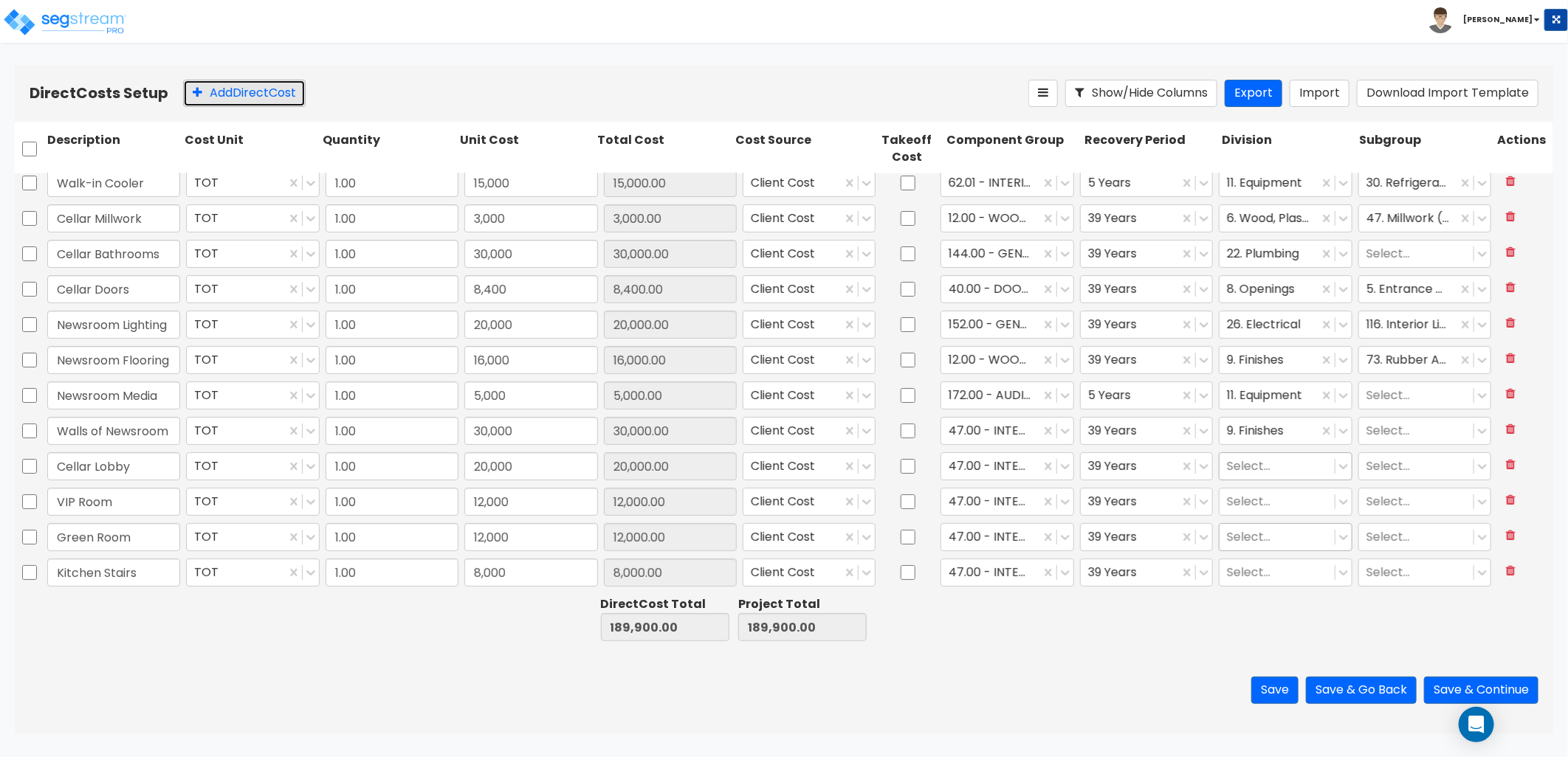
click at [234, 94] on button "Add Direct Cost" at bounding box center [245, 93] width 122 height 27
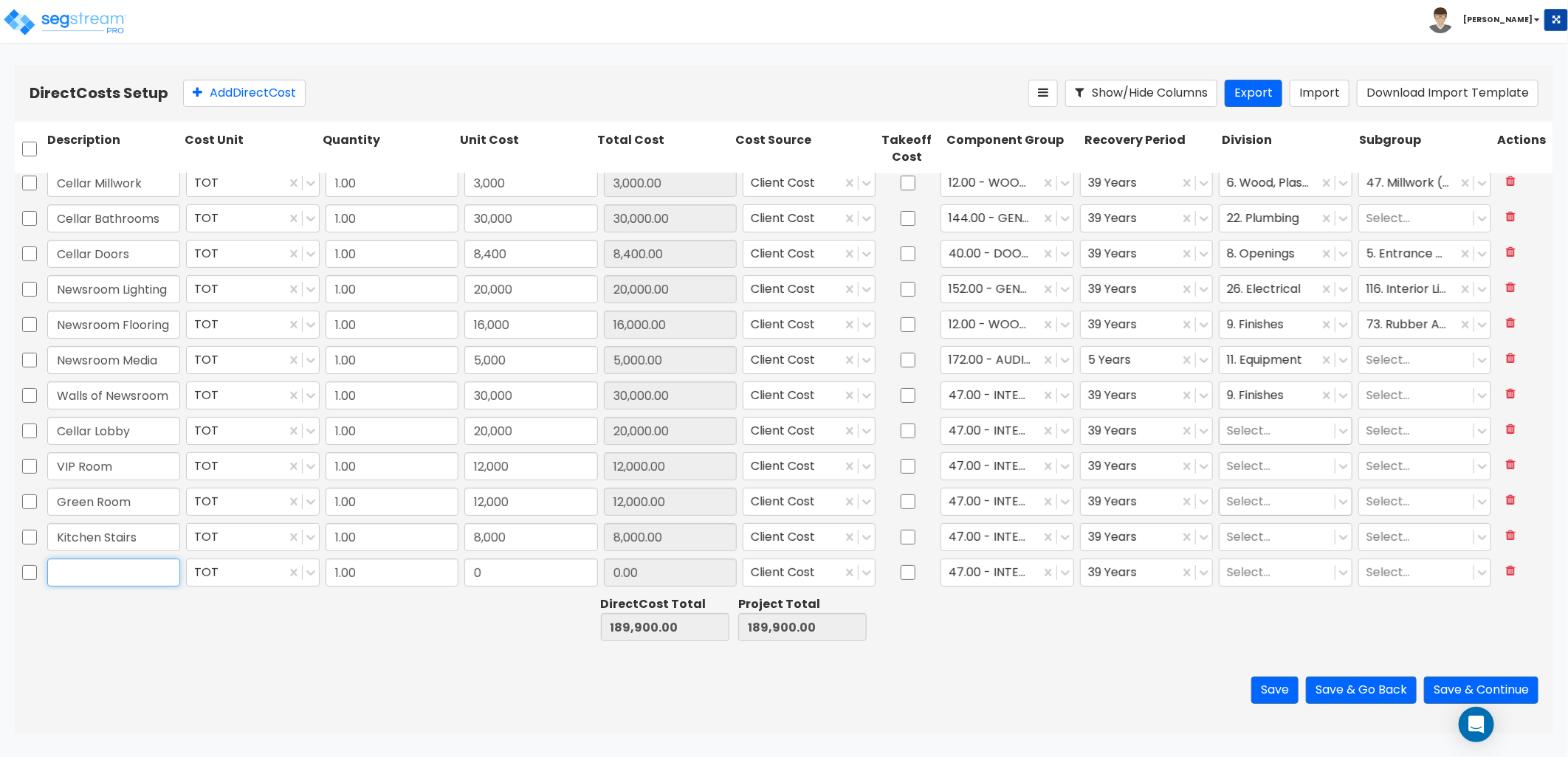
click at [126, 579] on input "text" at bounding box center [113, 573] width 133 height 28
type input "Walls"
type input "tot"
type input "45,000"
type input "45,000.00"
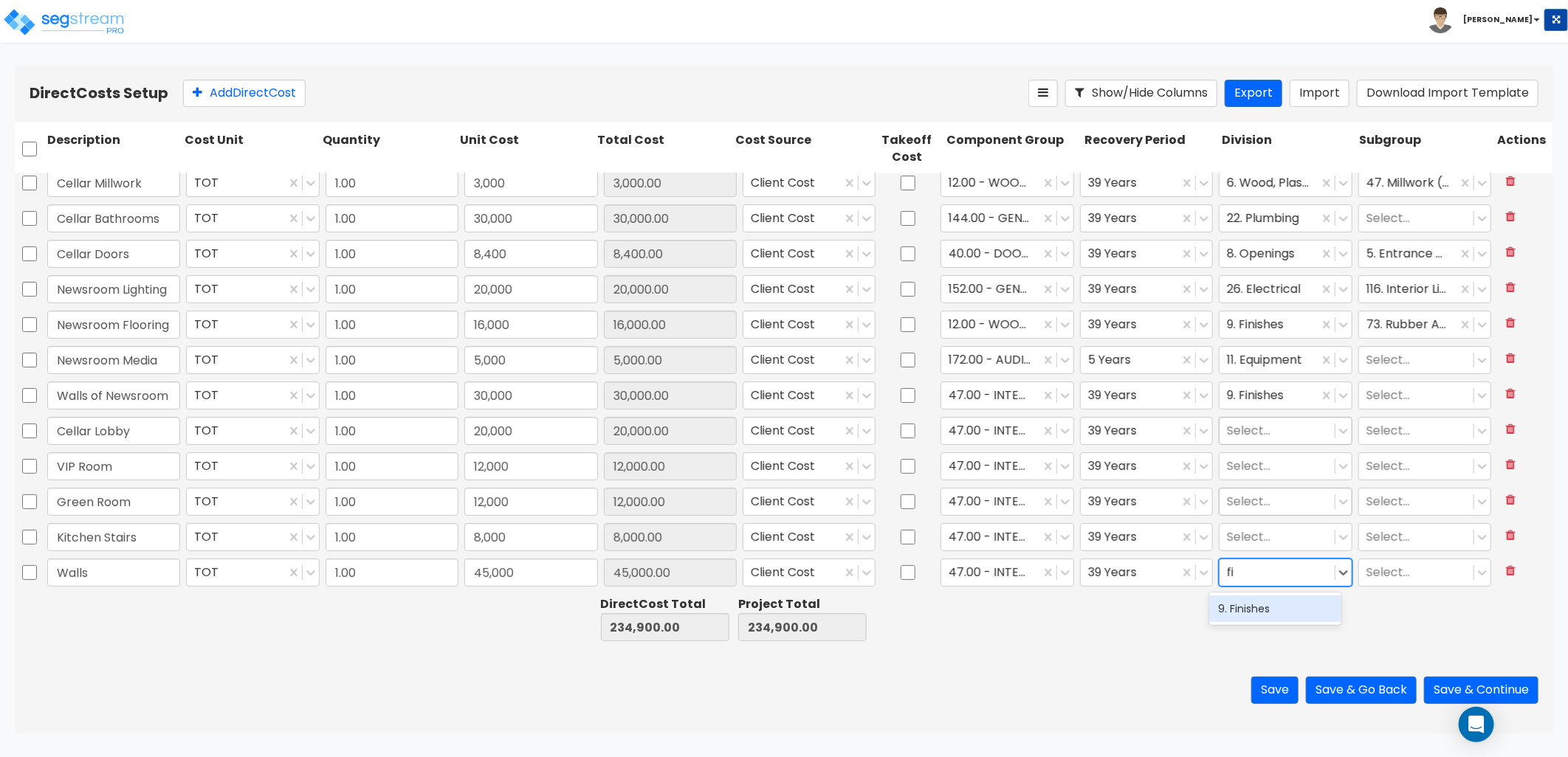
type input "fin"
click at [234, 100] on button "Add Direct Cost" at bounding box center [245, 93] width 122 height 27
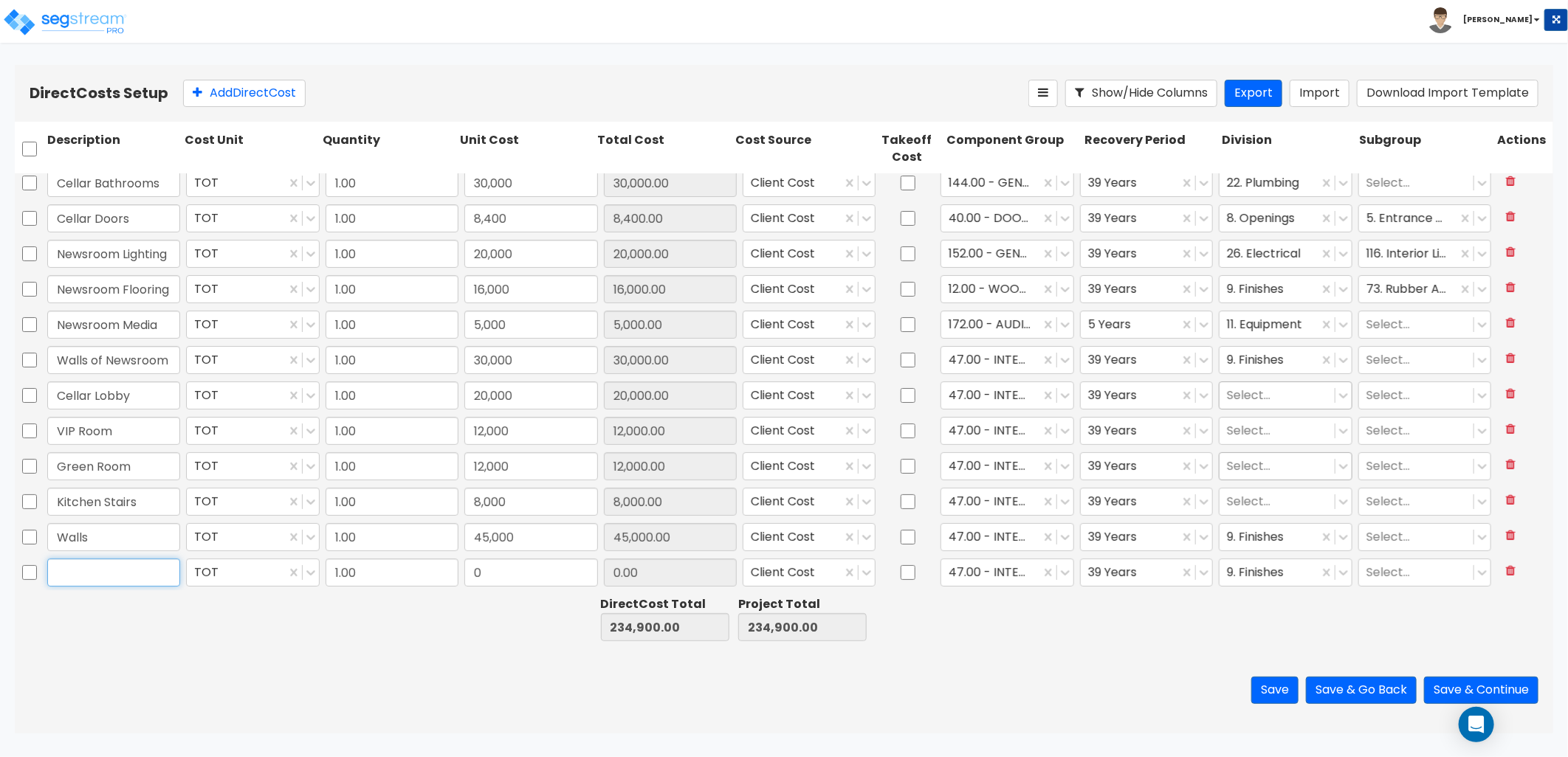
click at [107, 573] on input "text" at bounding box center [113, 573] width 133 height 28
type input "Paint"
type input "25,000"
type input "25,000.00"
type input "paint"
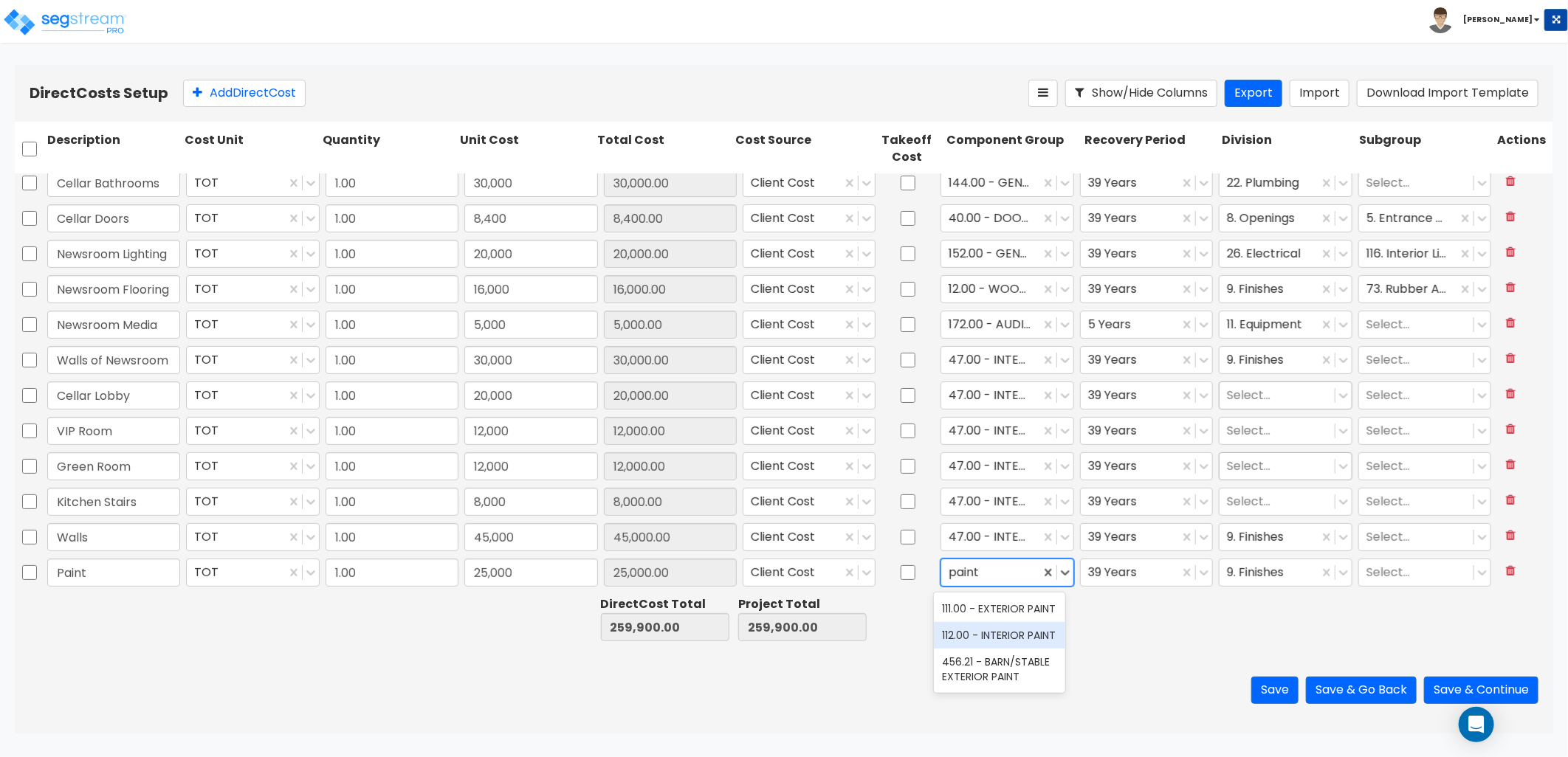
click at [987, 649] on div "112.00 - INTERIOR PAINT" at bounding box center [1000, 636] width 133 height 27
click at [232, 100] on button "Add Direct Cost" at bounding box center [245, 93] width 122 height 27
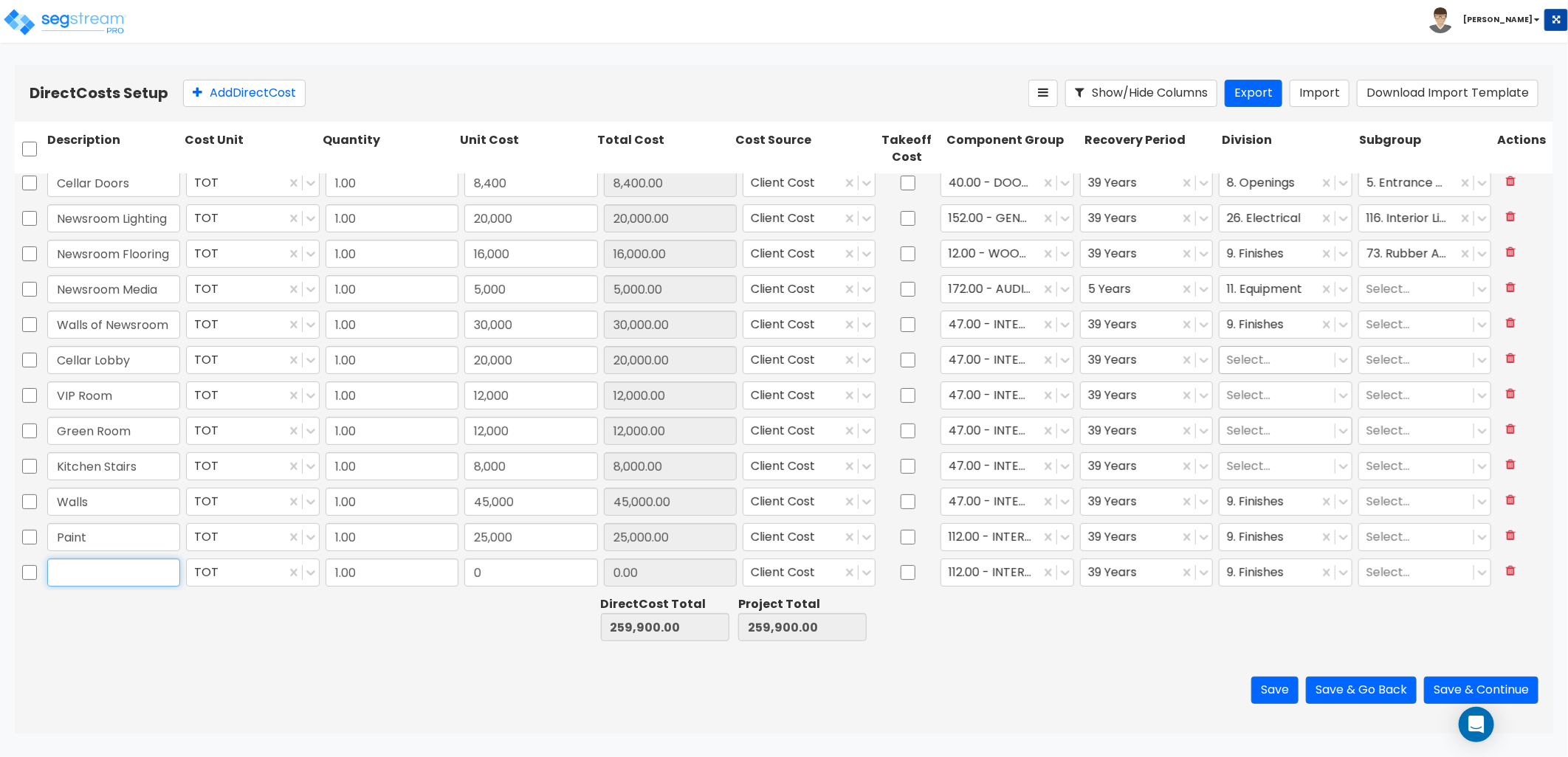
click at [90, 574] on input "text" at bounding box center [113, 573] width 133 height 28
type input "Drywall (STC)"
type input "8,000"
type input "8,000.00"
click at [264, 101] on button "Add Direct Cost" at bounding box center [245, 93] width 122 height 27
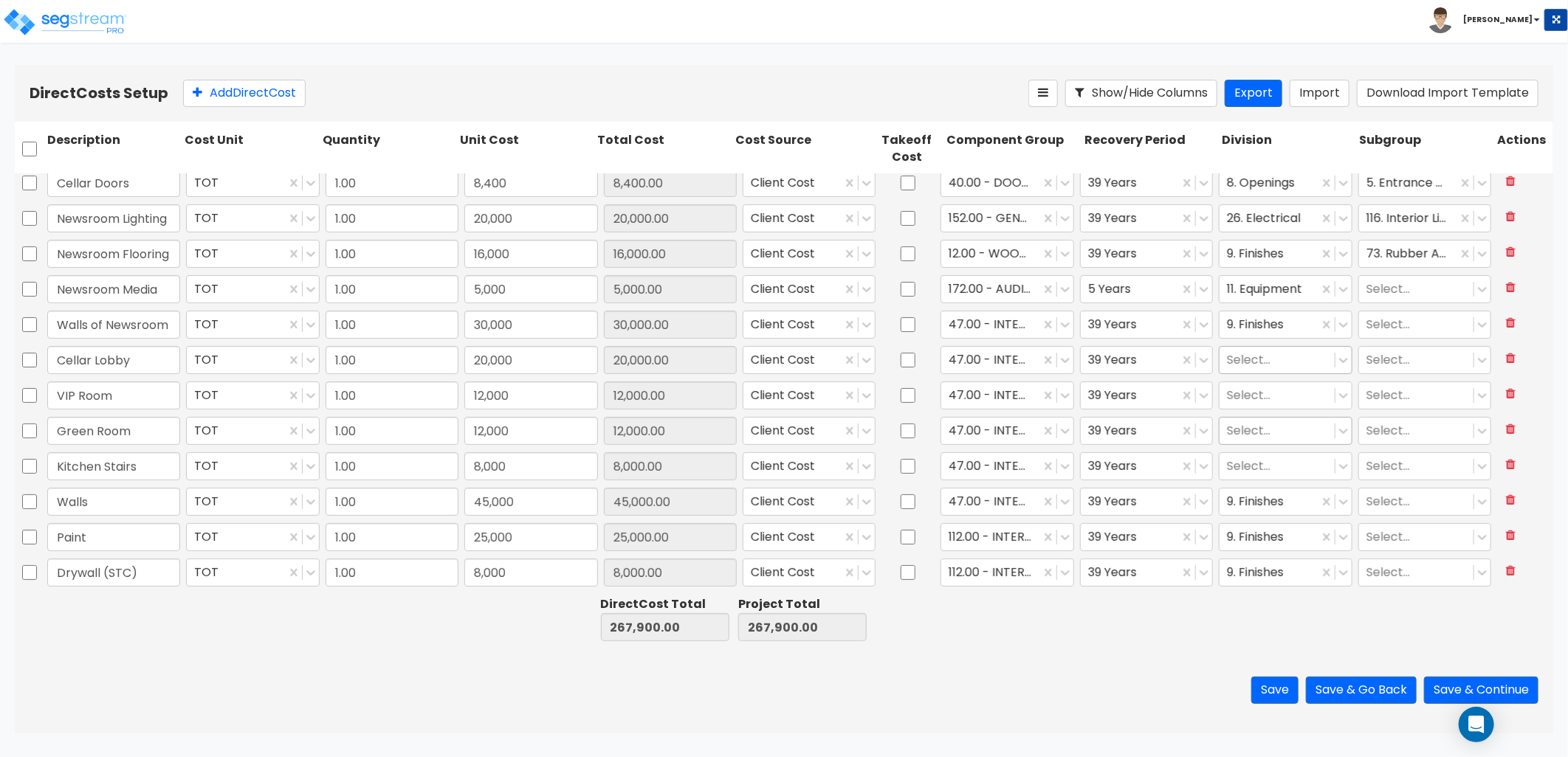
scroll to position [256, 0]
click at [104, 572] on input "text" at bounding box center [113, 573] width 133 height 28
type input "[PERSON_NAME]"
type input "1"
type input "23,000"
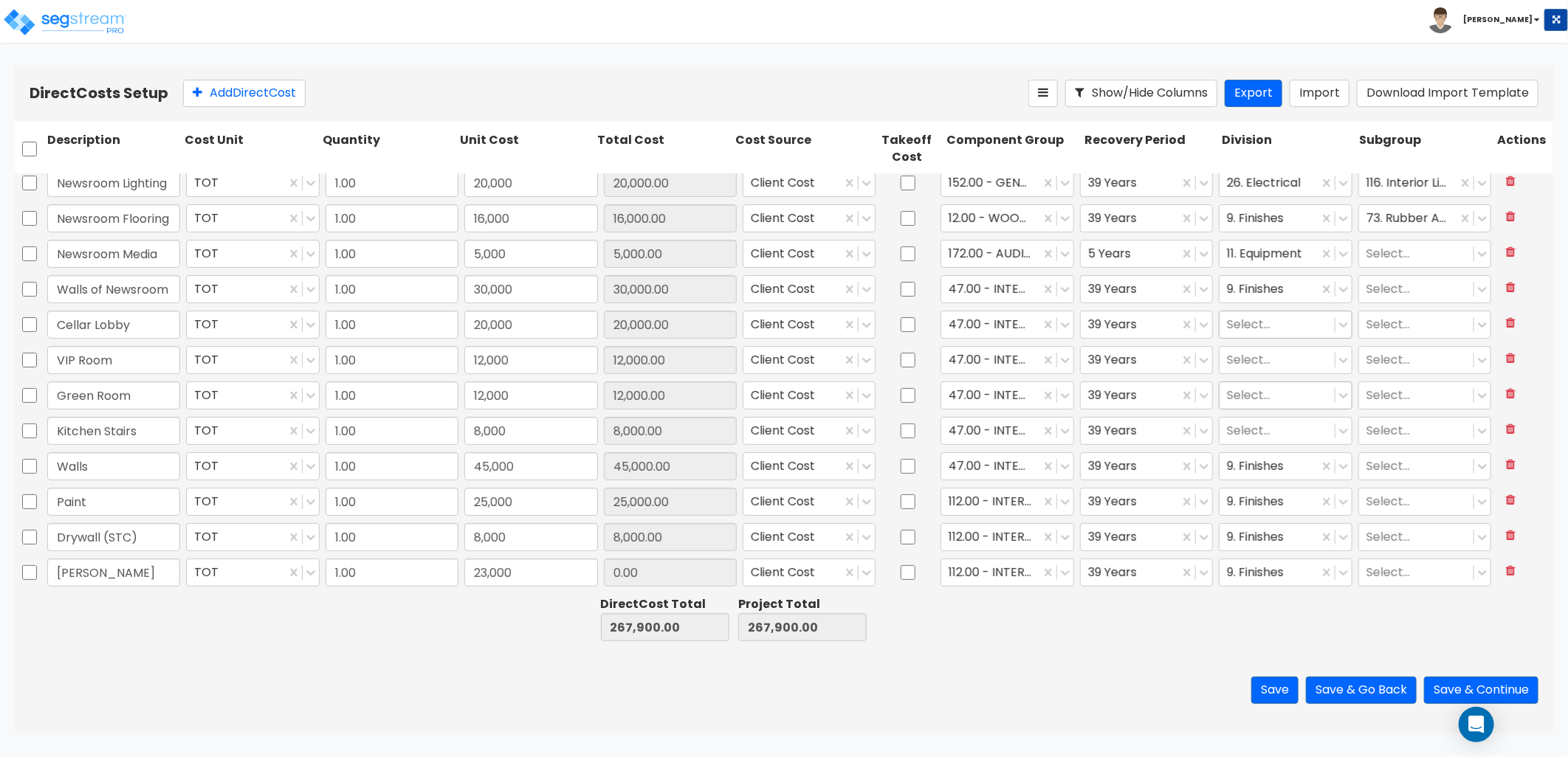
type input "23,000.00"
type input "ceiling"
click at [1058, 574] on icon at bounding box center [1065, 573] width 15 height 15
click at [997, 569] on div at bounding box center [991, 574] width 83 height 20
click at [1008, 574] on div at bounding box center [991, 574] width 83 height 20
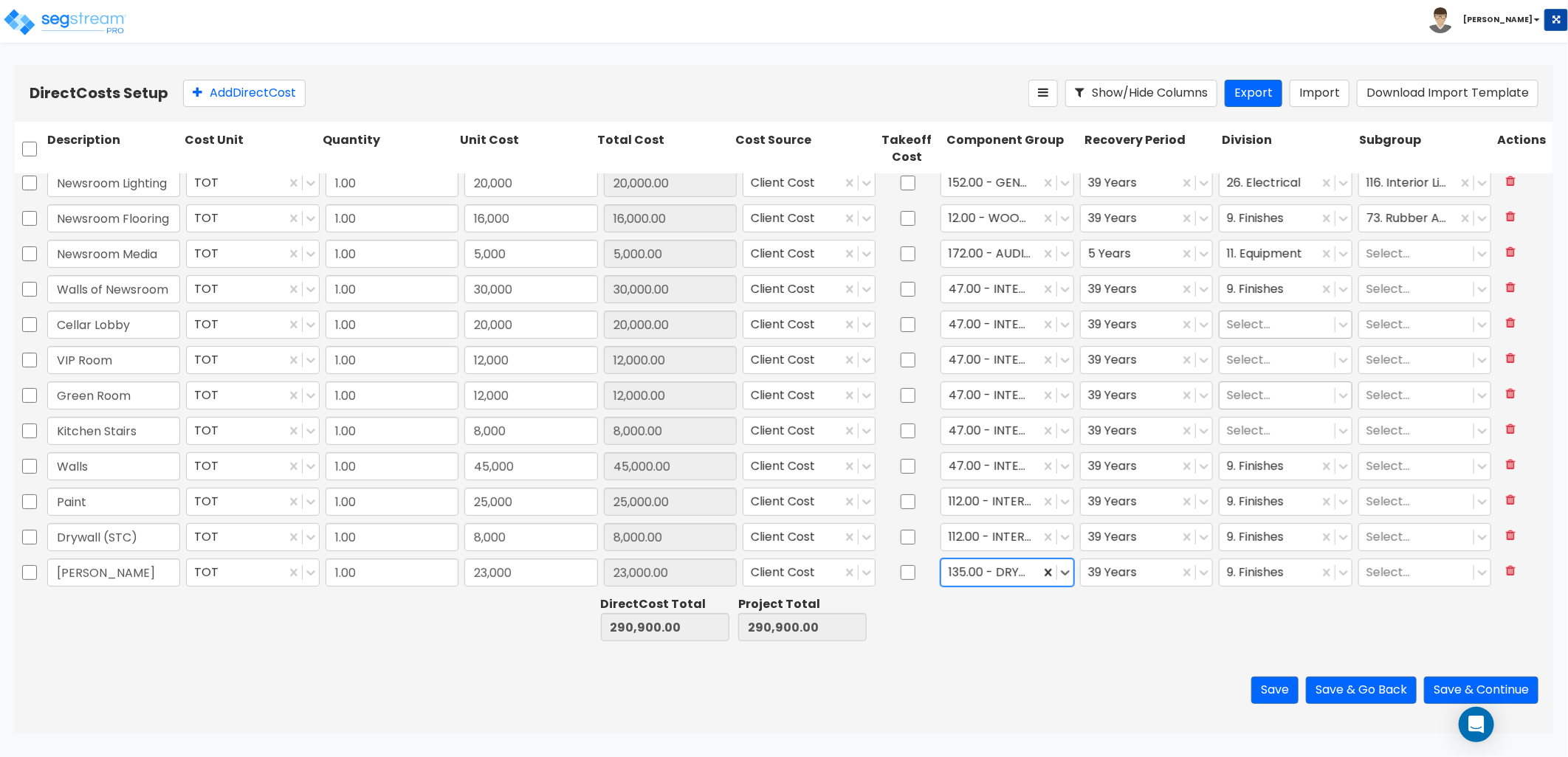
drag, startPoint x: 951, startPoint y: 572, endPoint x: 1039, endPoint y: 572, distance: 88.0
click at [1039, 572] on div "135.00 - DRYWALL CEILING" at bounding box center [1006, 573] width 133 height 28
type input "ceiling"
click at [1011, 663] on div "135.00 - DRYWALL CEILING" at bounding box center [1000, 643] width 133 height 42
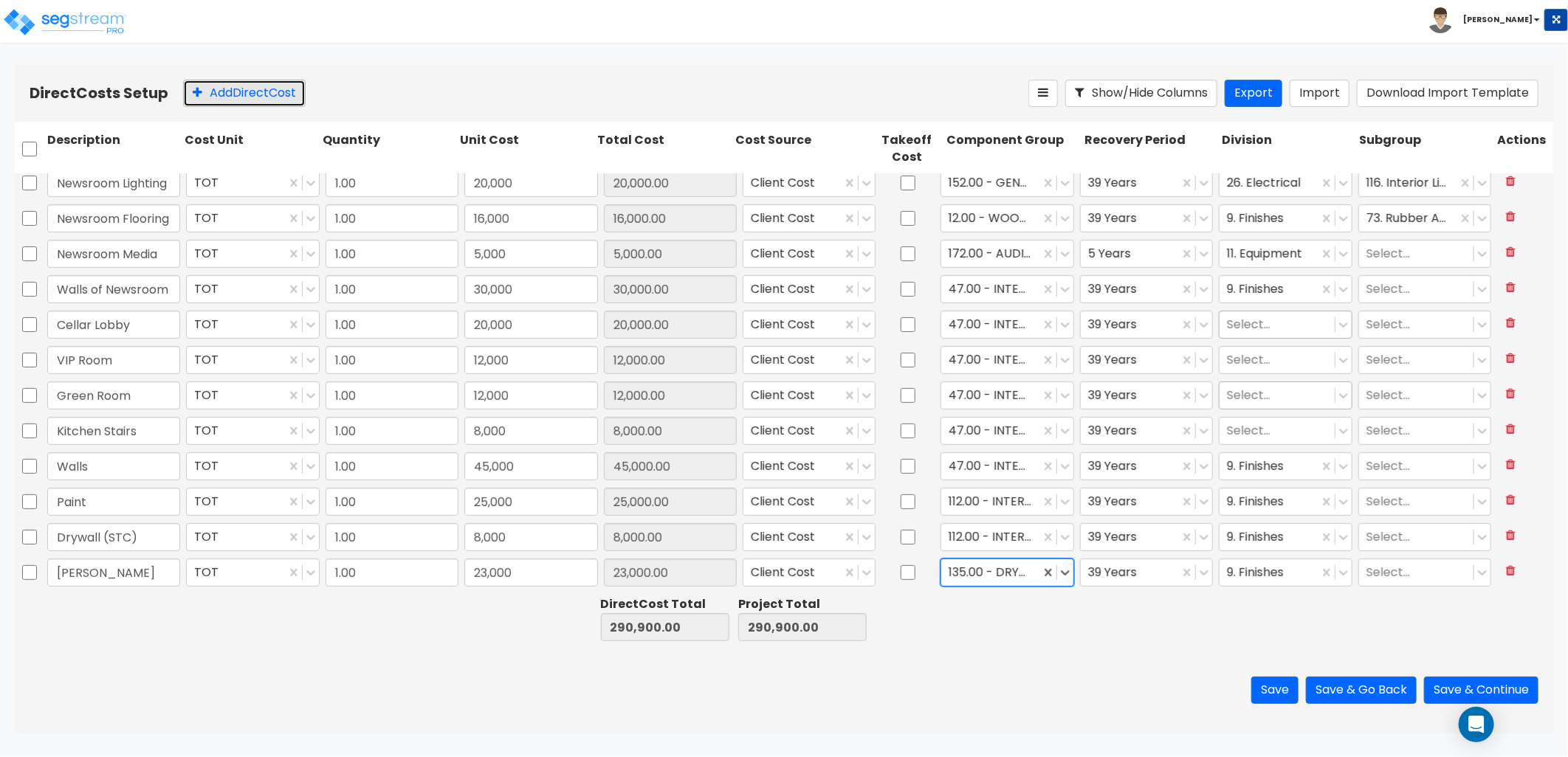
click at [239, 101] on button "Add Direct Cost" at bounding box center [245, 93] width 122 height 27
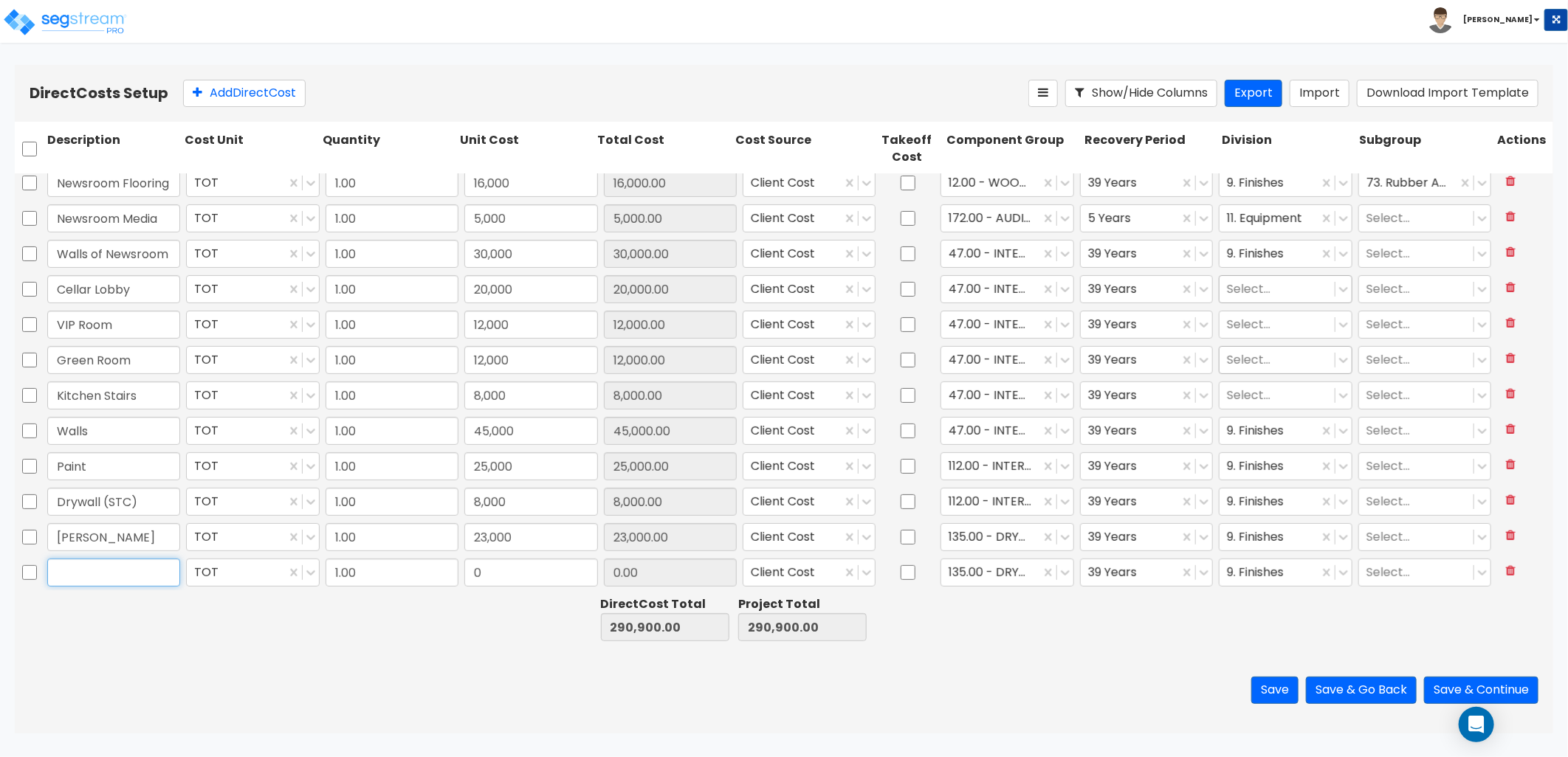
click at [145, 570] on input "text" at bounding box center [113, 573] width 133 height 28
type input "Decrotive Ceiling"
type input "60,000"
type input "60,000.00"
type input "dec"
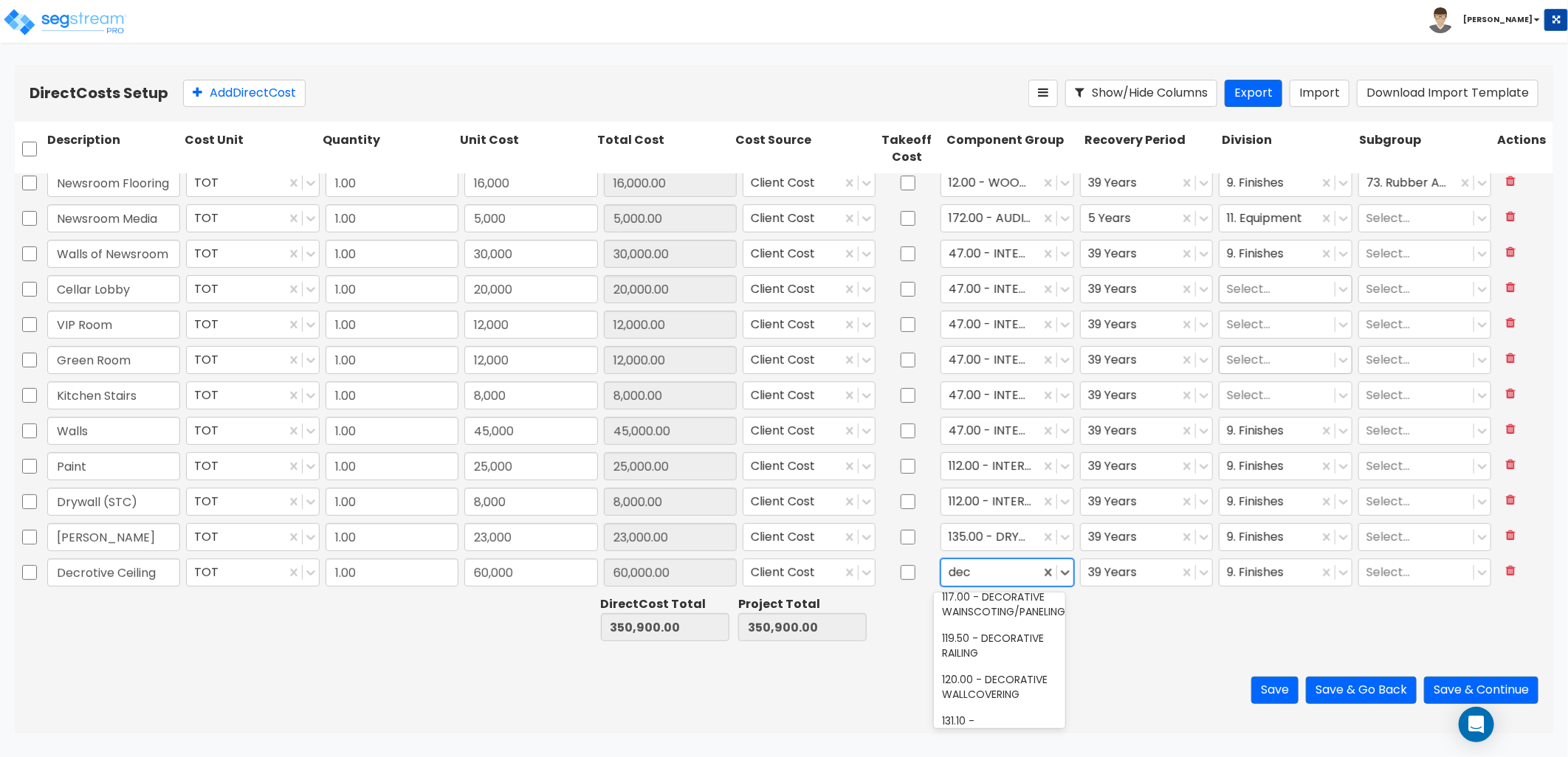
scroll to position [82, 0]
click at [1011, 597] on div "117.00 - DECORATIVE WAINSCOTING/PANELING" at bounding box center [1000, 575] width 133 height 42
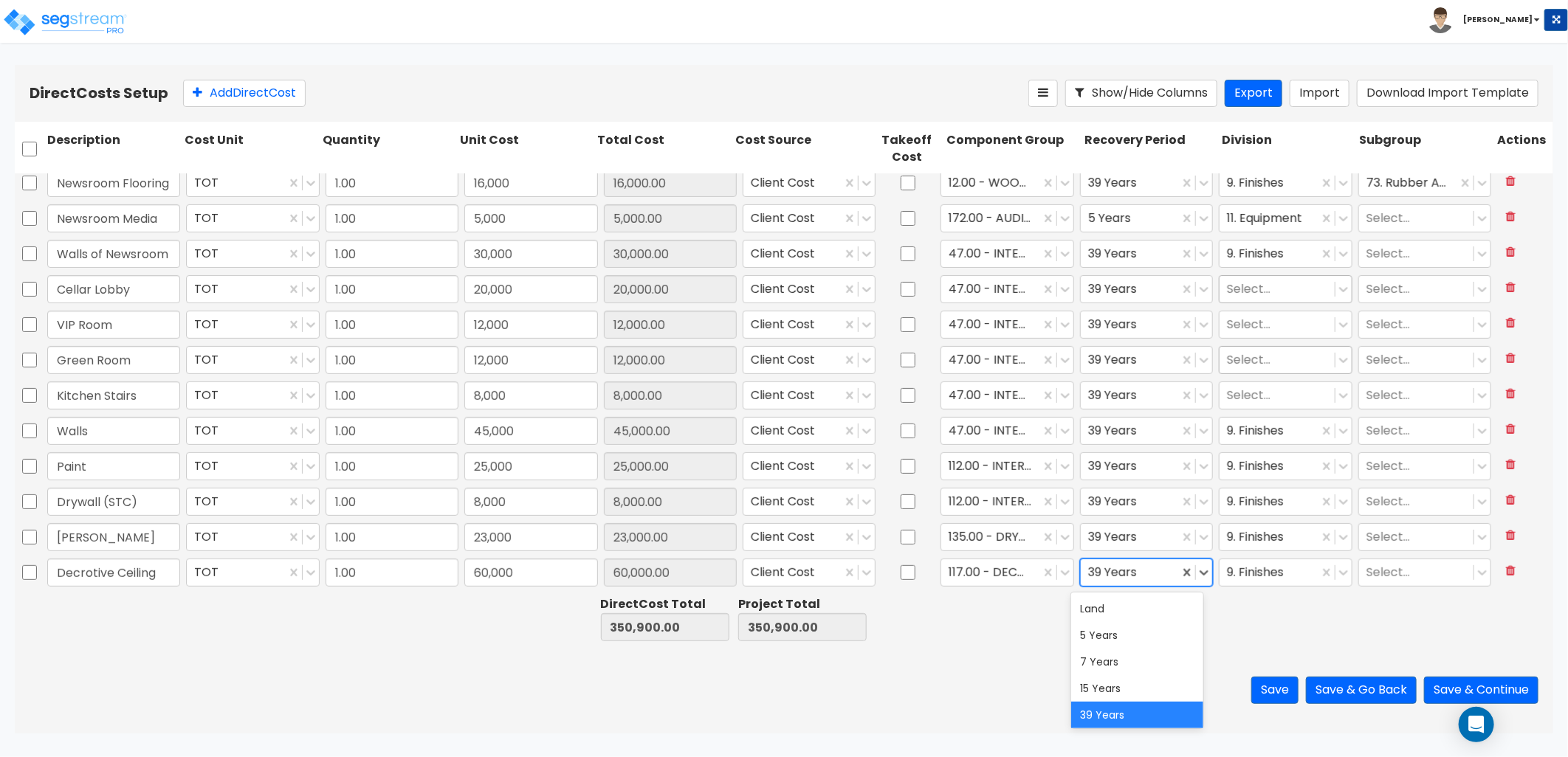
click at [1110, 579] on div at bounding box center [1130, 574] width 83 height 20
click at [1110, 637] on div "5 Years" at bounding box center [1137, 636] width 133 height 27
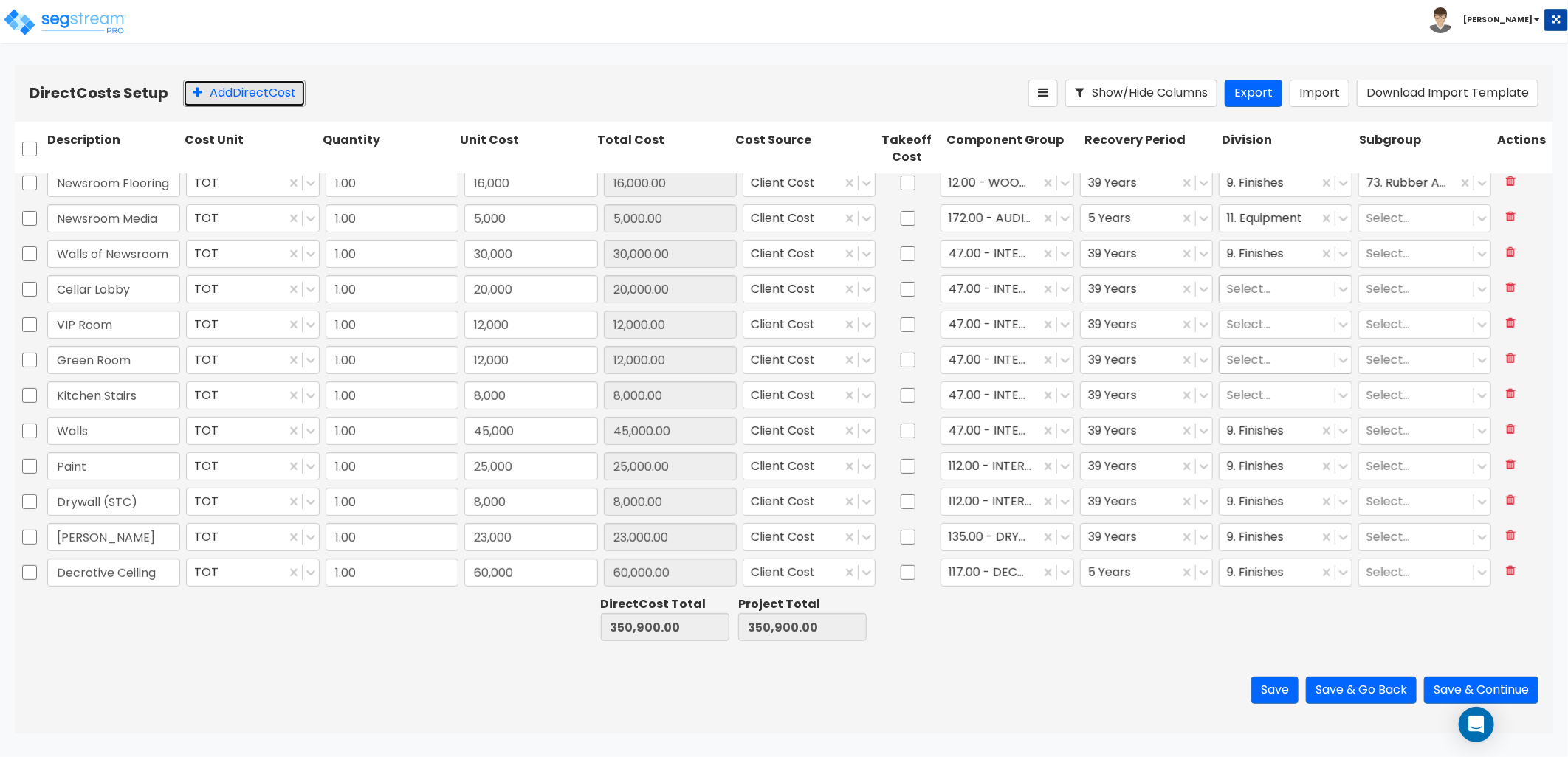
drag, startPoint x: 240, startPoint y: 96, endPoint x: 249, endPoint y: 170, distance: 74.5
click at [240, 96] on button "Add Direct Cost" at bounding box center [245, 93] width 122 height 27
type input "Drywall"
